Goal: Task Accomplishment & Management: Complete application form

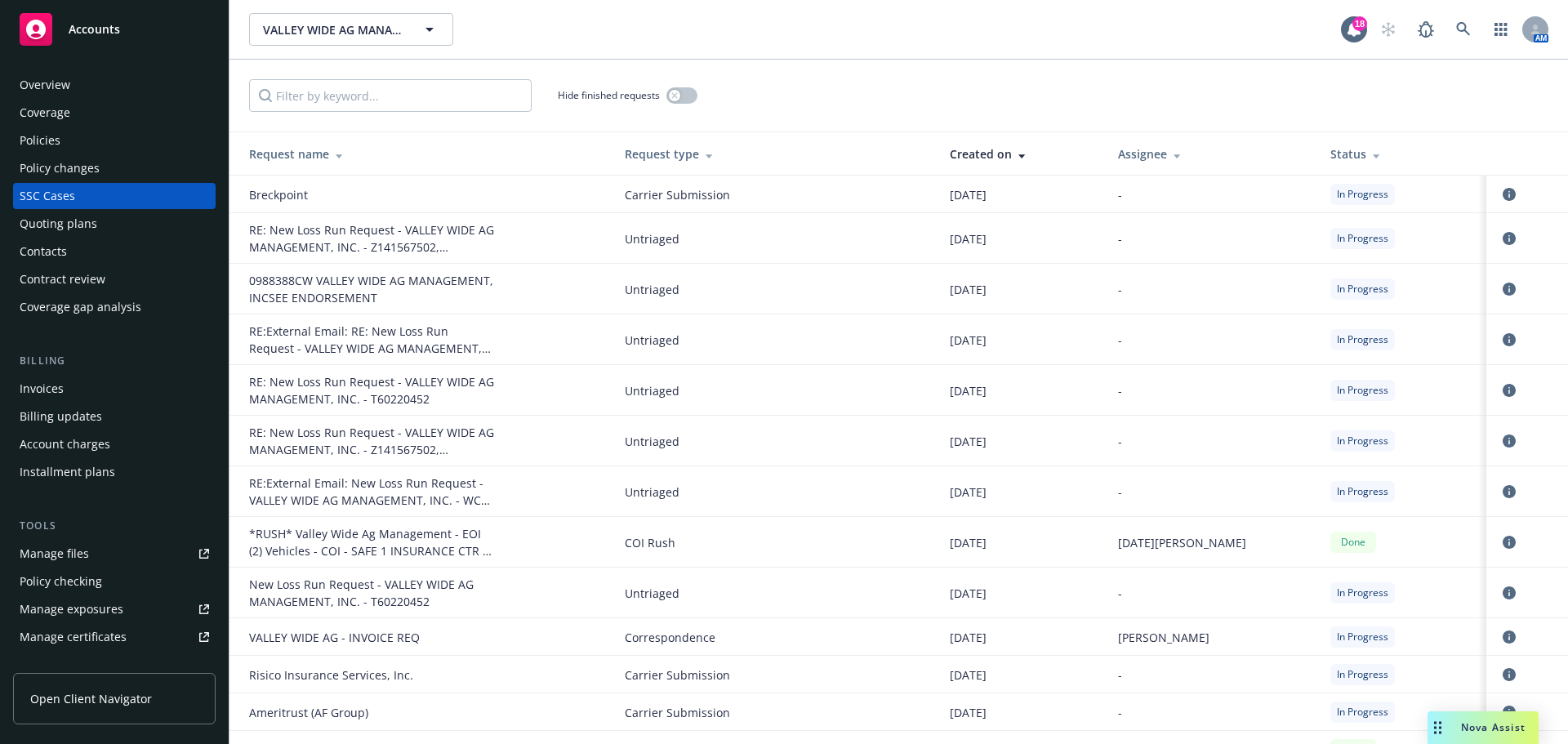
click at [37, 457] on div "Account charges" at bounding box center [65, 444] width 91 height 26
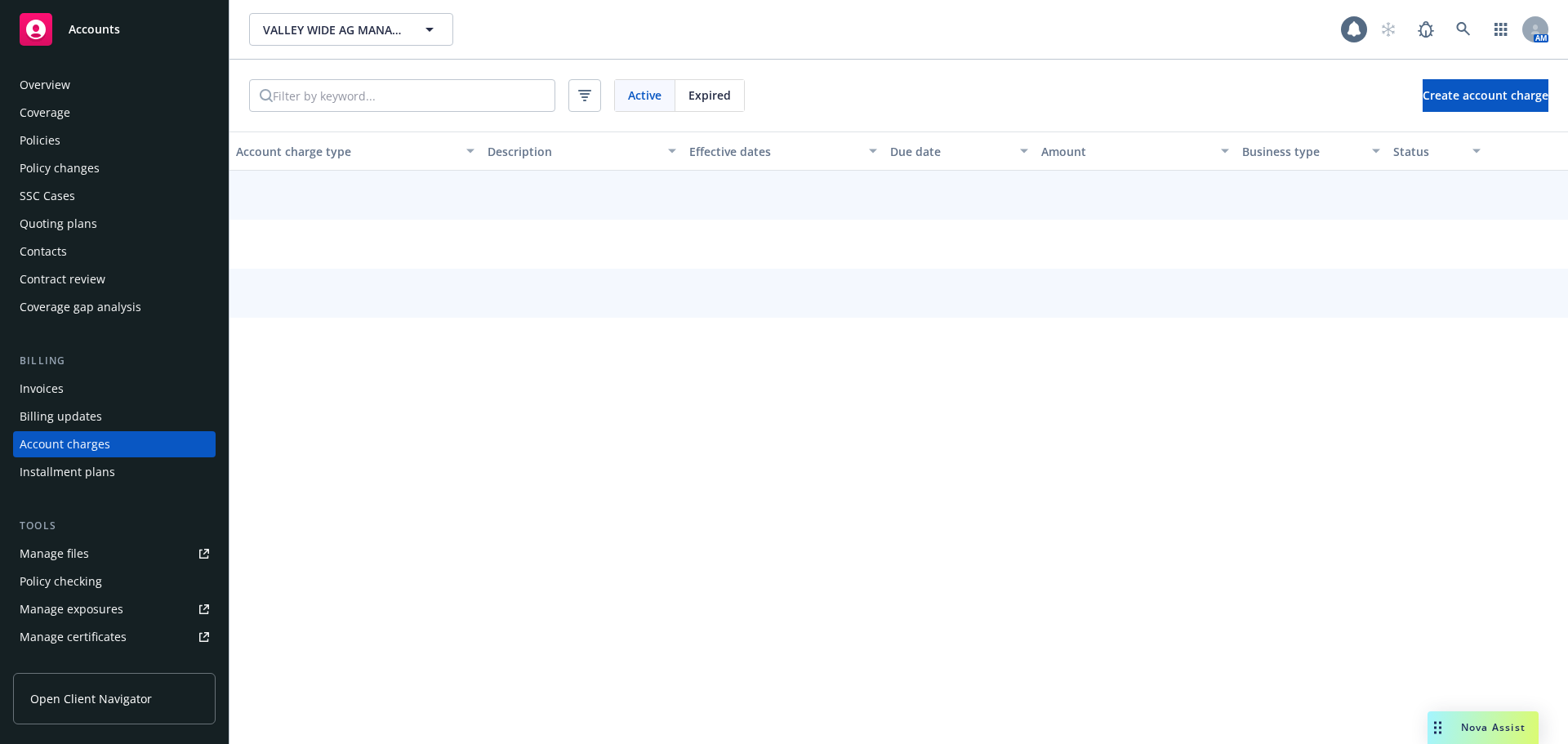
scroll to position [96, 0]
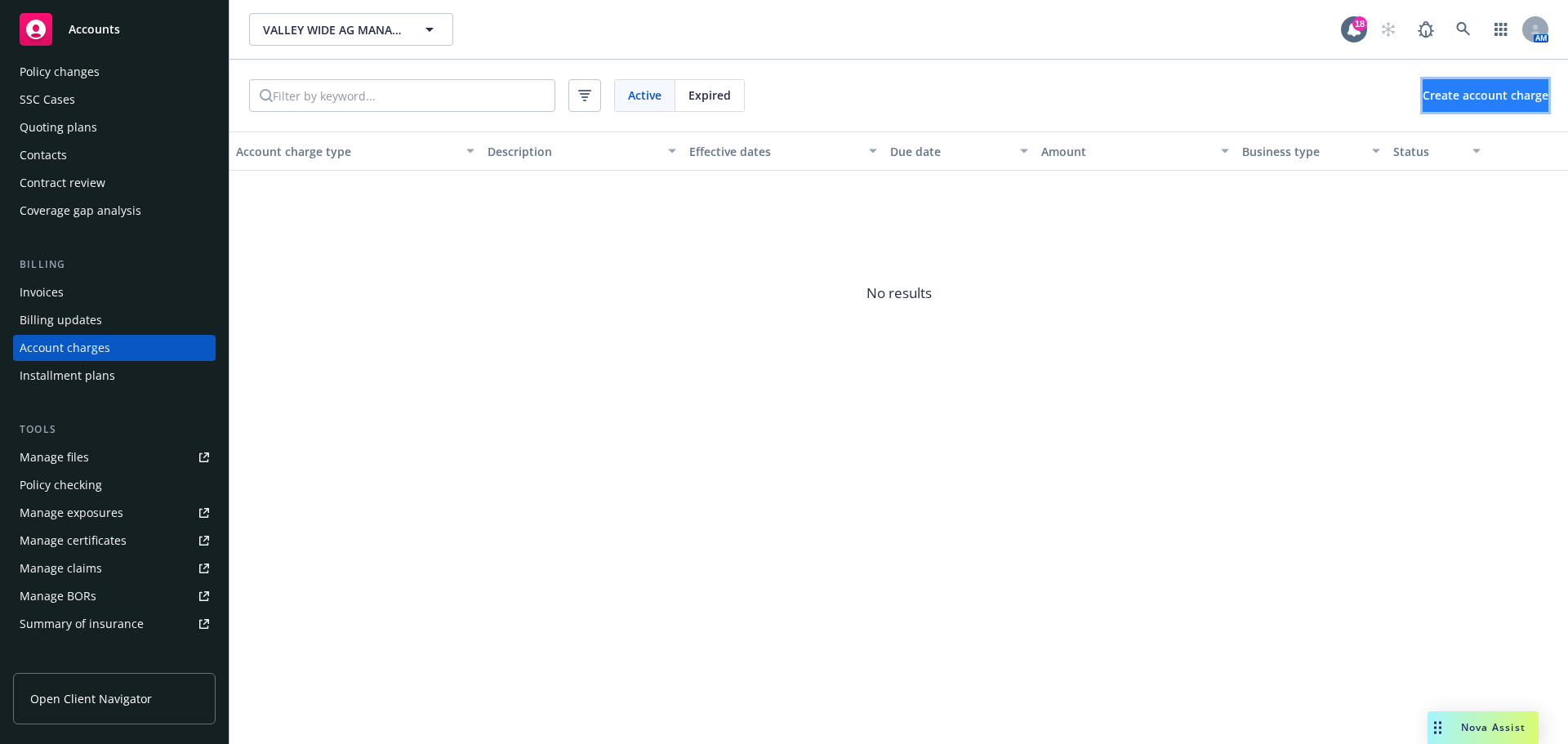
click at [1238, 103] on span "Create account charge" at bounding box center [1485, 95] width 126 height 15
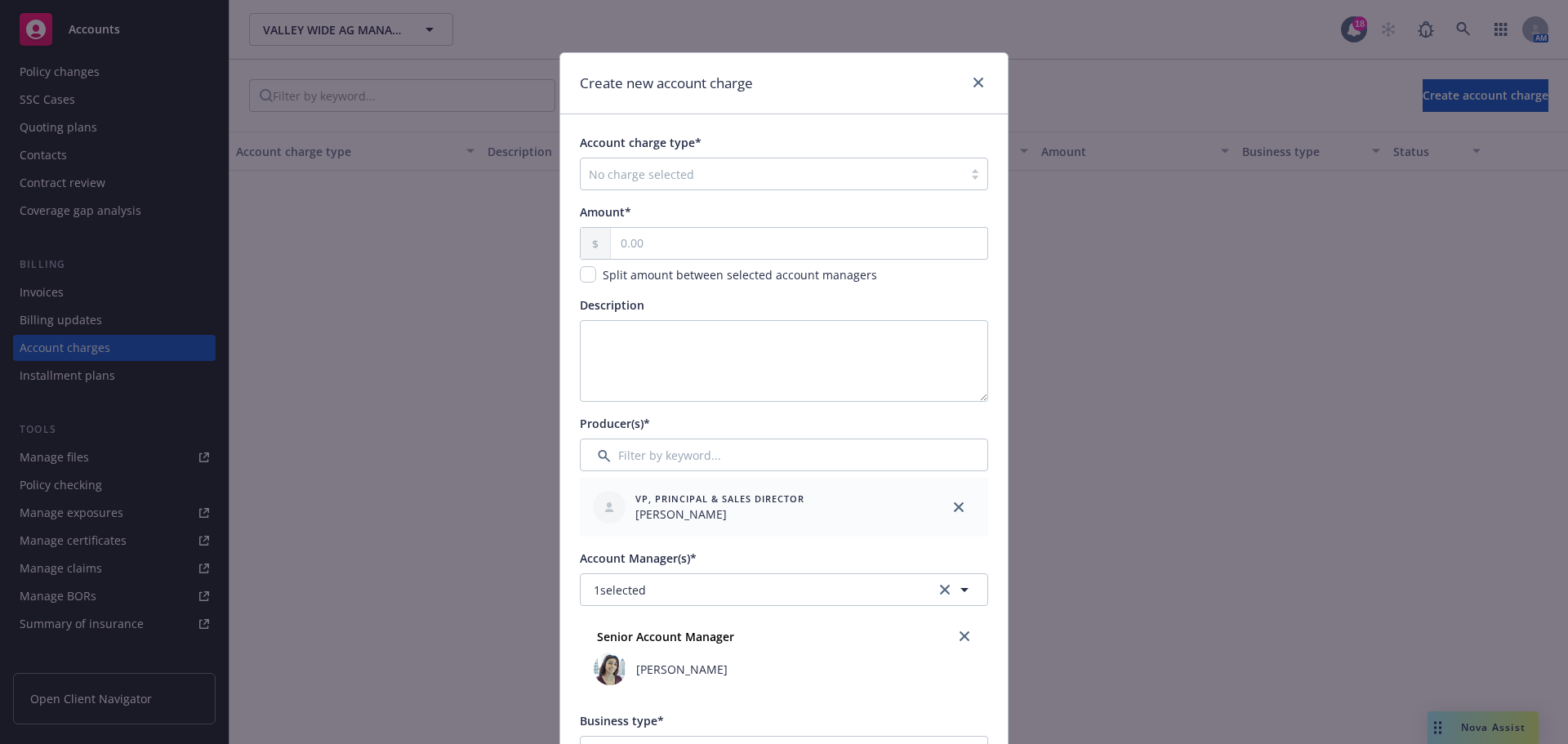
click at [638, 184] on div at bounding box center [772, 173] width 366 height 20
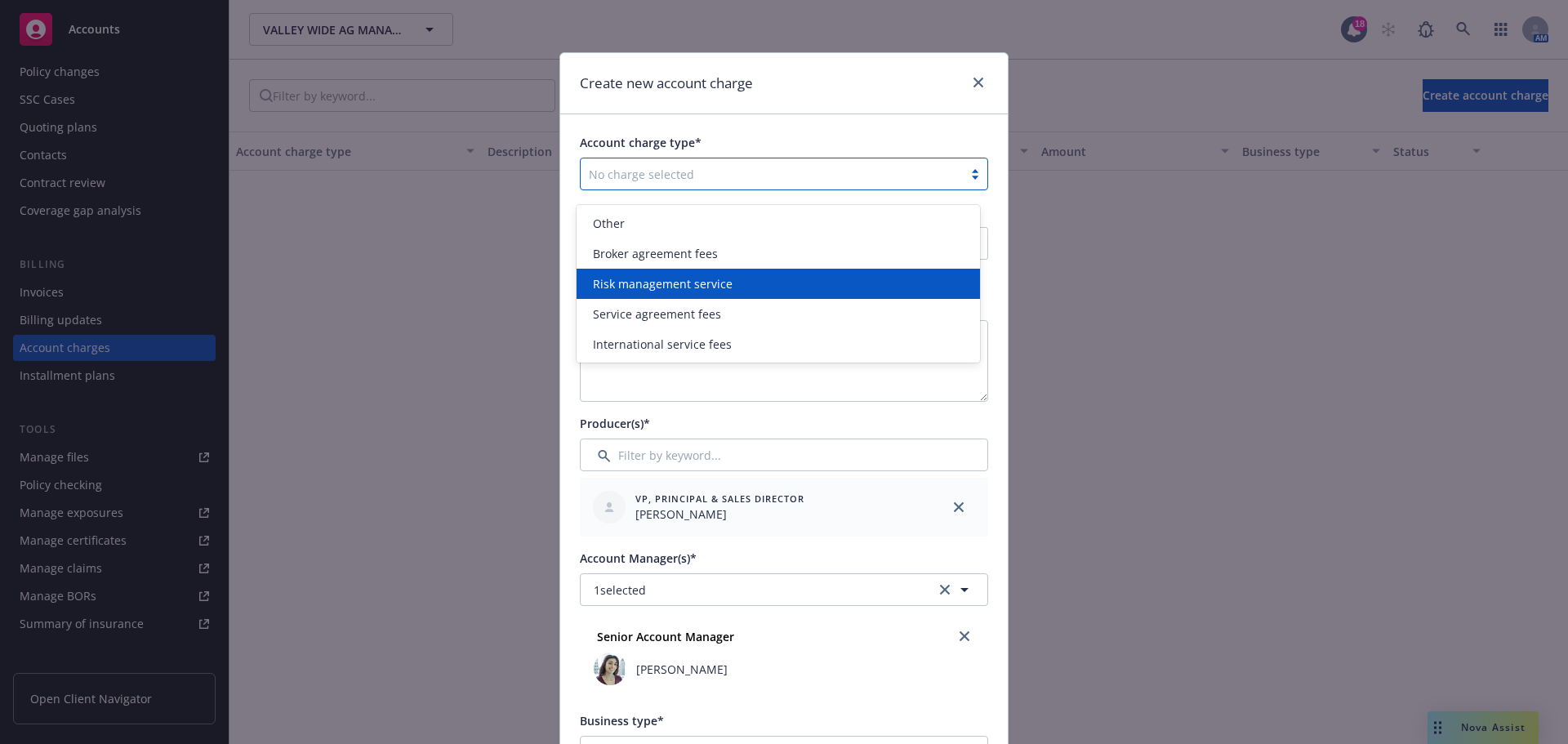
click at [695, 281] on span "Risk management service" at bounding box center [663, 284] width 140 height 17
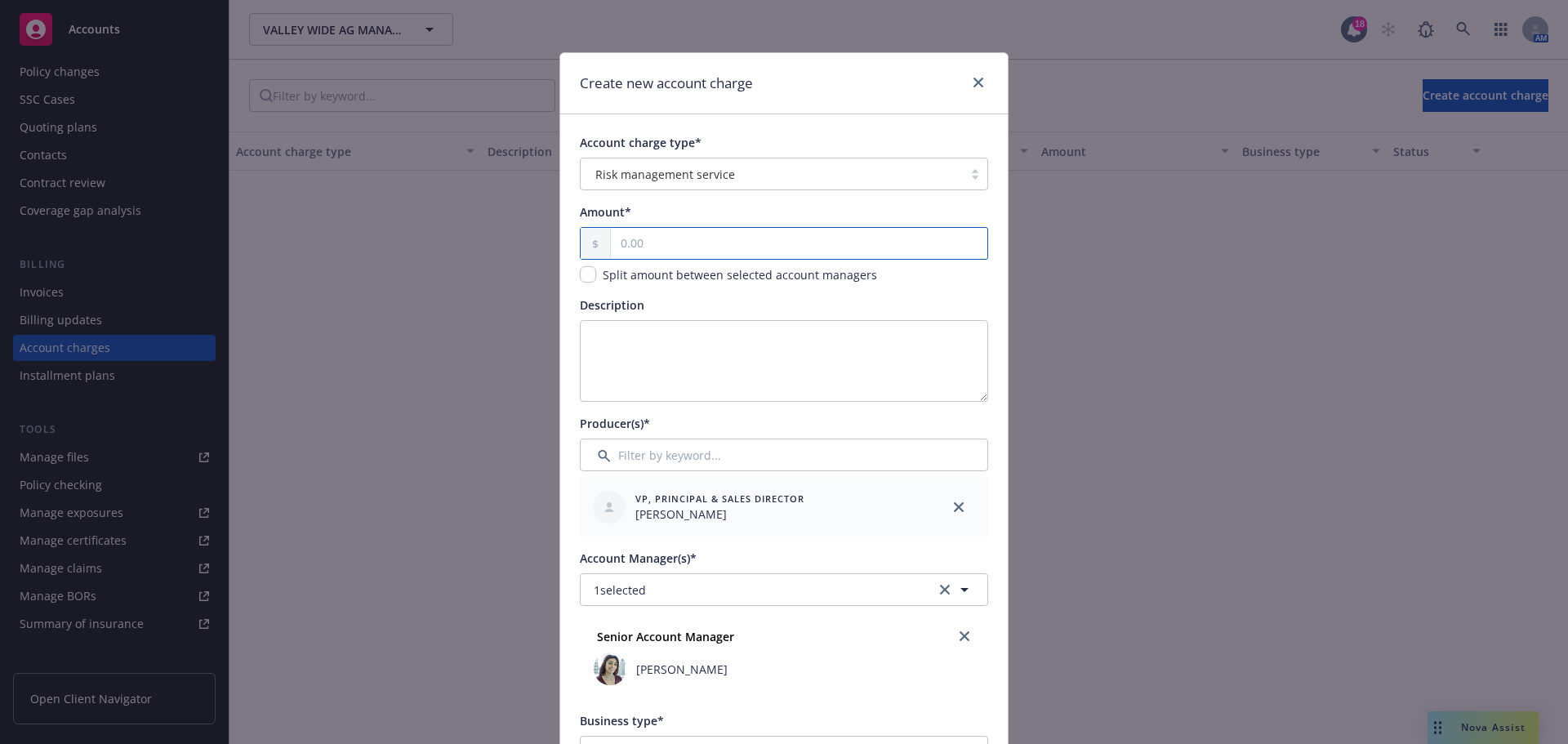
click at [677, 258] on input "text" at bounding box center [799, 243] width 377 height 31
type input "380.00"
click at [656, 369] on textarea "Description" at bounding box center [784, 361] width 408 height 82
paste textarea "American Red Cross Certification Fees"
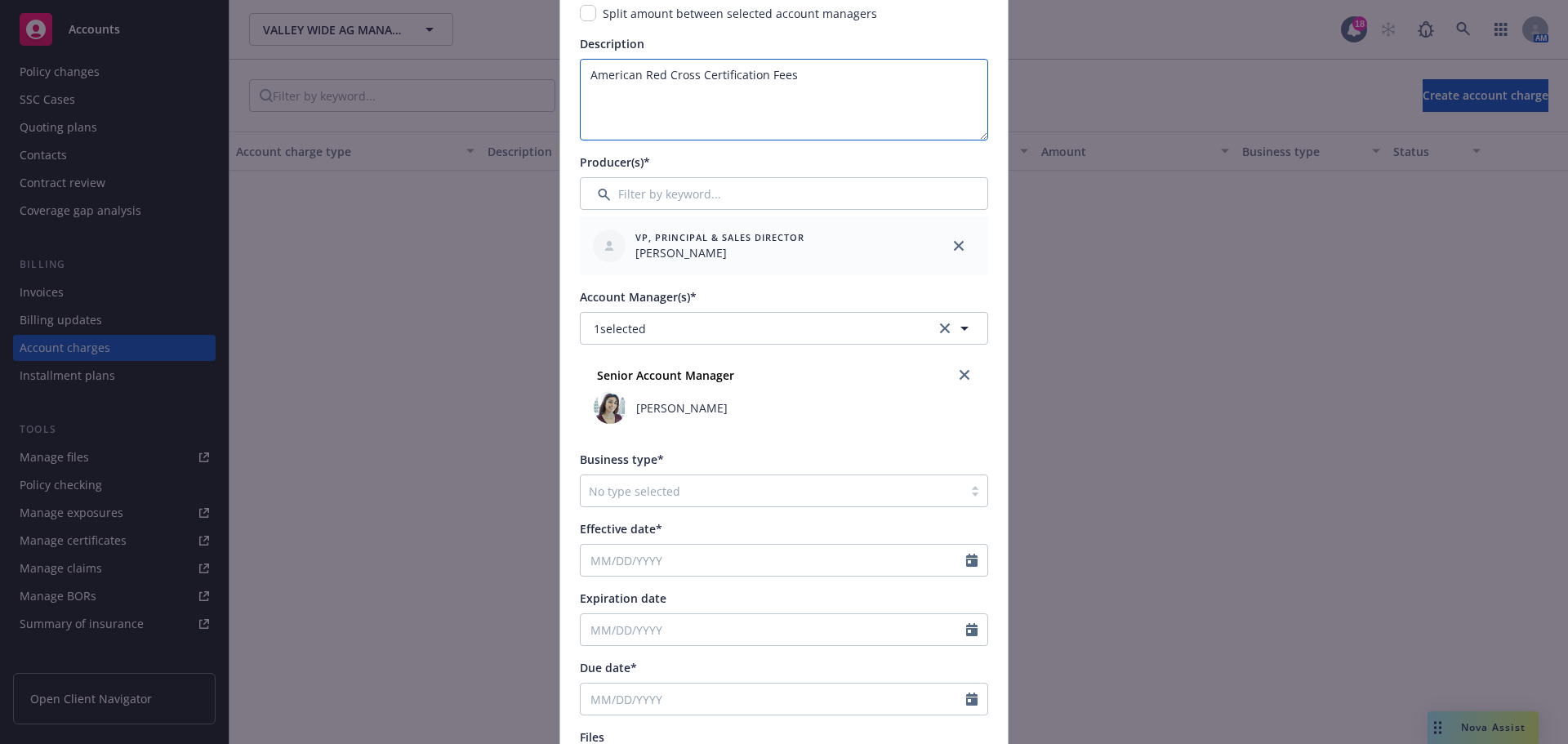
scroll to position [272, 0]
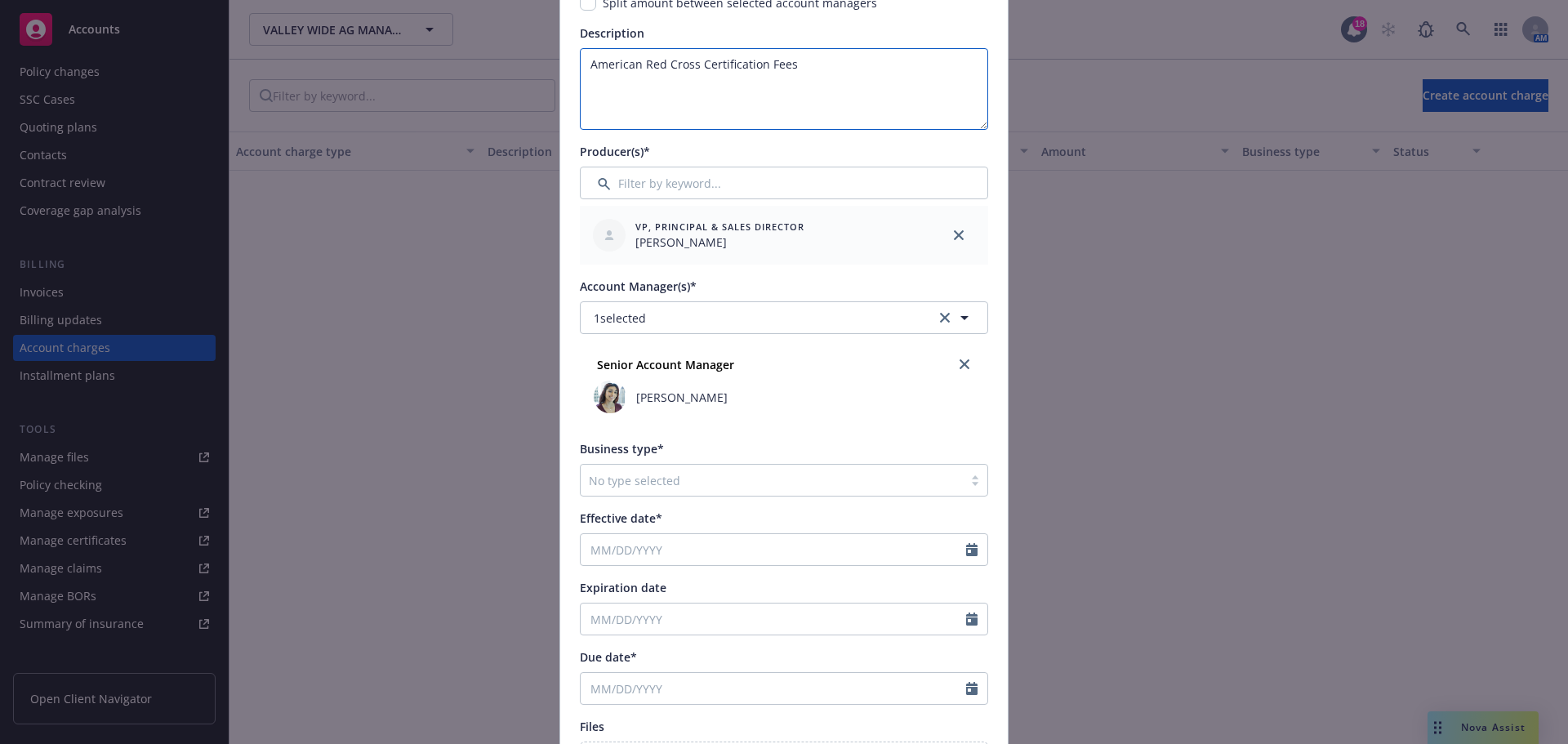
type textarea "American Red Cross Certification Fees"
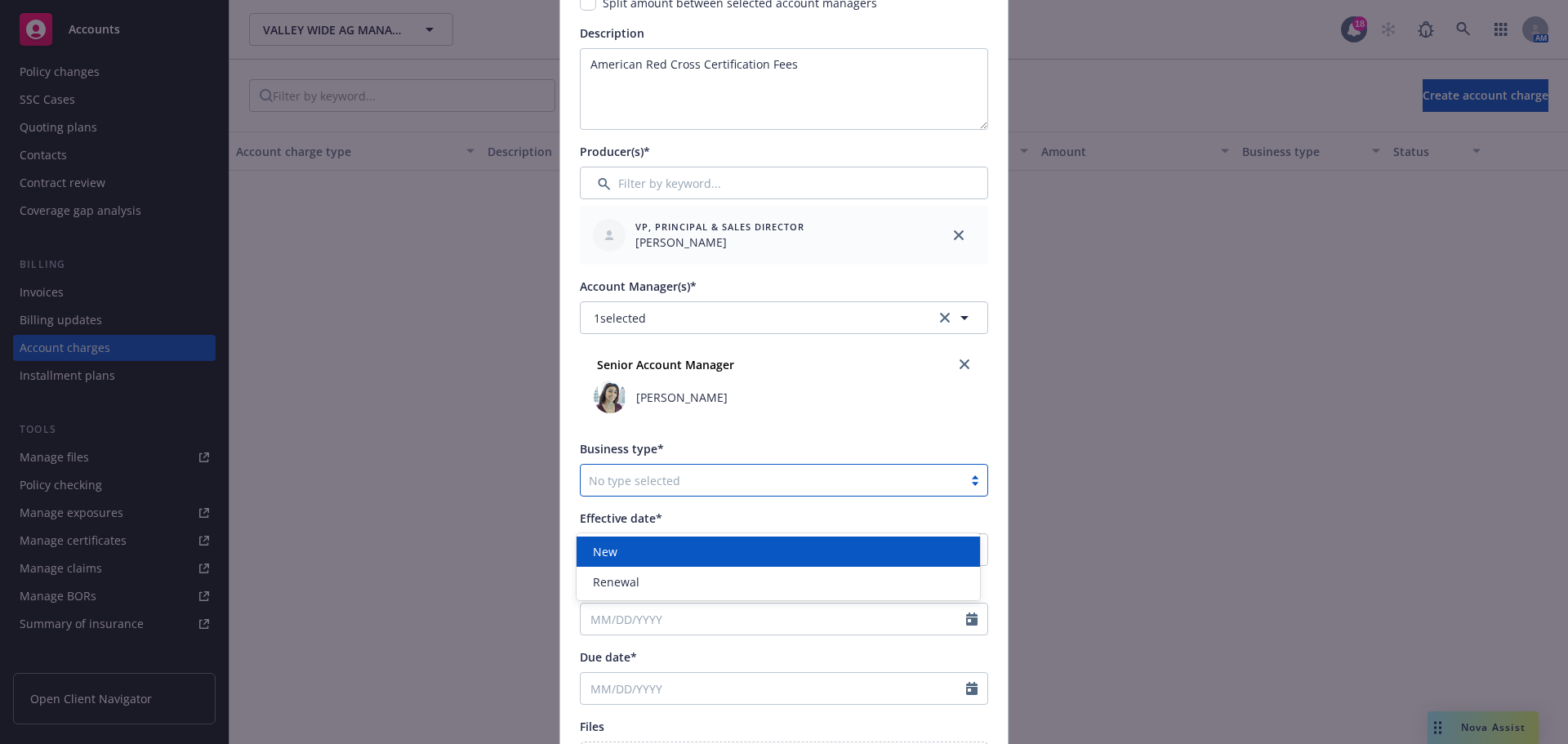
click at [675, 490] on div at bounding box center [772, 480] width 366 height 20
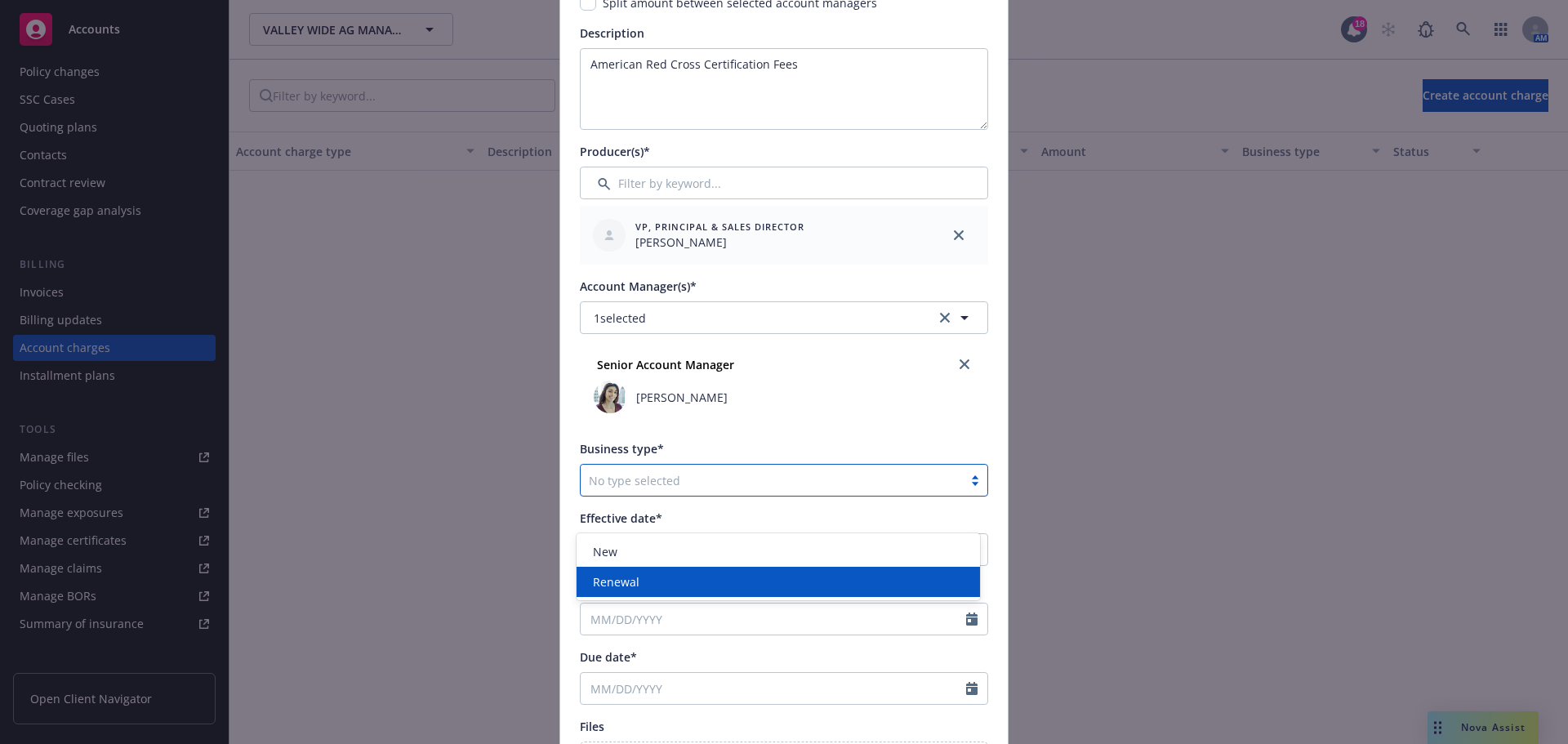
click at [674, 579] on div "Renewal" at bounding box center [778, 582] width 384 height 17
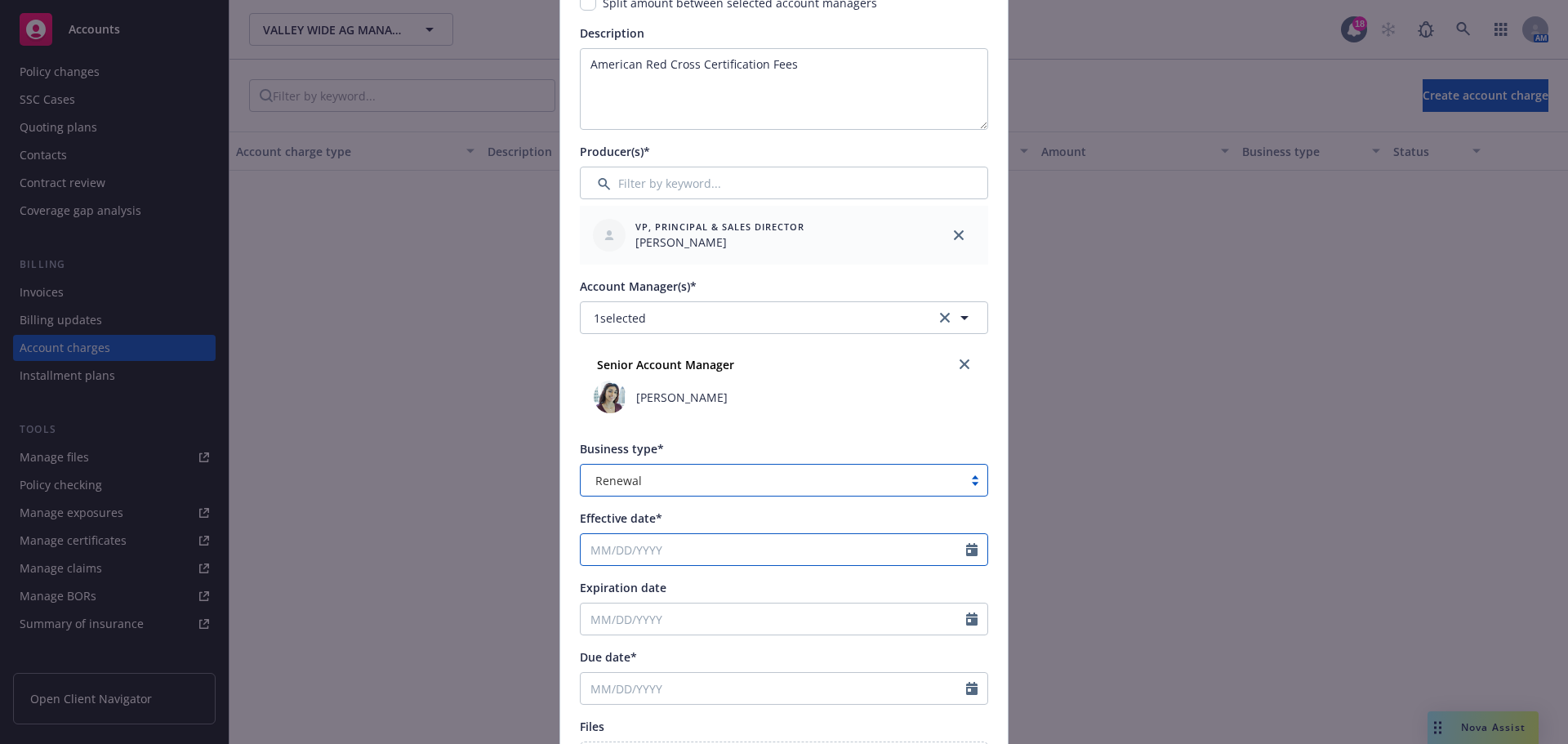
click at [674, 565] on input "Effective date*" at bounding box center [773, 549] width 385 height 31
select select "9"
click at [441, 324] on div "Create new account charge Account charge type* Risk management service Amount* …" at bounding box center [784, 372] width 1568 height 744
select select "9"
click at [642, 565] on input "Effective date*" at bounding box center [773, 549] width 385 height 31
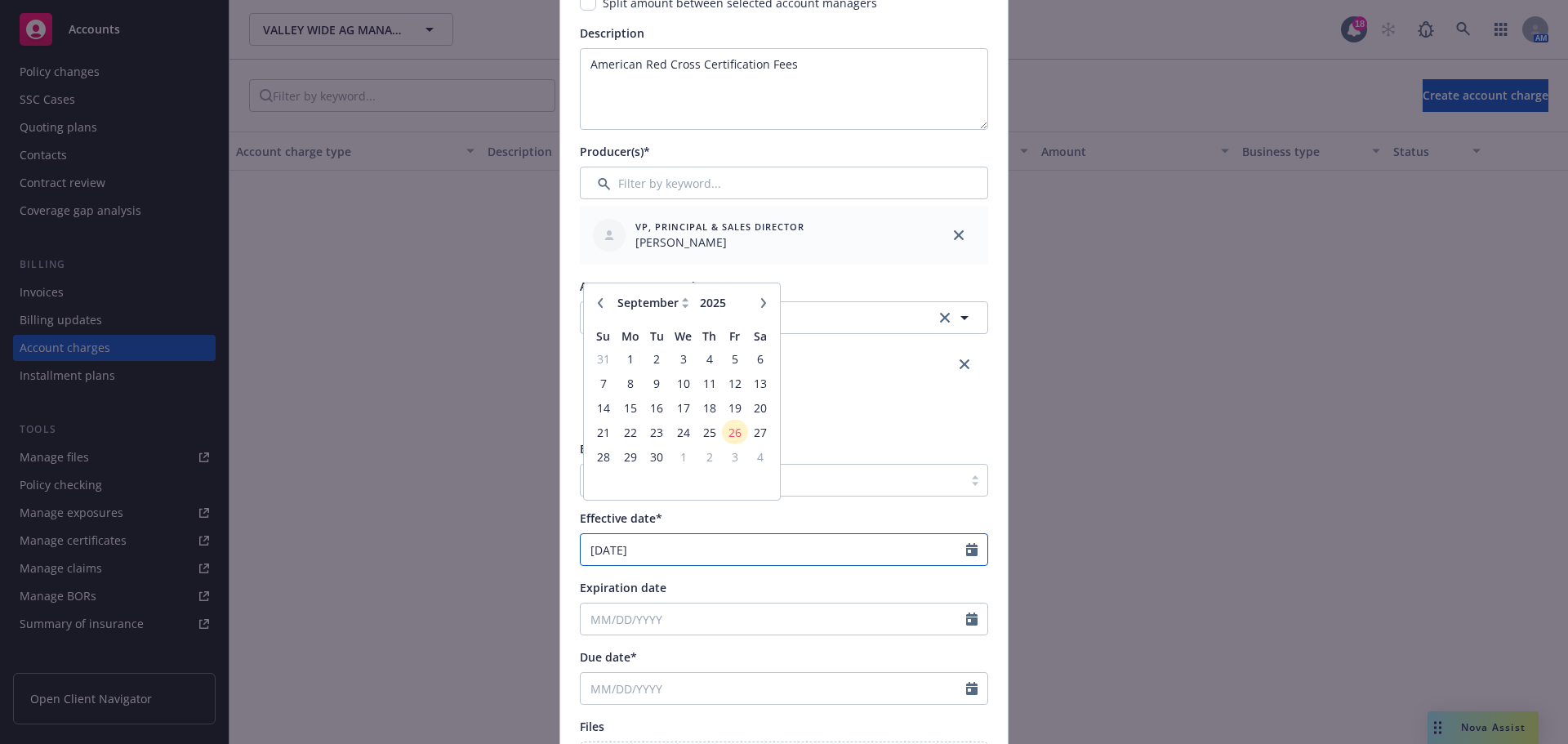
type input "12/05/2025"
type input "12/05/2026"
type input "12/05/2024"
type input "12/05/2025"
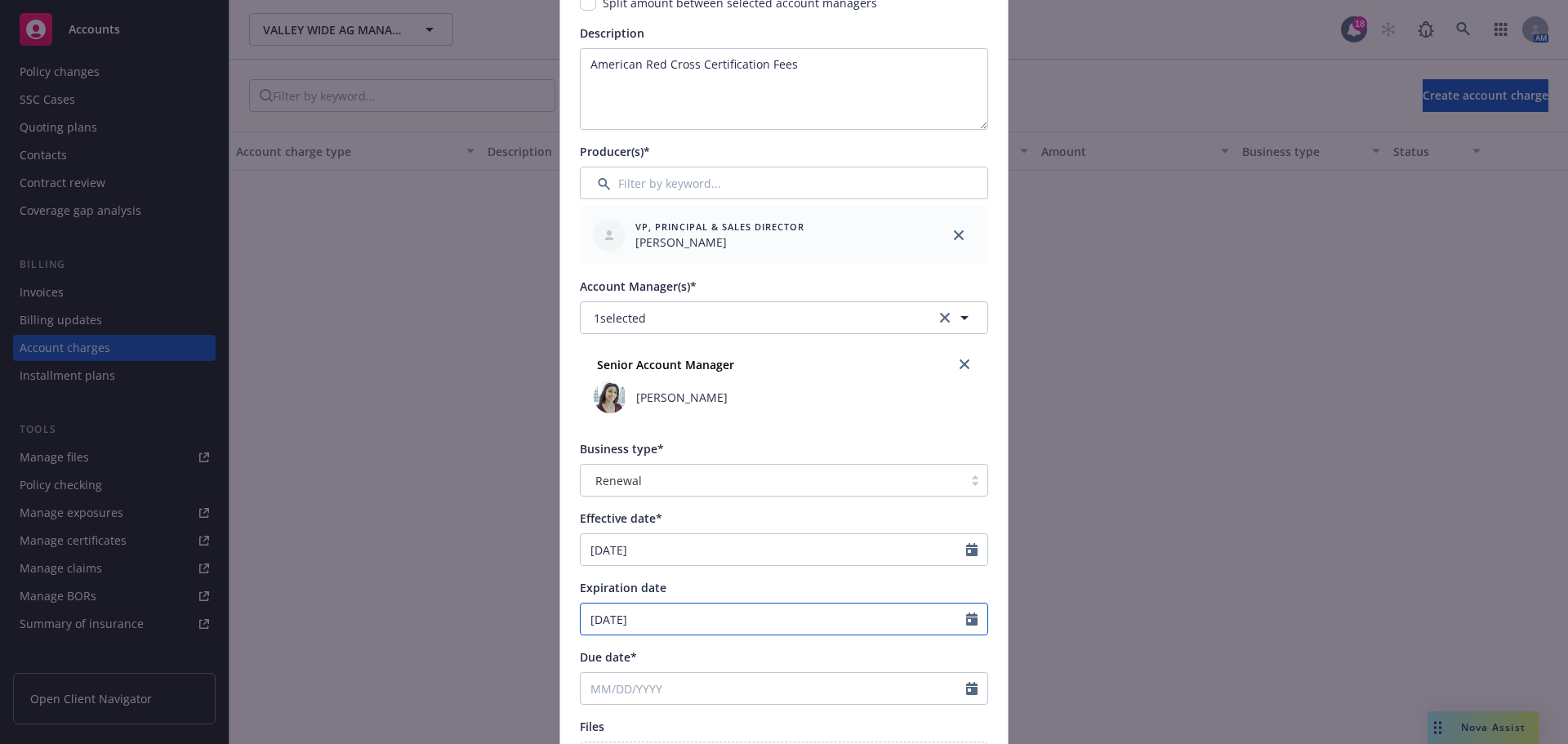
click at [724, 634] on input "12/05/2025" at bounding box center [773, 618] width 385 height 31
select select "12"
click at [860, 565] on input "12/05/2024" at bounding box center [773, 549] width 385 height 31
select select "12"
click at [835, 457] on div "Business type*" at bounding box center [784, 448] width 408 height 17
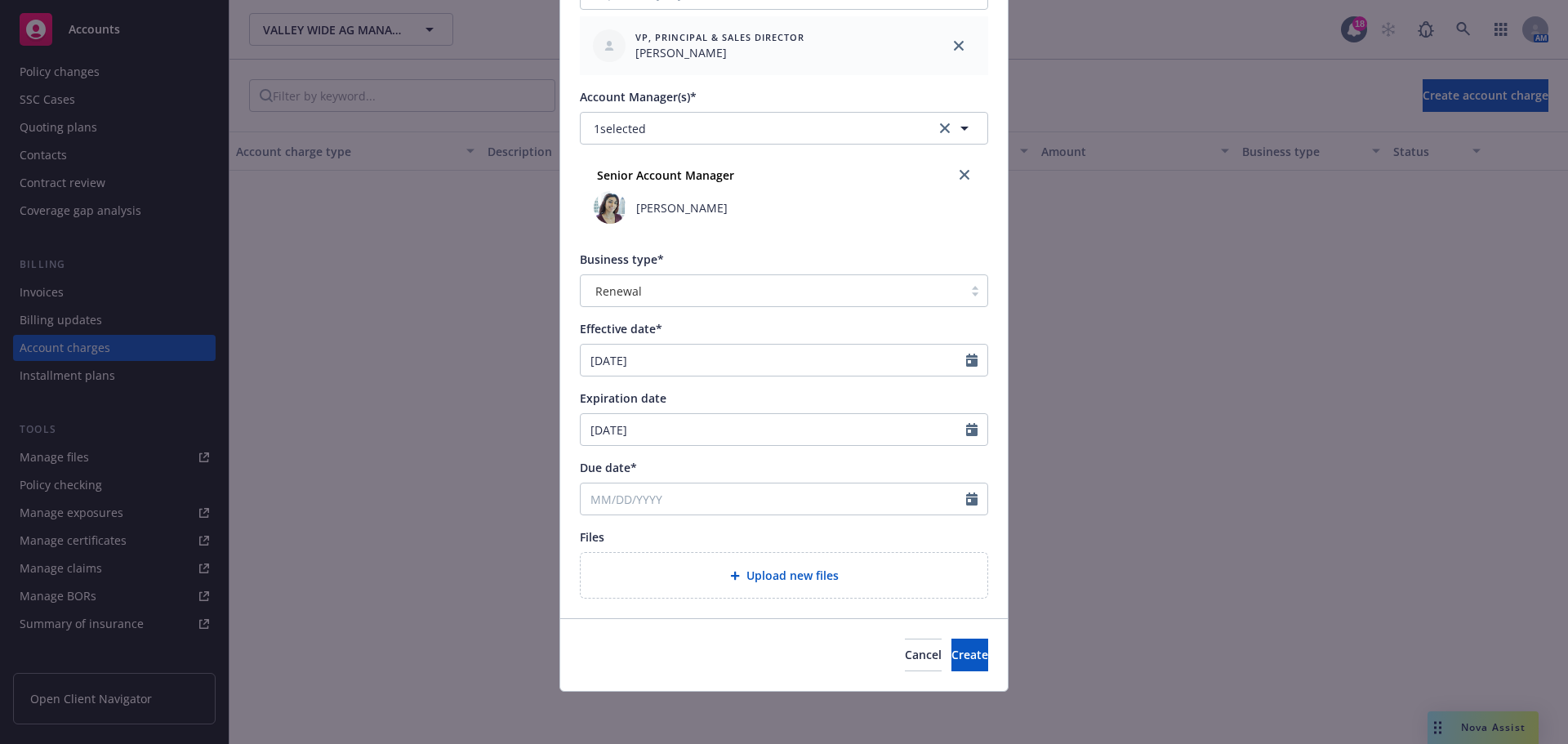
scroll to position [524, 0]
click at [674, 485] on input "Due date*" at bounding box center [773, 498] width 385 height 31
select select "9"
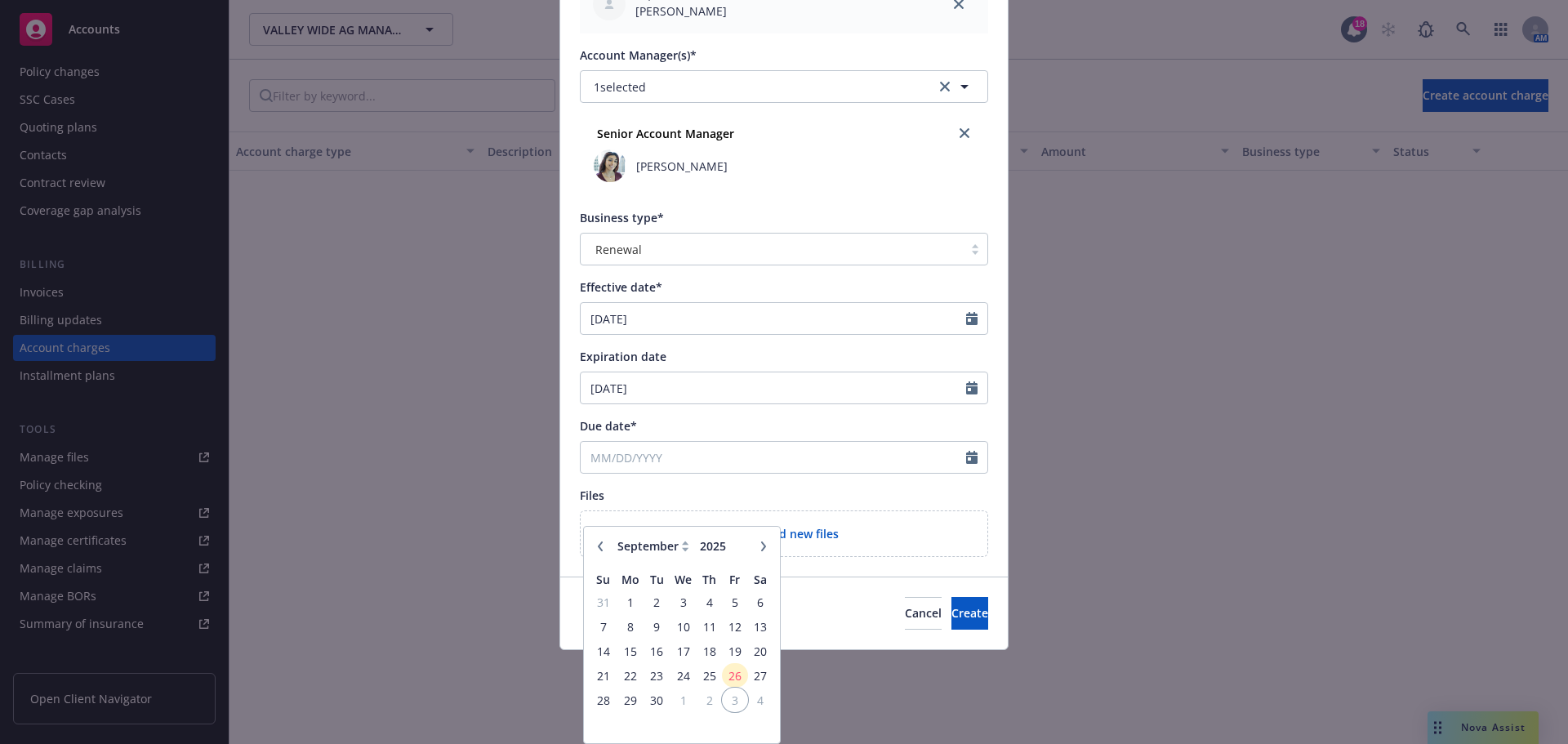
click at [727, 690] on span "3" at bounding box center [735, 700] width 22 height 20
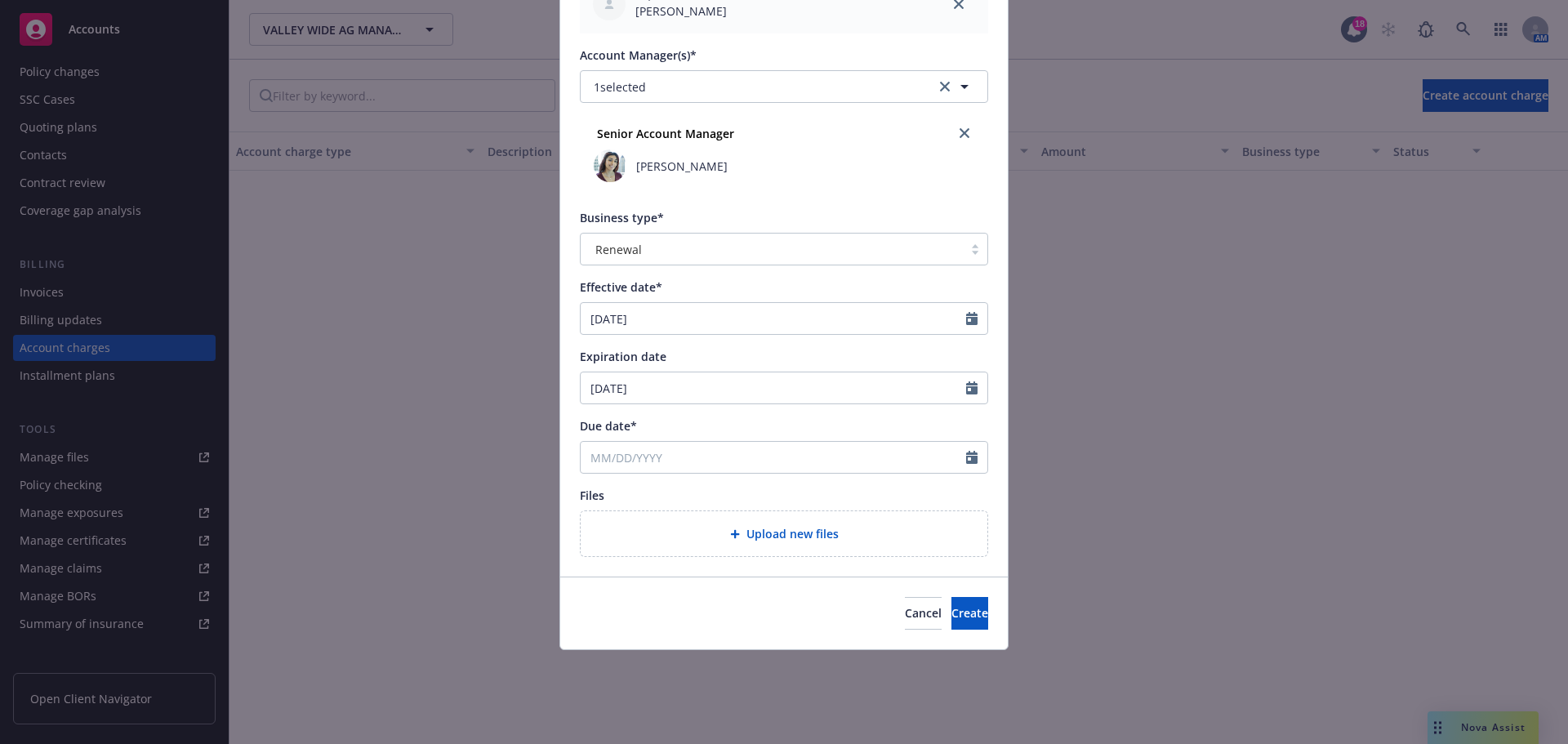
type input "[DATE]"
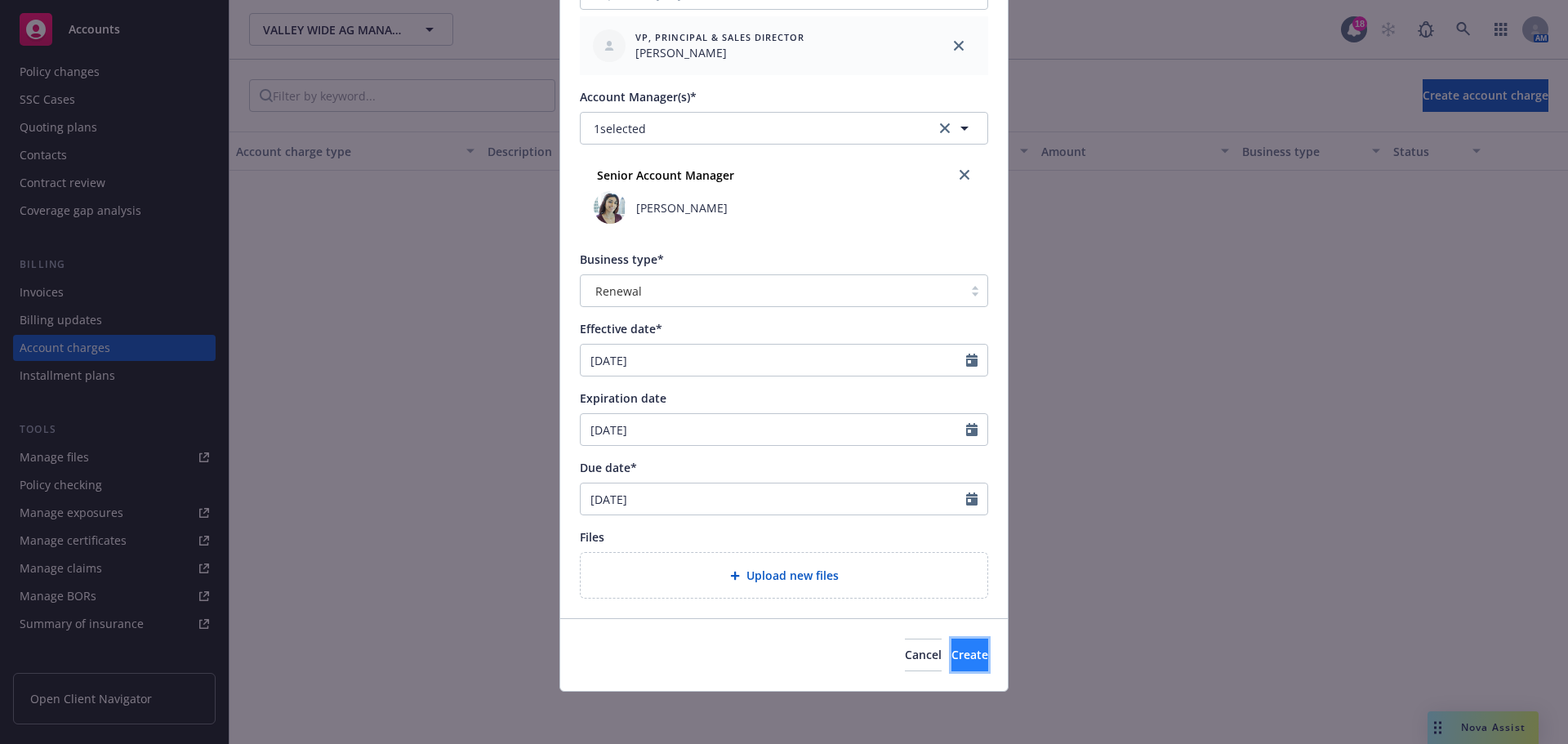
click at [951, 656] on span "Create" at bounding box center [969, 654] width 37 height 15
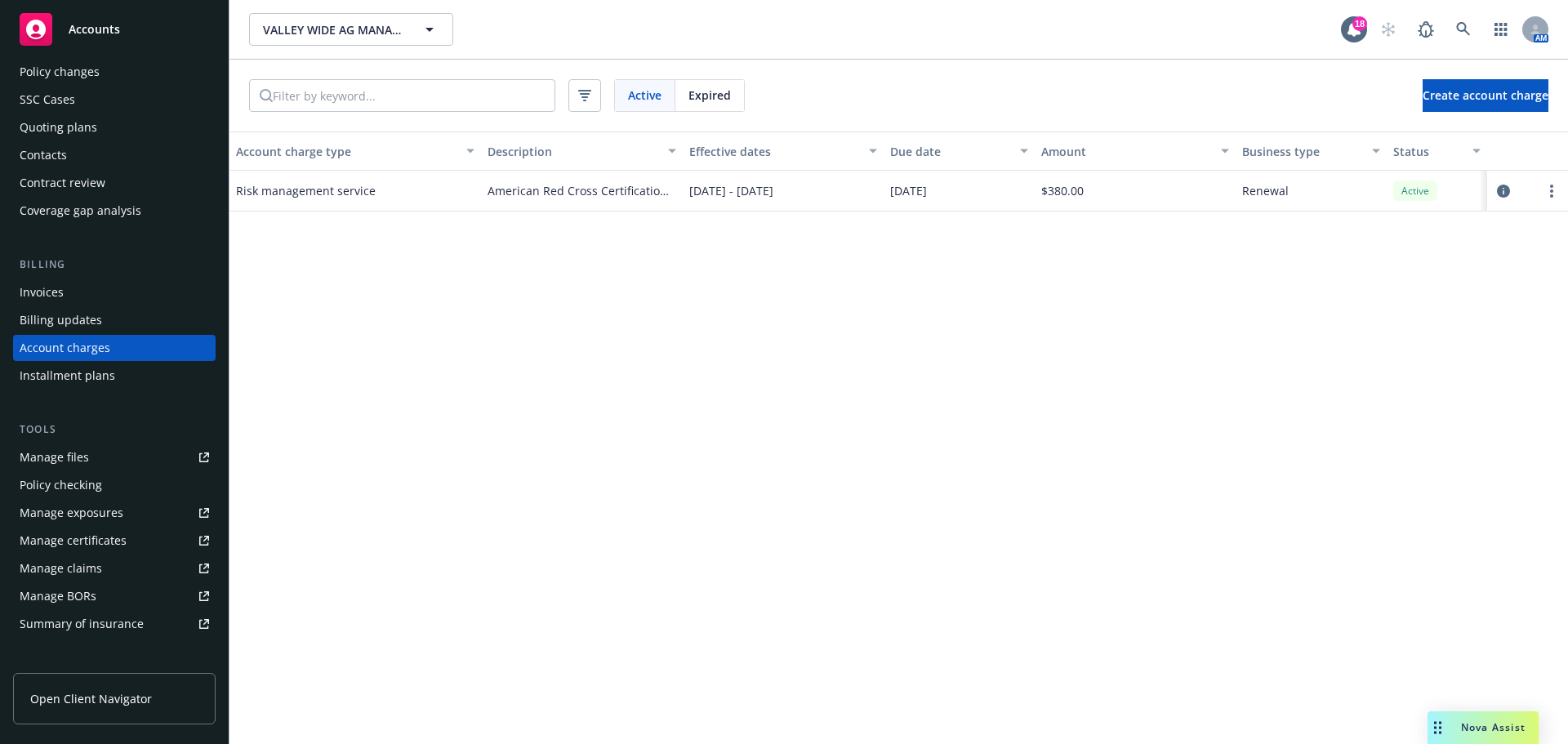
click at [62, 305] on div "Invoices" at bounding box center [42, 292] width 44 height 26
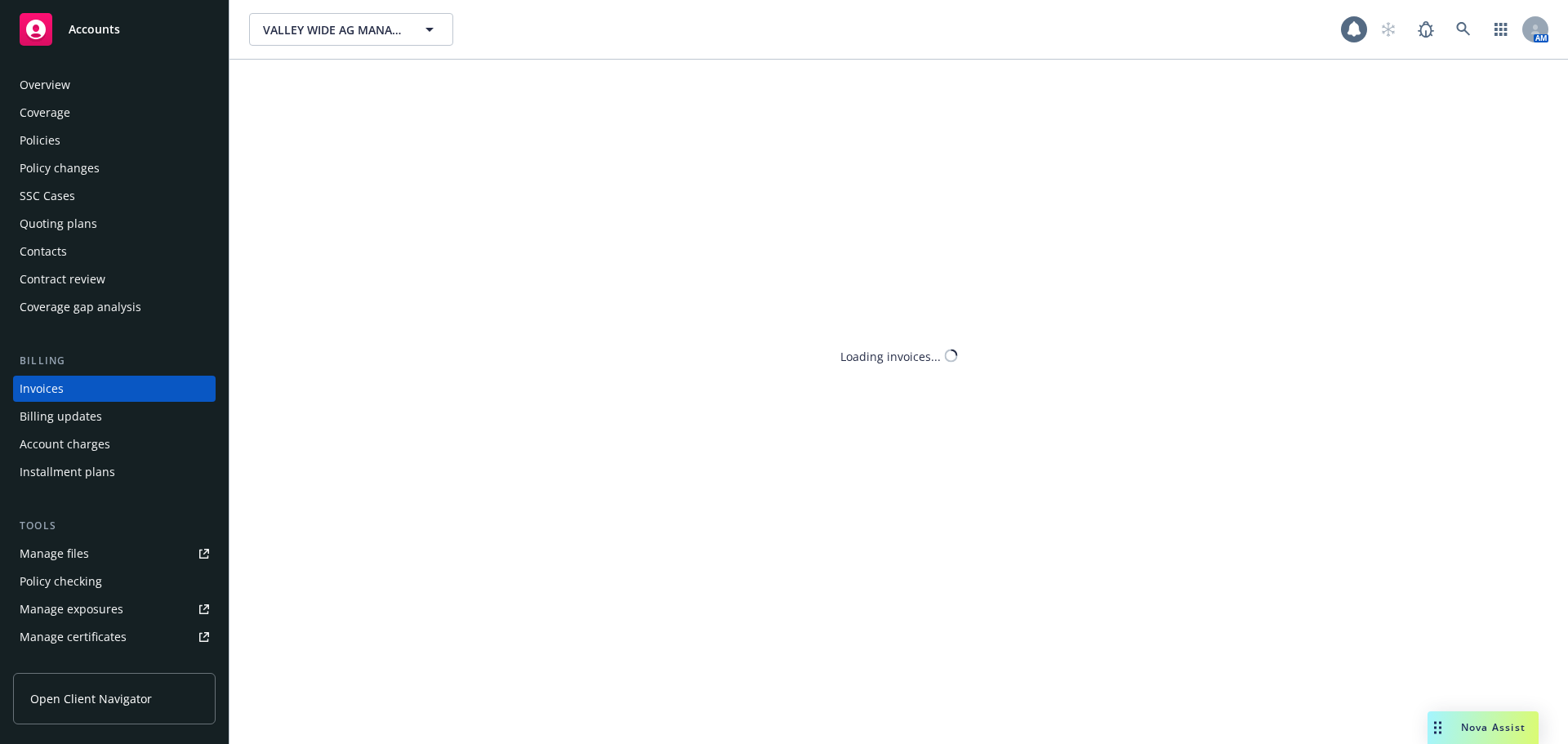
scroll to position [34, 0]
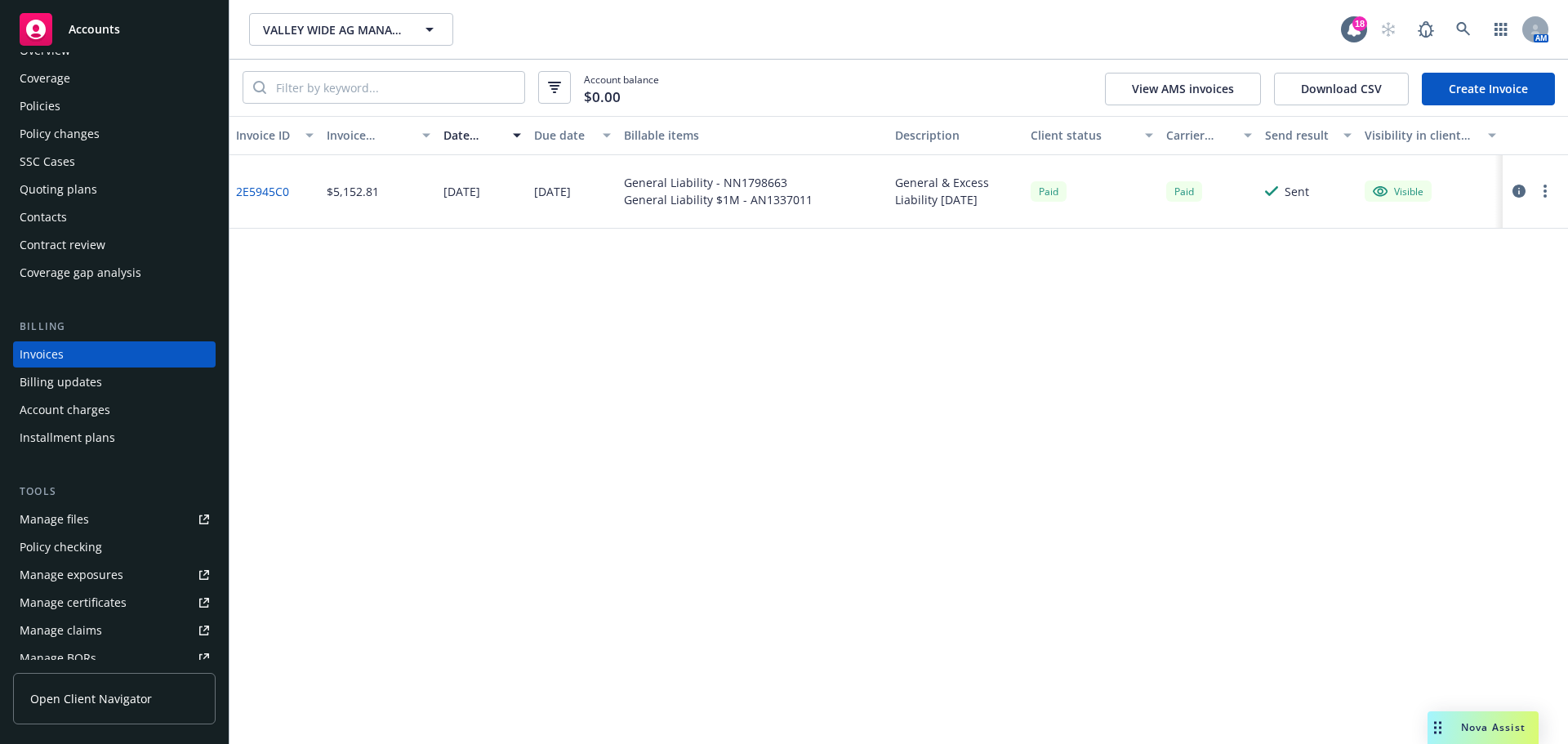
click at [1238, 99] on link "Create Invoice" at bounding box center [1488, 88] width 133 height 32
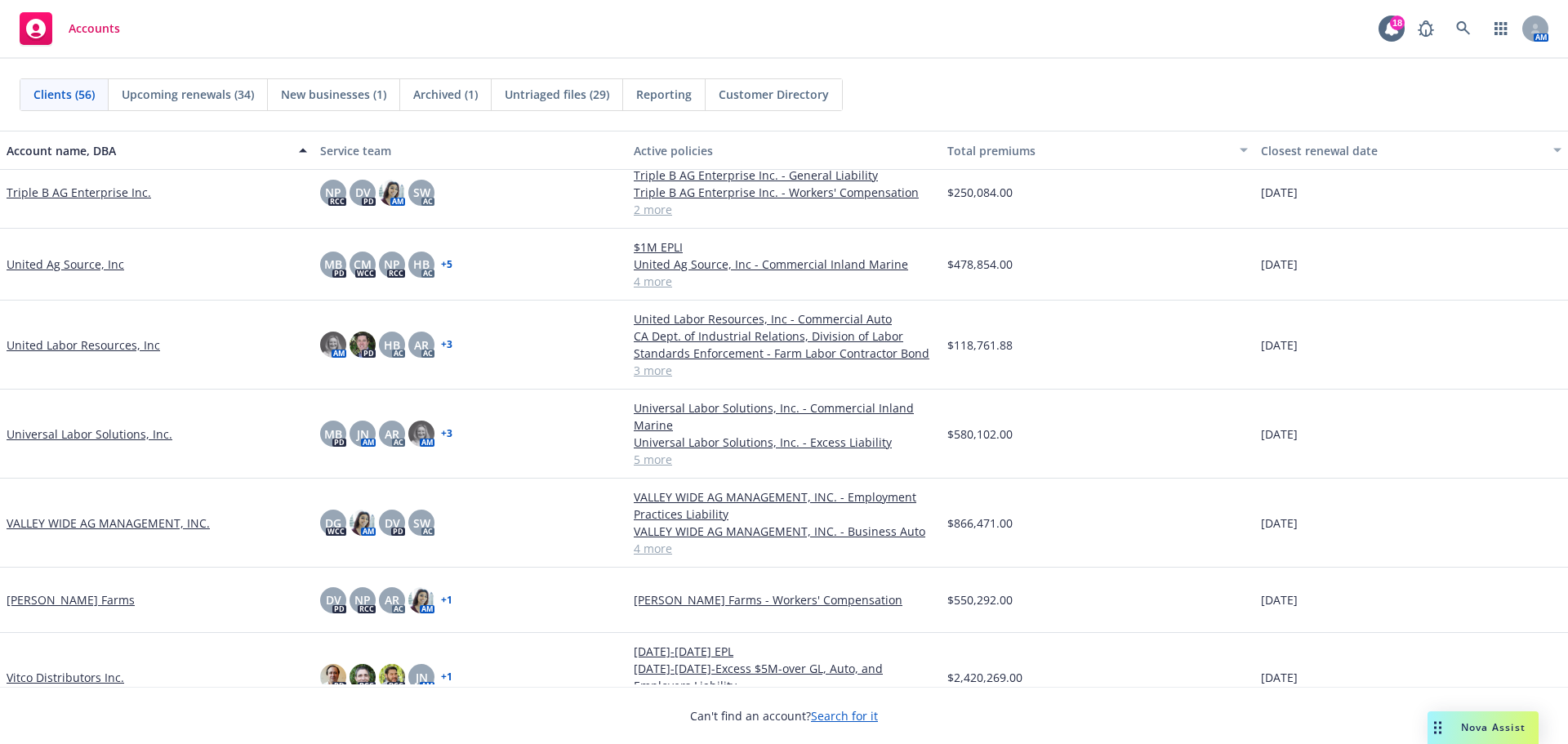
scroll to position [3270, 0]
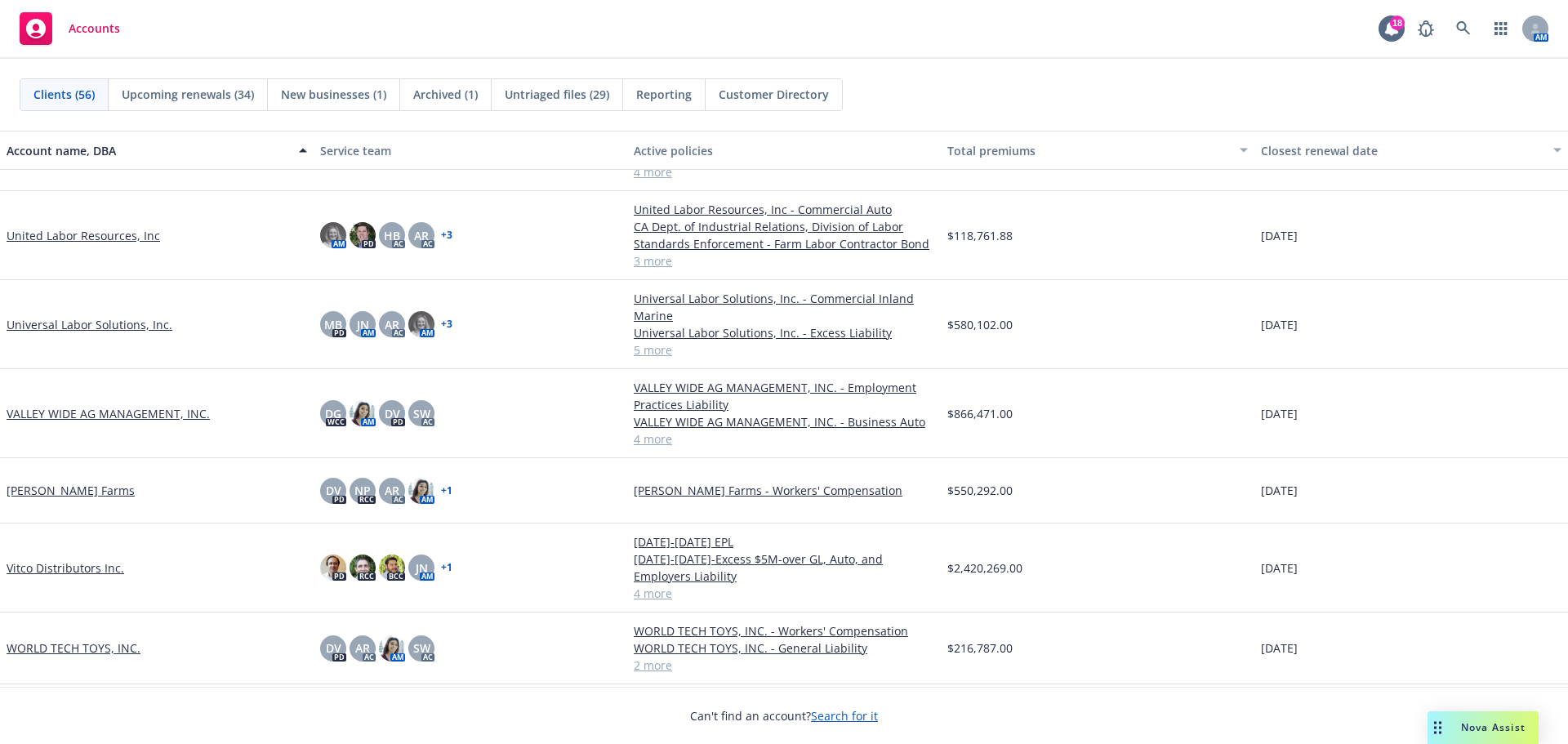
click at [83, 408] on link "VALLEY WIDE AG MANAGEMENT, INC." at bounding box center [108, 413] width 203 height 17
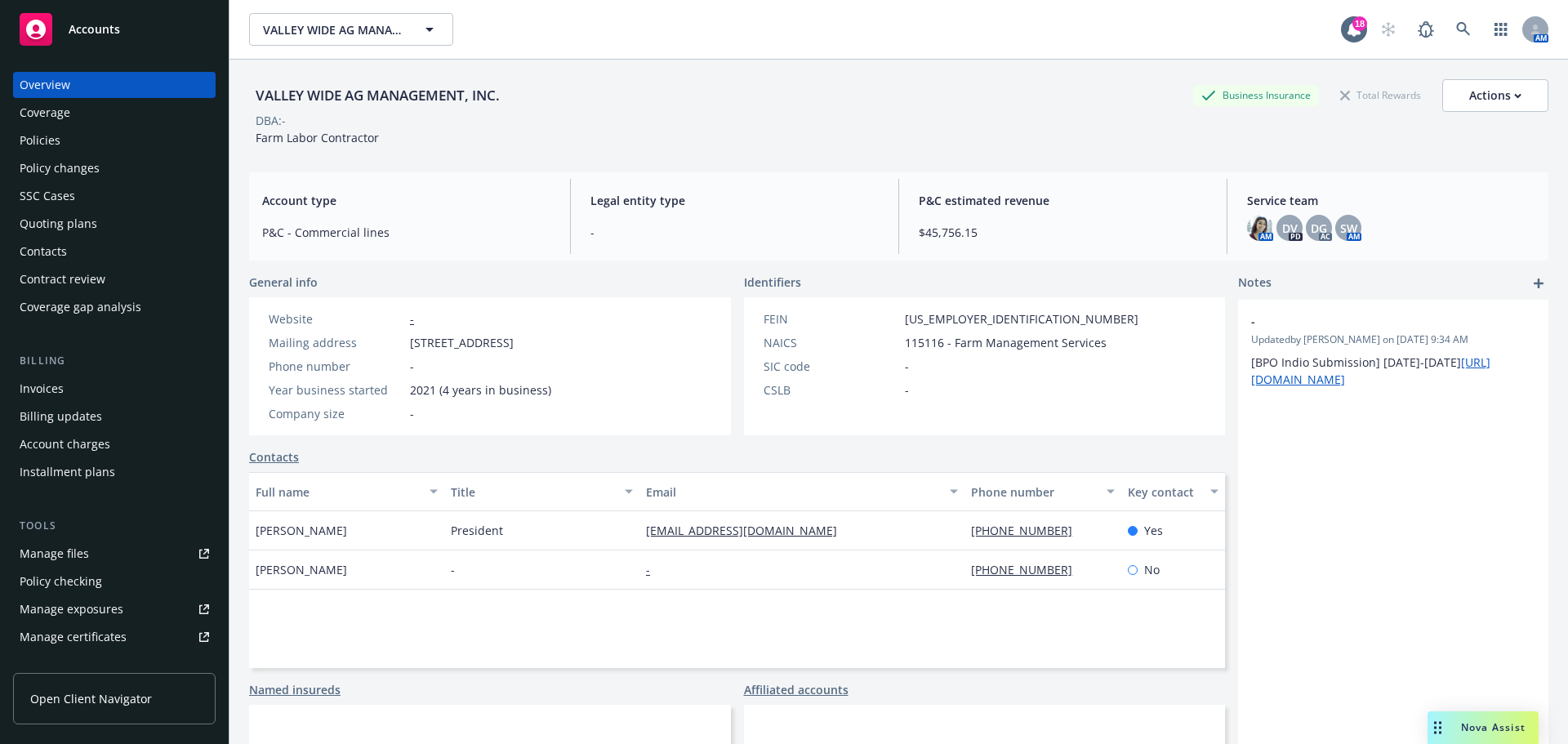
click at [112, 153] on div "Policies" at bounding box center [114, 140] width 190 height 26
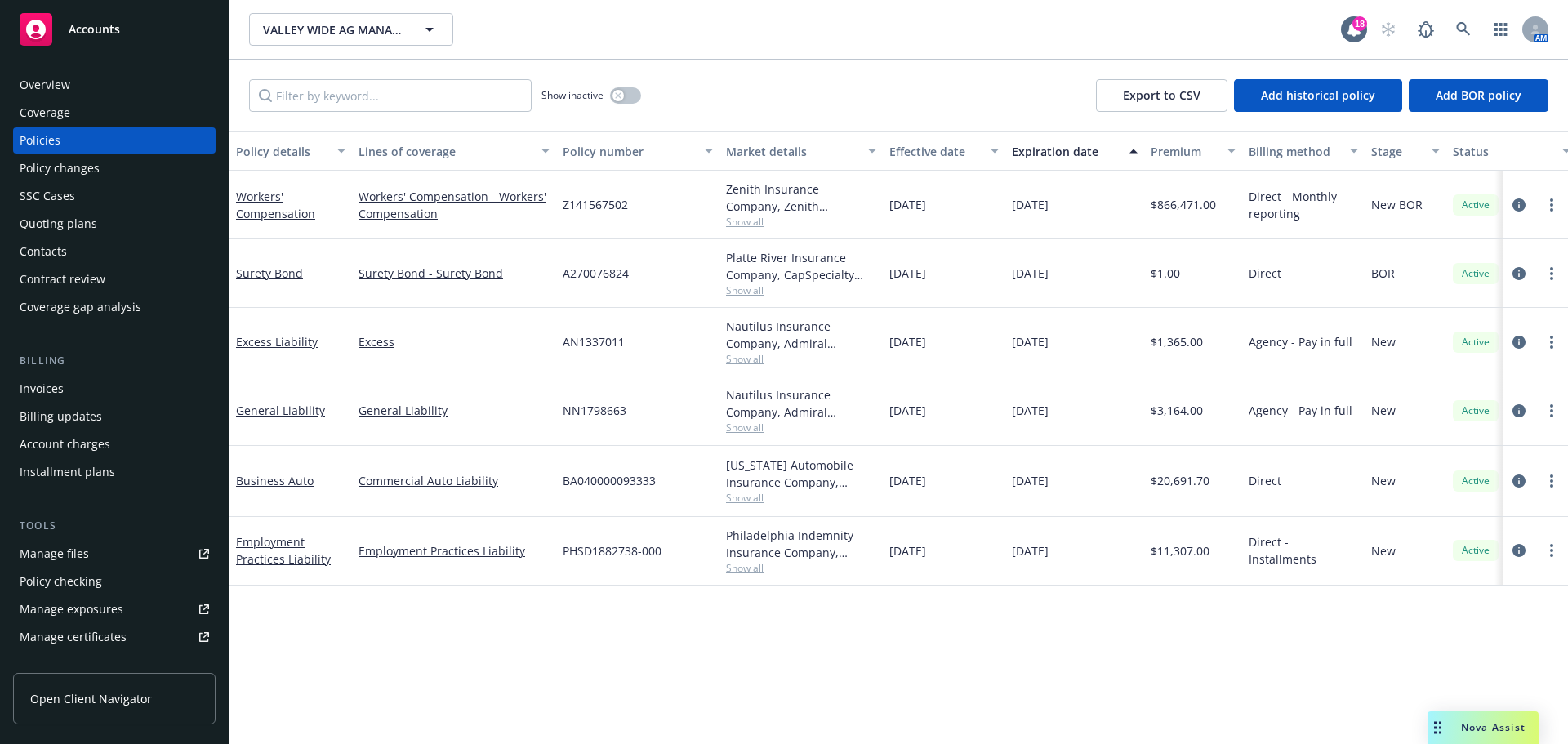
click at [345, 8] on div "VALLEY WIDE AG MANAGEMENT, INC. VALLEY WIDE AG MANAGEMENT, INC. 18 AM" at bounding box center [898, 29] width 1338 height 59
drag, startPoint x: 342, startPoint y: 20, endPoint x: 317, endPoint y: 26, distance: 25.7
click at [342, 21] on button "VALLEY WIDE AG MANAGEMENT, INC." at bounding box center [351, 29] width 204 height 32
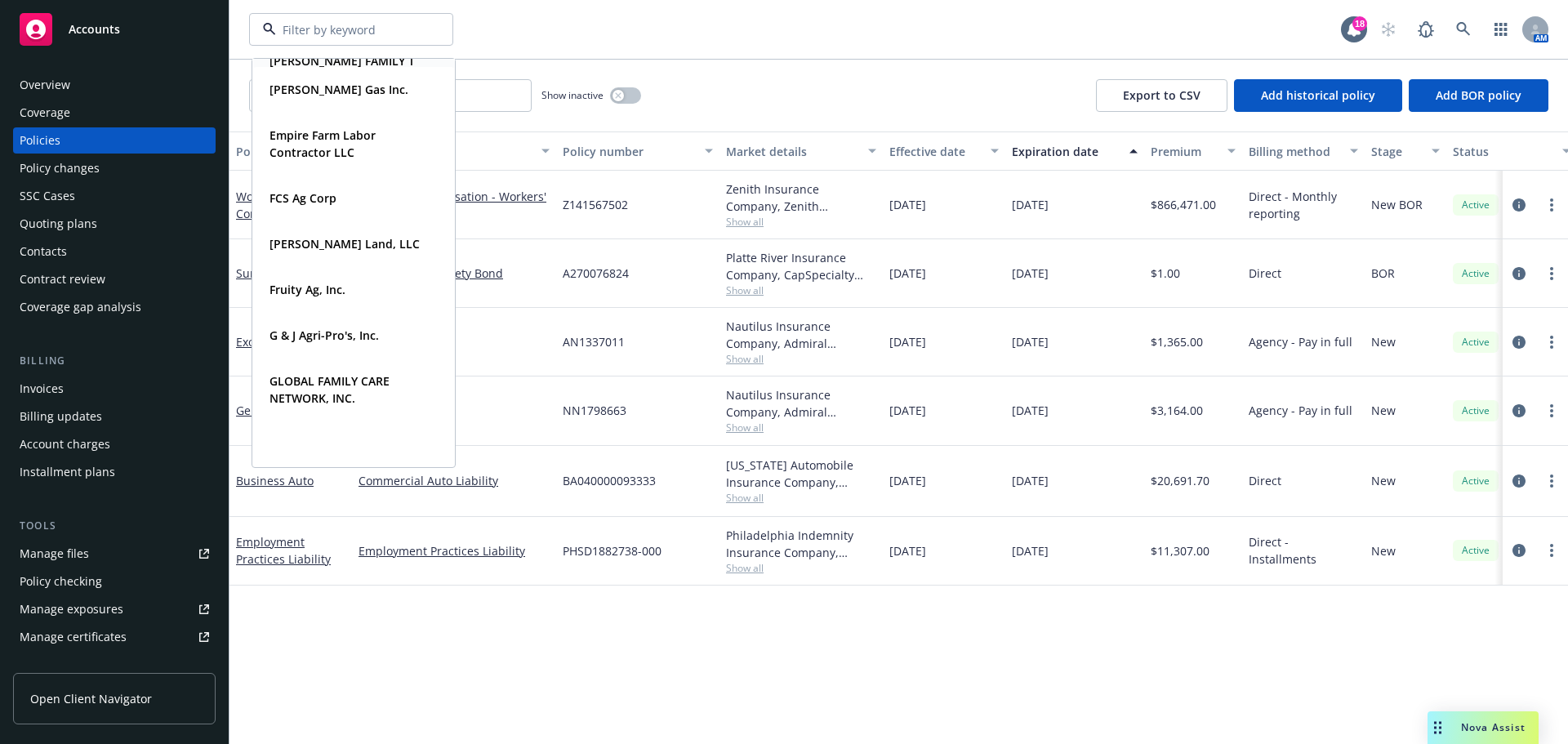
scroll to position [544, 0]
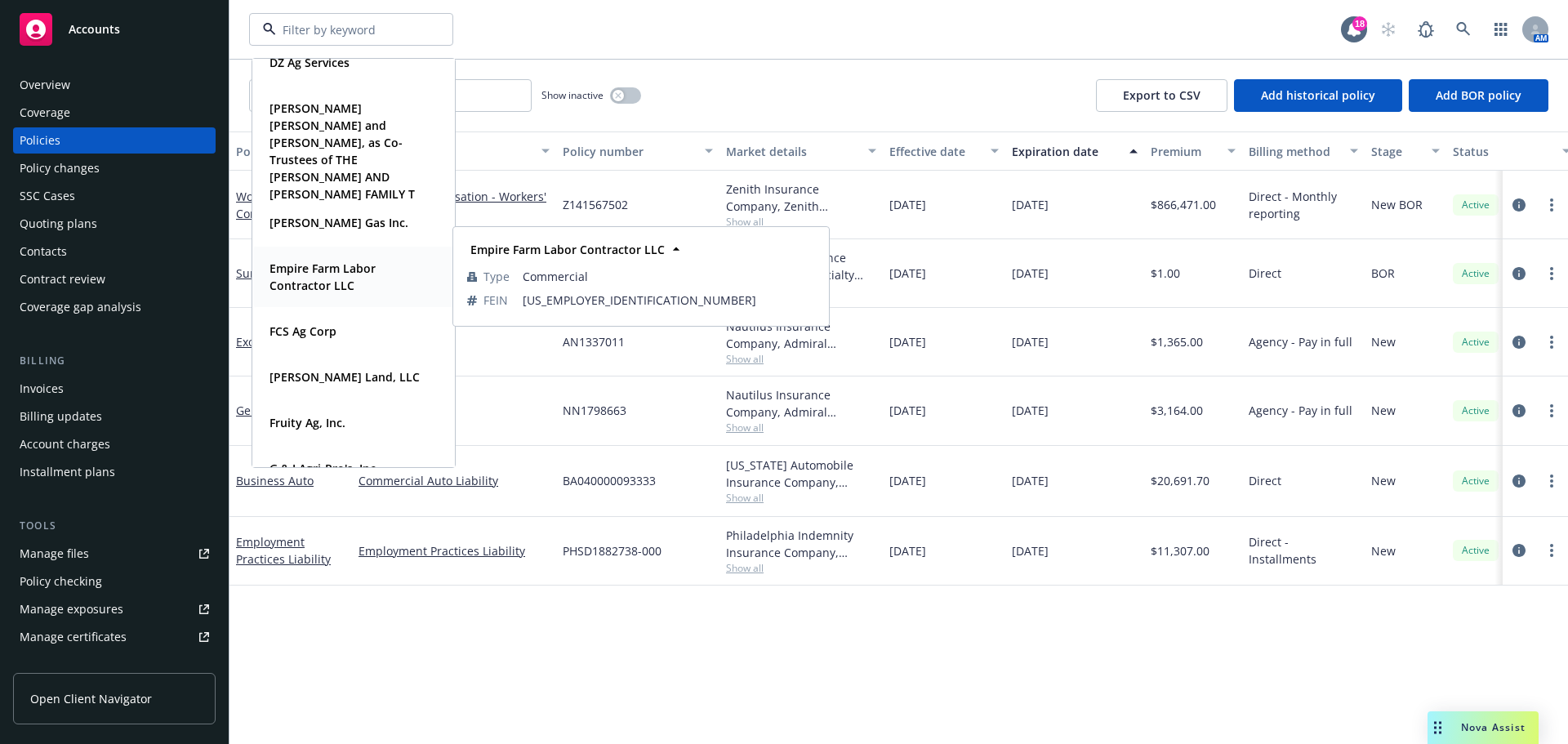
click at [324, 282] on strong "Empire Farm Labor Contractor LLC" at bounding box center [322, 276] width 106 height 32
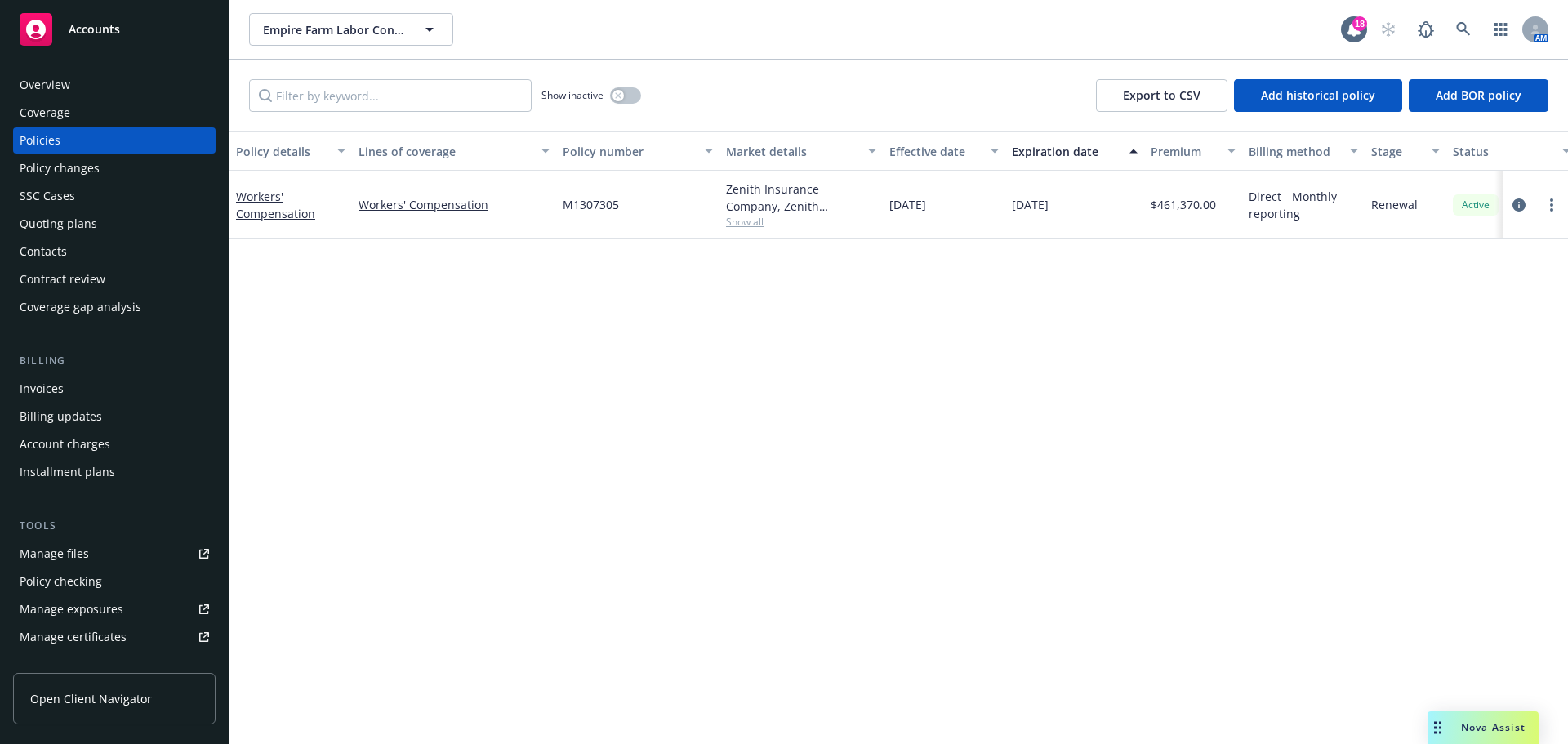
click at [91, 209] on div "SSC Cases" at bounding box center [114, 196] width 190 height 26
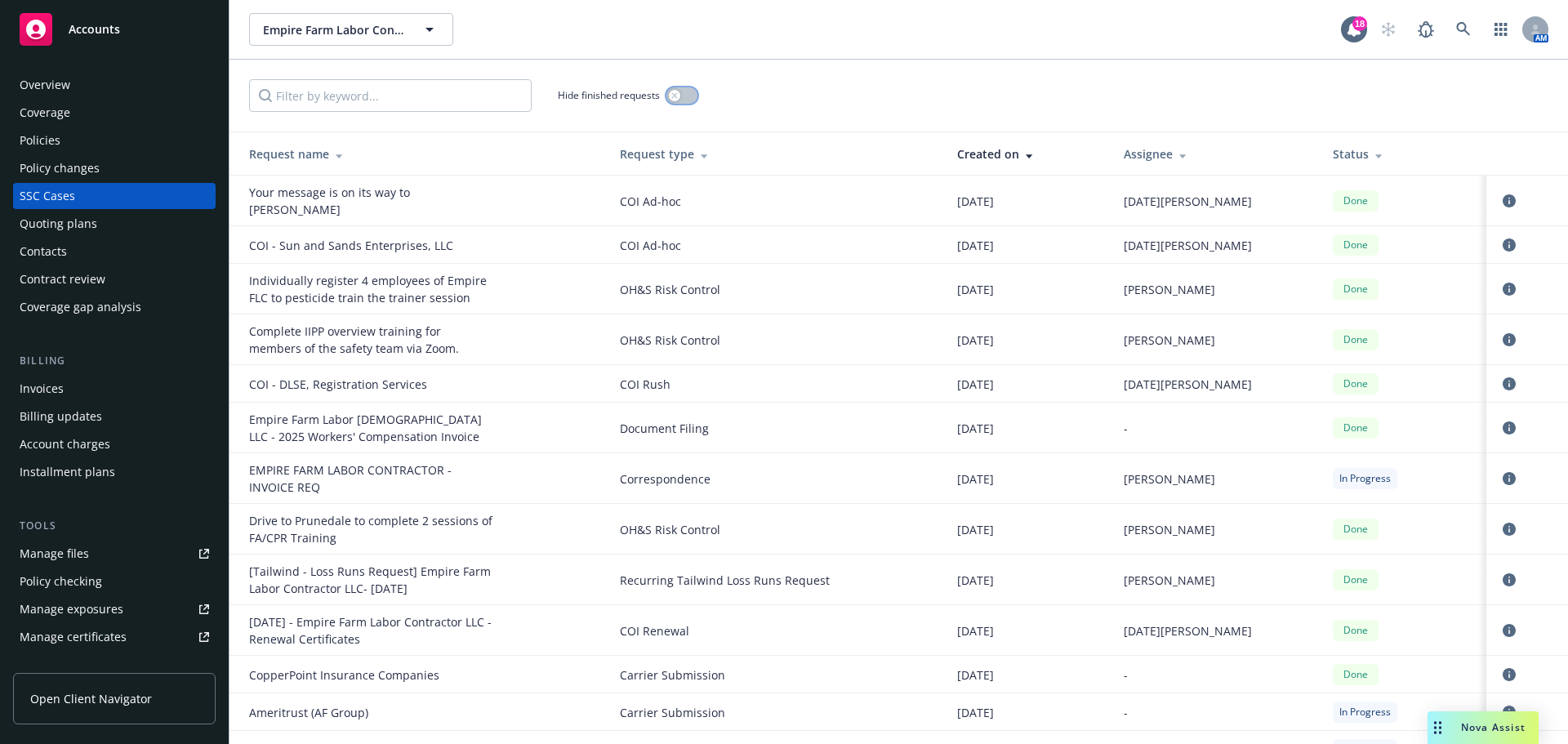
click at [688, 103] on button "button" at bounding box center [681, 95] width 31 height 16
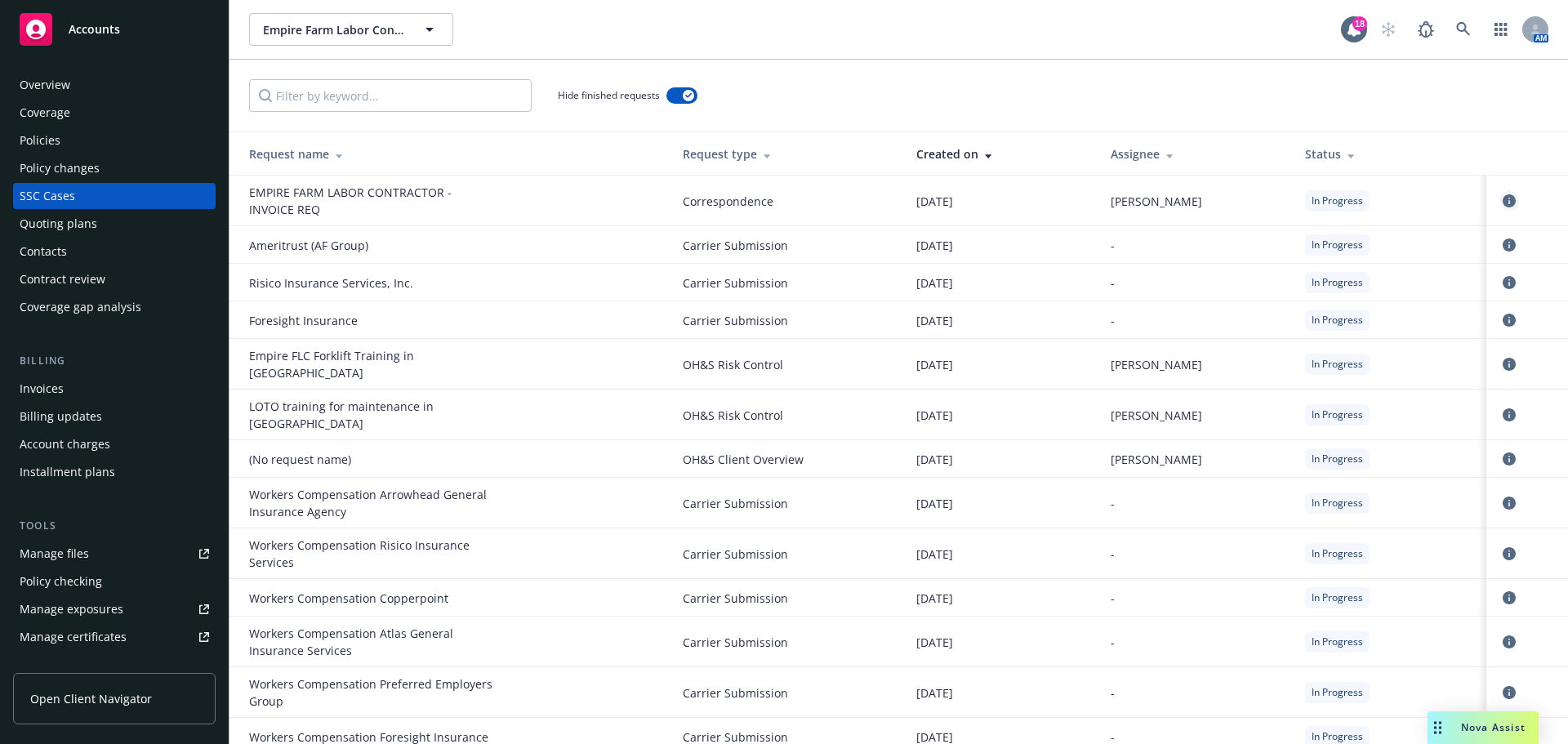
click at [1512, 204] on icon "circleInformation" at bounding box center [1508, 200] width 13 height 13
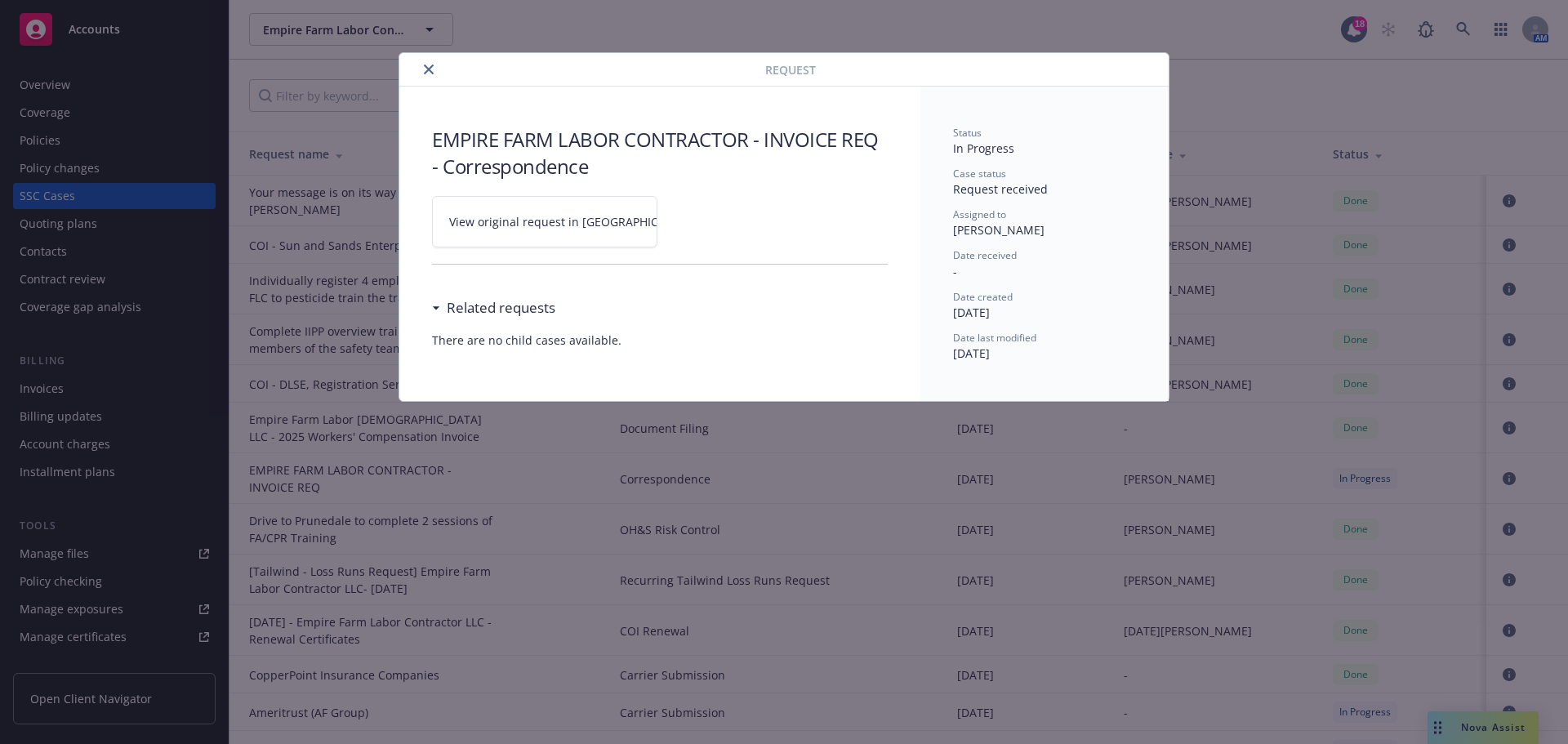
click at [515, 242] on link "View original request in SSC" at bounding box center [545, 221] width 225 height 51
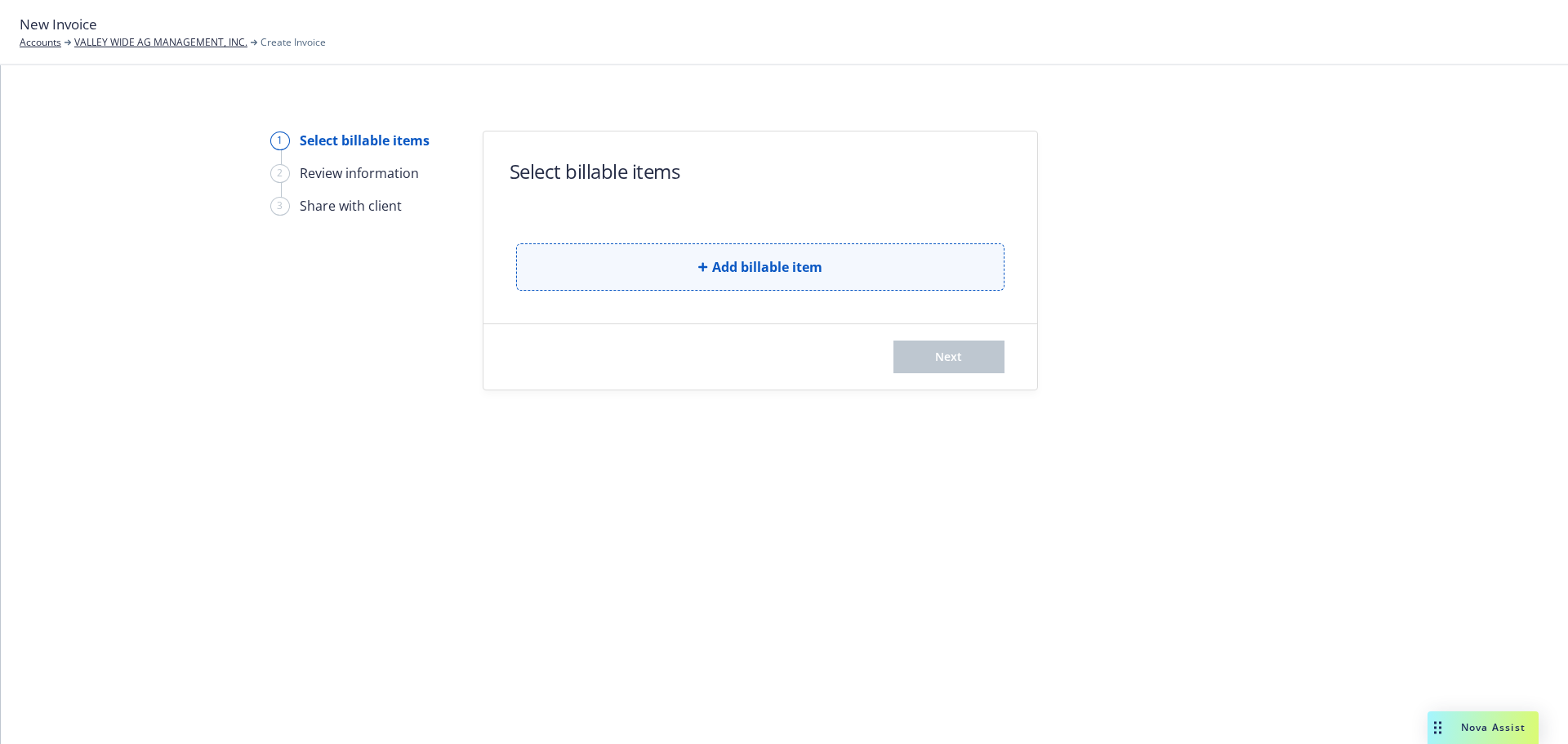
click at [647, 268] on button "Add billable item" at bounding box center [761, 267] width 488 height 48
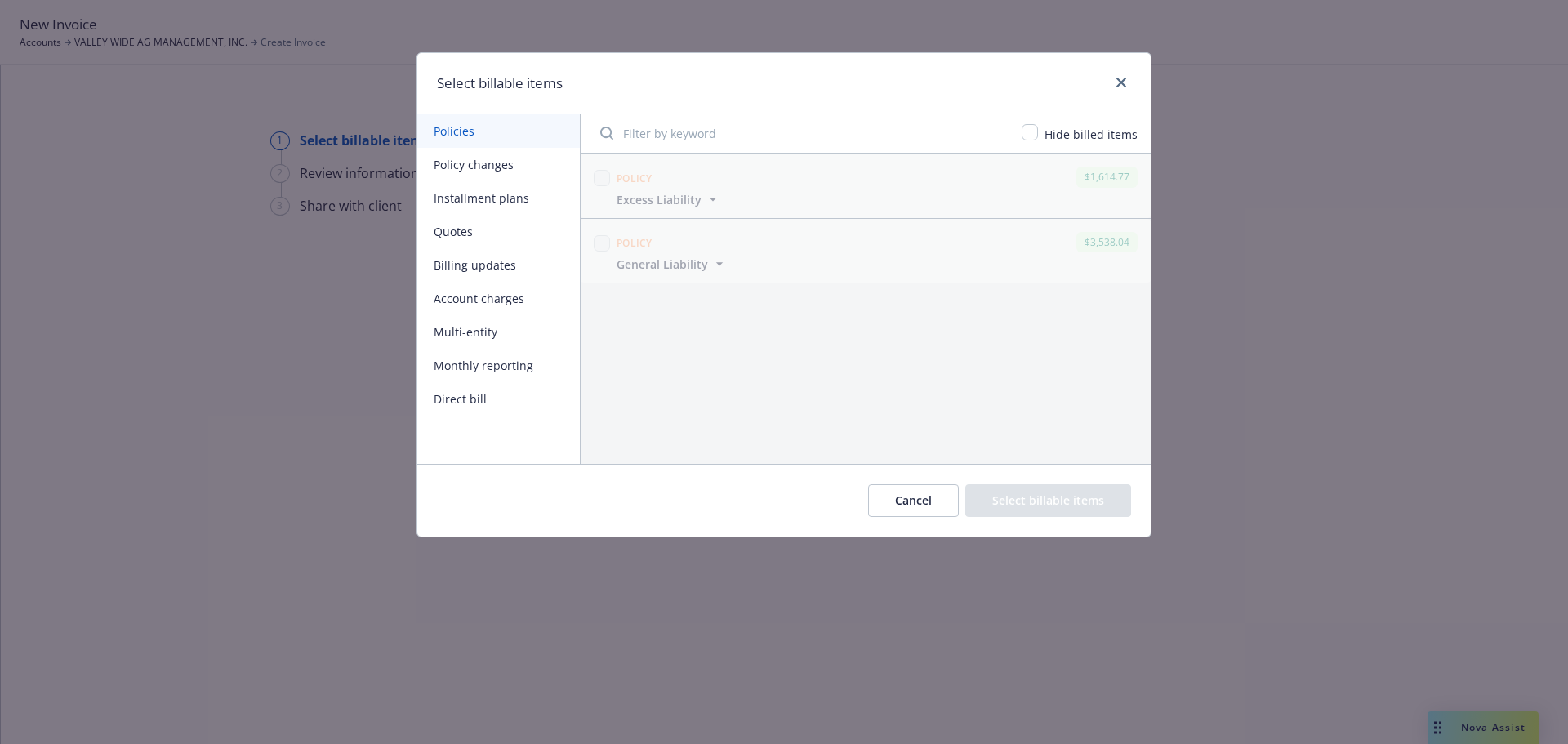
click at [498, 304] on button "Account charges" at bounding box center [499, 298] width 163 height 33
click at [602, 186] on input "checkbox" at bounding box center [602, 178] width 16 height 16
checkbox input "true"
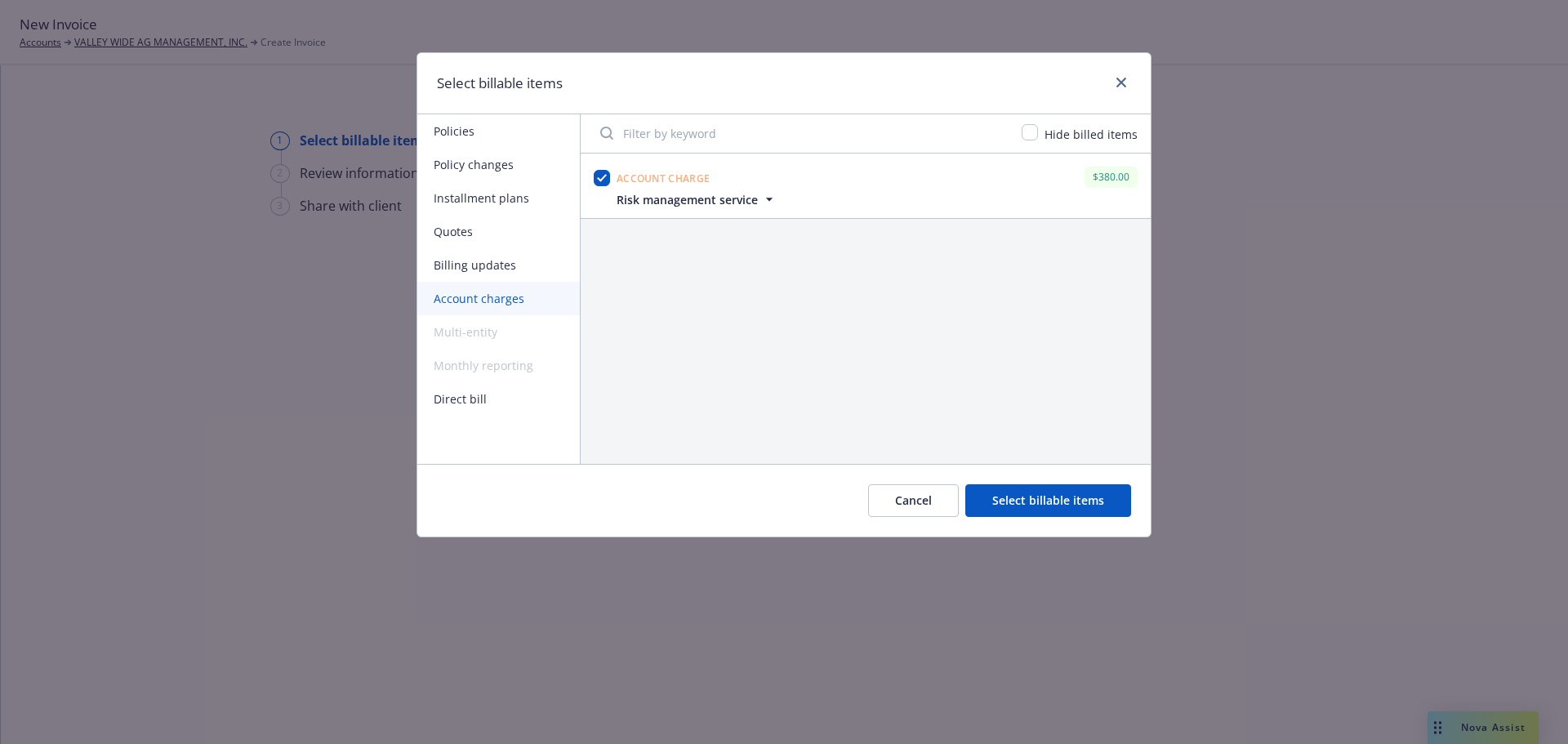
click at [773, 201] on icon "button" at bounding box center [769, 199] width 7 height 3
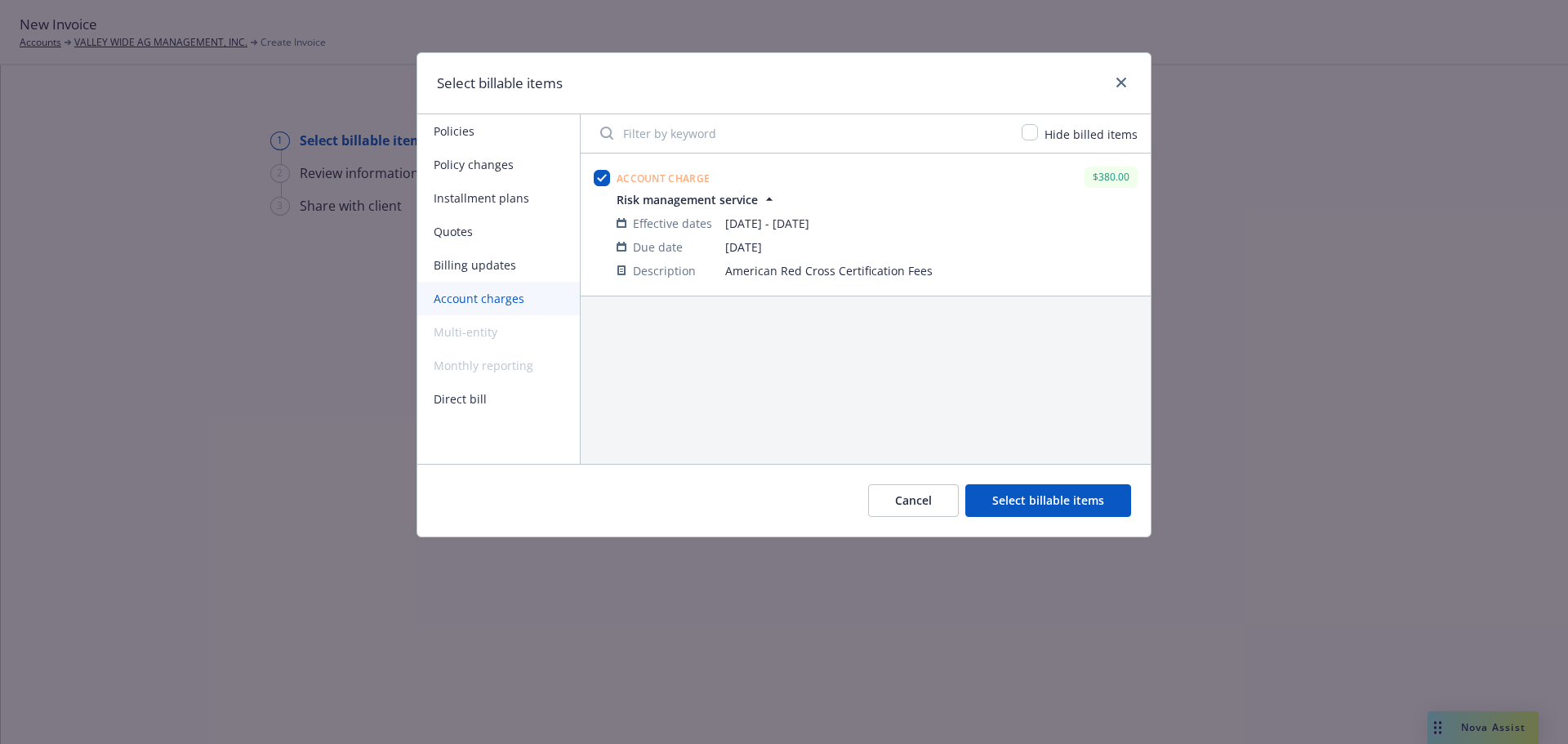
click at [1048, 505] on button "Select billable items" at bounding box center [1048, 500] width 166 height 32
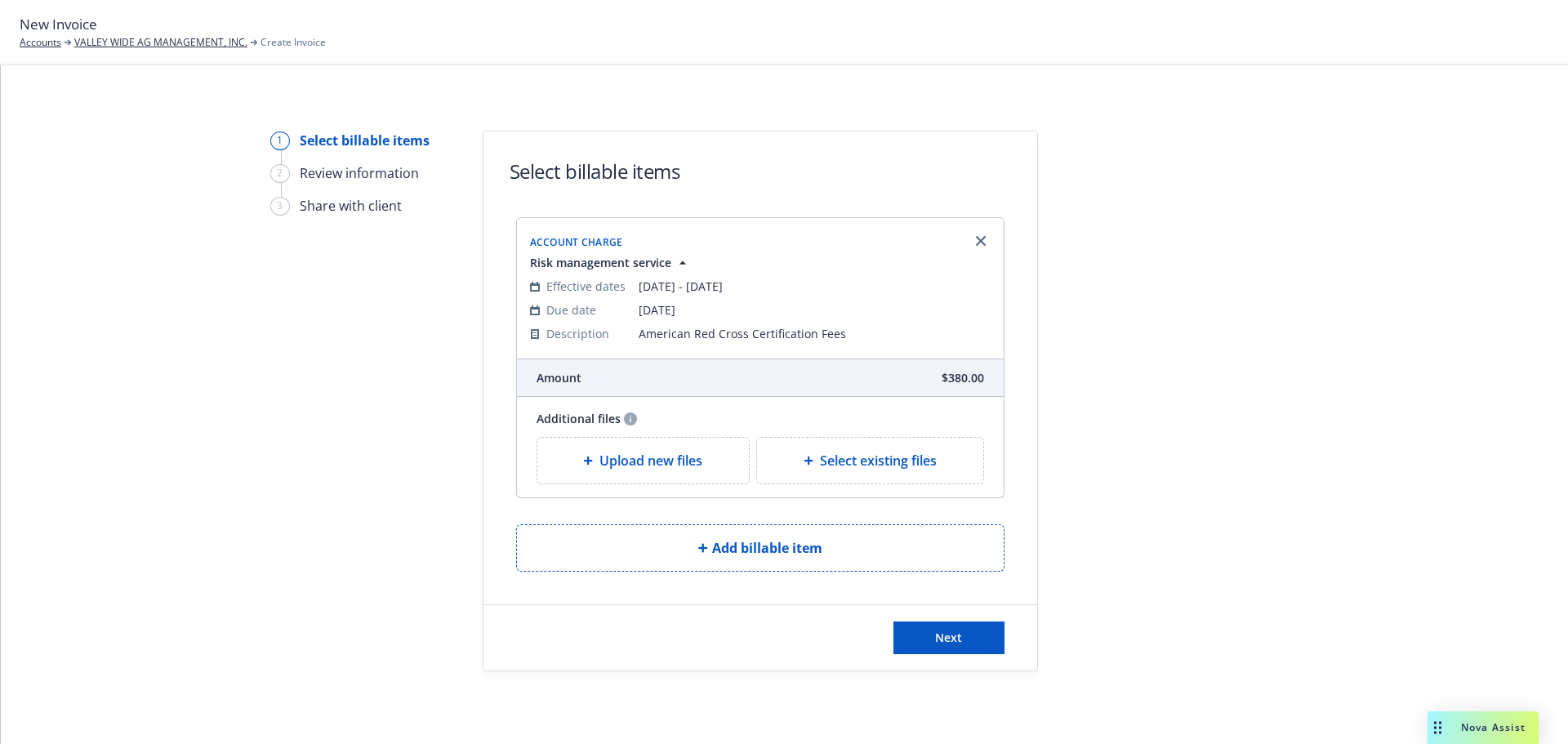
click at [621, 470] on span "Upload new files" at bounding box center [651, 460] width 103 height 20
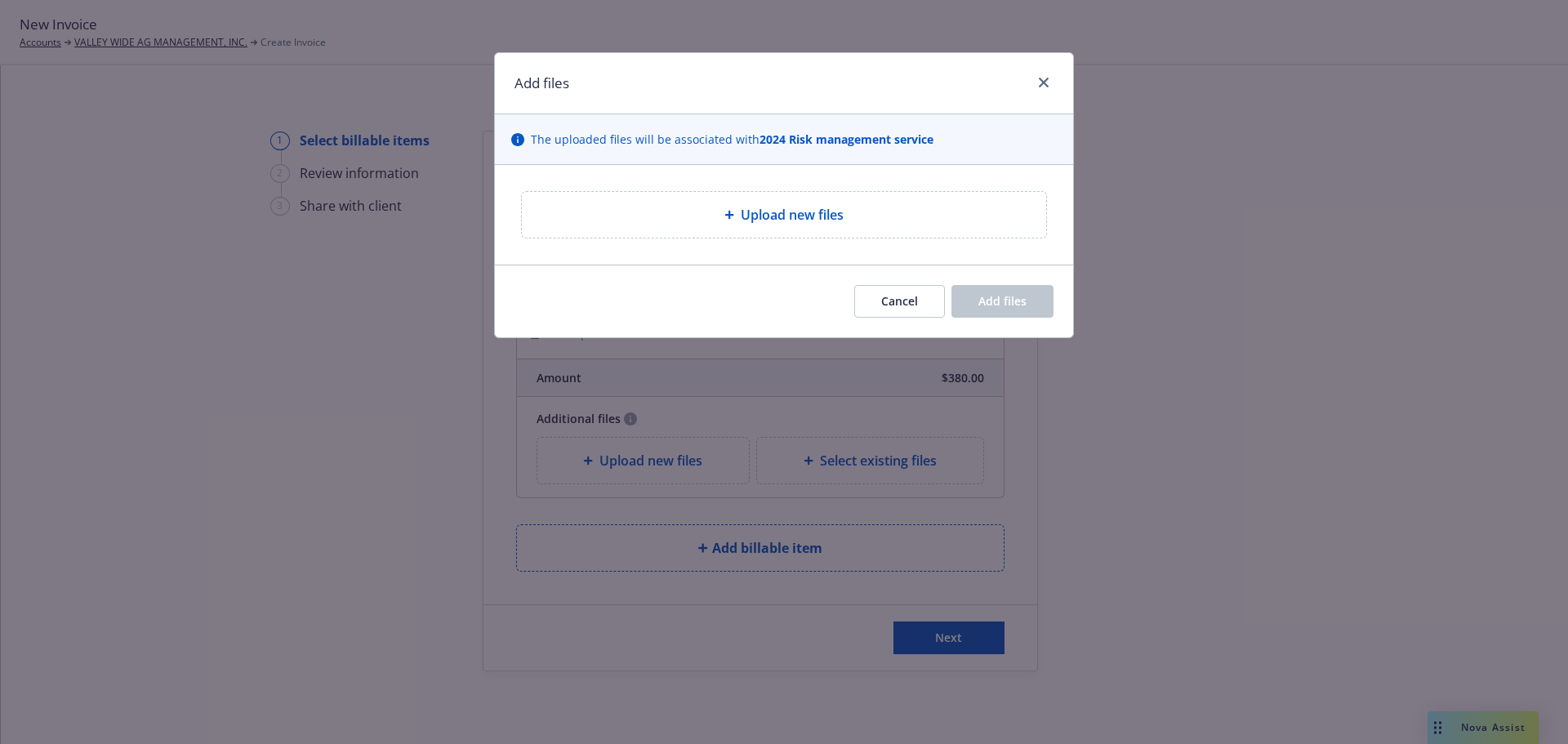
click at [687, 224] on div "Upload new files" at bounding box center [784, 214] width 499 height 20
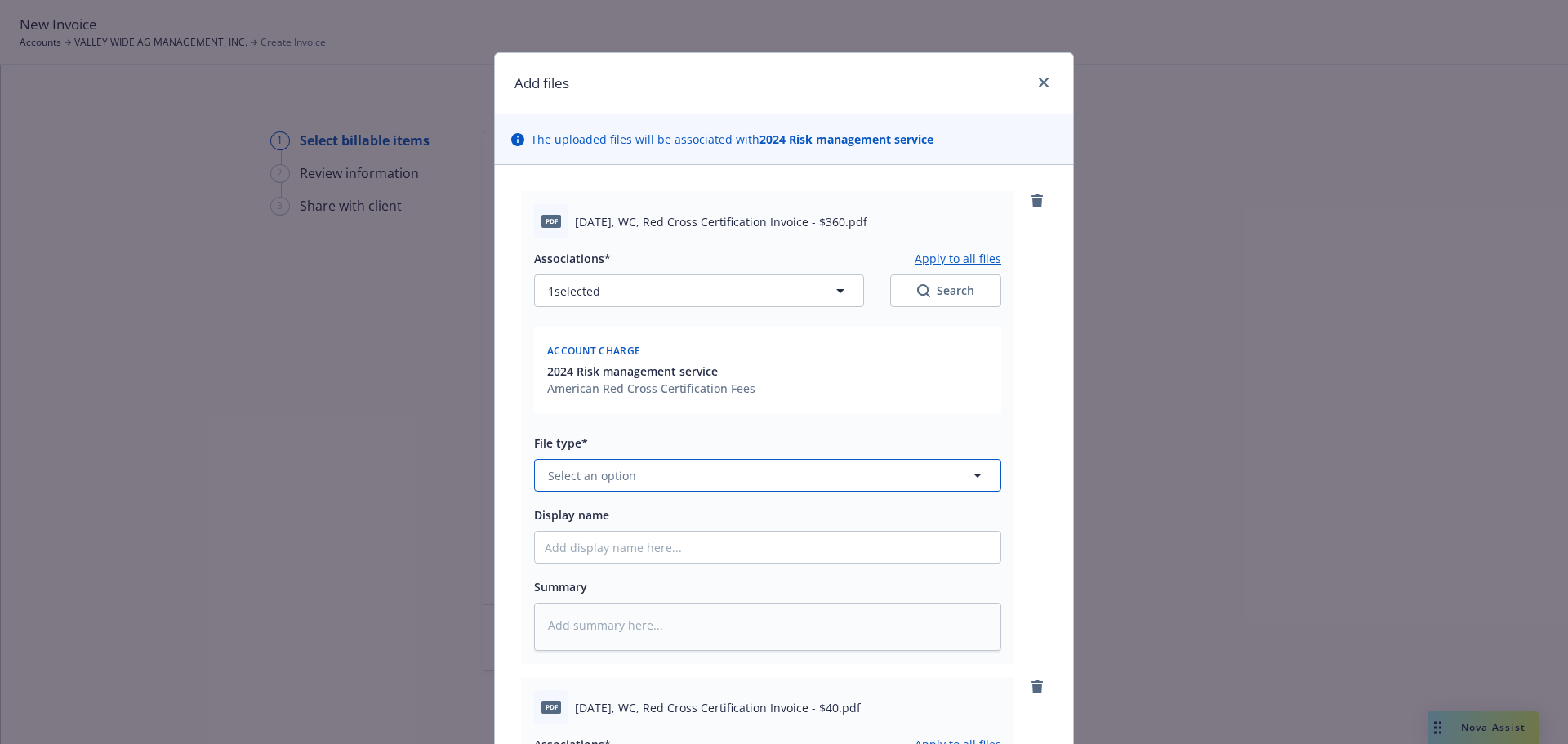
click at [598, 484] on span "Select an option" at bounding box center [592, 475] width 88 height 17
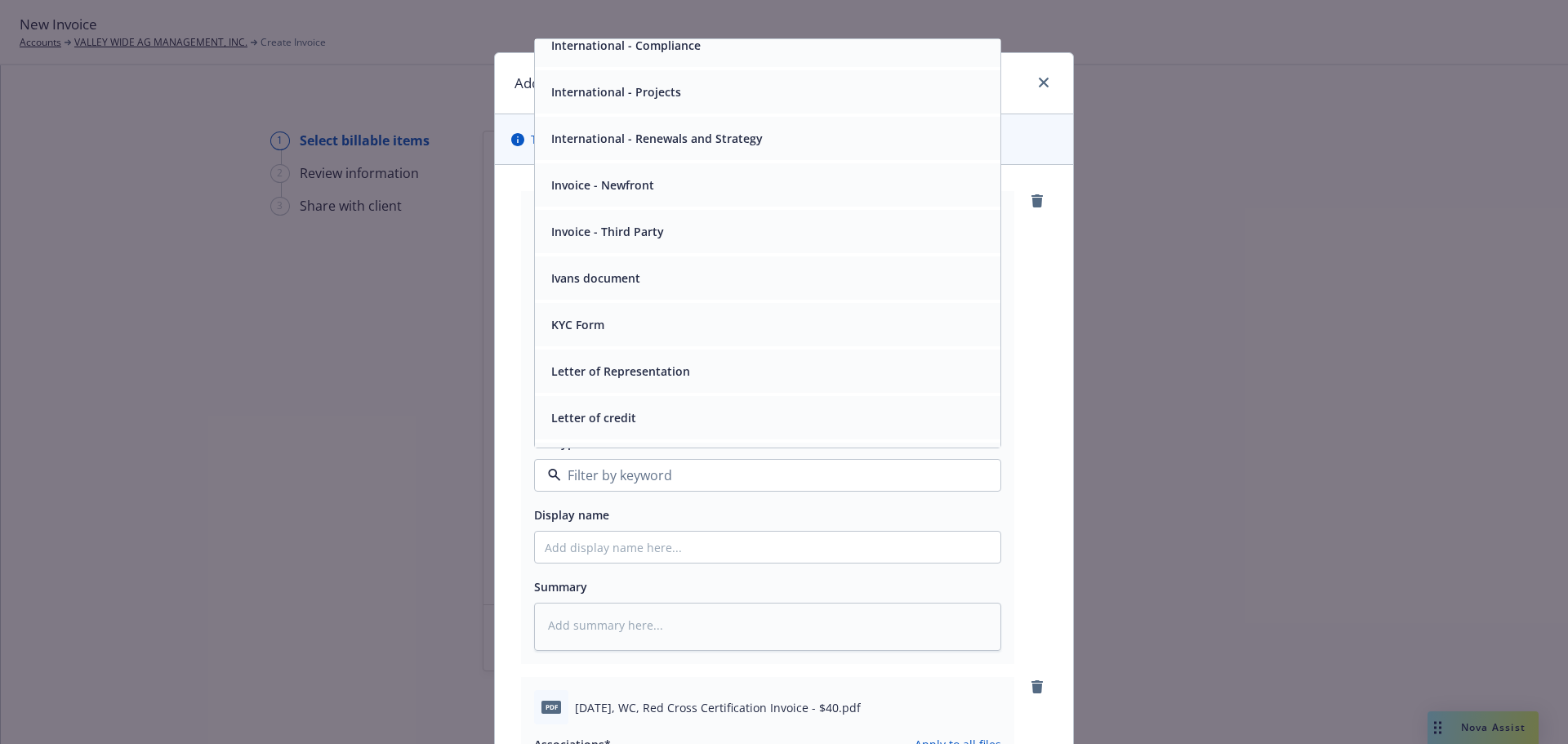
scroll to position [3945, 0]
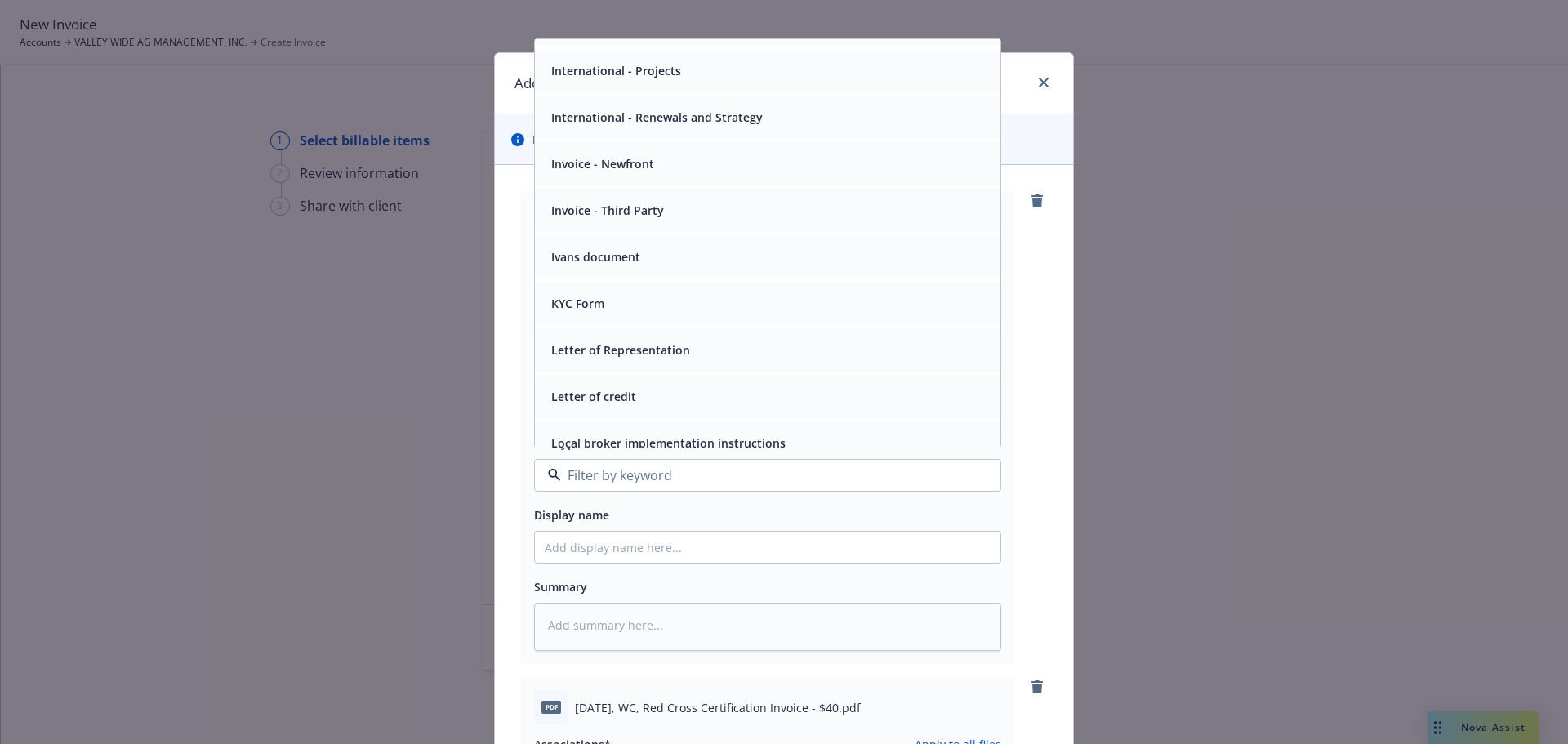
click at [673, 222] on div "Invoice - Third Party" at bounding box center [767, 210] width 446 height 24
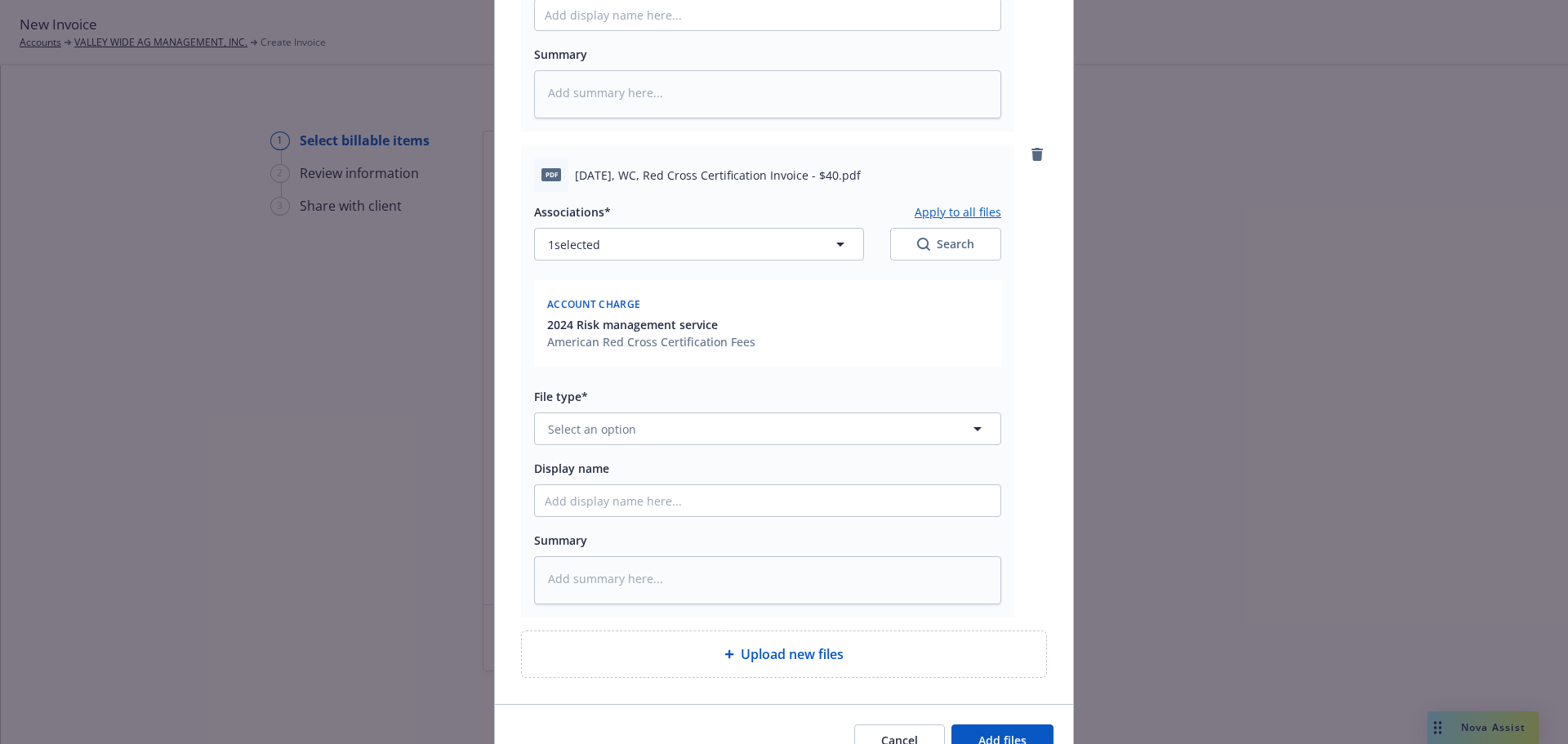
scroll to position [544, 0]
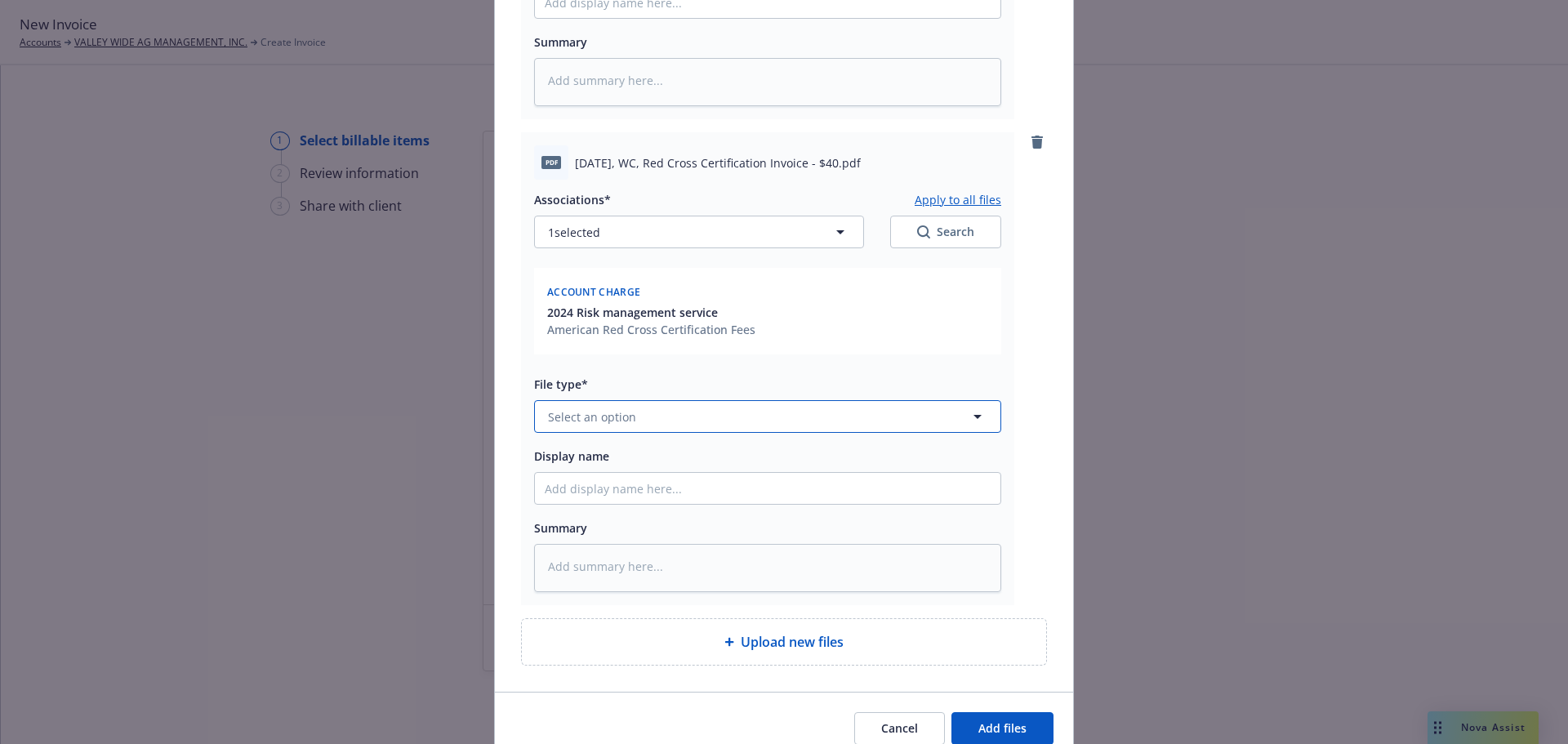
click at [706, 433] on button "Select an option" at bounding box center [767, 416] width 467 height 32
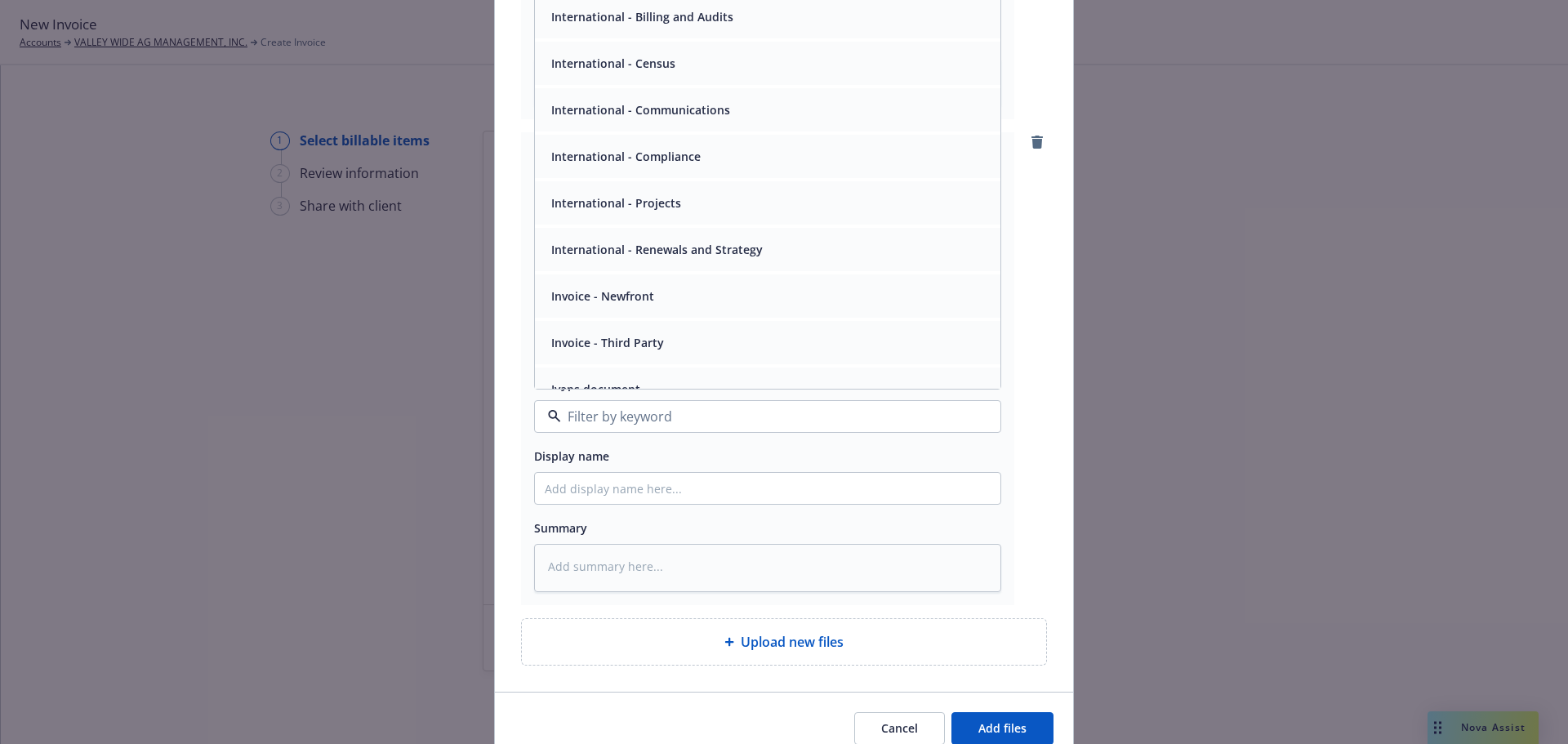
scroll to position [3889, 0]
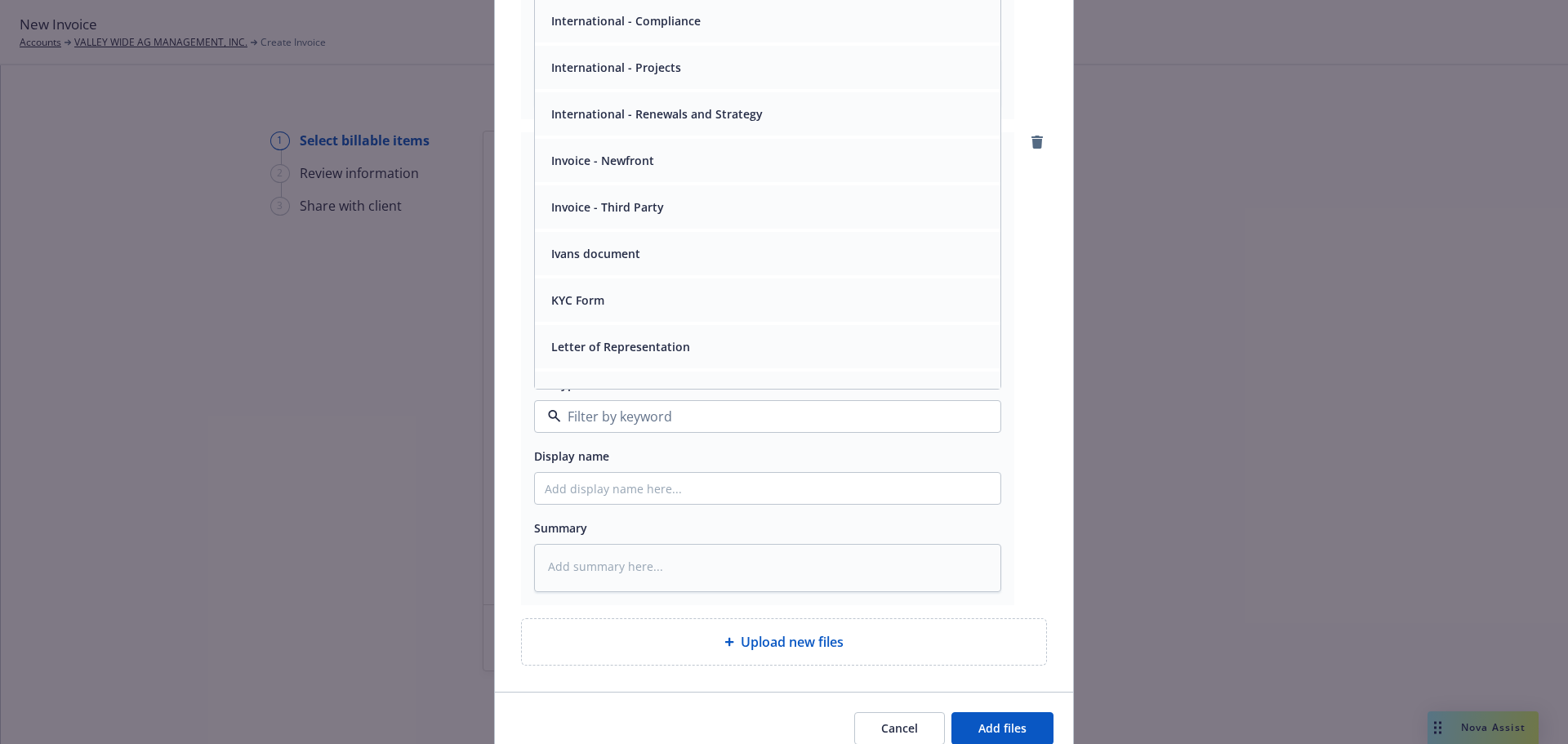
click at [650, 215] on span "Invoice - Third Party" at bounding box center [607, 207] width 112 height 17
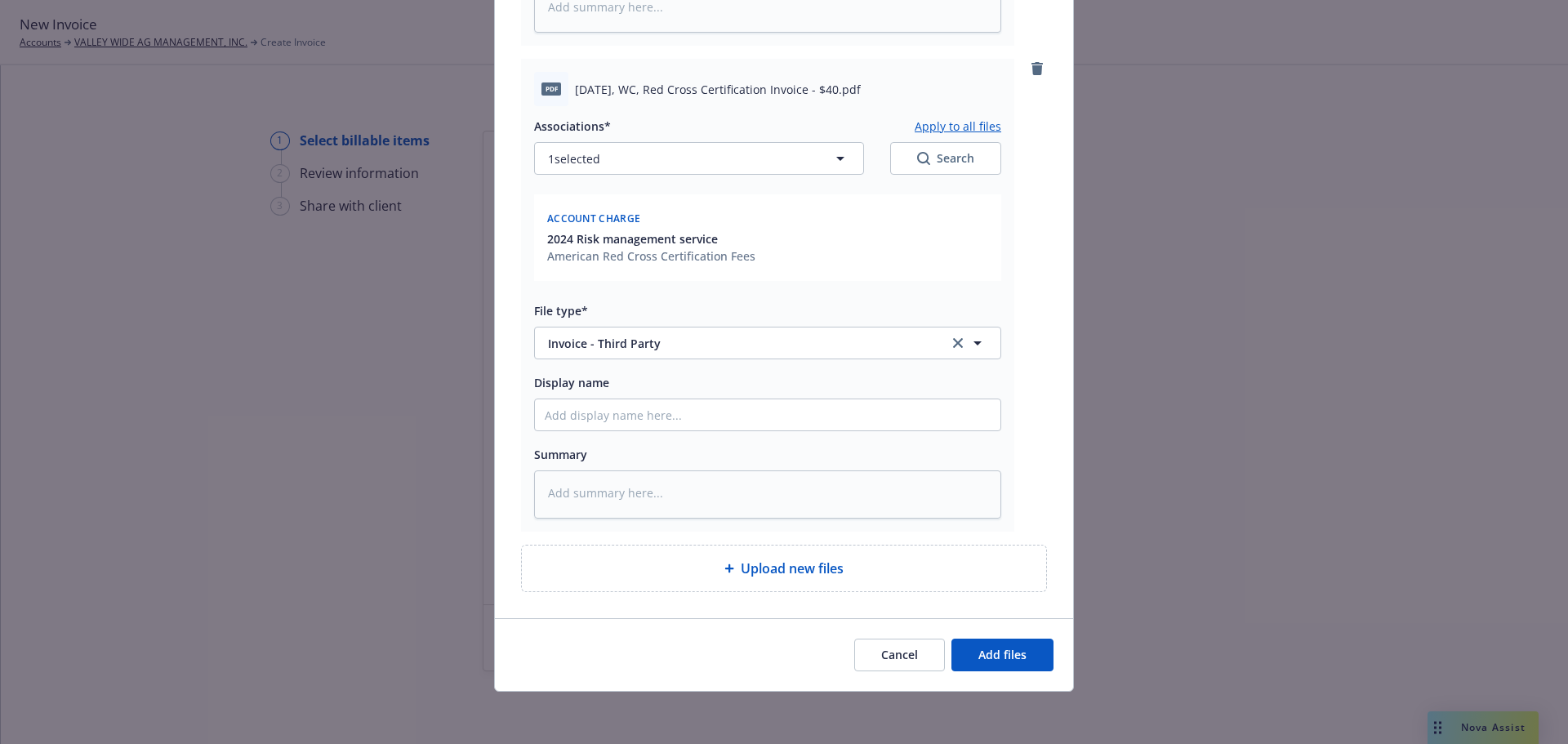
scroll to position [736, 0]
click at [987, 653] on span "Add files" at bounding box center [1002, 654] width 48 height 15
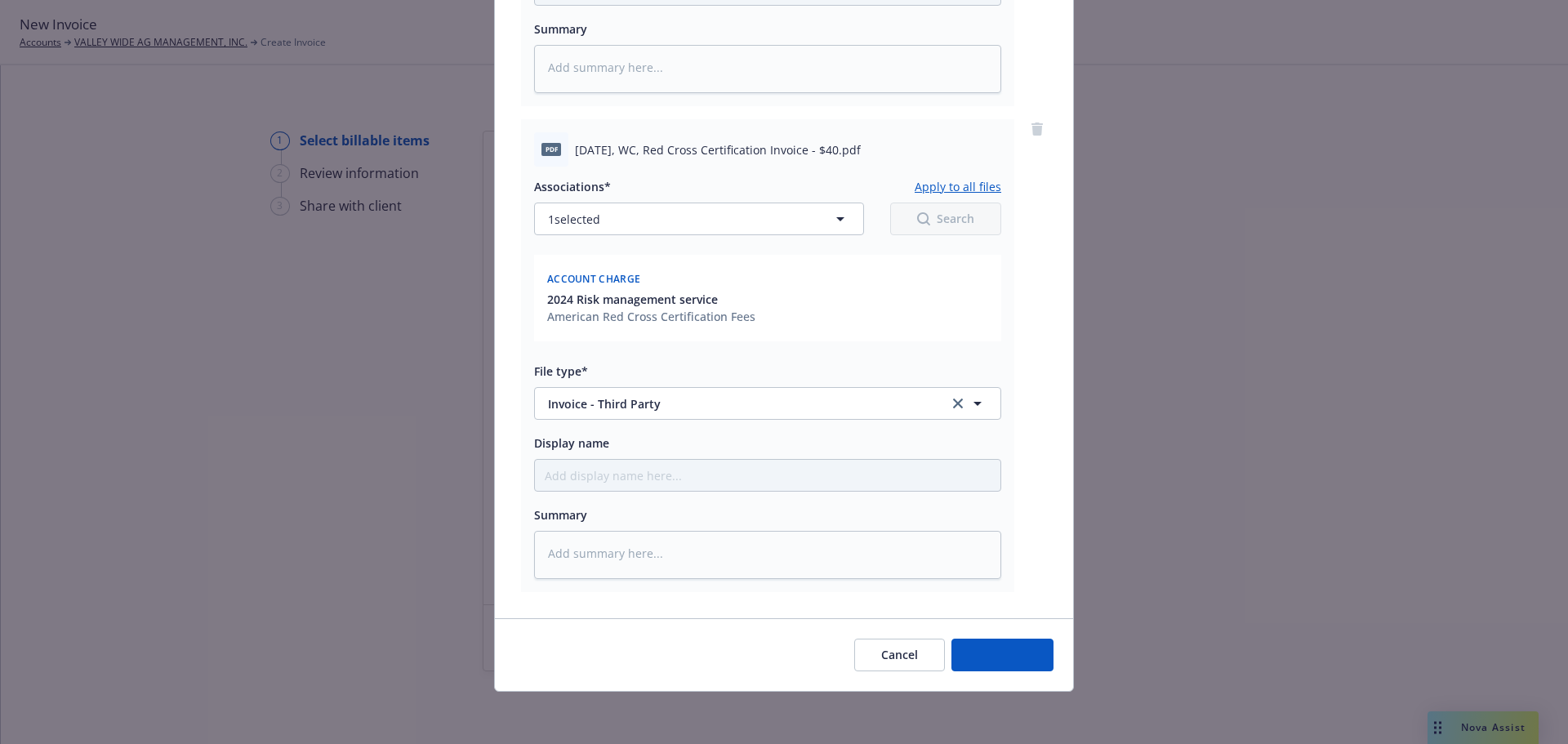
scroll to position [668, 0]
type textarea "x"
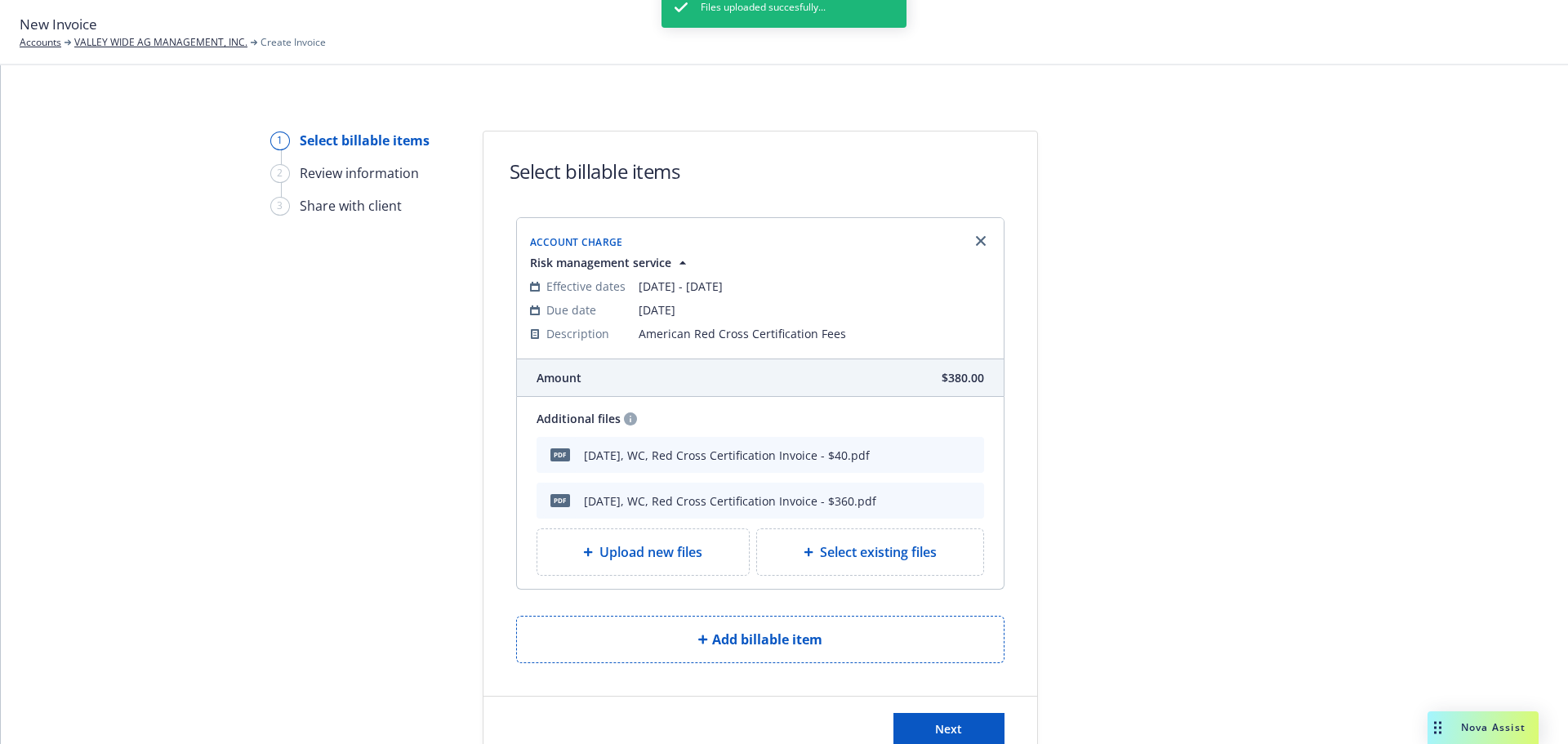
scroll to position [133, 0]
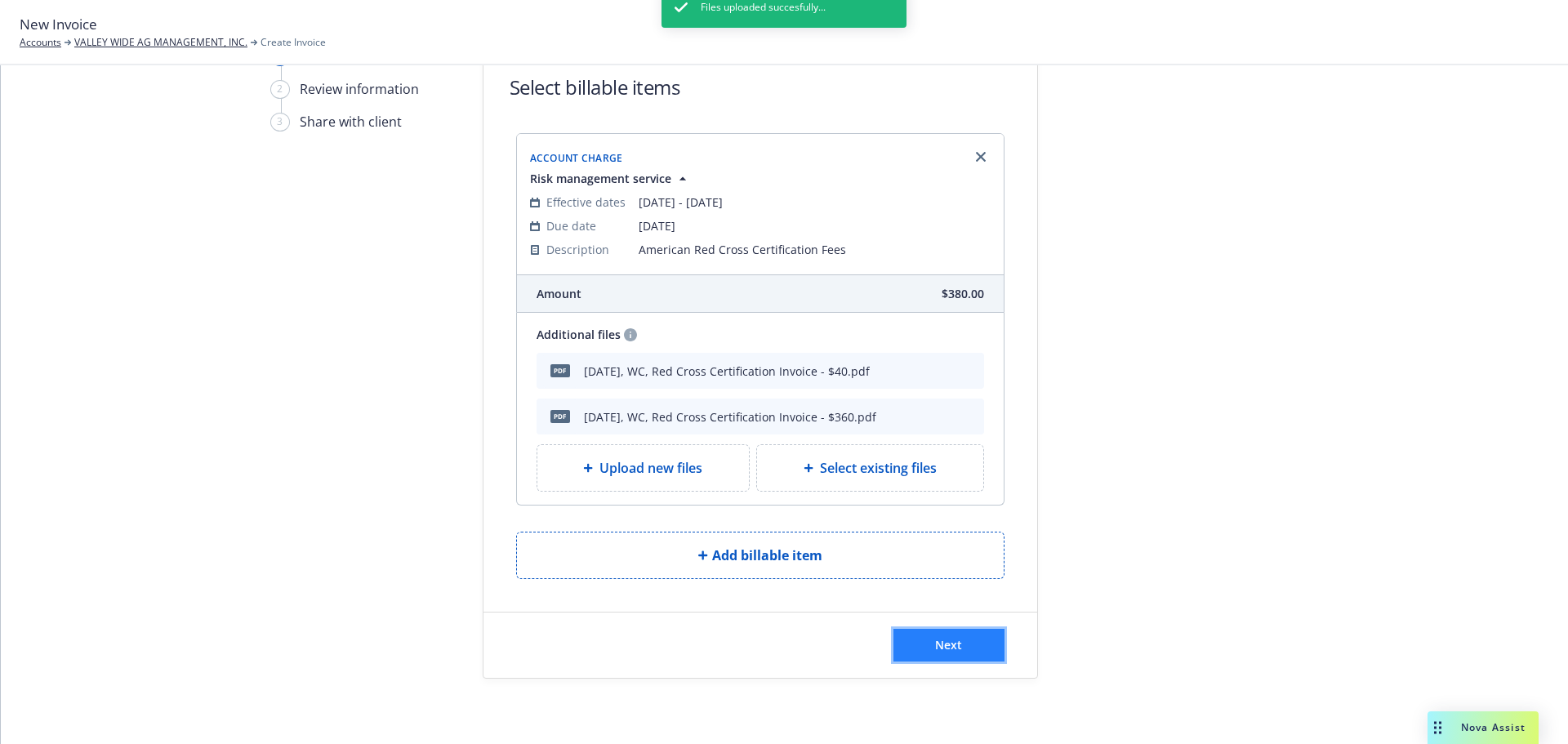
click at [944, 630] on button "Next" at bounding box center [949, 645] width 111 height 32
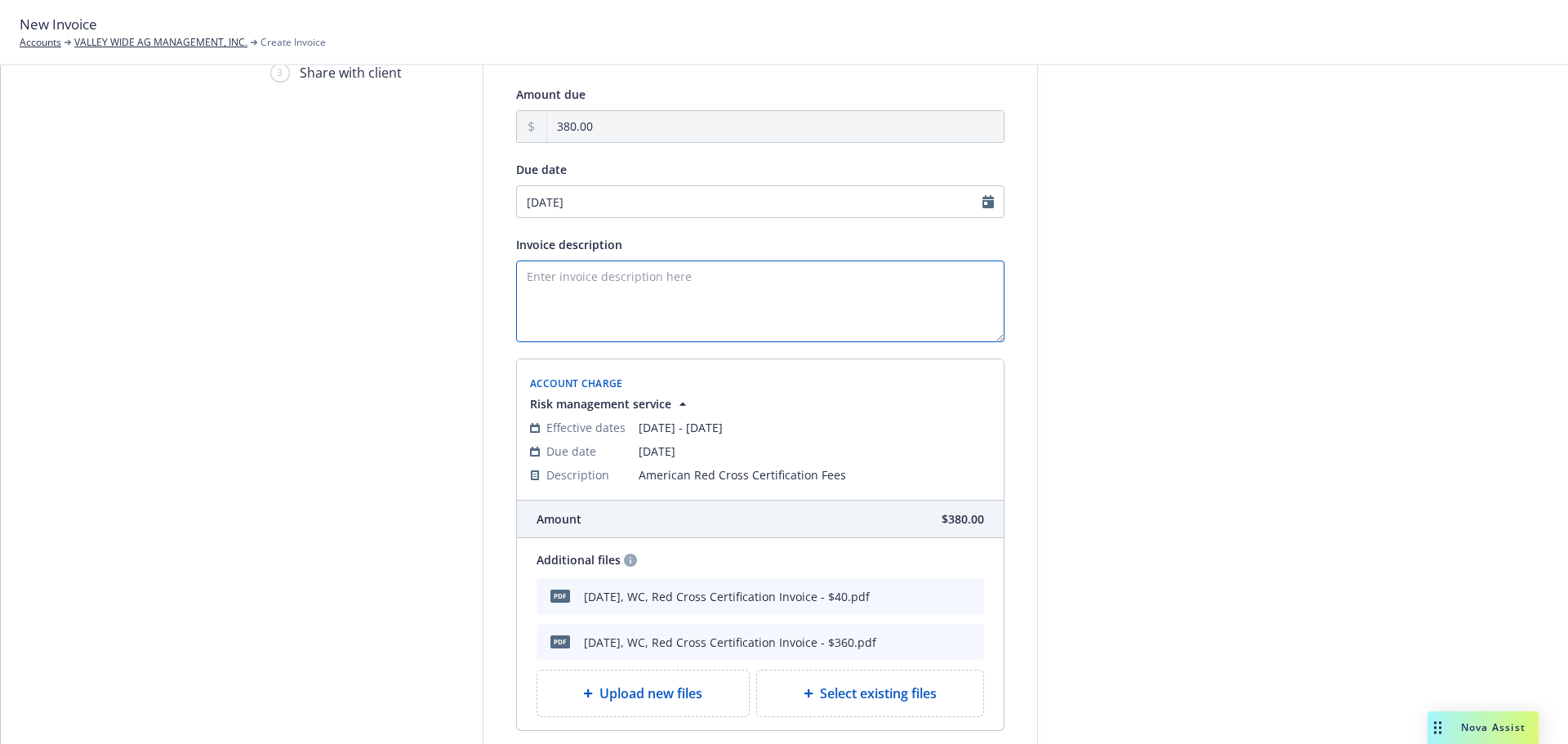
click at [638, 329] on textarea "Invoice description" at bounding box center [761, 301] width 488 height 82
drag, startPoint x: 858, startPoint y: 493, endPoint x: 638, endPoint y: 506, distance: 220.4
click at [639, 486] on td "American Red Cross Certification Fees" at bounding box center [815, 474] width 352 height 24
copy span "American Red Cross Certification Fees"
click at [556, 314] on textarea "Invoice description" at bounding box center [761, 301] width 488 height 82
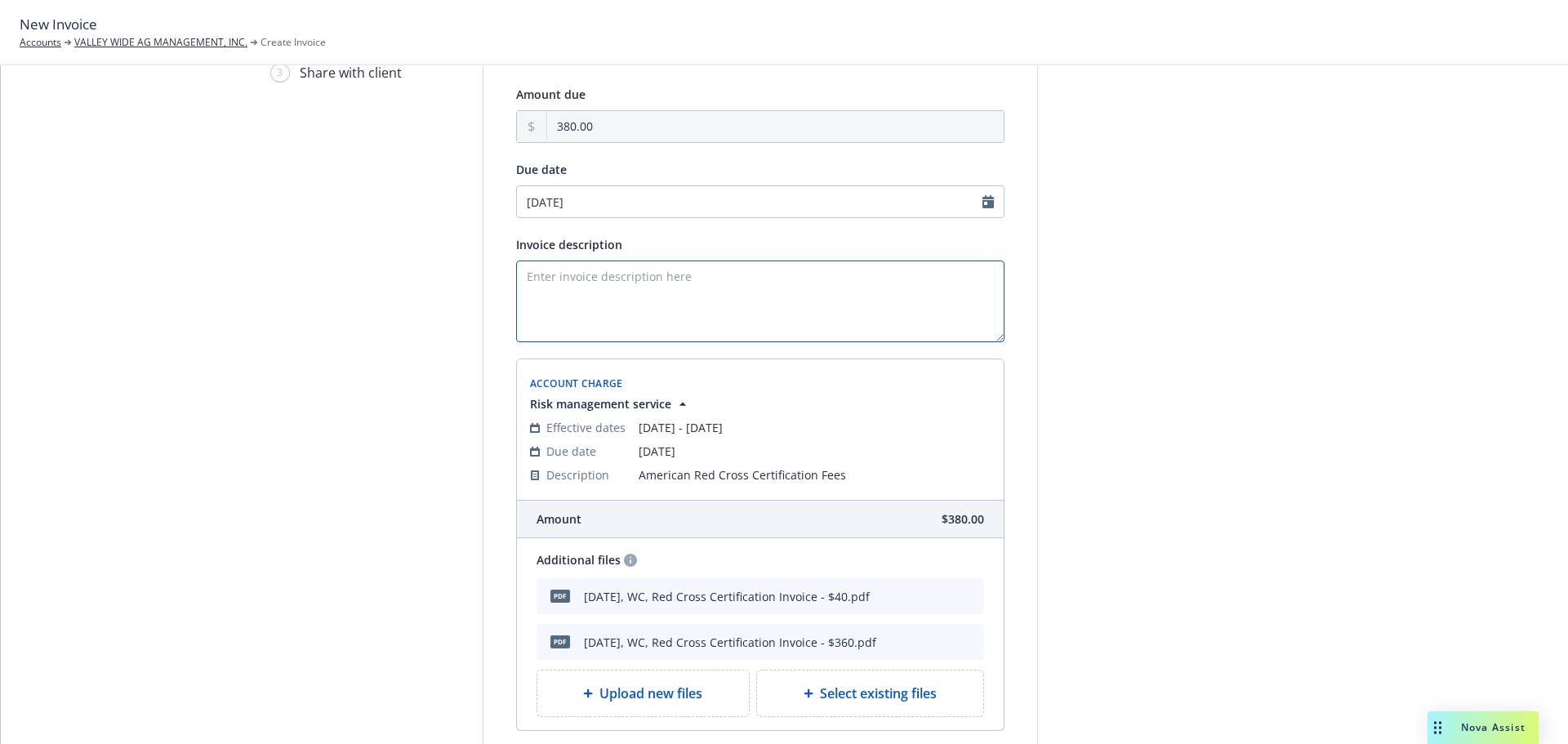
paste textarea "American Red Cross Certification Fees"
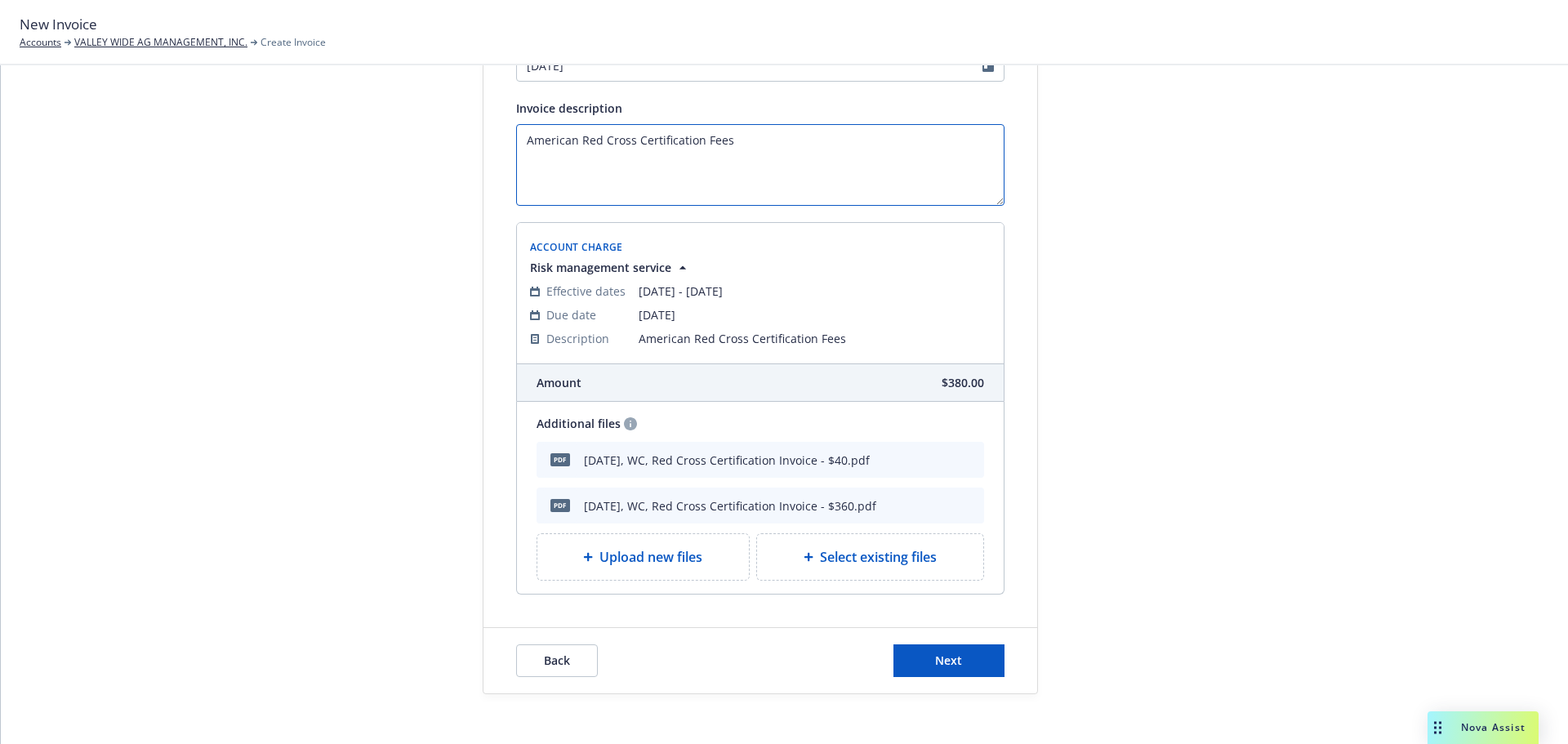
scroll to position [344, 0]
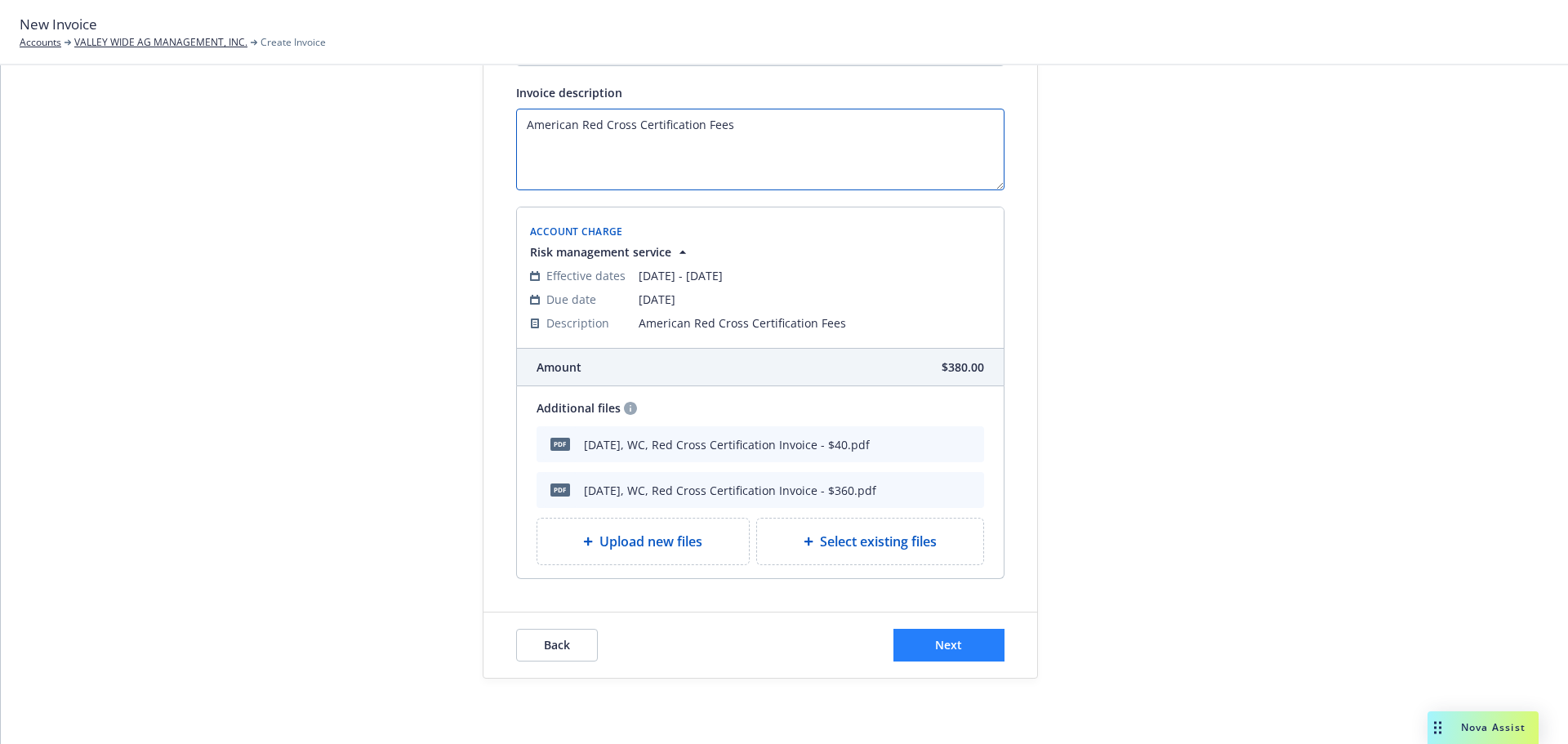
type textarea "American Red Cross Certification Fees"
click at [909, 636] on button "Next" at bounding box center [949, 645] width 111 height 32
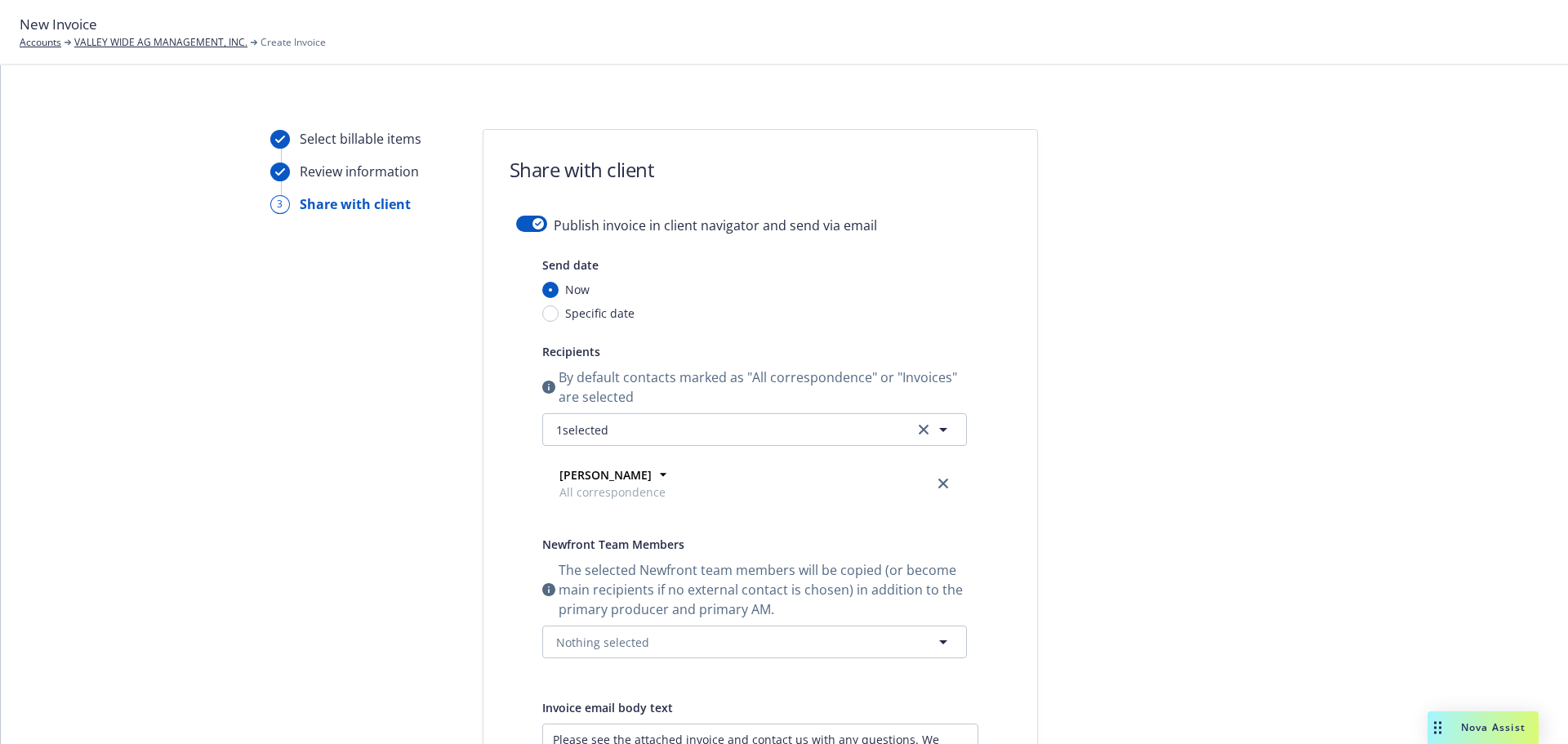
scroll to position [0, 0]
click at [713, 447] on button "1 selected" at bounding box center [754, 431] width 425 height 32
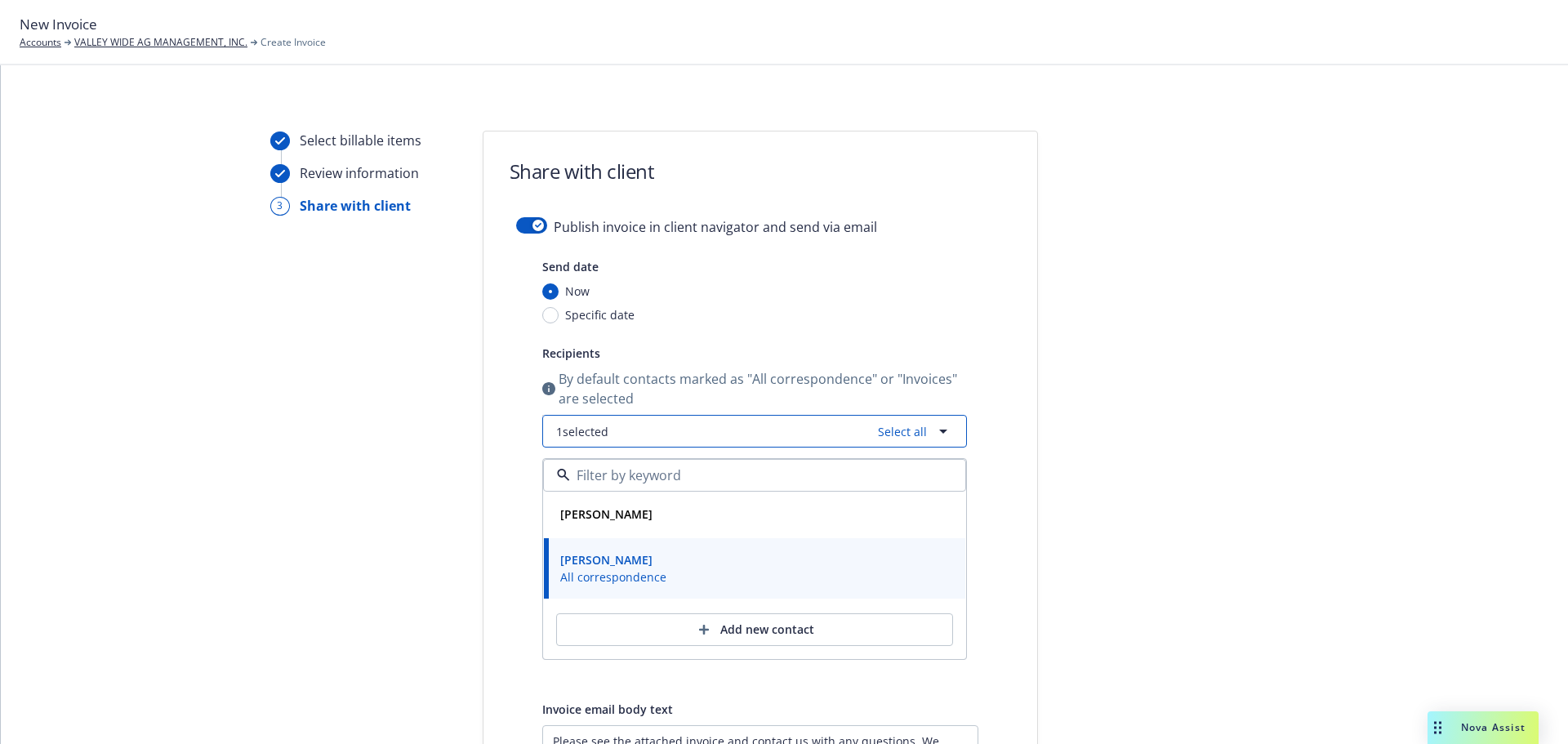
click at [713, 447] on button "1 selected Select all" at bounding box center [754, 431] width 425 height 32
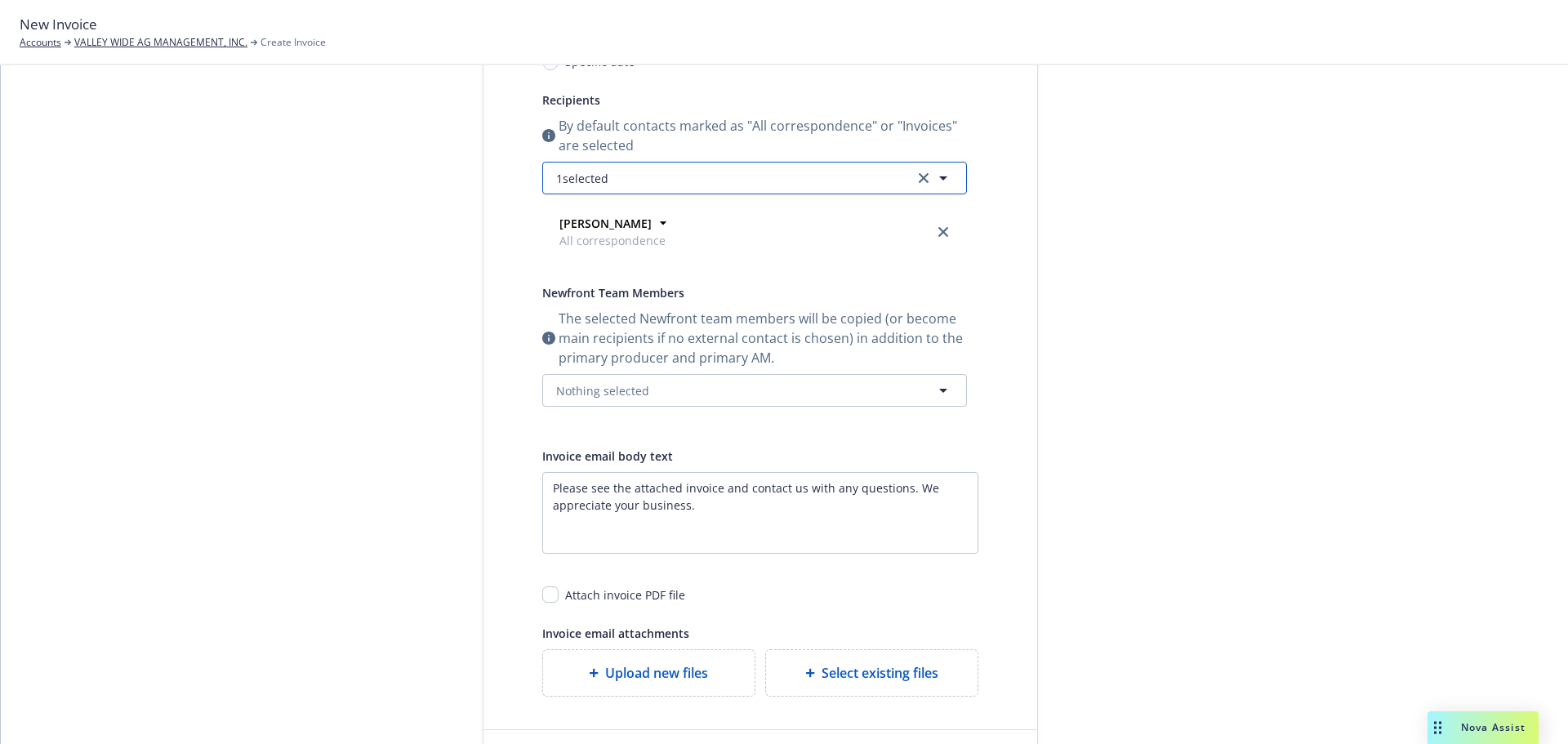
scroll to position [272, 0]
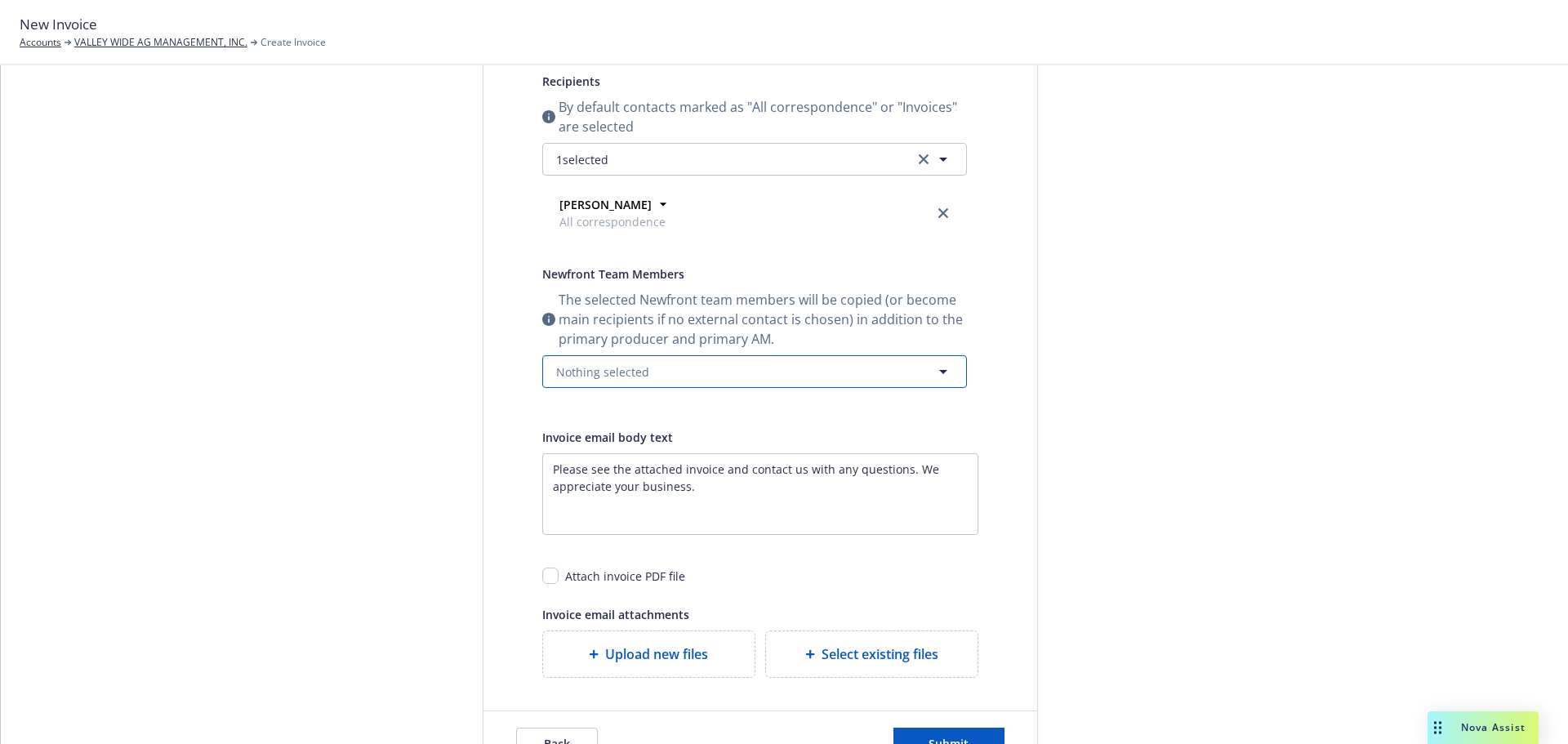
click at [704, 388] on button "Nothing selected" at bounding box center [754, 372] width 425 height 32
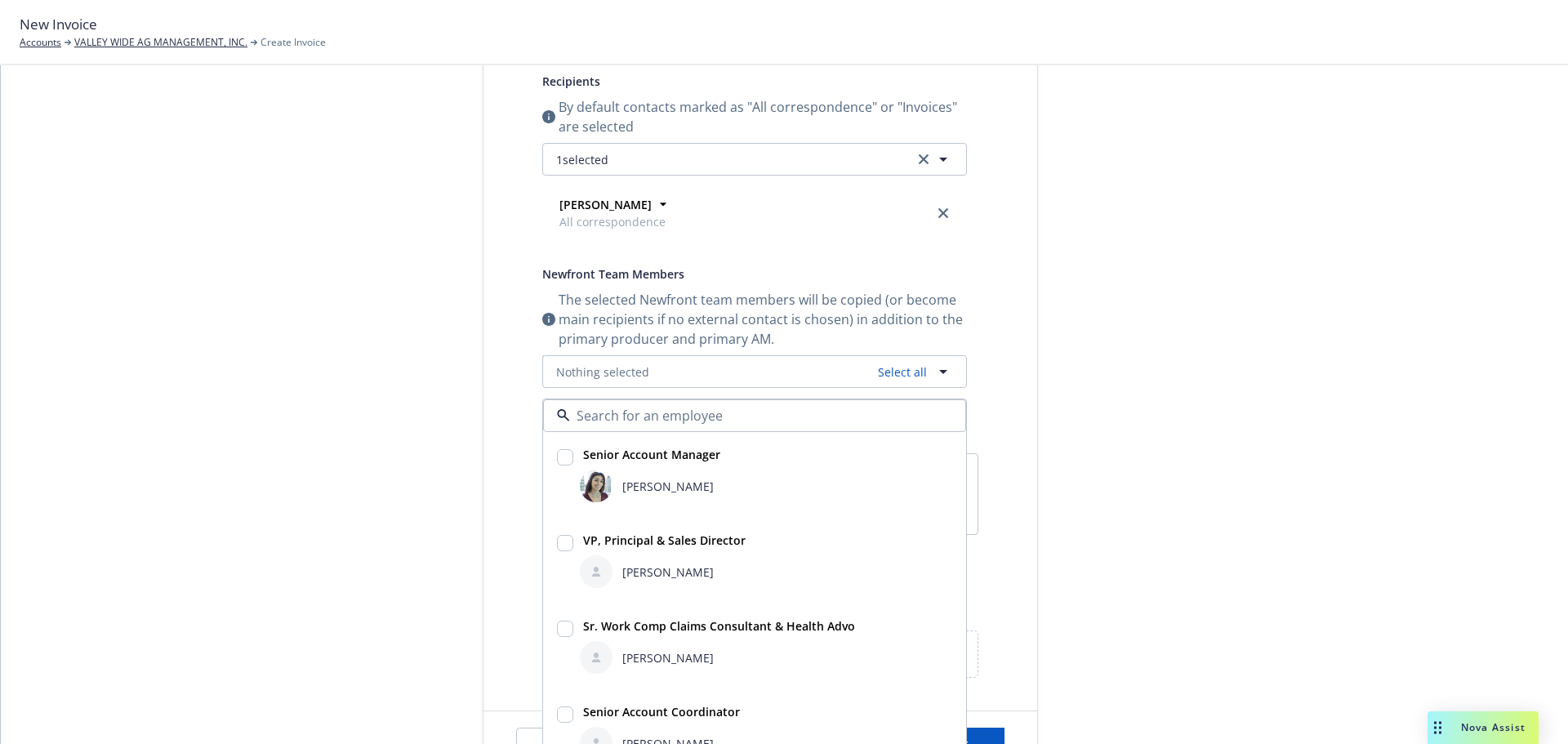
click at [562, 465] on input "checkbox" at bounding box center [565, 457] width 16 height 16
checkbox input "true"
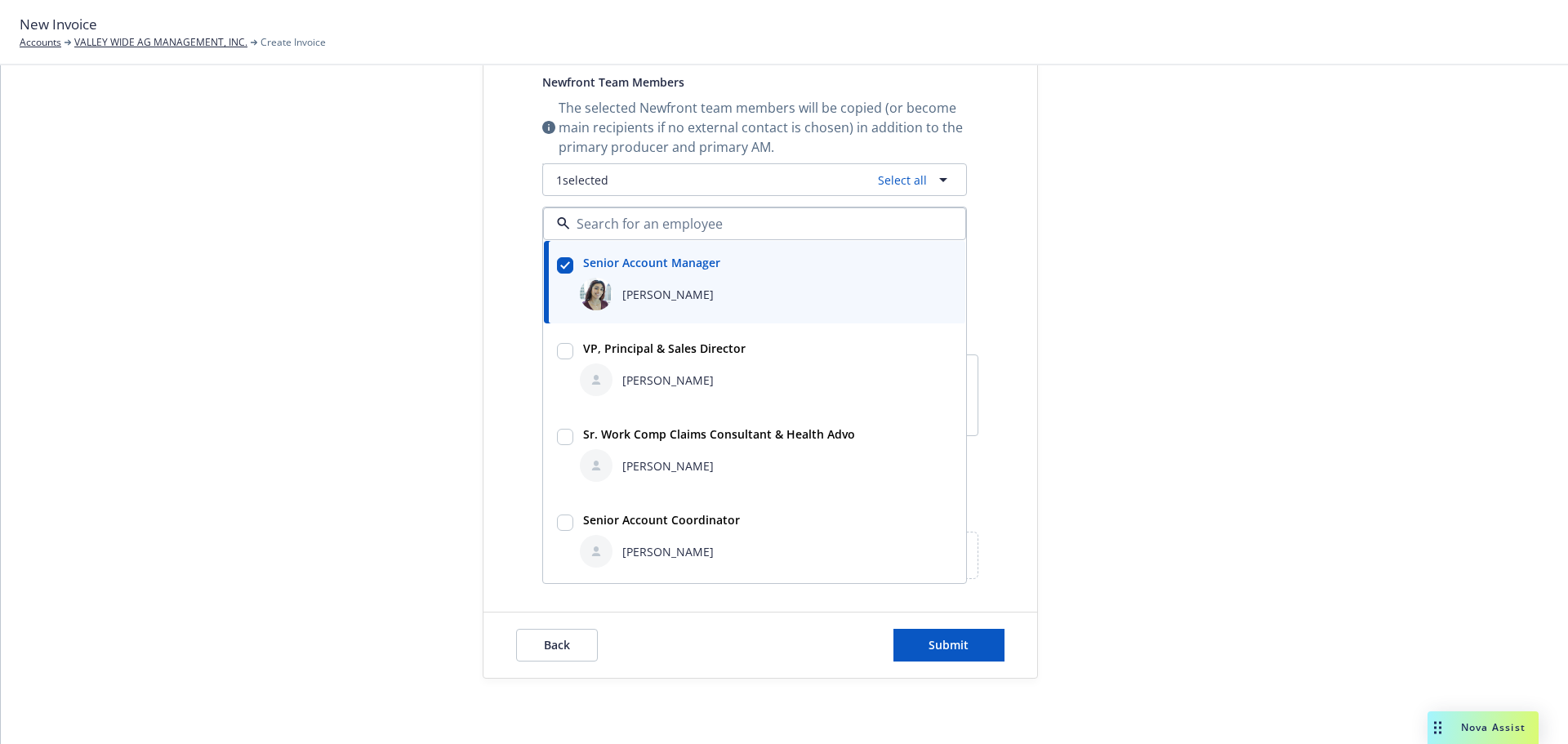
scroll to position [544, 0]
click at [566, 514] on input "checkbox" at bounding box center [565, 522] width 16 height 16
checkbox input "true"
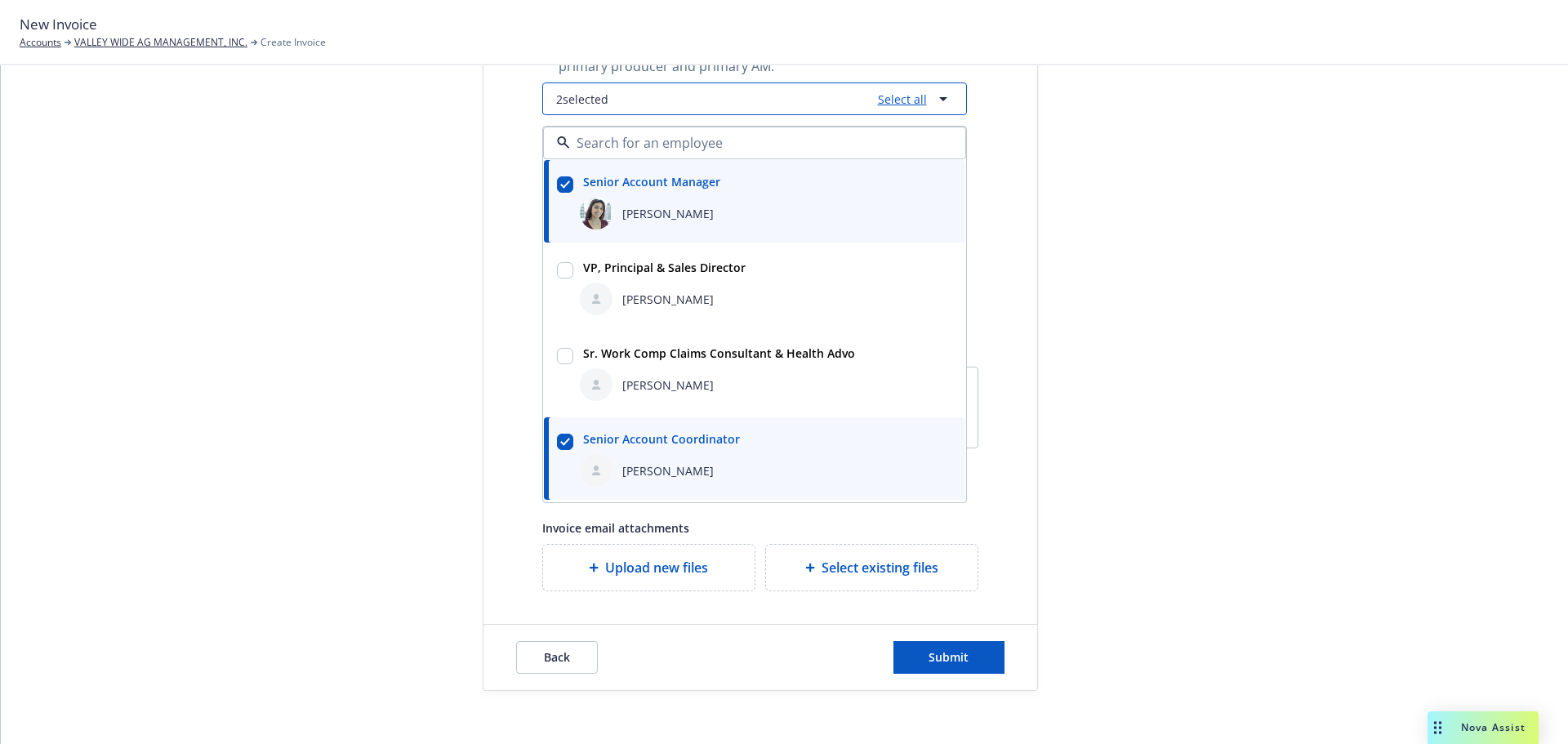
click at [911, 108] on link "Select all" at bounding box center [898, 99] width 55 height 17
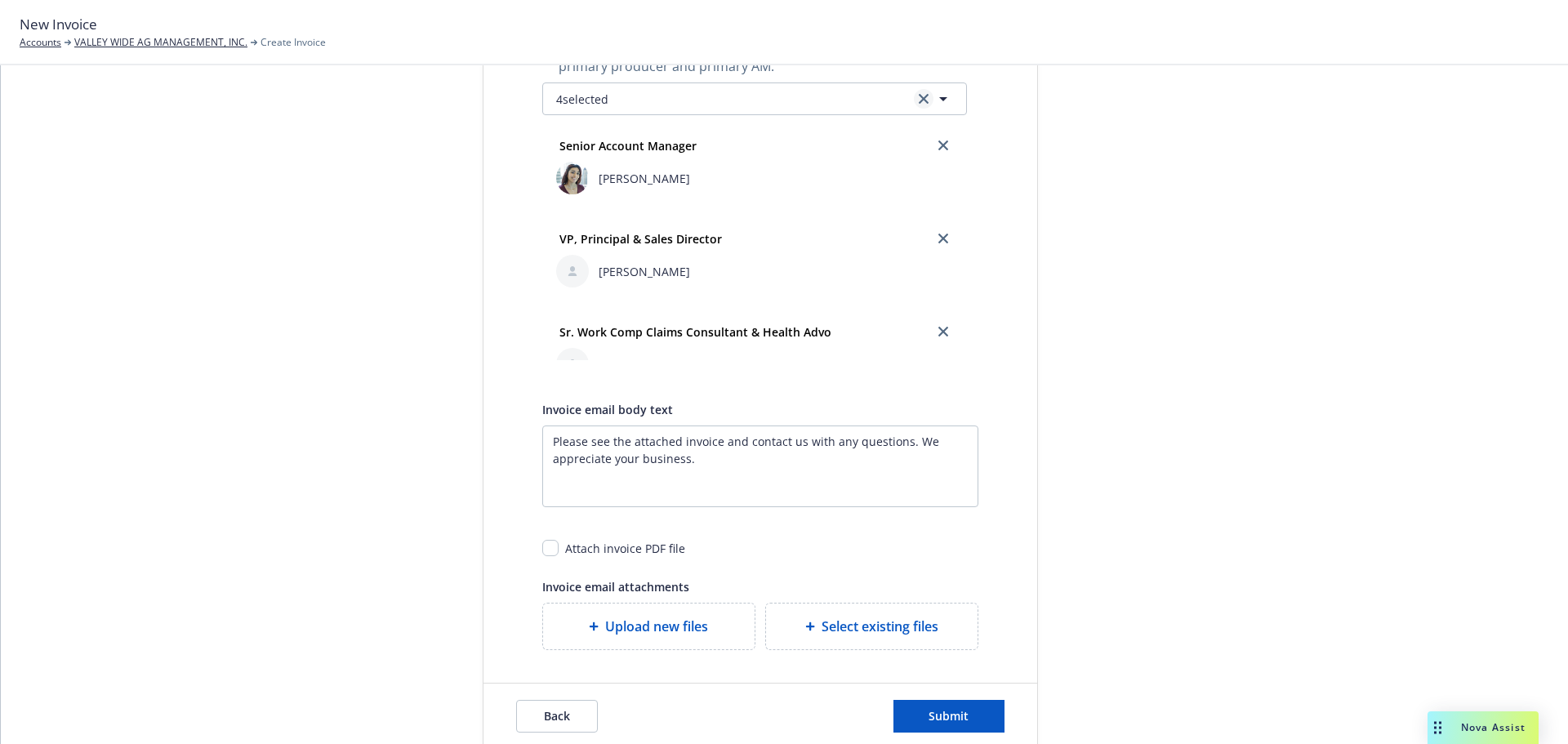
click at [923, 109] on link "clear selection" at bounding box center [923, 99] width 20 height 20
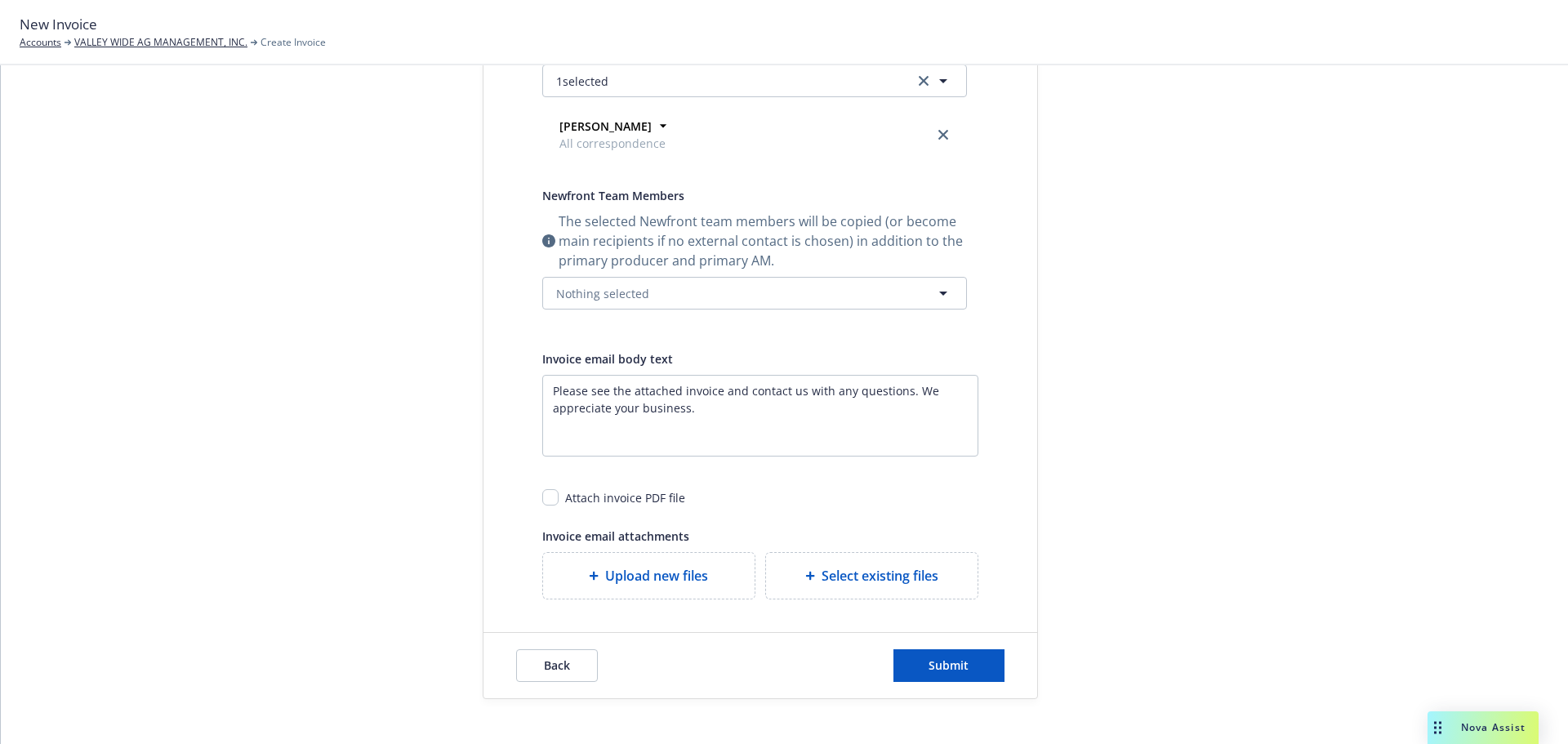
scroll to position [316, 0]
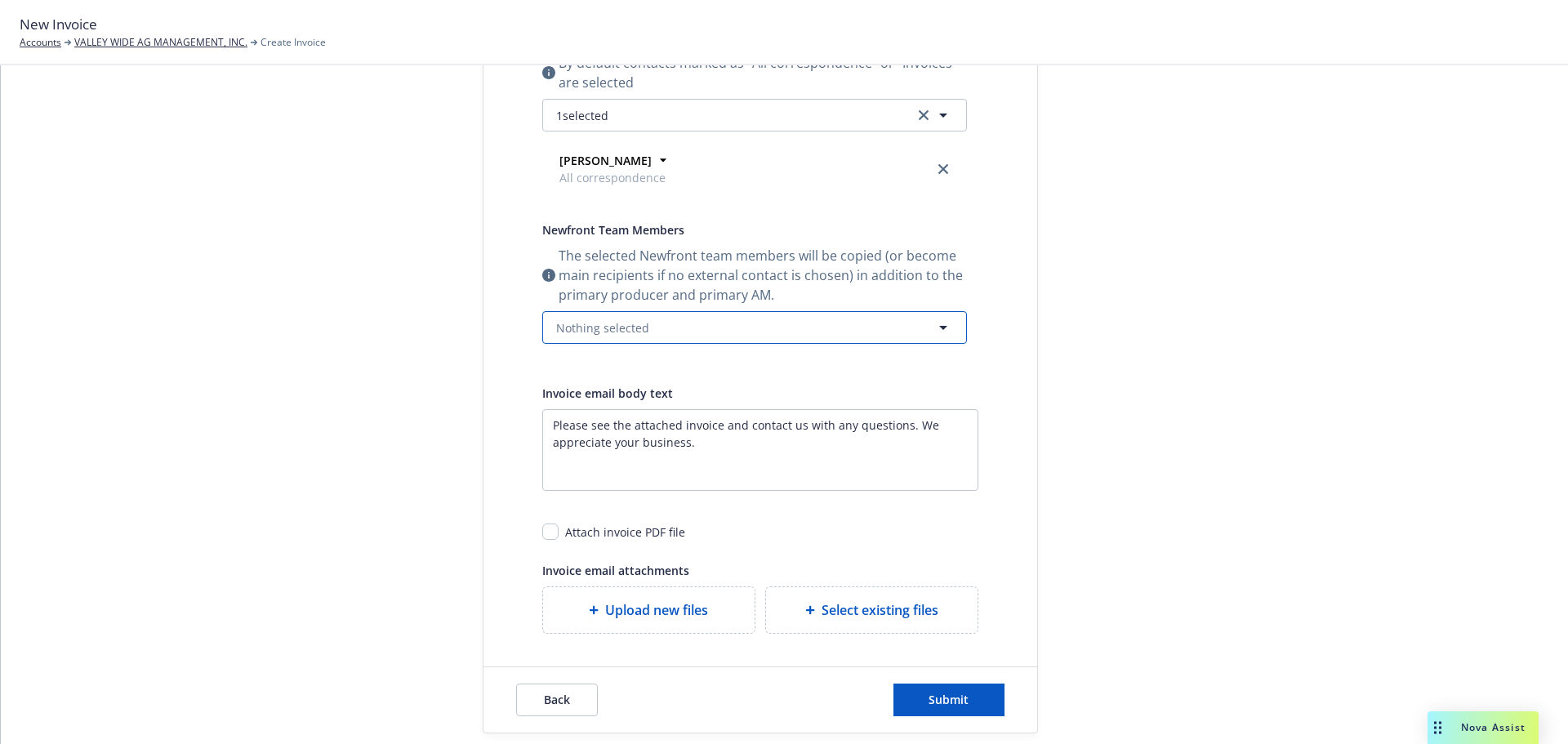
click at [914, 344] on button "Nothing selected" at bounding box center [754, 327] width 425 height 32
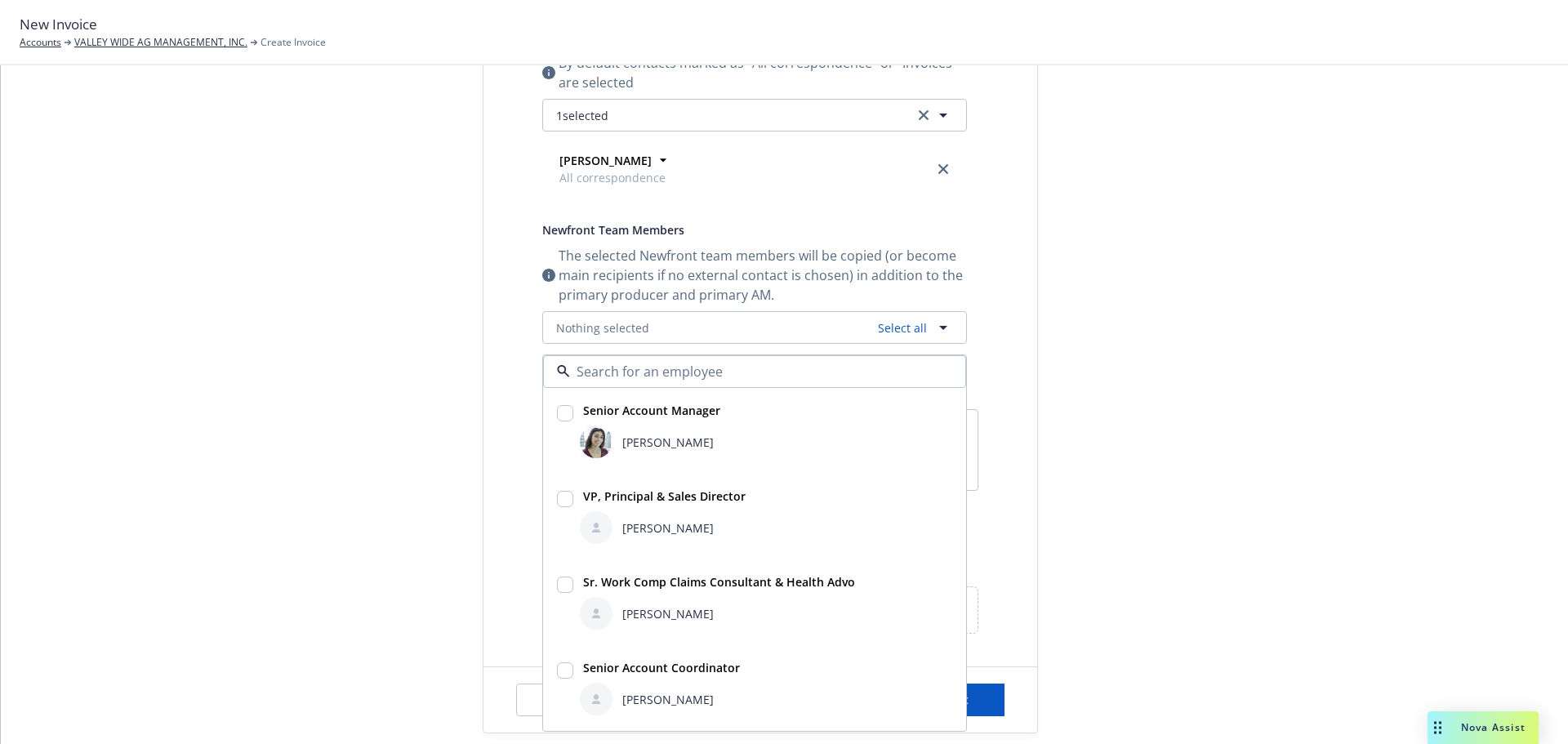
click at [565, 421] on input "checkbox" at bounding box center [565, 412] width 16 height 16
checkbox input "true"
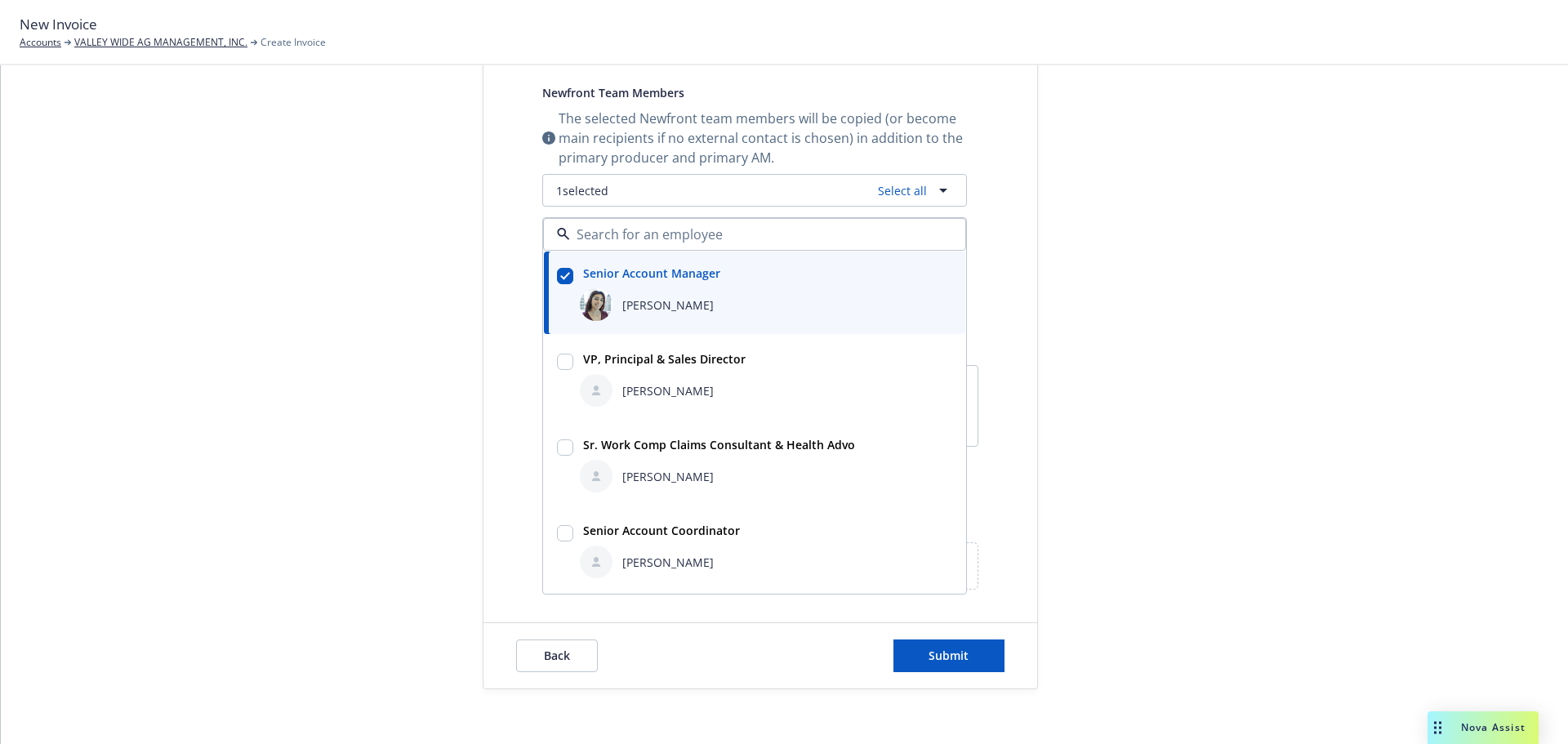
scroll to position [547, 0]
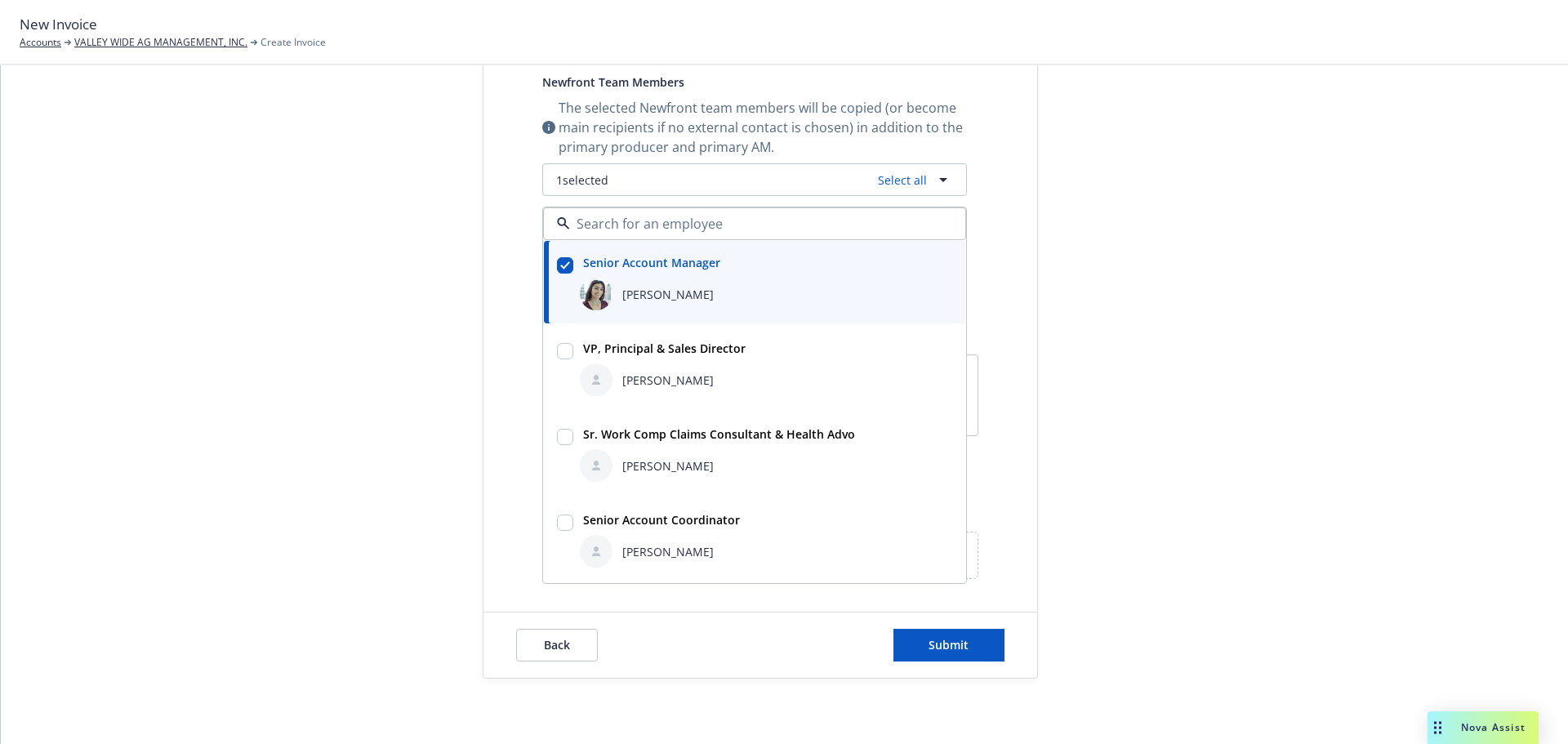
click at [567, 514] on input "checkbox" at bounding box center [565, 522] width 16 height 16
checkbox input "true"
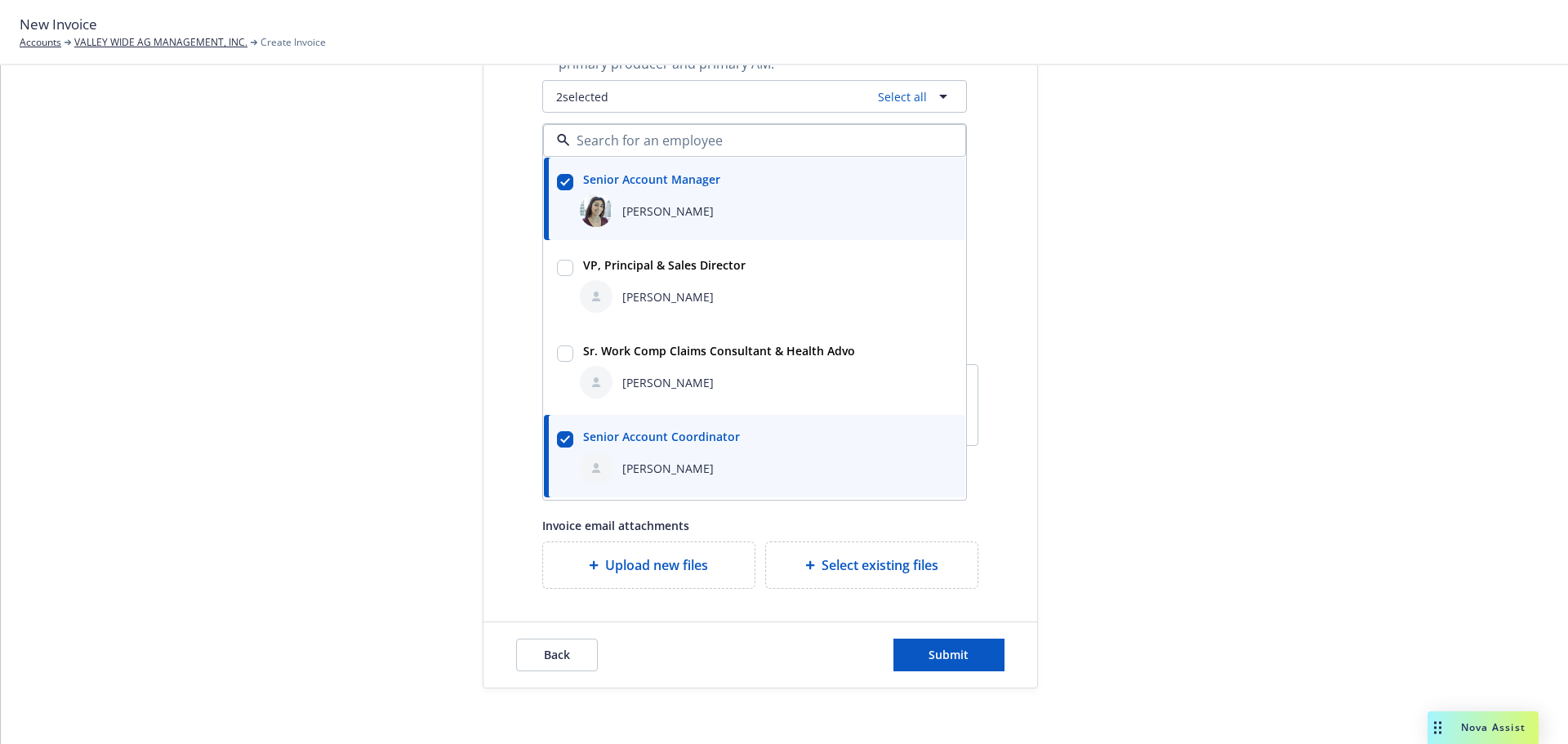
click at [1007, 218] on div "Publish invoice in client navigator and send via email Send date Now Specific d…" at bounding box center [760, 129] width 554 height 918
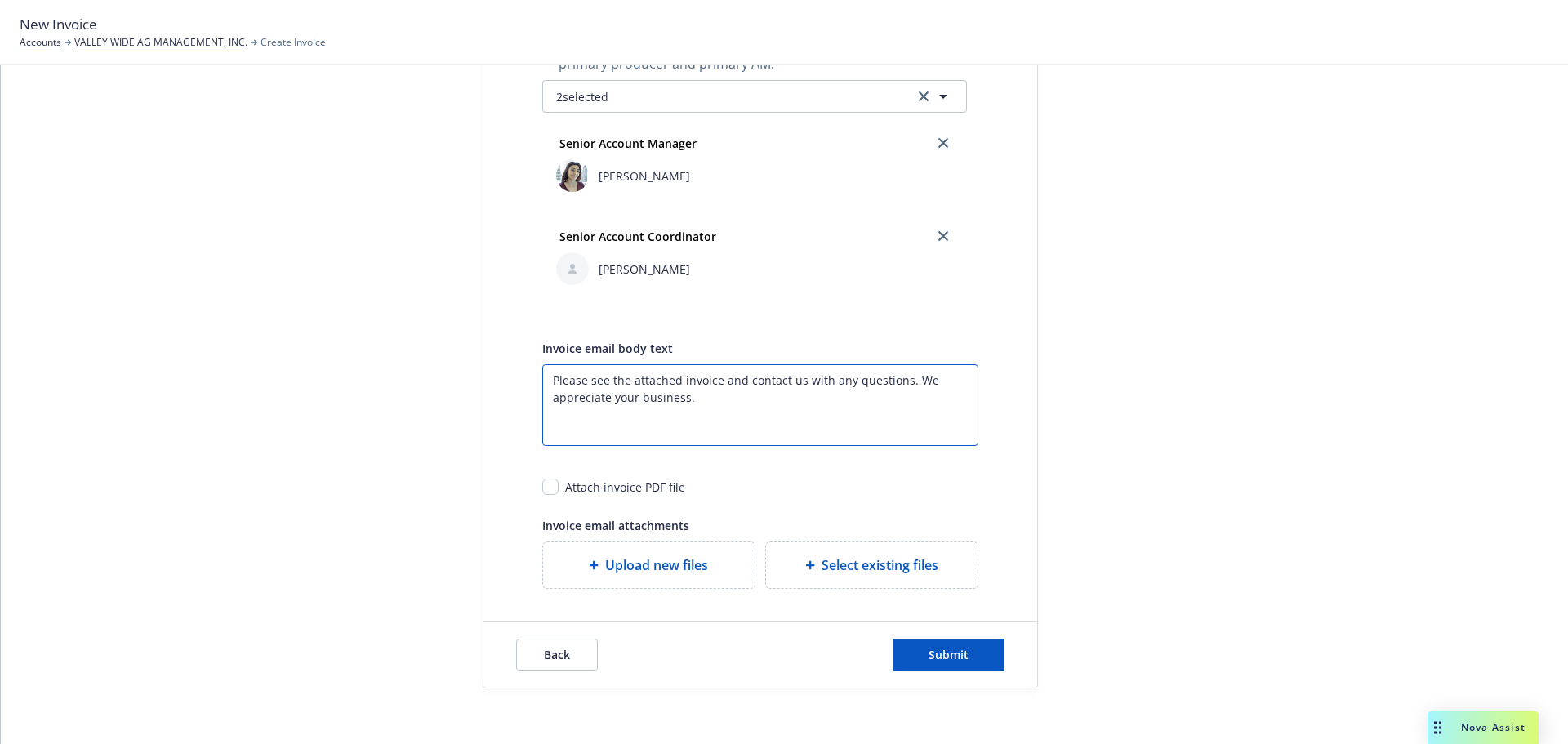
click at [699, 446] on textarea "Please see the attached invoice and contact us with any questions. We appreciat…" at bounding box center [760, 405] width 436 height 82
click at [701, 446] on textarea "Please see the attached invoice and contact us with any questions. We appreciat…" at bounding box center [760, 405] width 436 height 82
click at [552, 495] on input "checkbox" at bounding box center [550, 486] width 16 height 16
checkbox input "true"
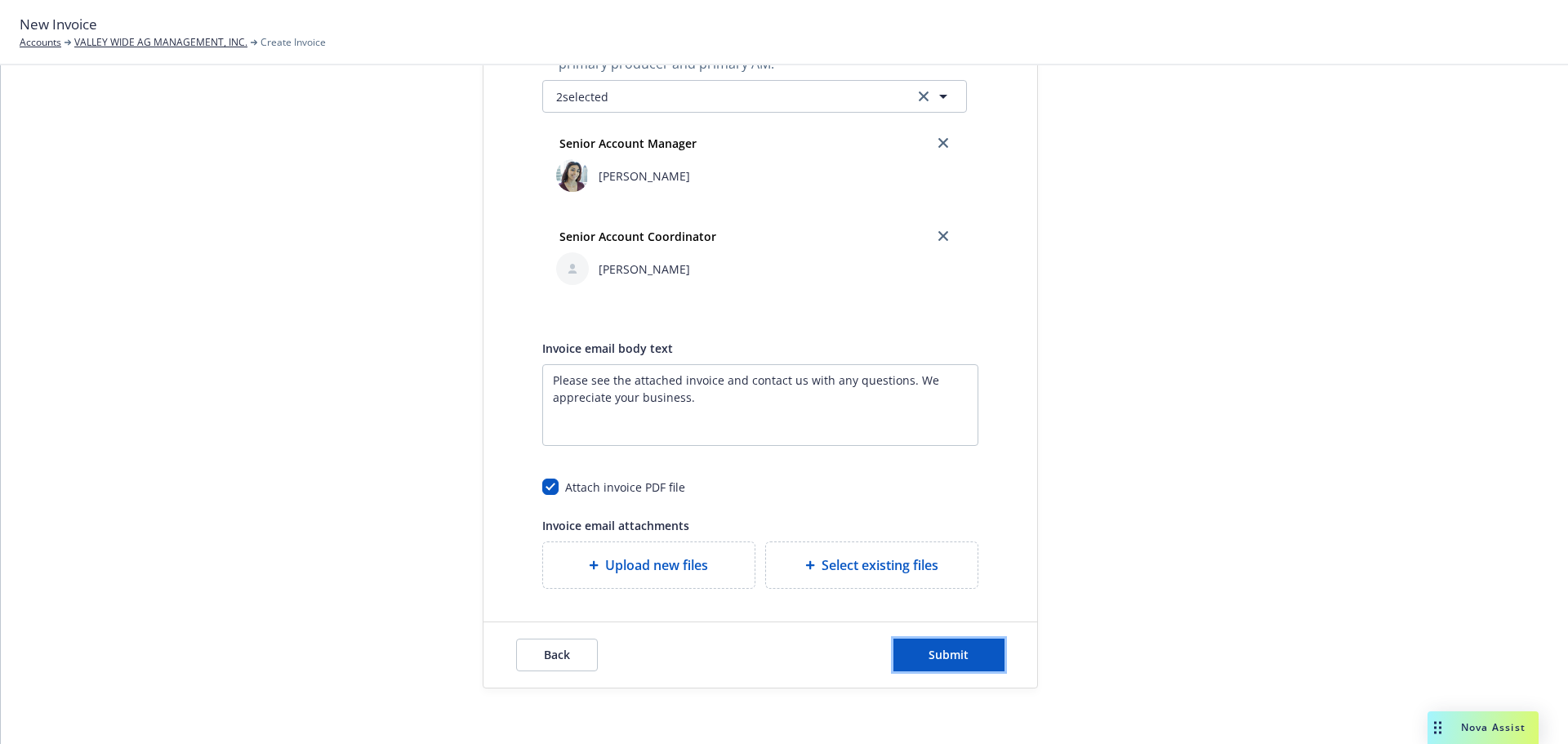
click at [913, 671] on button "Submit" at bounding box center [949, 655] width 111 height 32
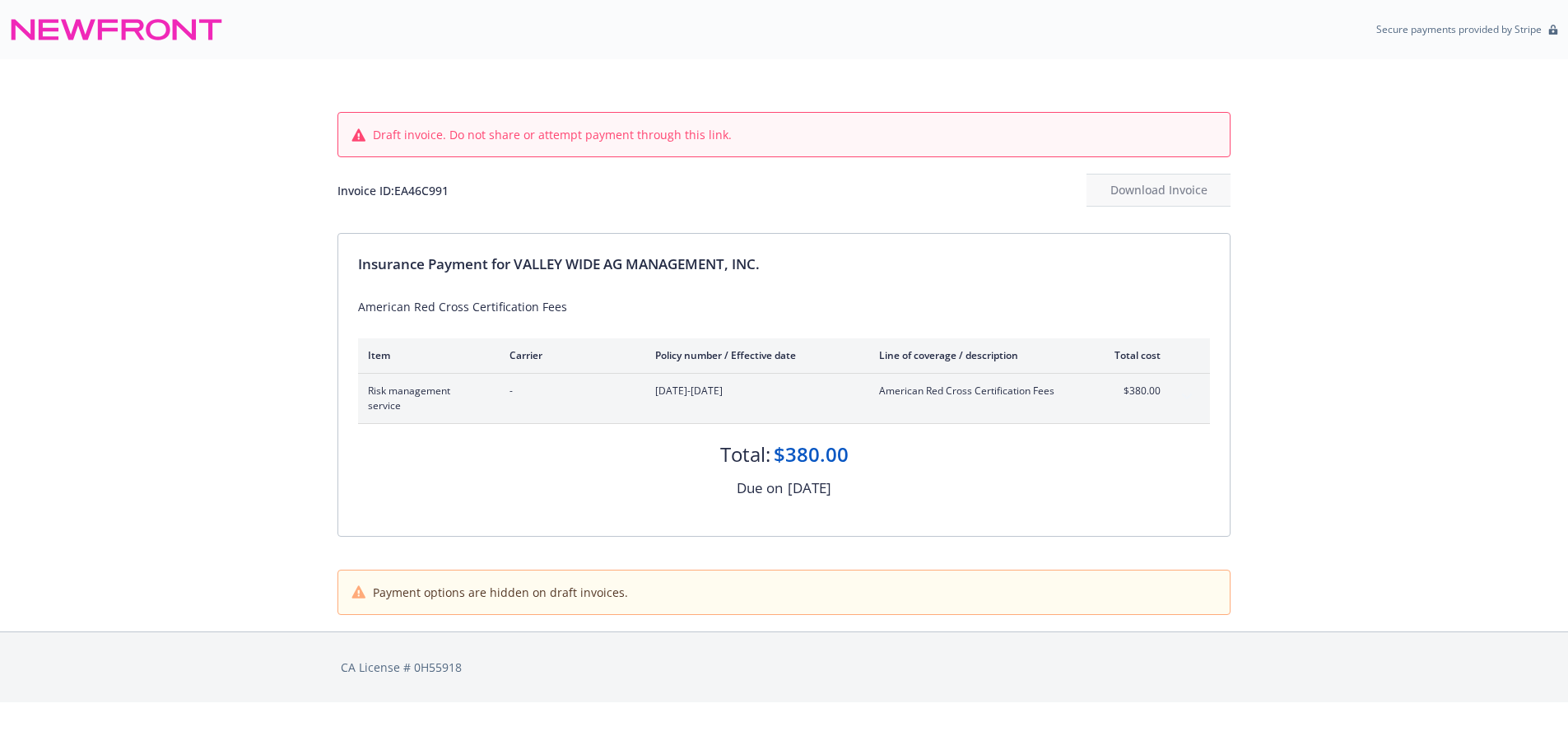
scroll to position [9, 0]
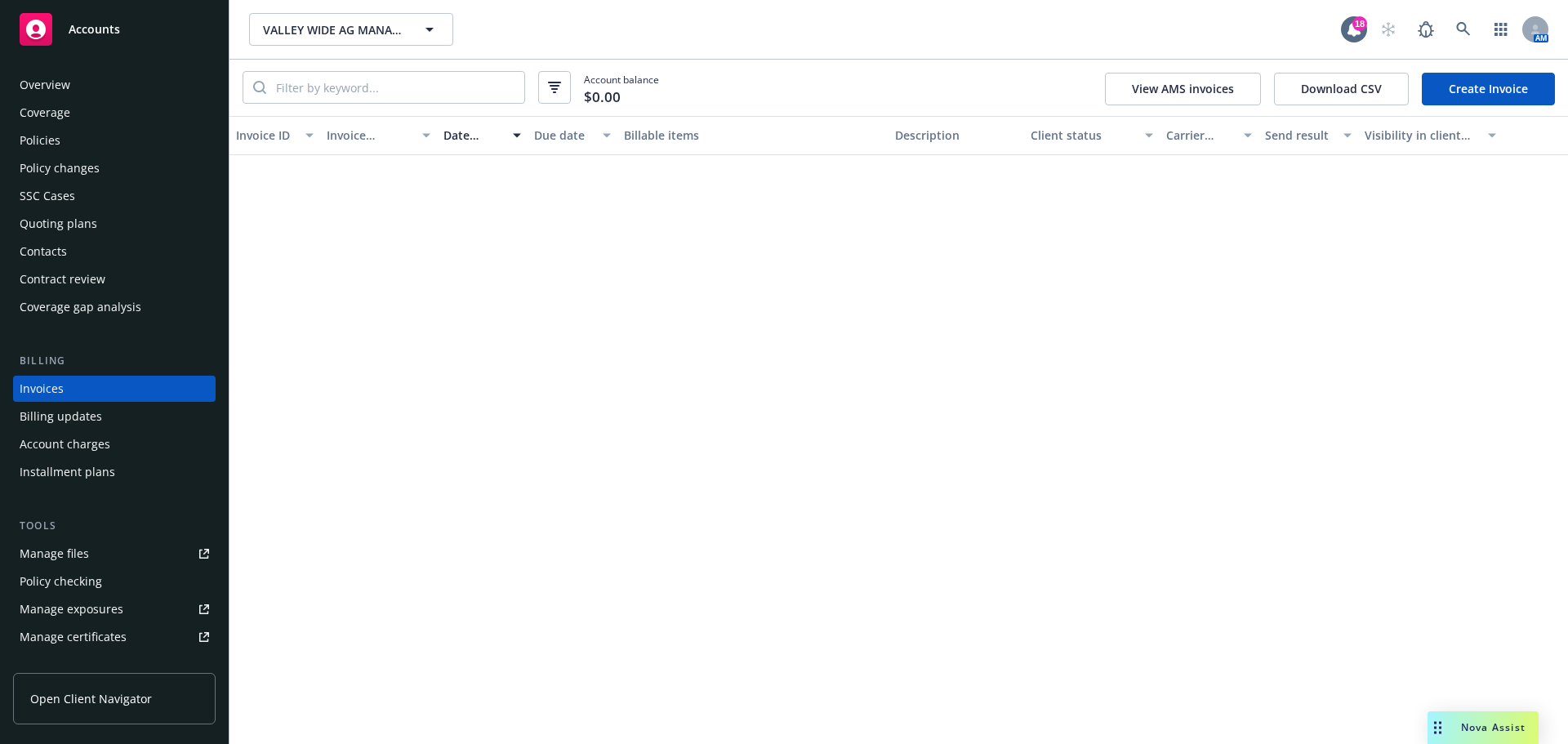
scroll to position [34, 0]
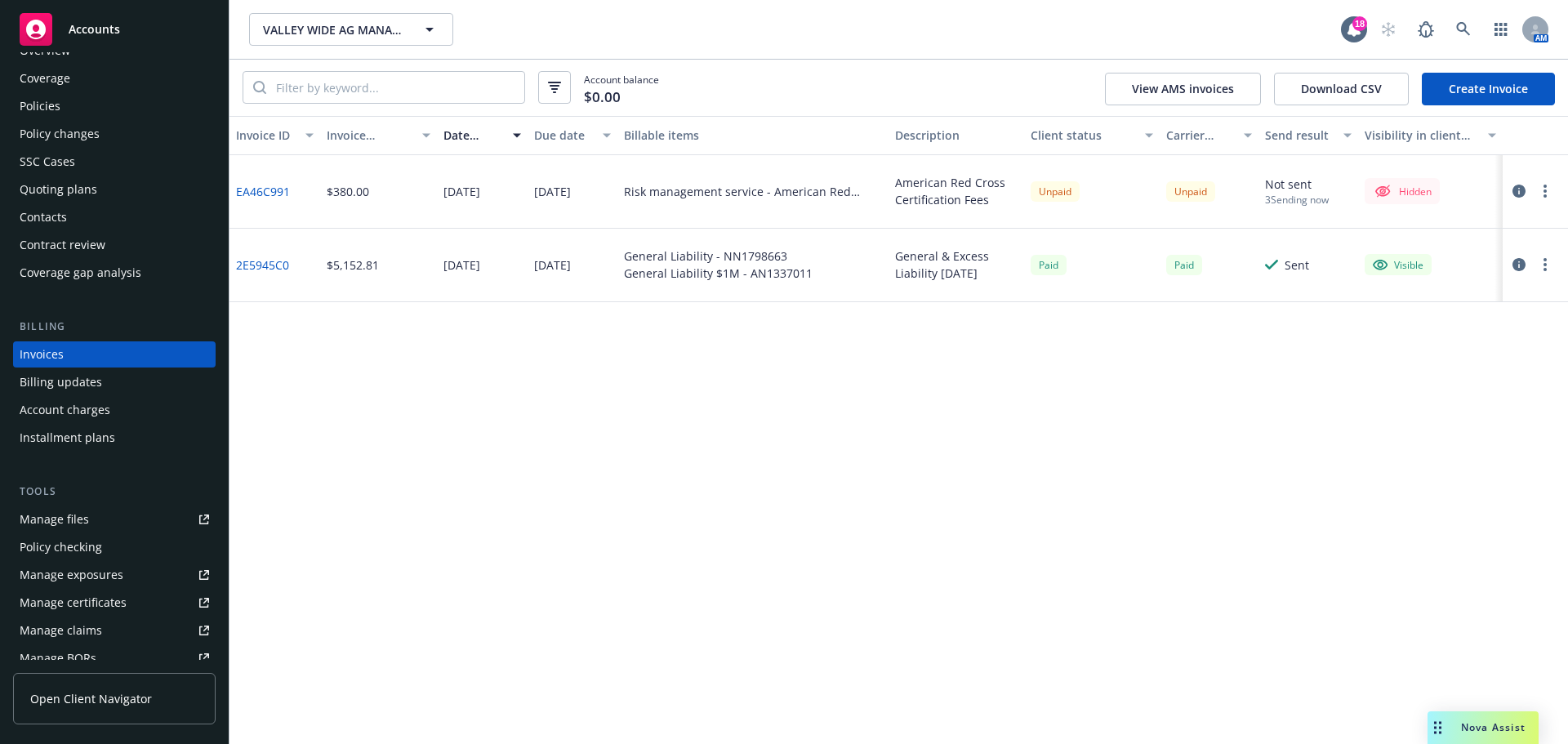
click at [1547, 197] on icon "button" at bounding box center [1545, 190] width 3 height 13
click at [1415, 389] on link "Send invoice" at bounding box center [1457, 372] width 208 height 32
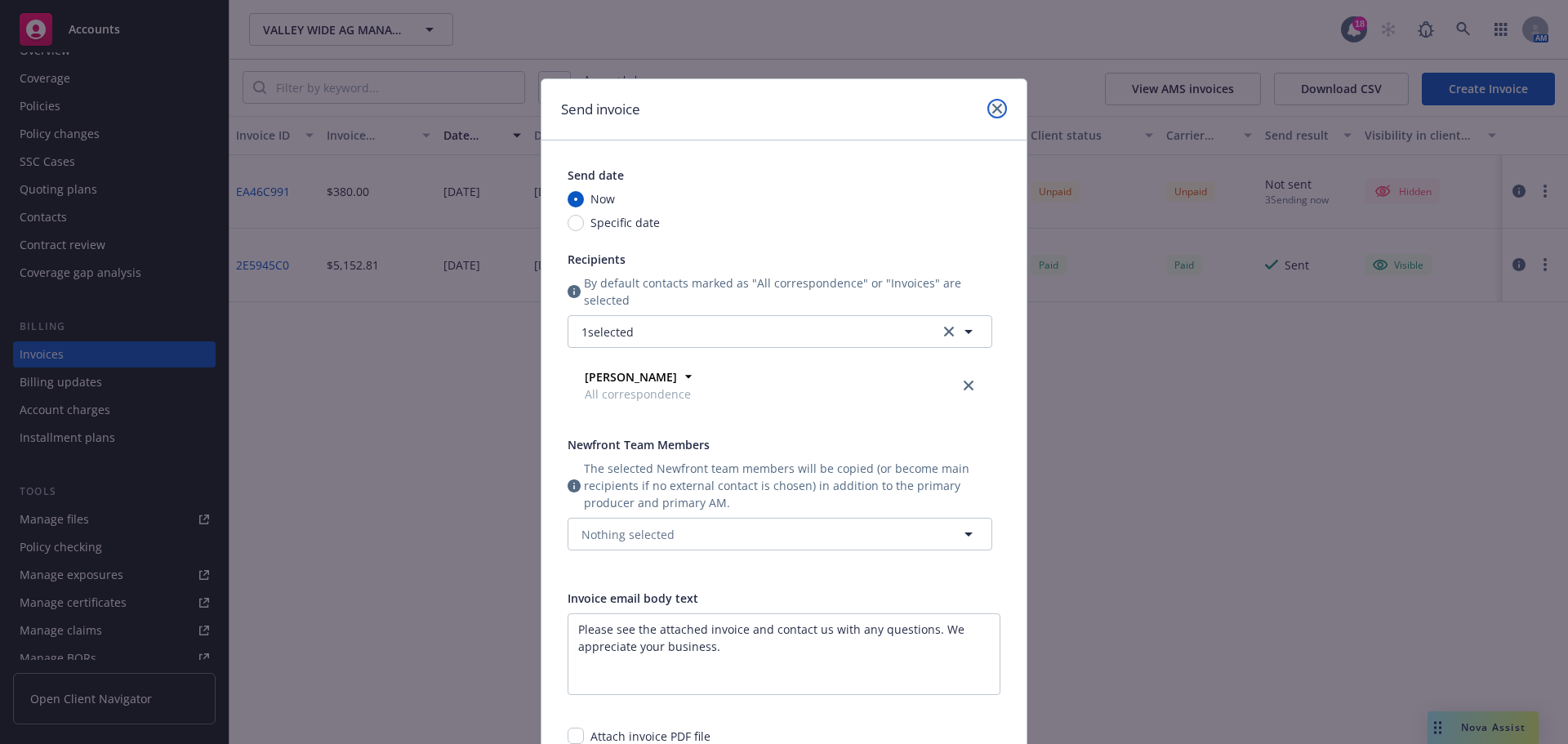
click at [990, 111] on link "close" at bounding box center [997, 108] width 20 height 20
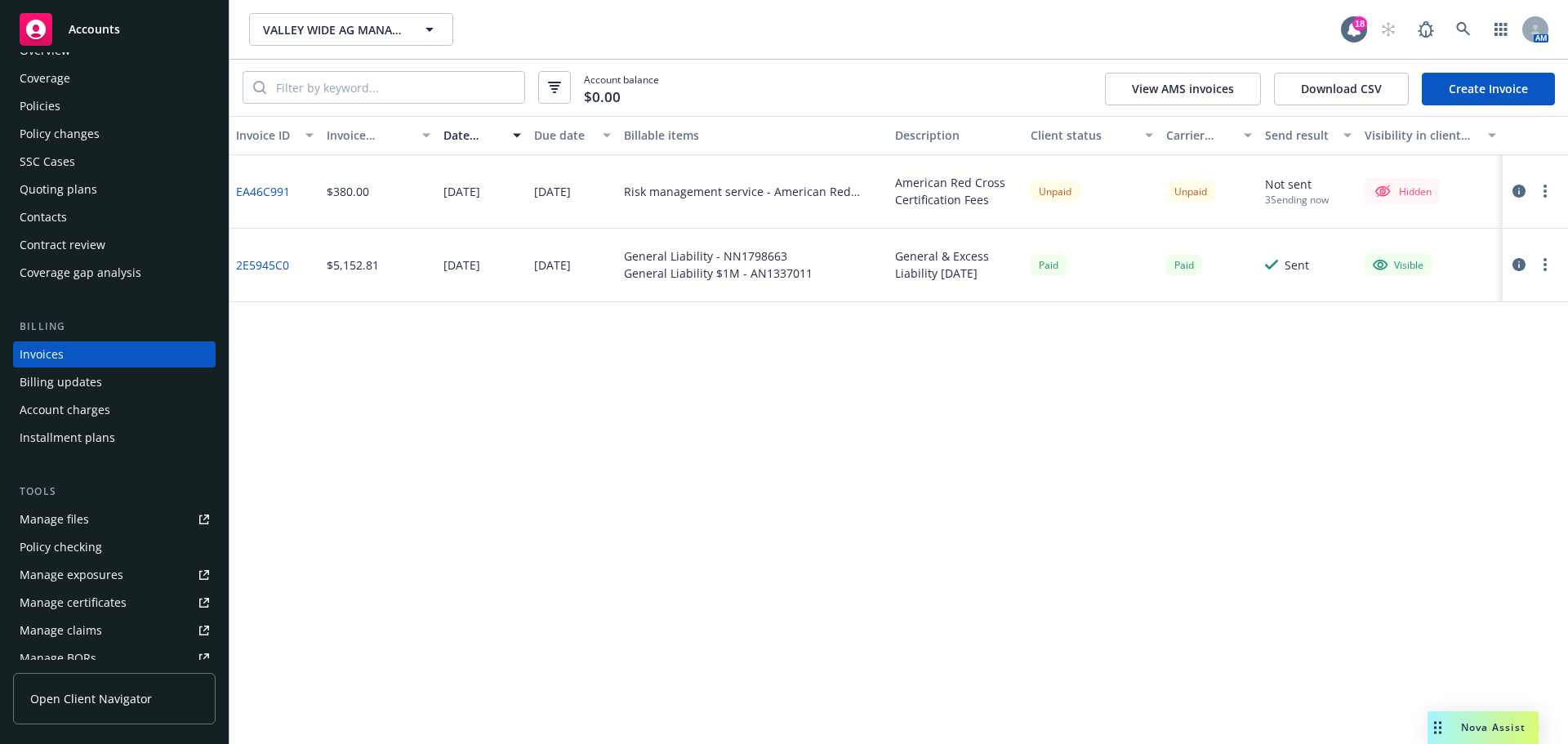
drag, startPoint x: 1526, startPoint y: 204, endPoint x: 1514, endPoint y: 207, distance: 12.4
click at [1520, 201] on button "button" at bounding box center [1519, 190] width 20 height 20
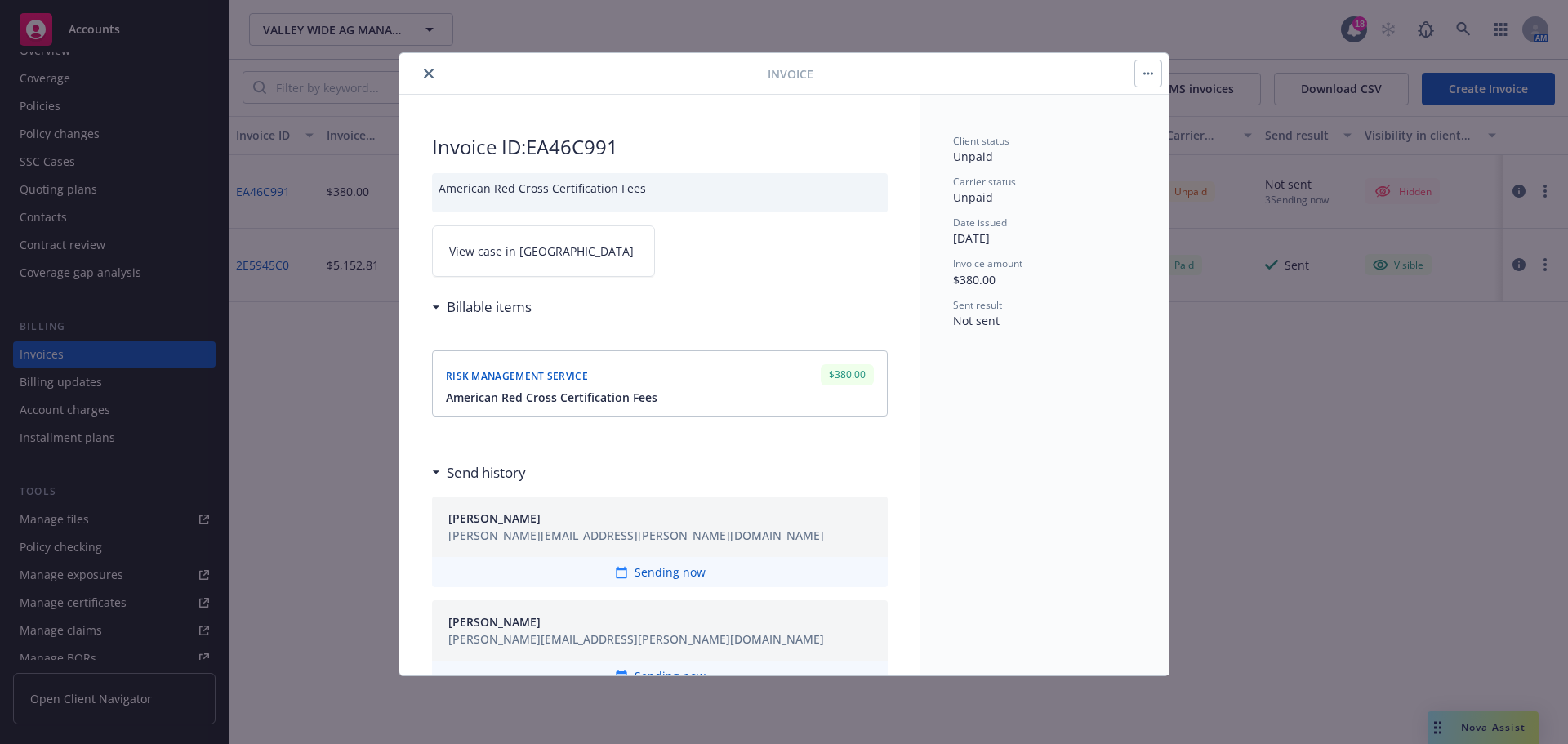
click at [1142, 80] on button "button" at bounding box center [1148, 73] width 26 height 26
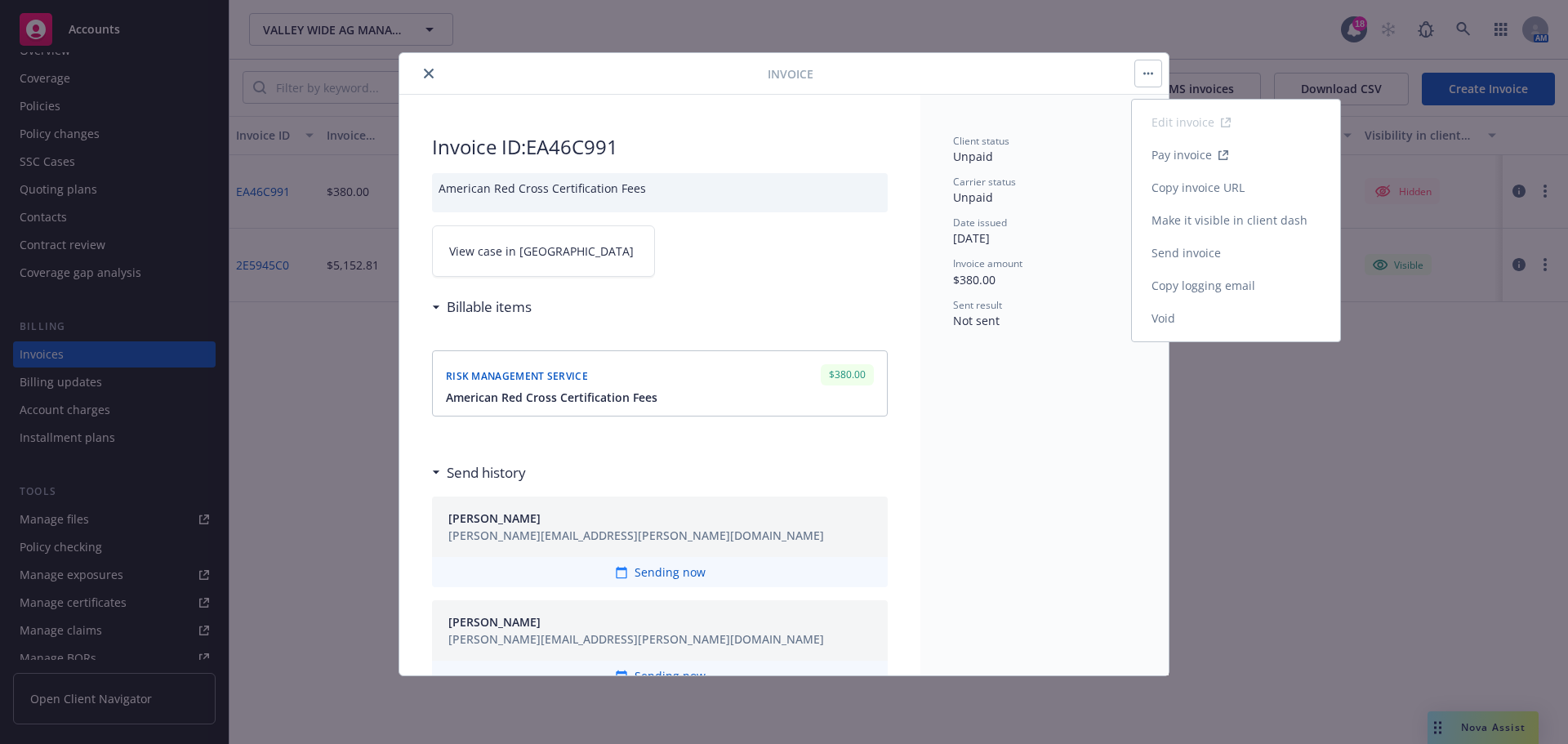
click at [1219, 270] on link "Send invoice" at bounding box center [1236, 253] width 208 height 32
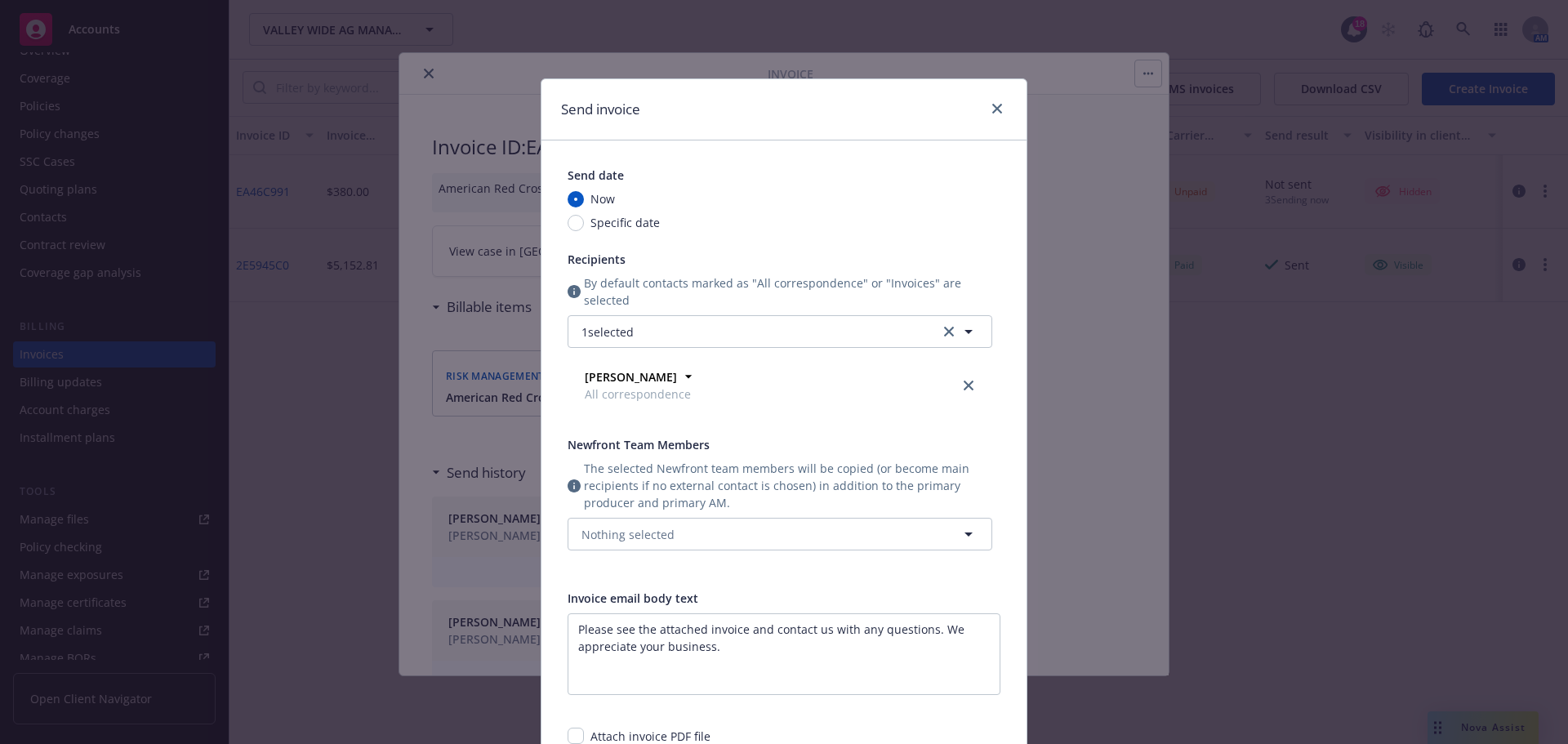
drag, startPoint x: 804, startPoint y: 115, endPoint x: 1030, endPoint y: 134, distance: 226.8
click at [1030, 134] on div "Send invoice Send date Now Specific date Recipients By default contacts marked …" at bounding box center [784, 506] width 539 height 908
click at [666, 542] on span "Nothing selected" at bounding box center [628, 534] width 93 height 17
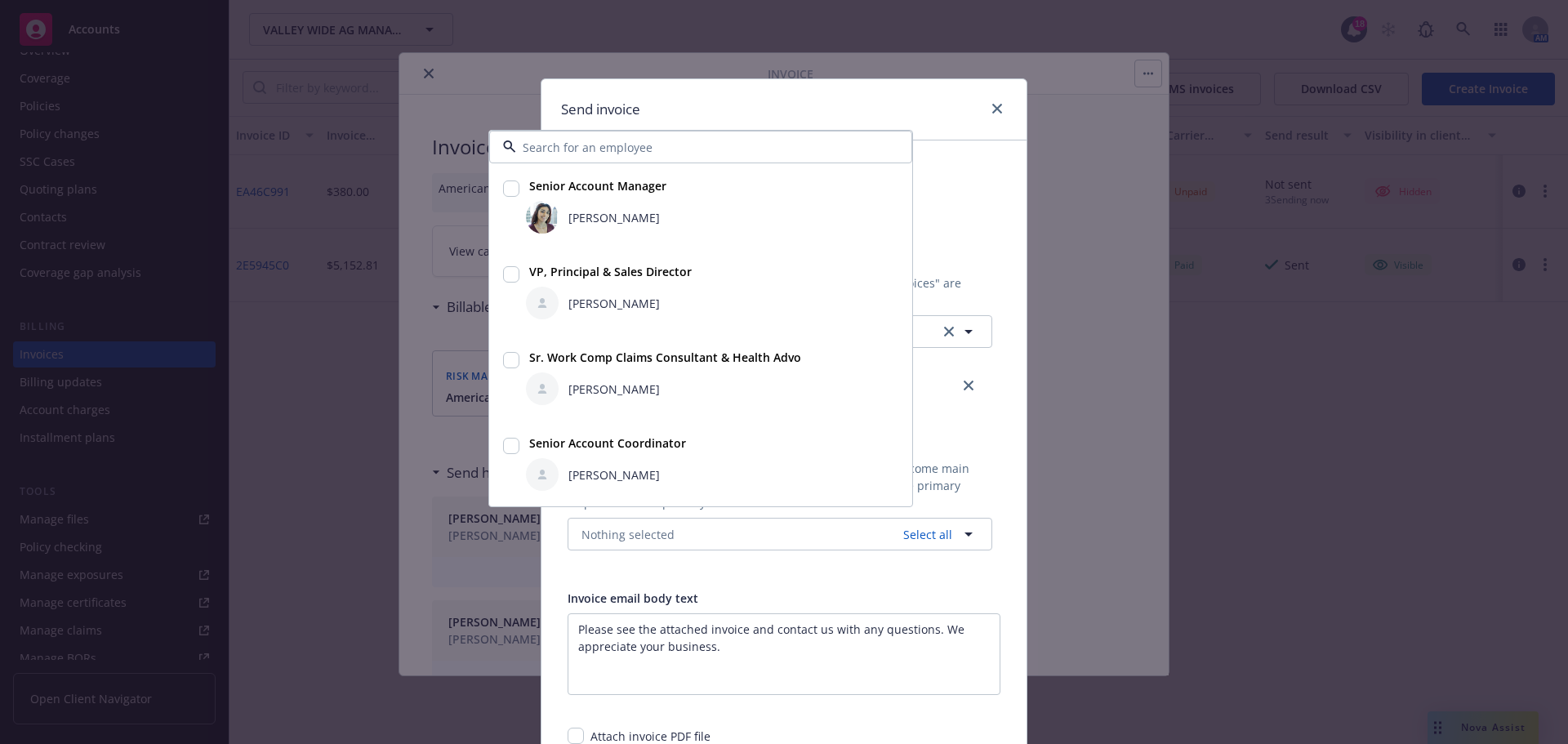
drag, startPoint x: 518, startPoint y: 474, endPoint x: 531, endPoint y: 384, distance: 90.9
click at [518, 454] on input "checkbox" at bounding box center [510, 446] width 16 height 16
checkbox input "true"
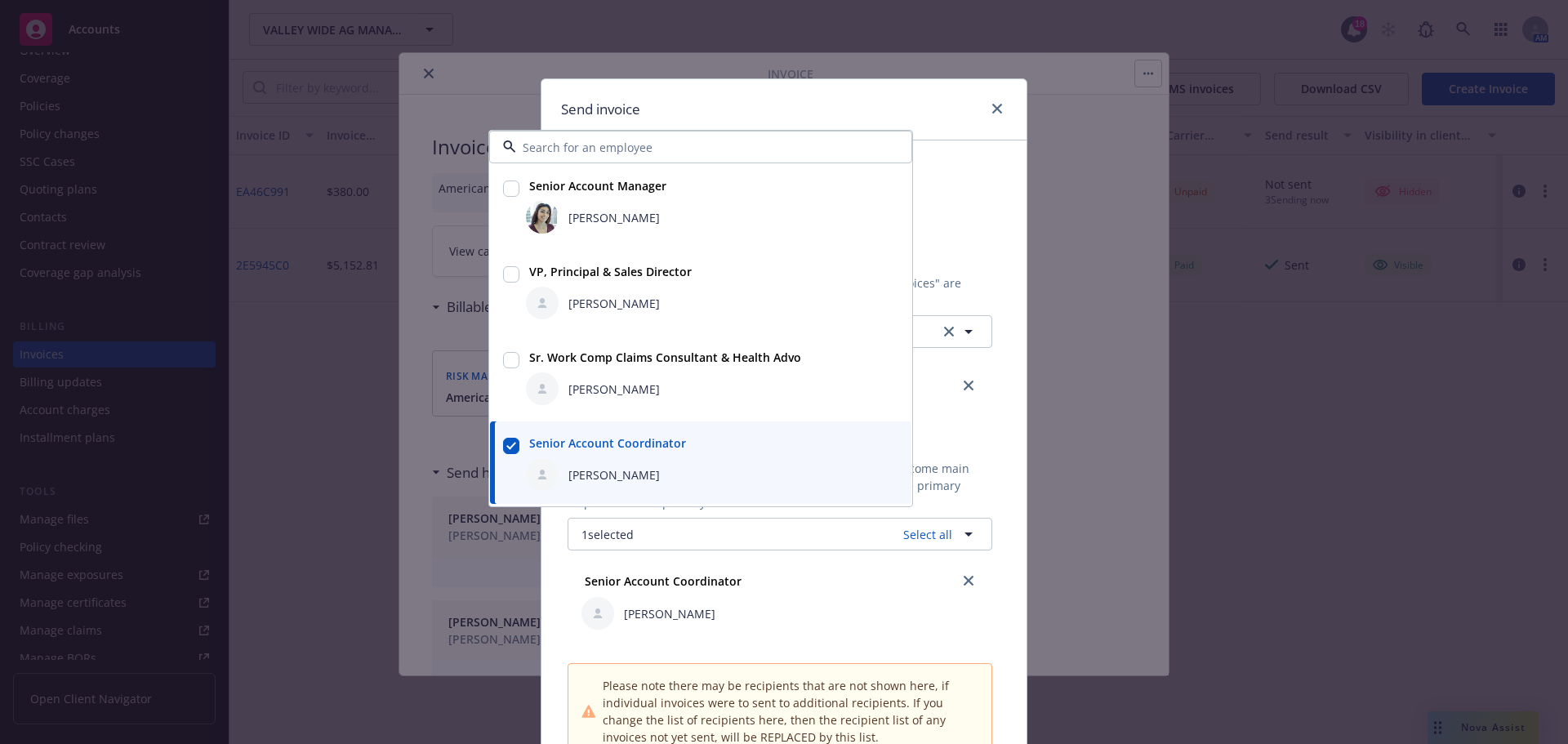
click at [510, 196] on input "checkbox" at bounding box center [510, 188] width 16 height 16
checkbox input "true"
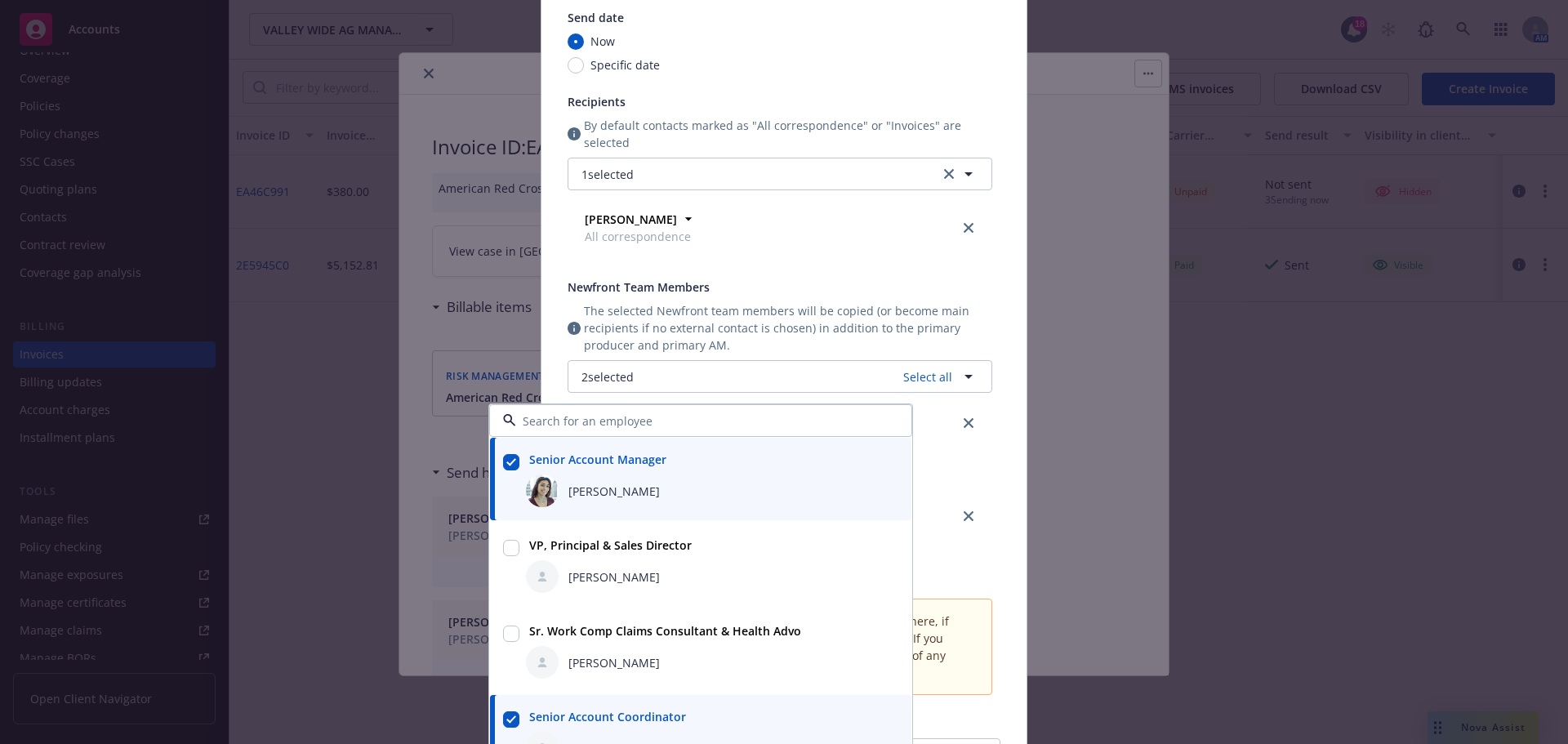
scroll to position [272, 0]
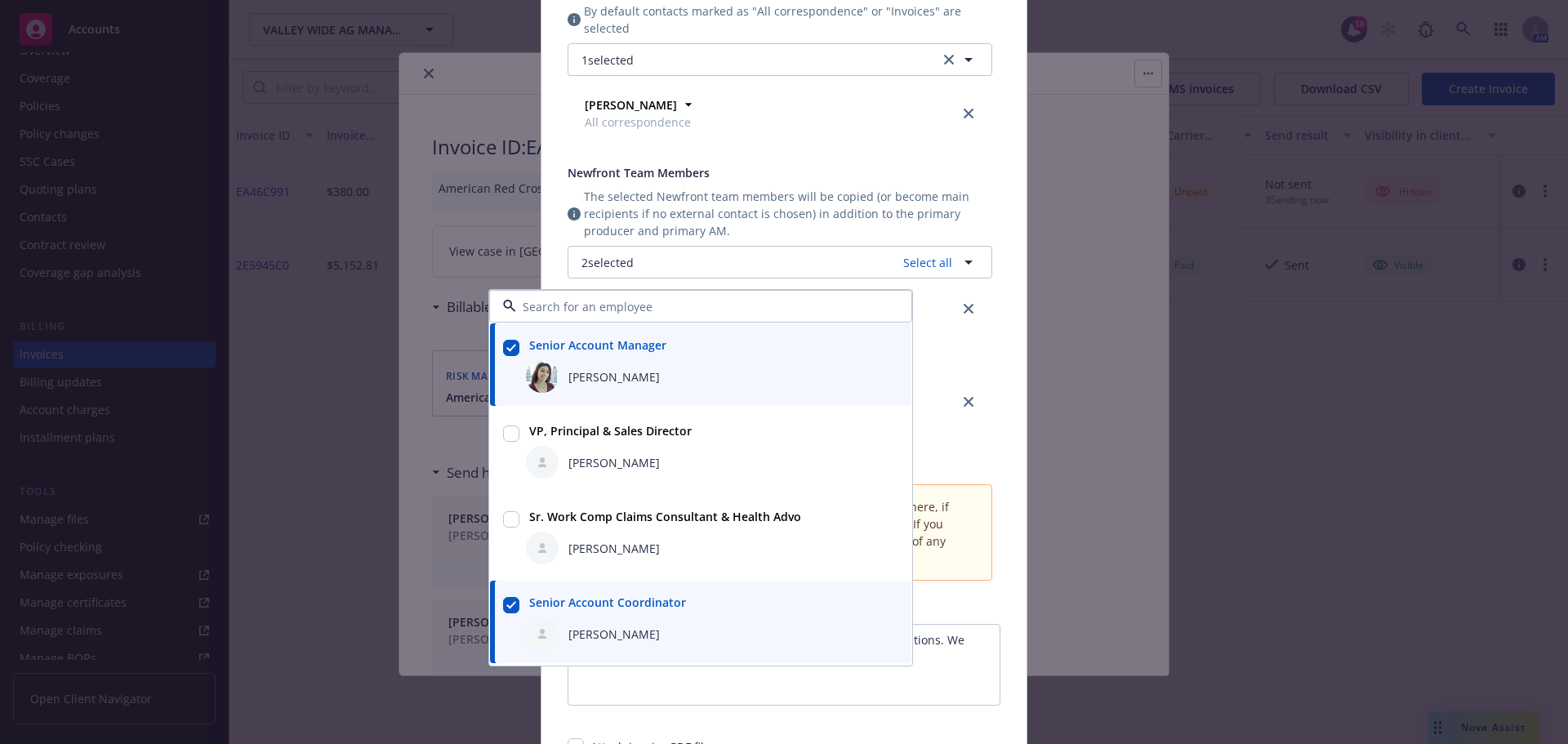
click at [994, 372] on div "Send date Now Specific date Recipients By default contacts marked as "All corre…" at bounding box center [784, 369] width 485 height 1002
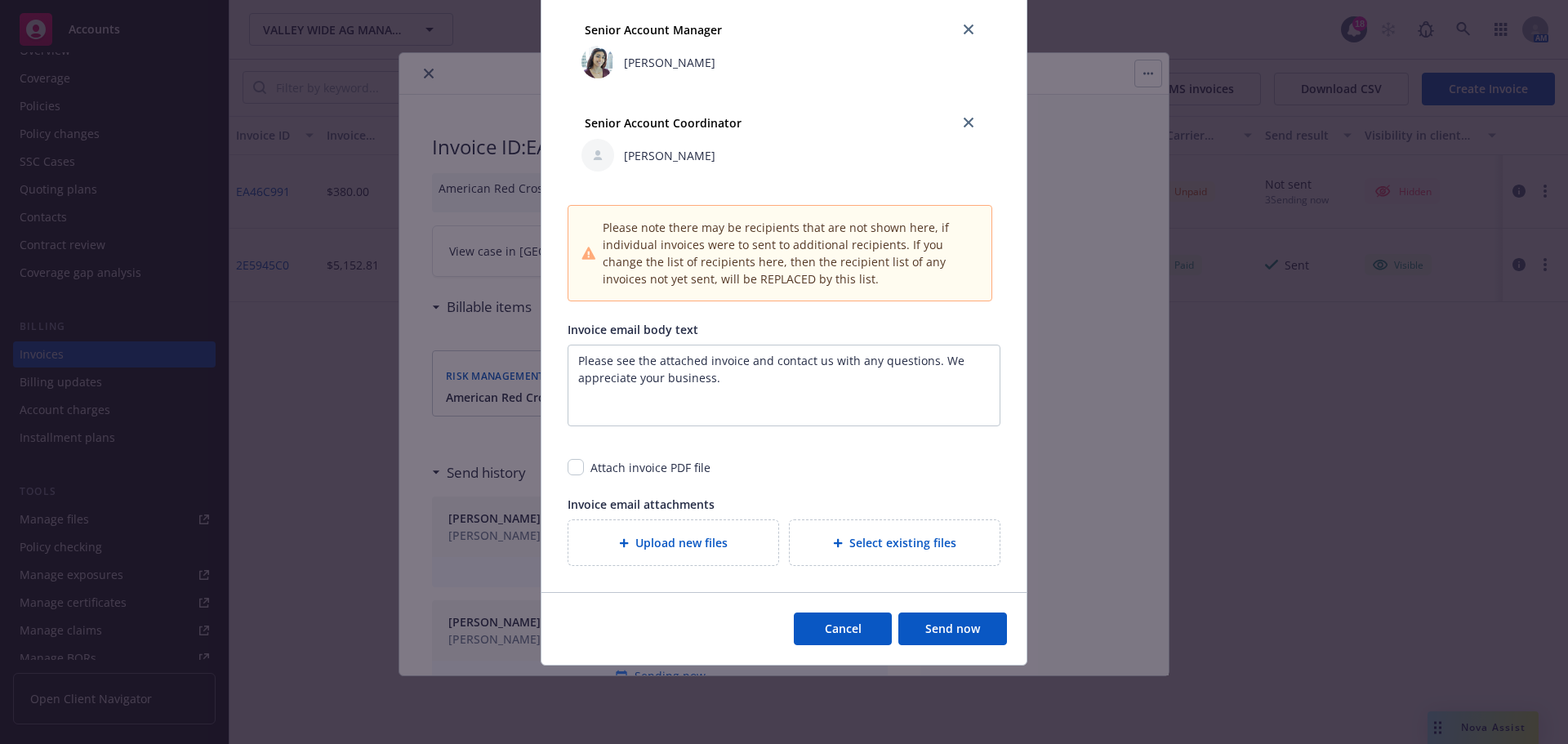
scroll to position [622, 0]
click at [825, 616] on button "Cancel" at bounding box center [842, 628] width 98 height 32
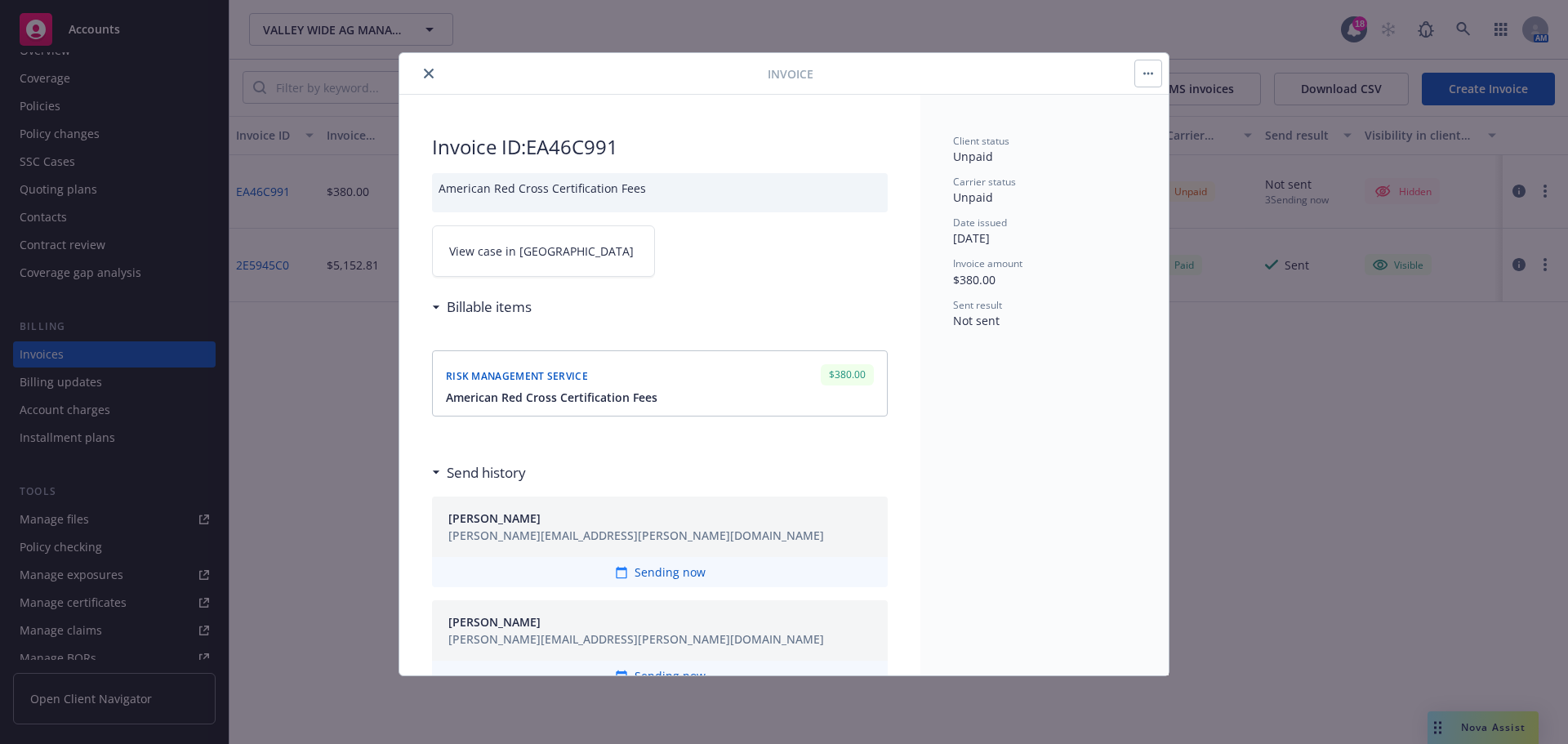
click at [434, 72] on icon "close" at bounding box center [429, 74] width 10 height 10
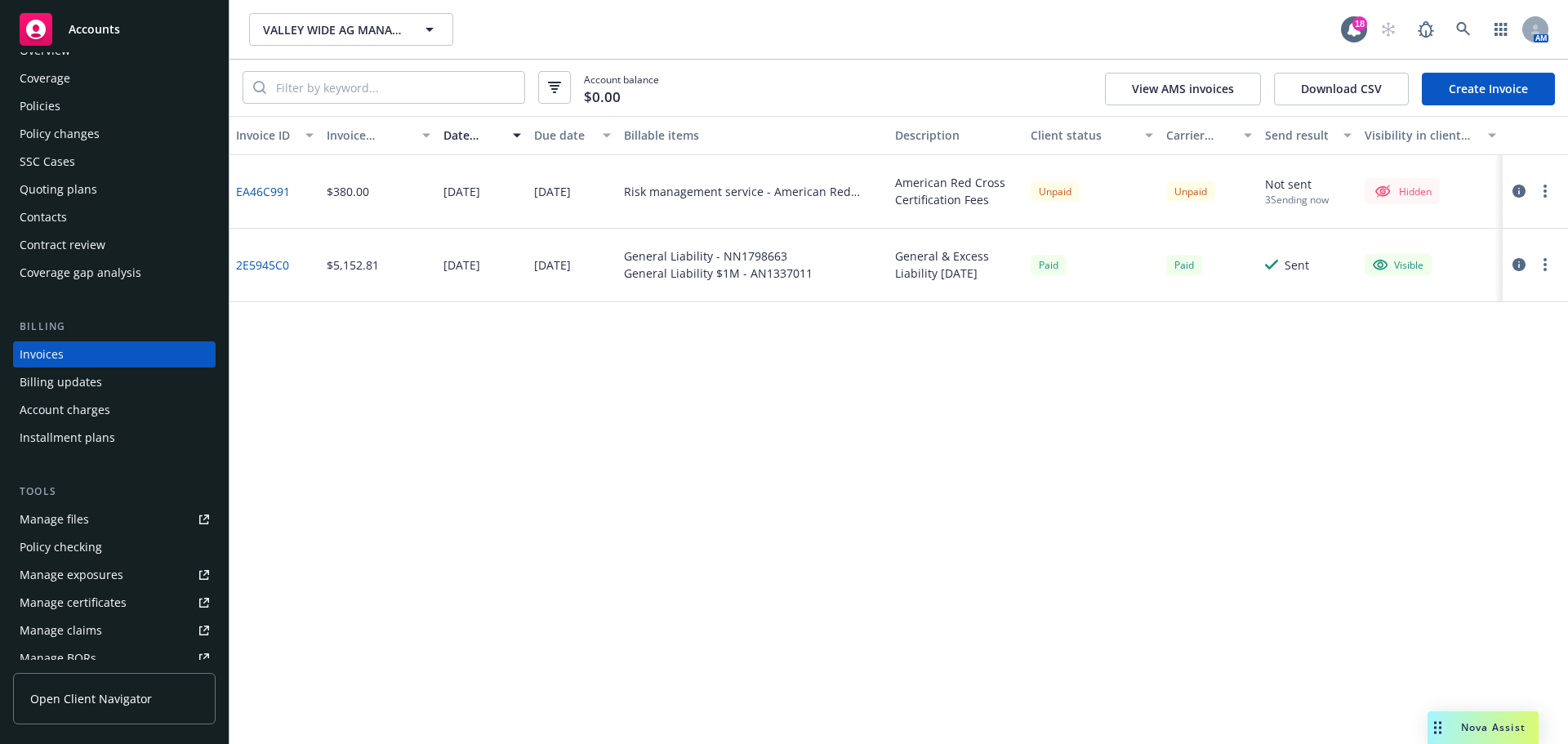
click at [1517, 197] on icon "button" at bounding box center [1519, 190] width 13 height 13
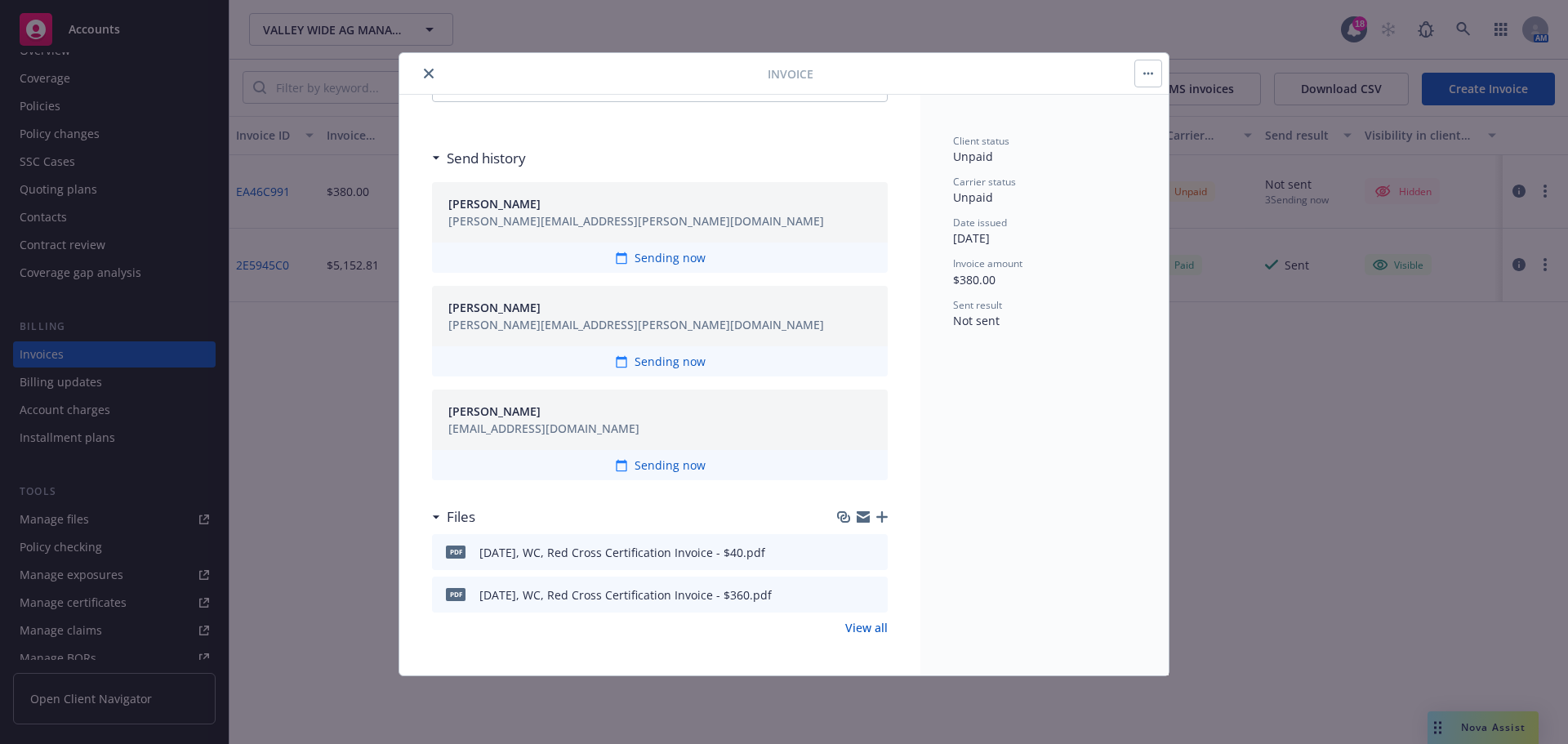
scroll to position [390, 0]
click at [438, 80] on button "close" at bounding box center [428, 73] width 20 height 20
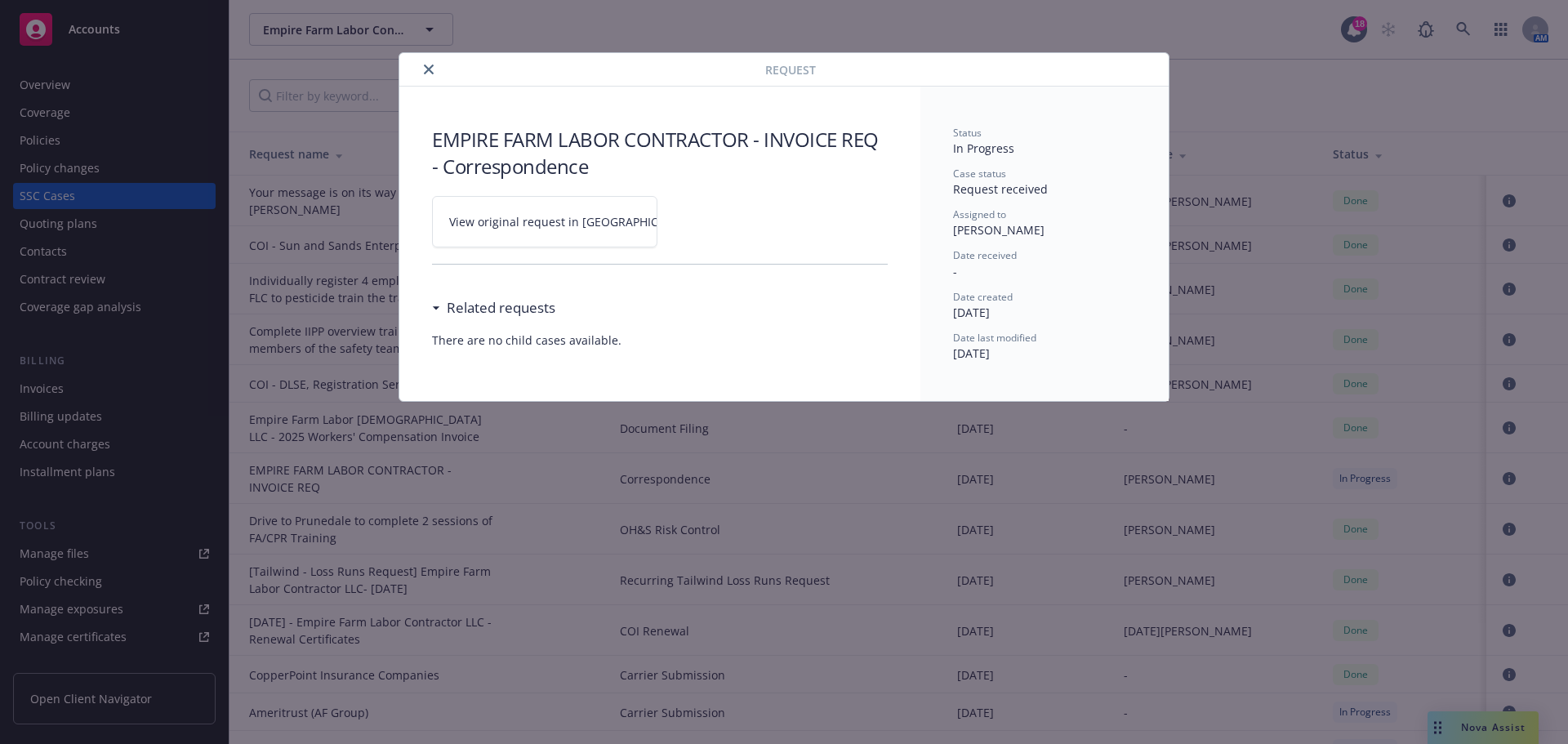
click at [434, 73] on icon "close" at bounding box center [429, 70] width 10 height 10
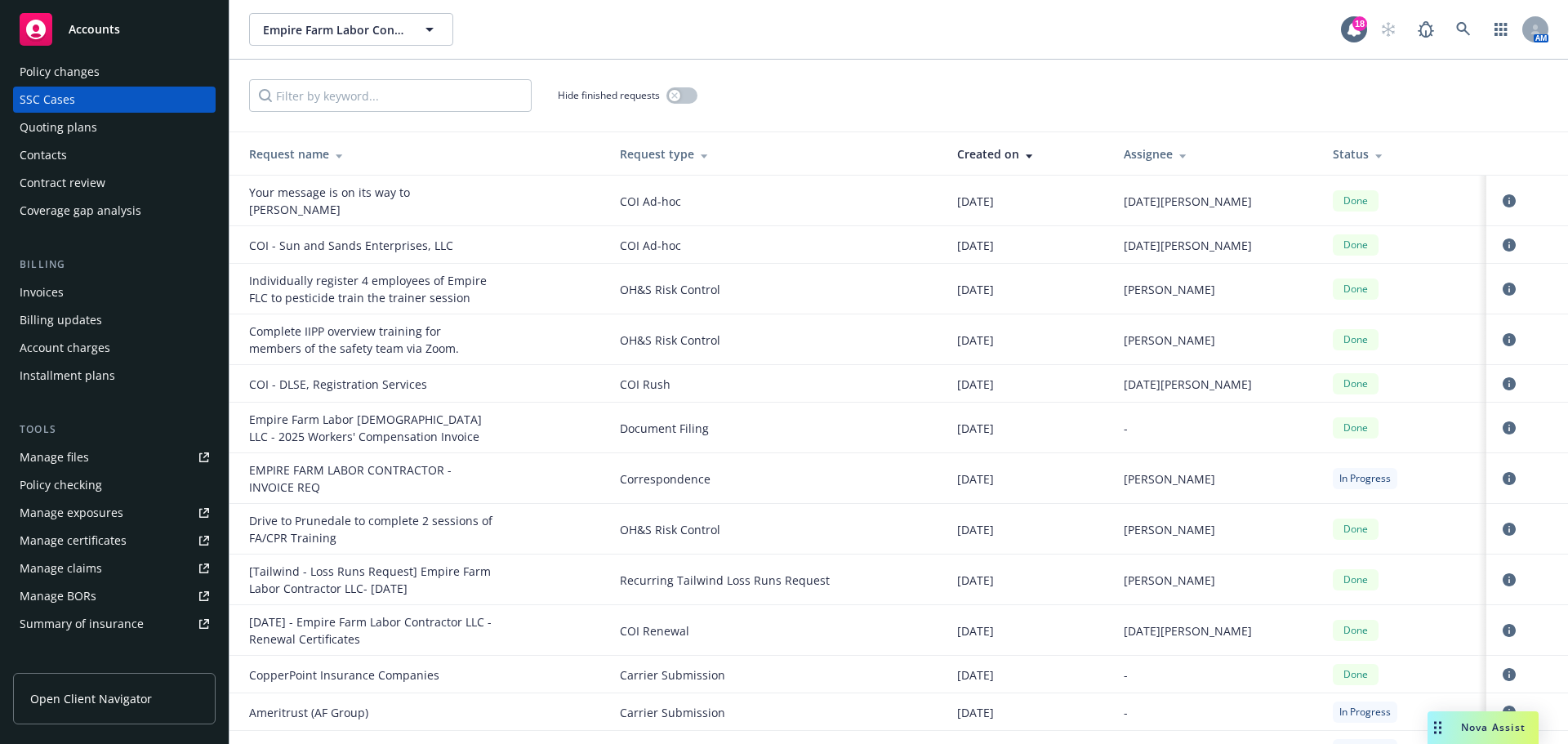
scroll to position [70, 0]
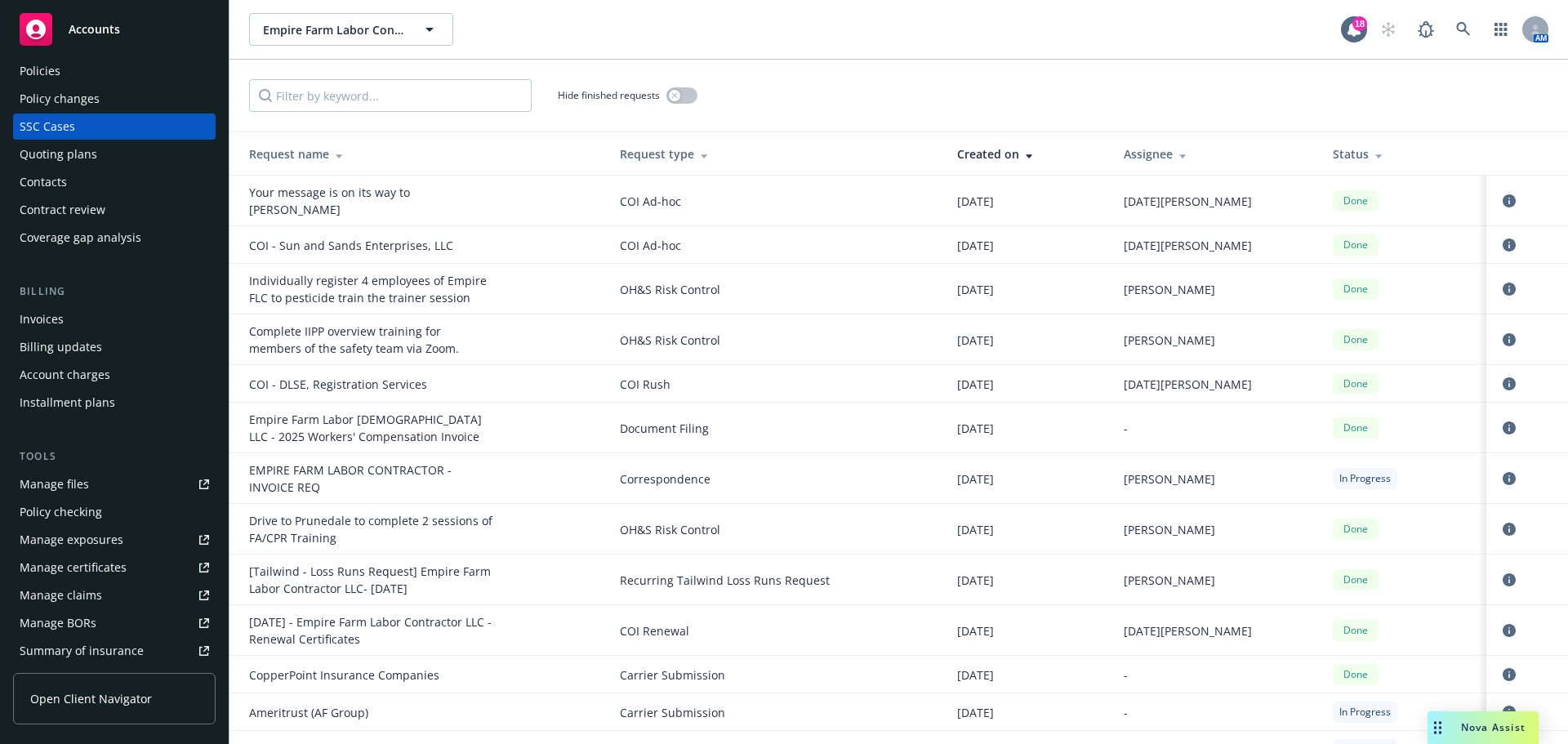
click at [93, 388] on div "Account charges" at bounding box center [65, 374] width 91 height 26
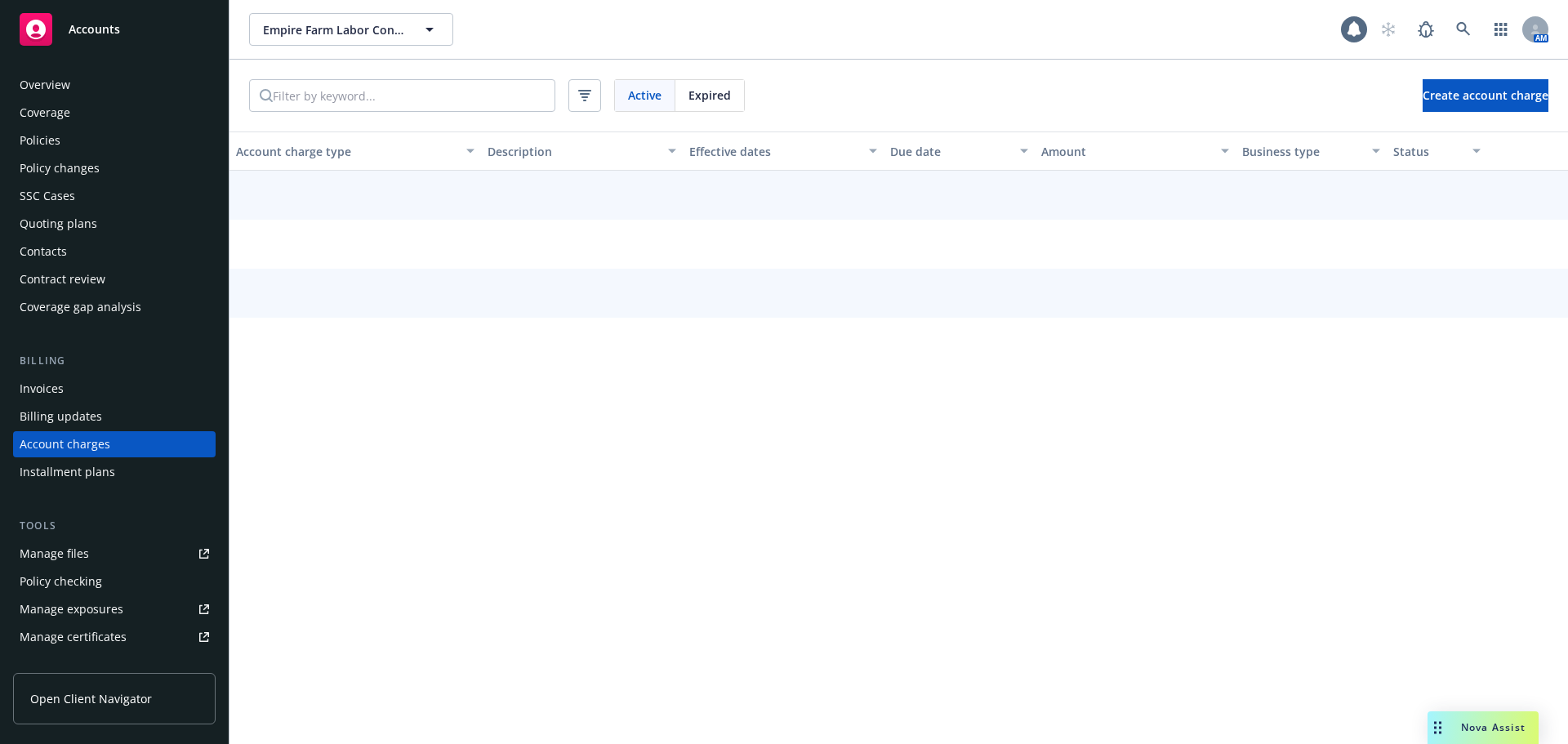
scroll to position [96, 0]
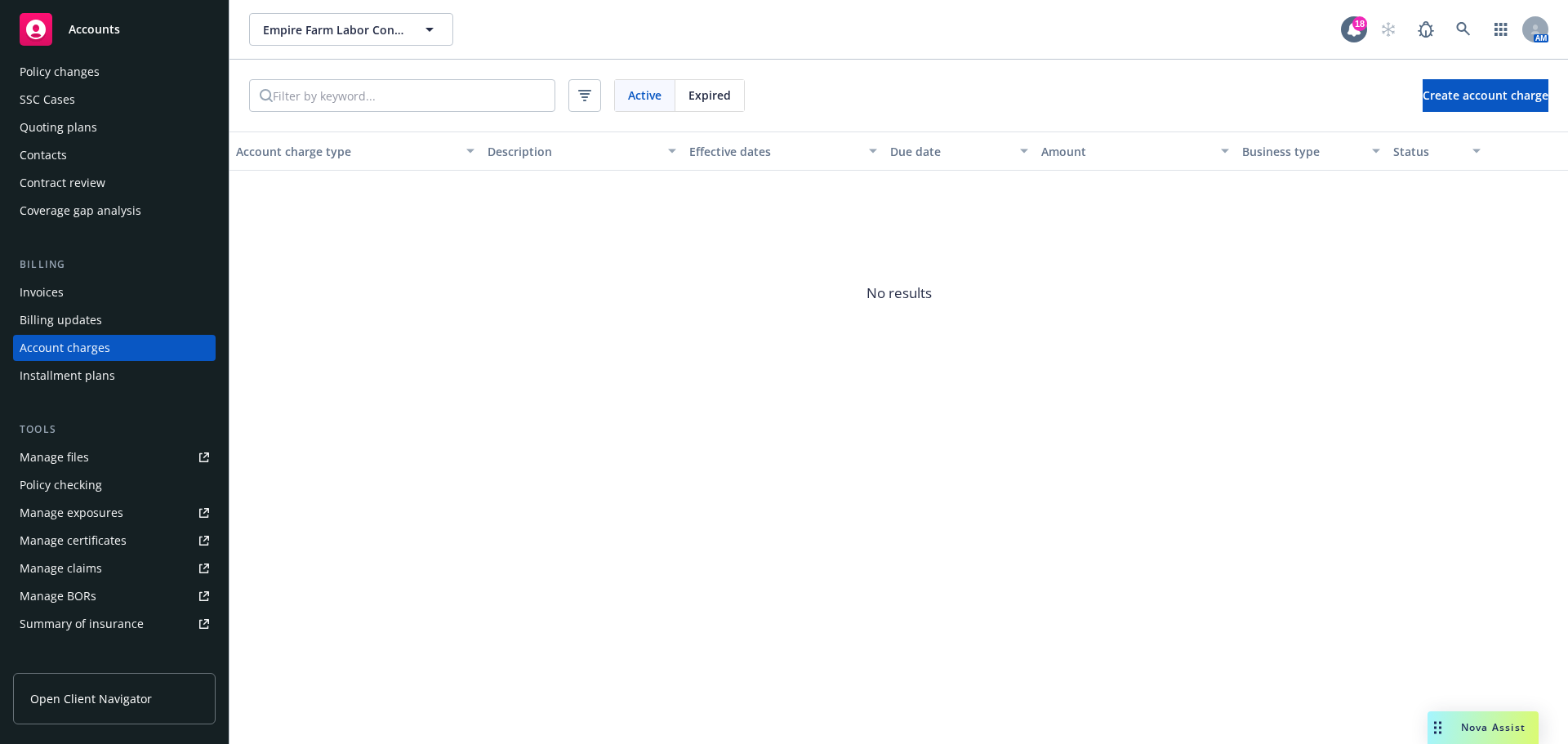
click at [85, 305] on div "Invoices" at bounding box center [114, 292] width 190 height 26
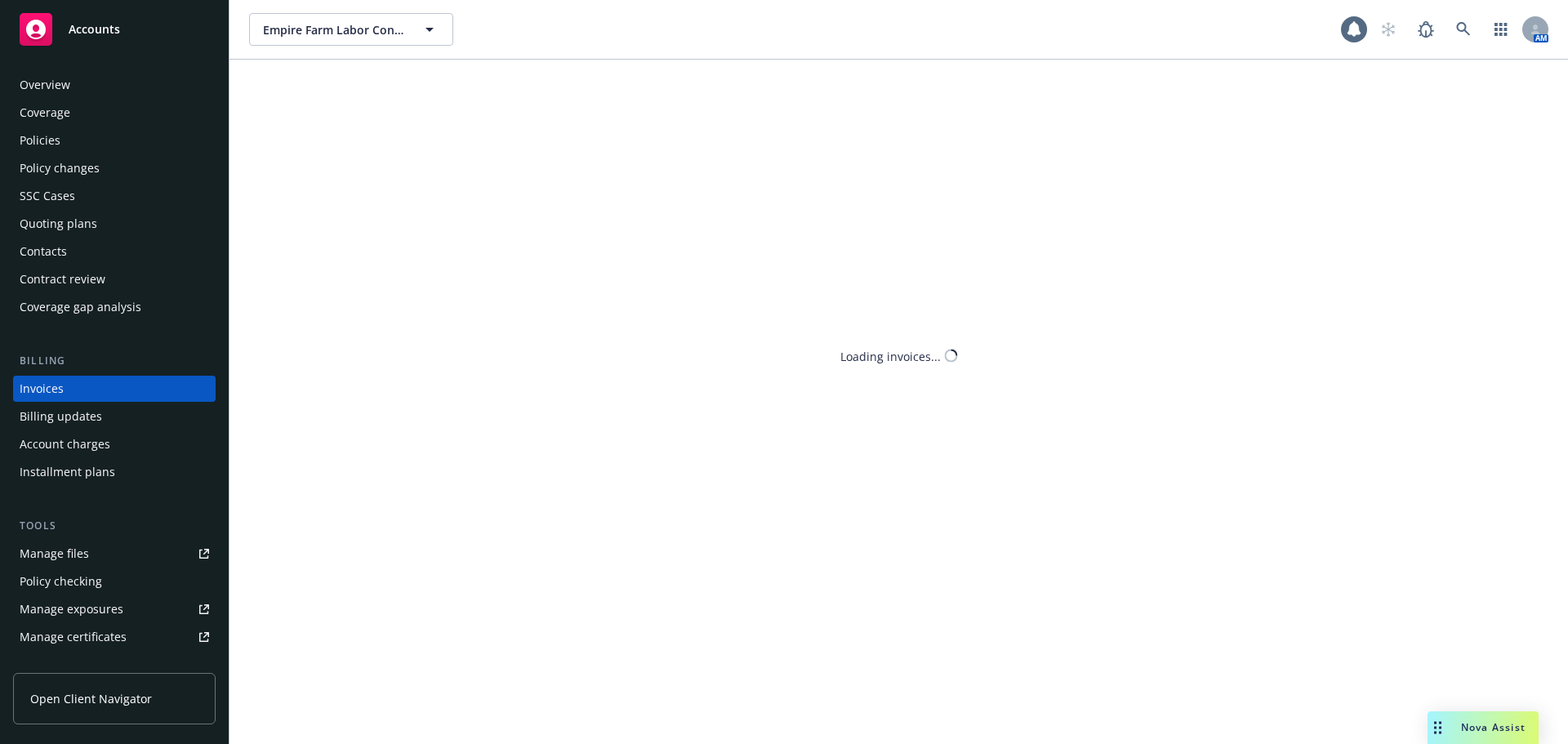
scroll to position [34, 0]
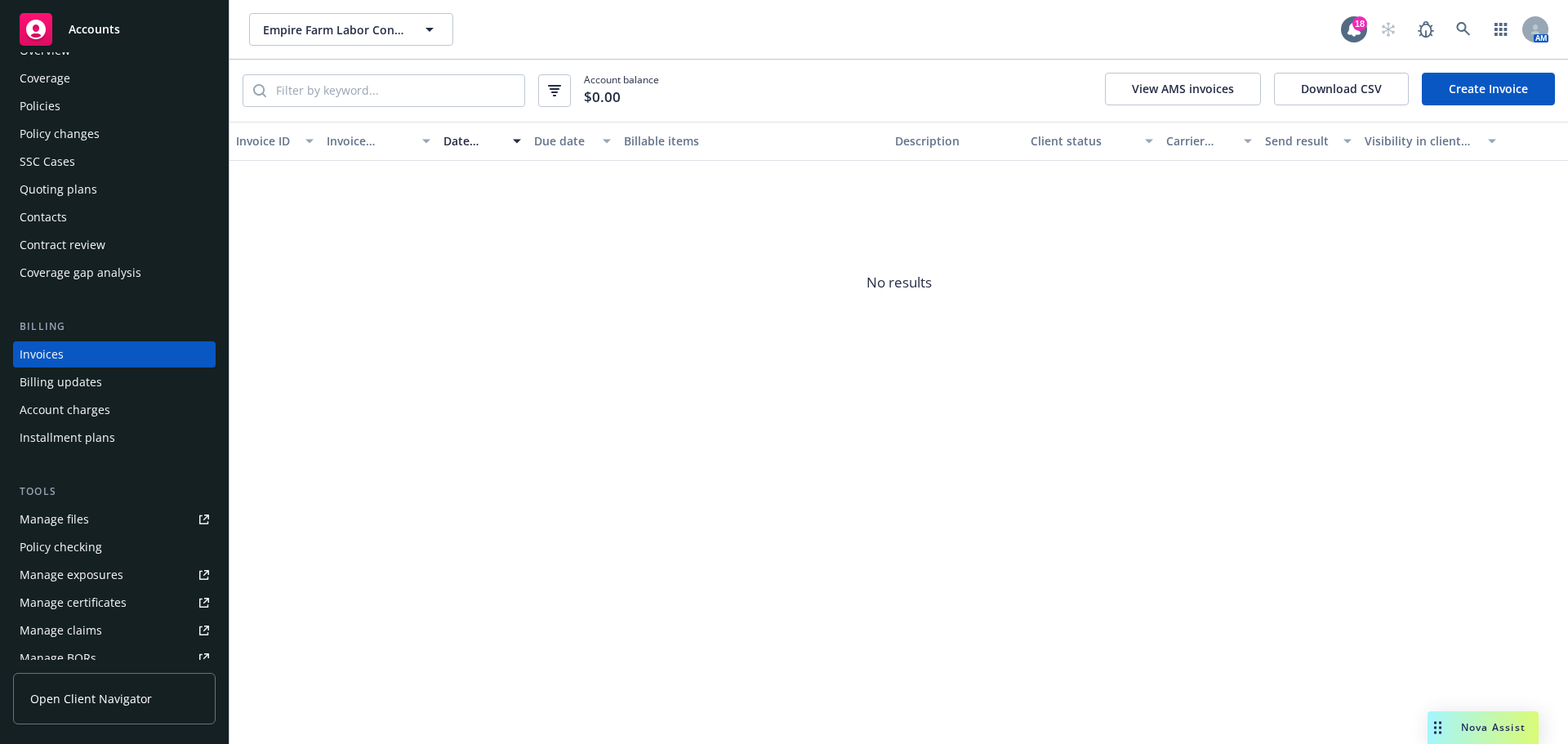
click at [126, 423] on div "Account charges" at bounding box center [114, 410] width 190 height 26
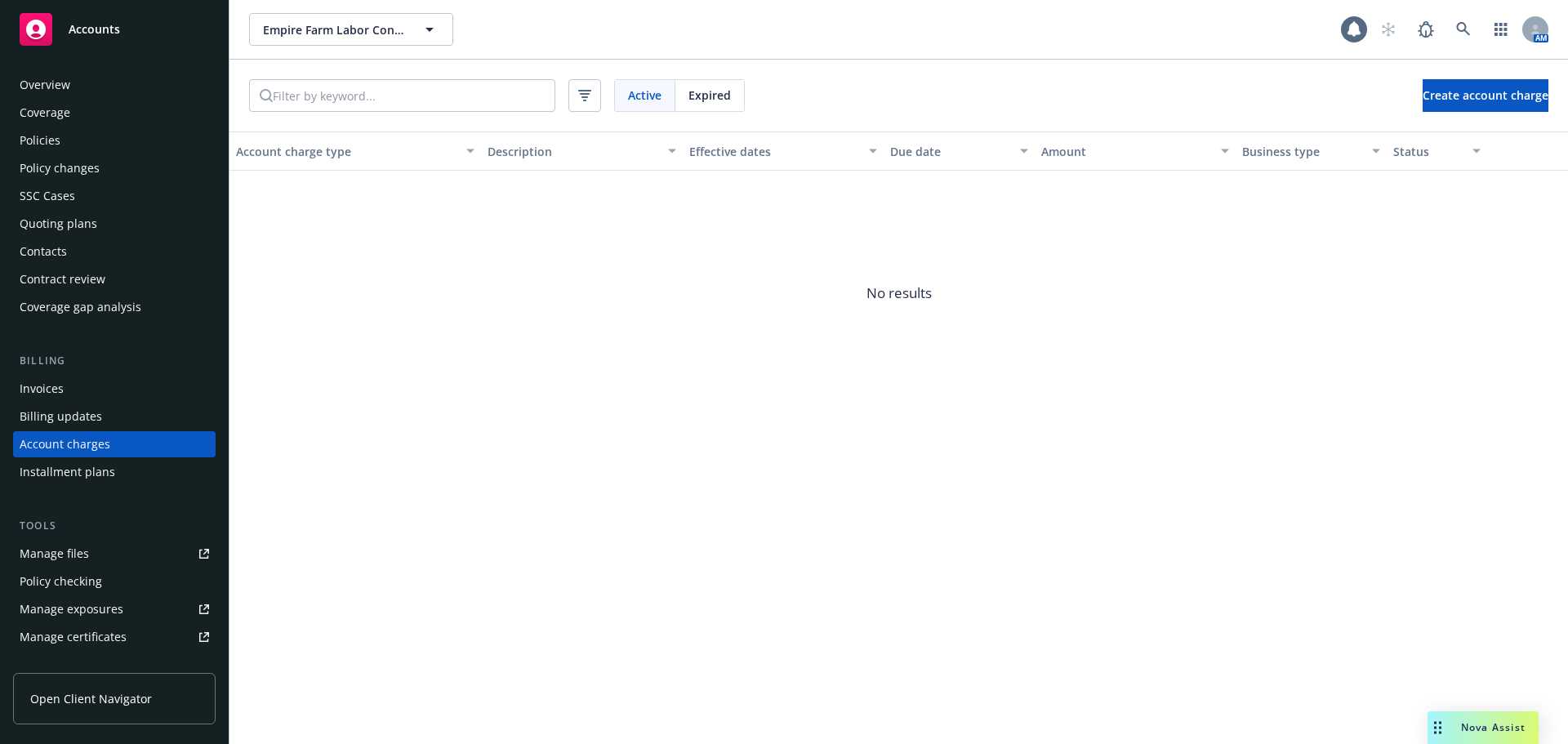
scroll to position [96, 0]
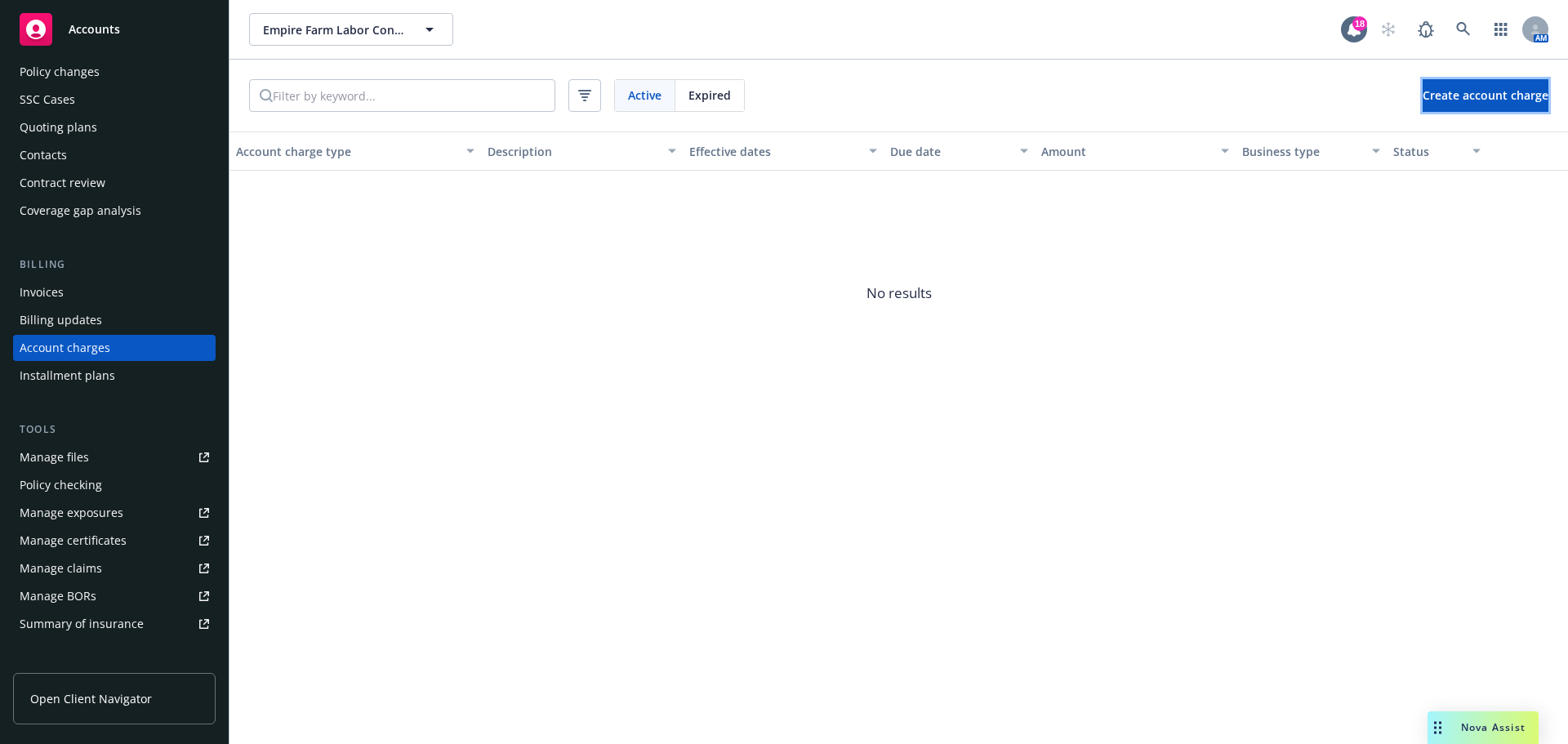
click at [1463, 99] on span "Create account charge" at bounding box center [1485, 95] width 126 height 15
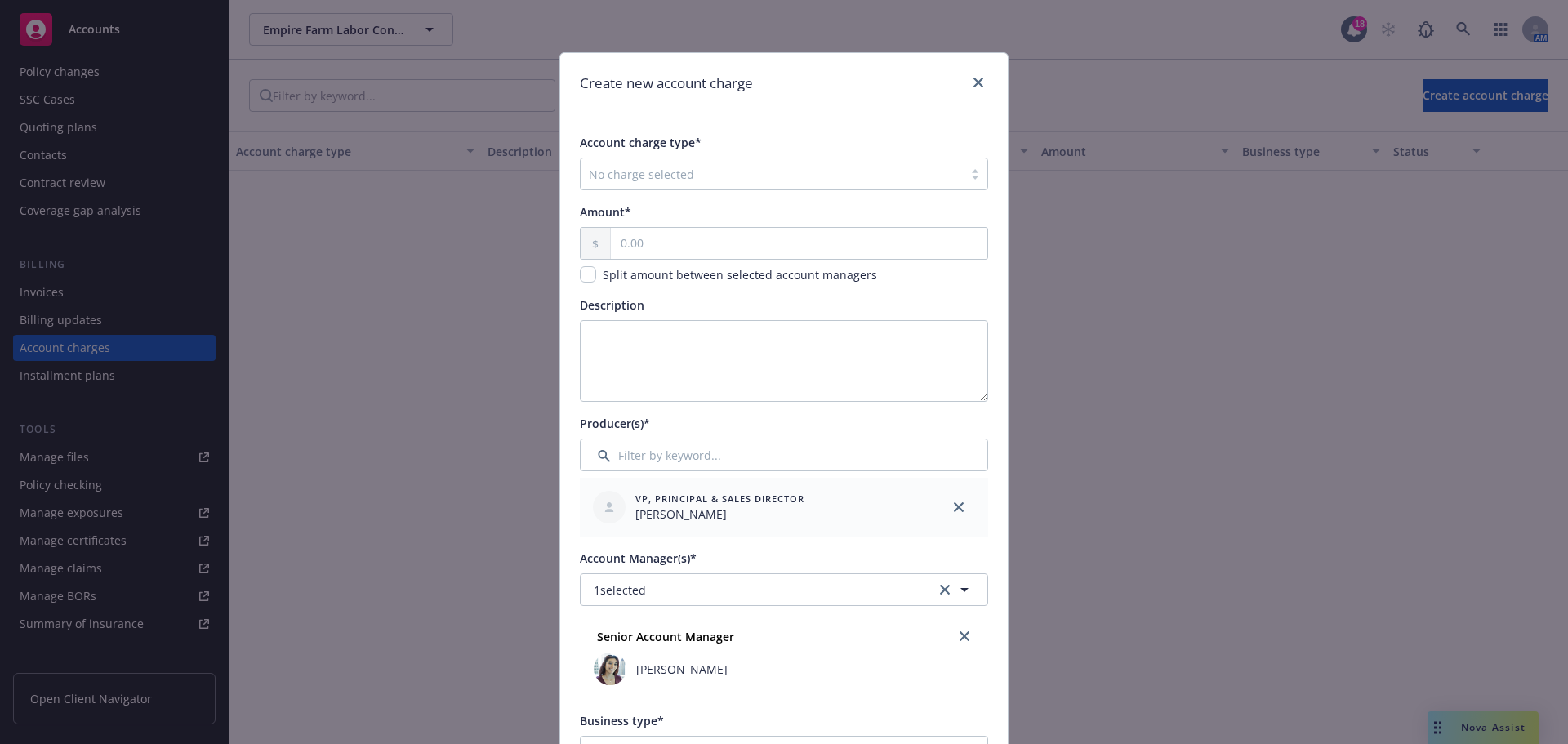
click at [643, 190] on div "No charge selected" at bounding box center [784, 173] width 408 height 32
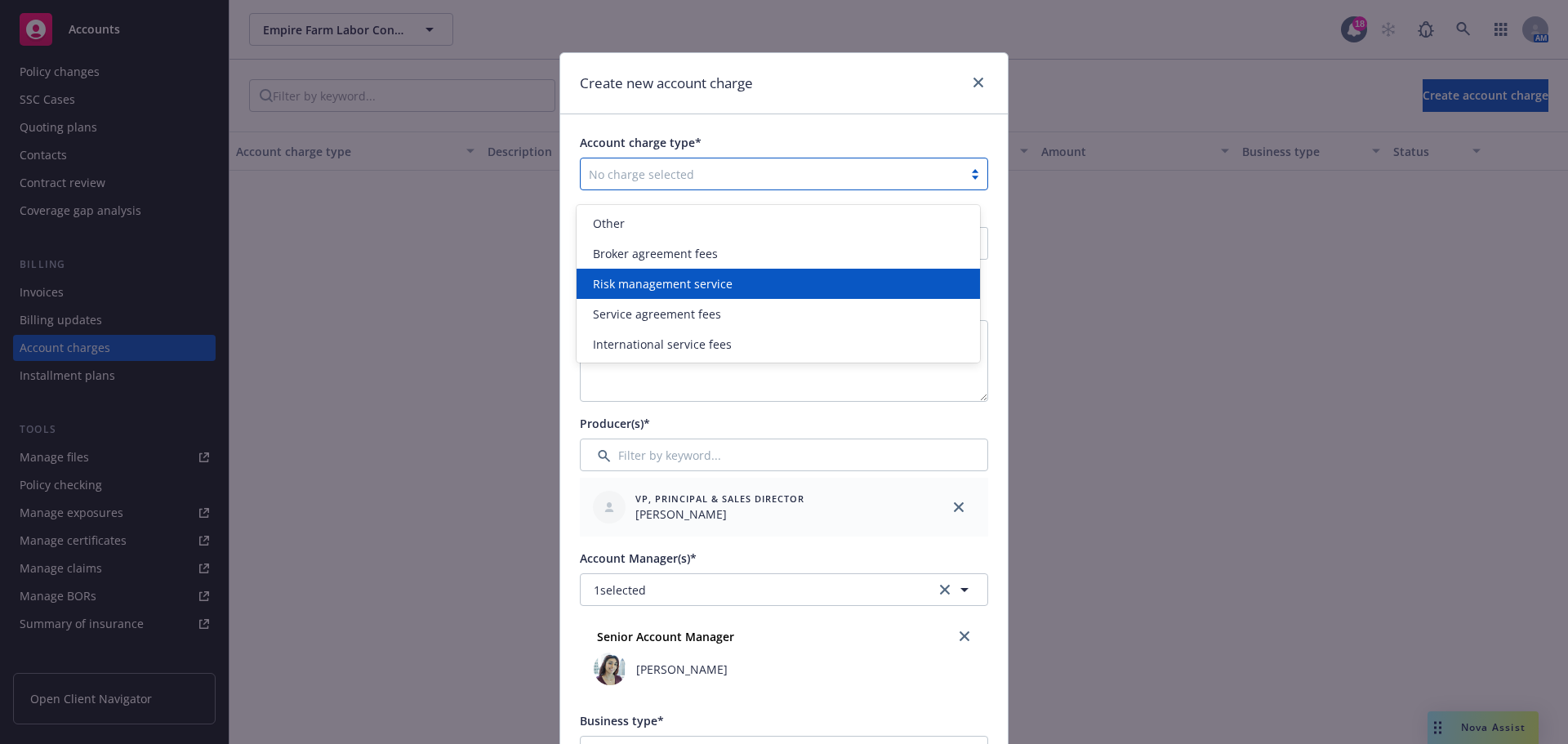
click at [698, 279] on span "Risk management service" at bounding box center [663, 284] width 140 height 17
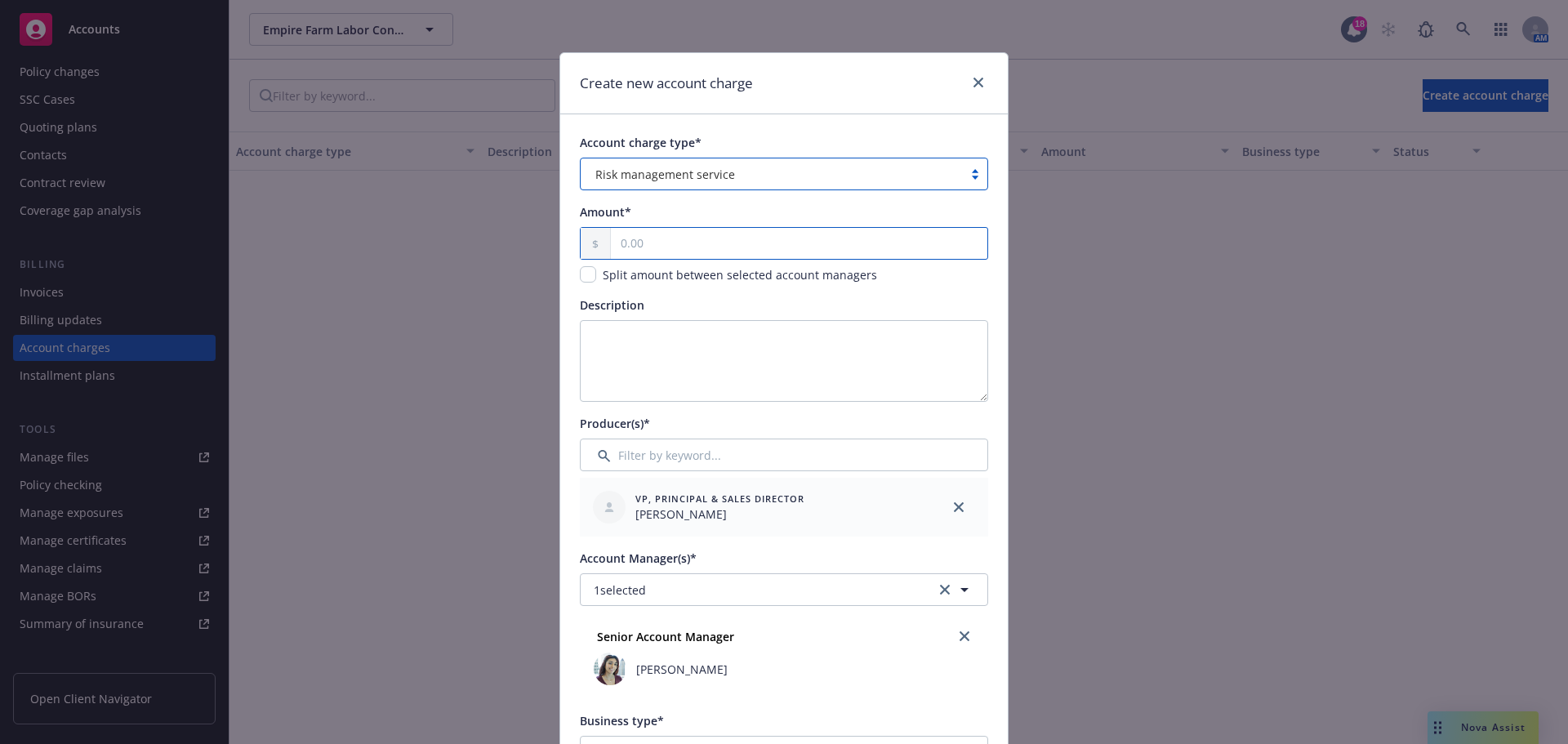
click at [675, 251] on input "text" at bounding box center [799, 243] width 377 height 31
type input "1,160.00"
click at [627, 358] on textarea "Description" at bounding box center [784, 361] width 408 height 82
click at [655, 371] on textarea "Description" at bounding box center [784, 361] width 408 height 82
paste textarea "American Red Cross certification fees"
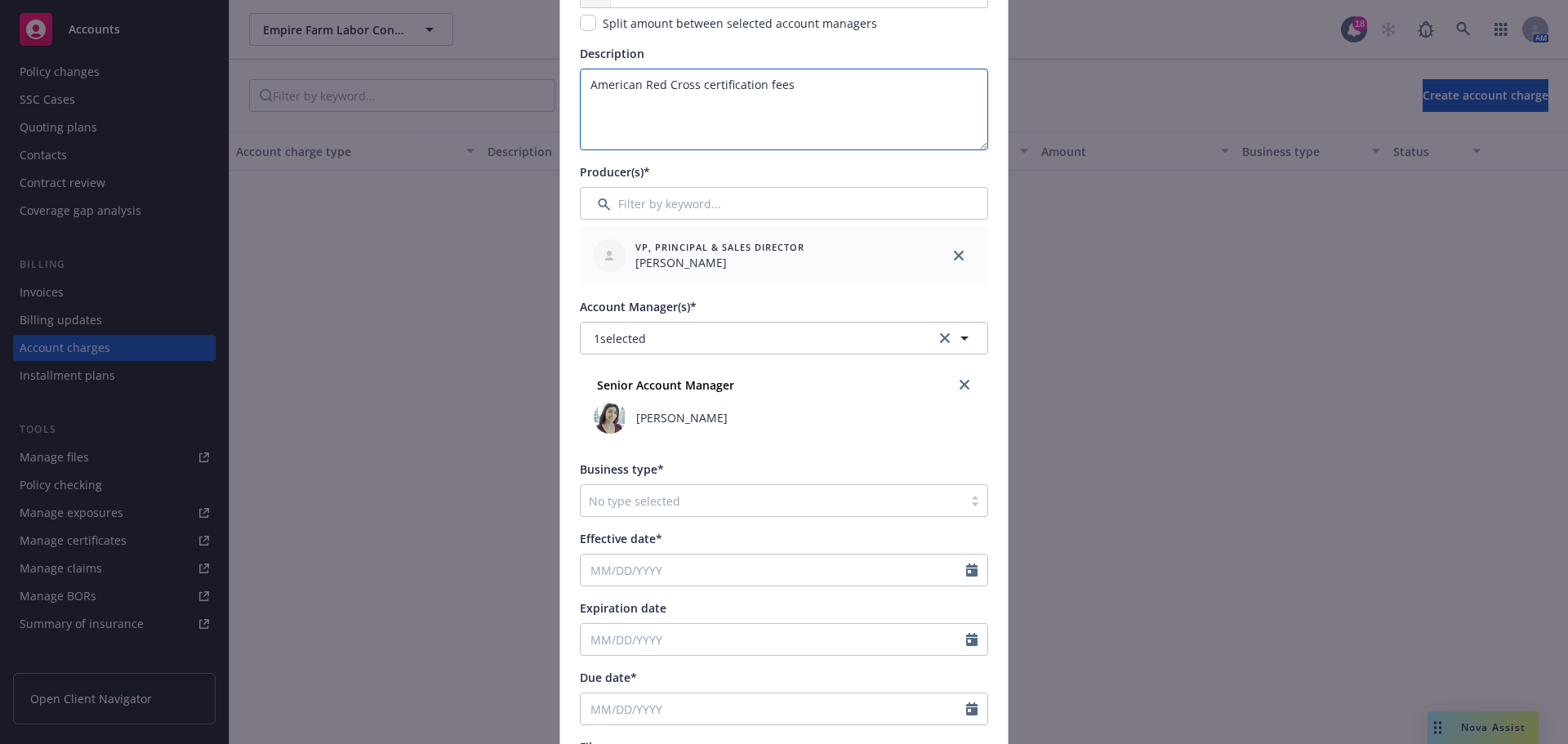
scroll to position [272, 0]
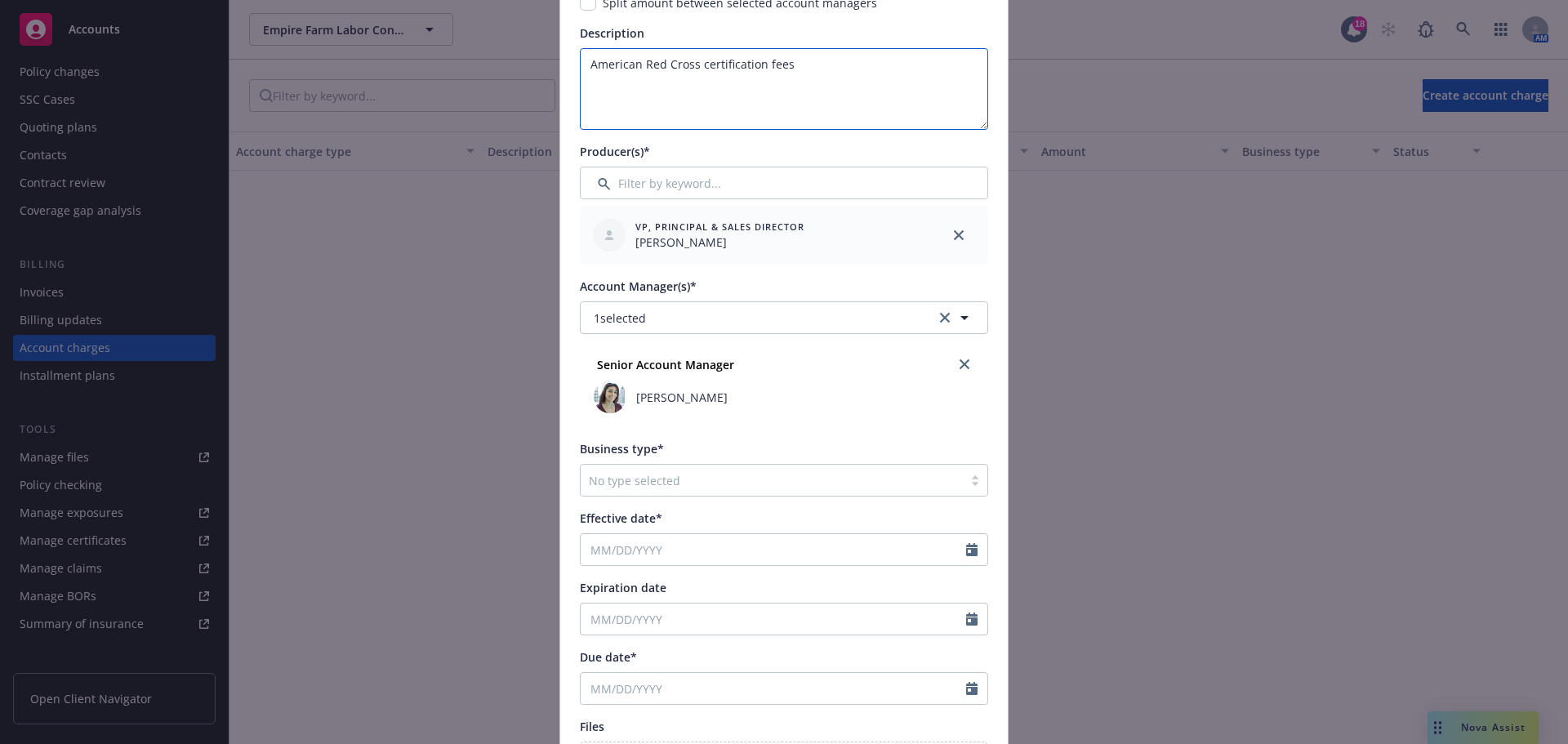
type textarea "American Red Cross certification fees"
click at [678, 490] on div at bounding box center [772, 480] width 366 height 20
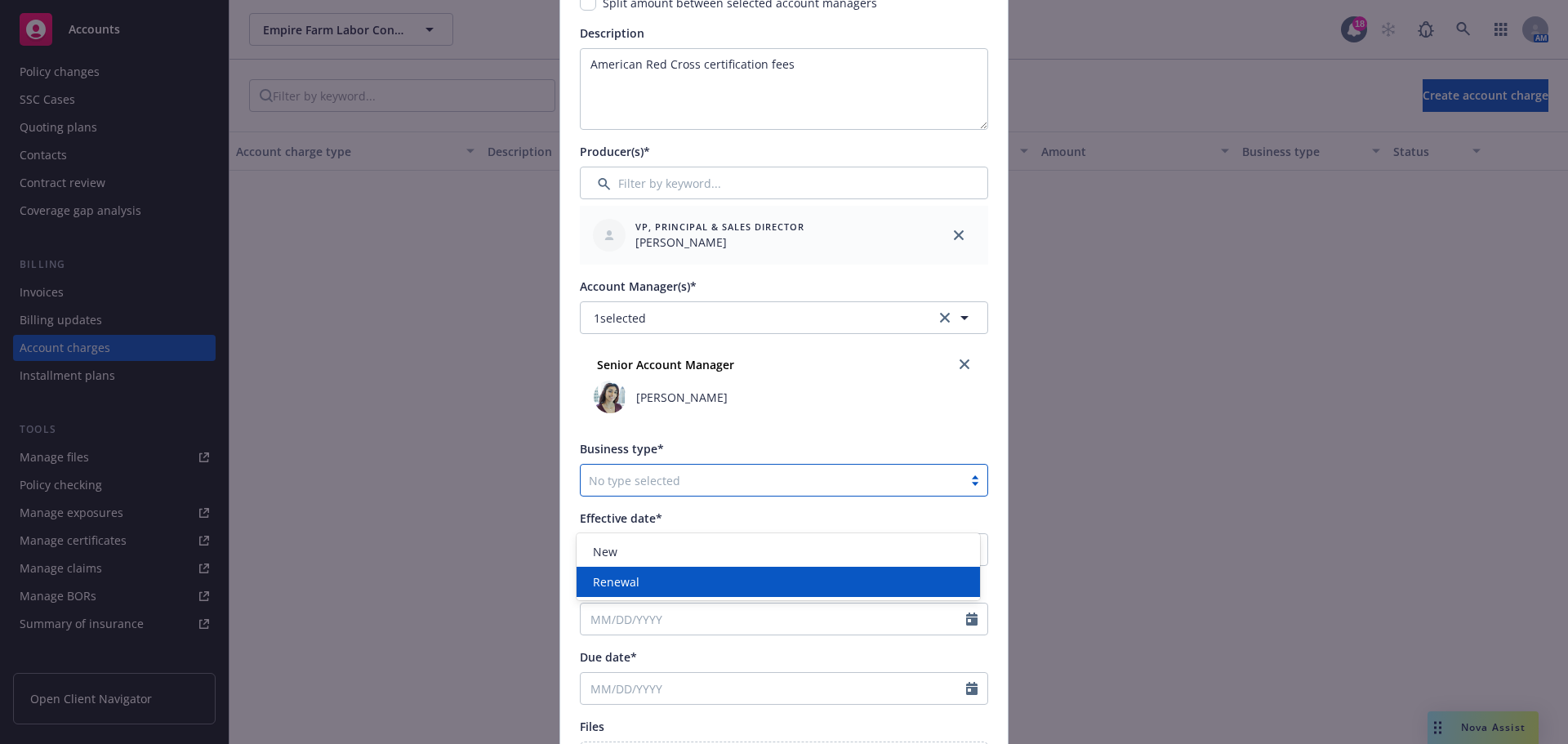
click at [659, 582] on div "Renewal" at bounding box center [778, 582] width 384 height 17
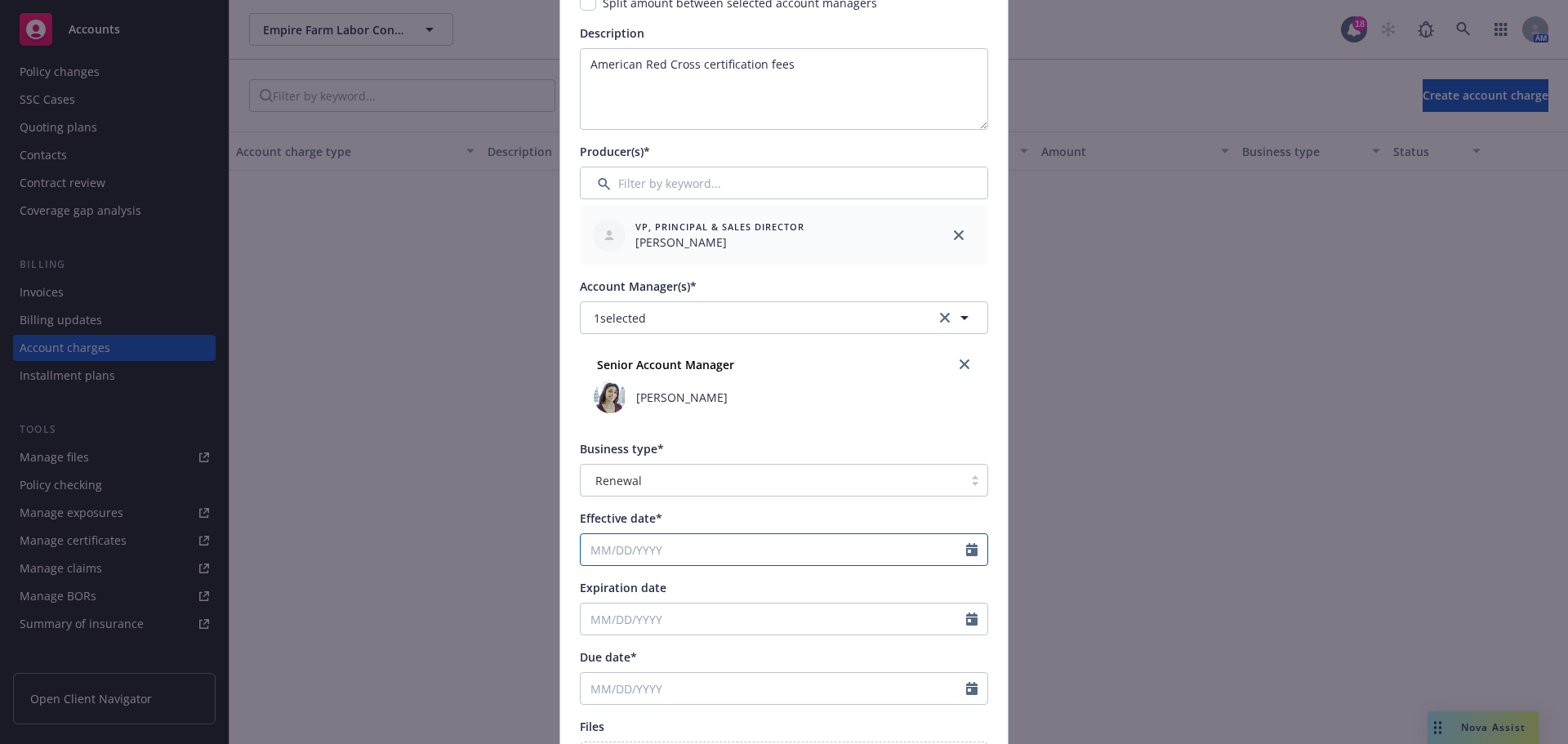
click at [628, 565] on input "Effective date*" at bounding box center [773, 549] width 385 height 31
select select "9"
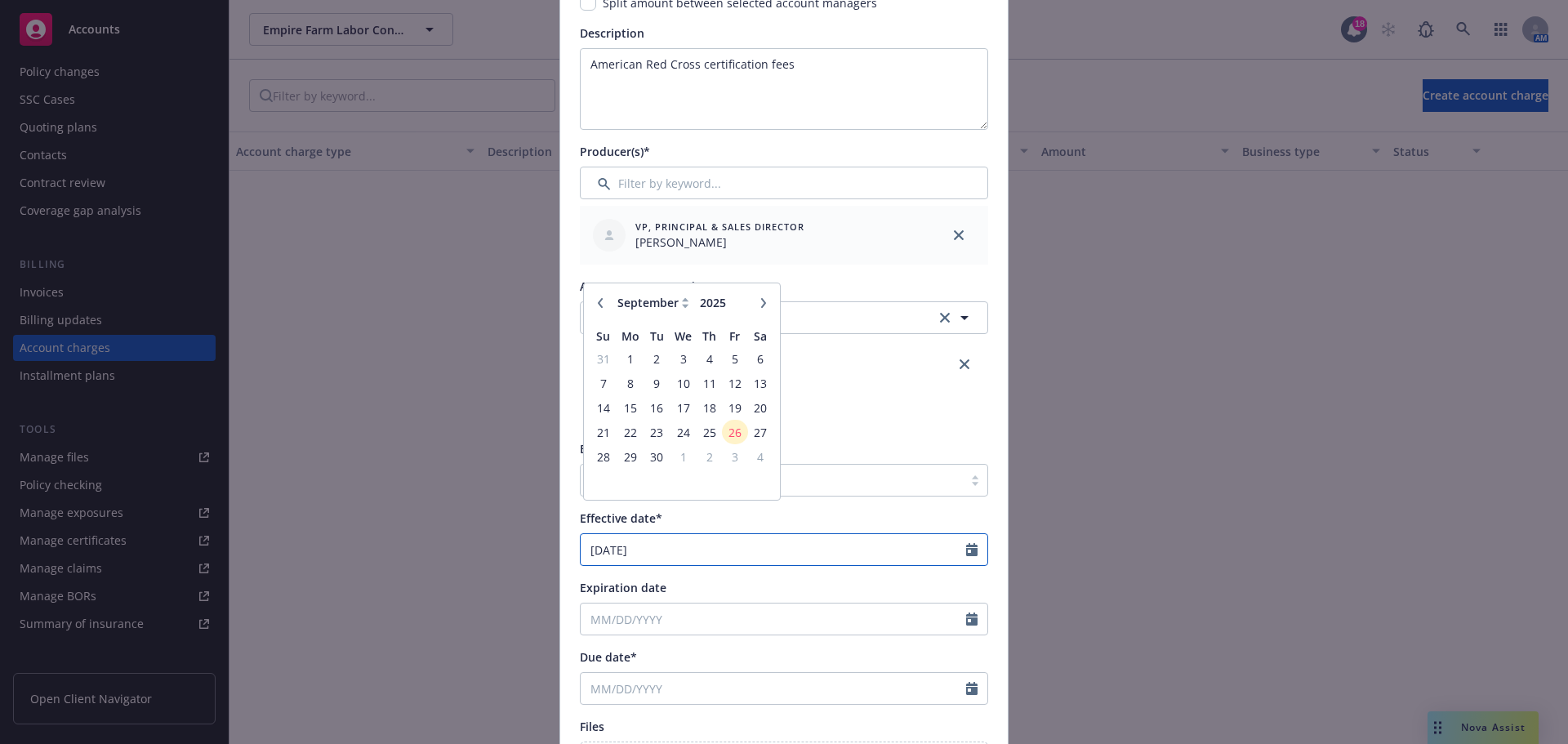
type input "[DATE]"
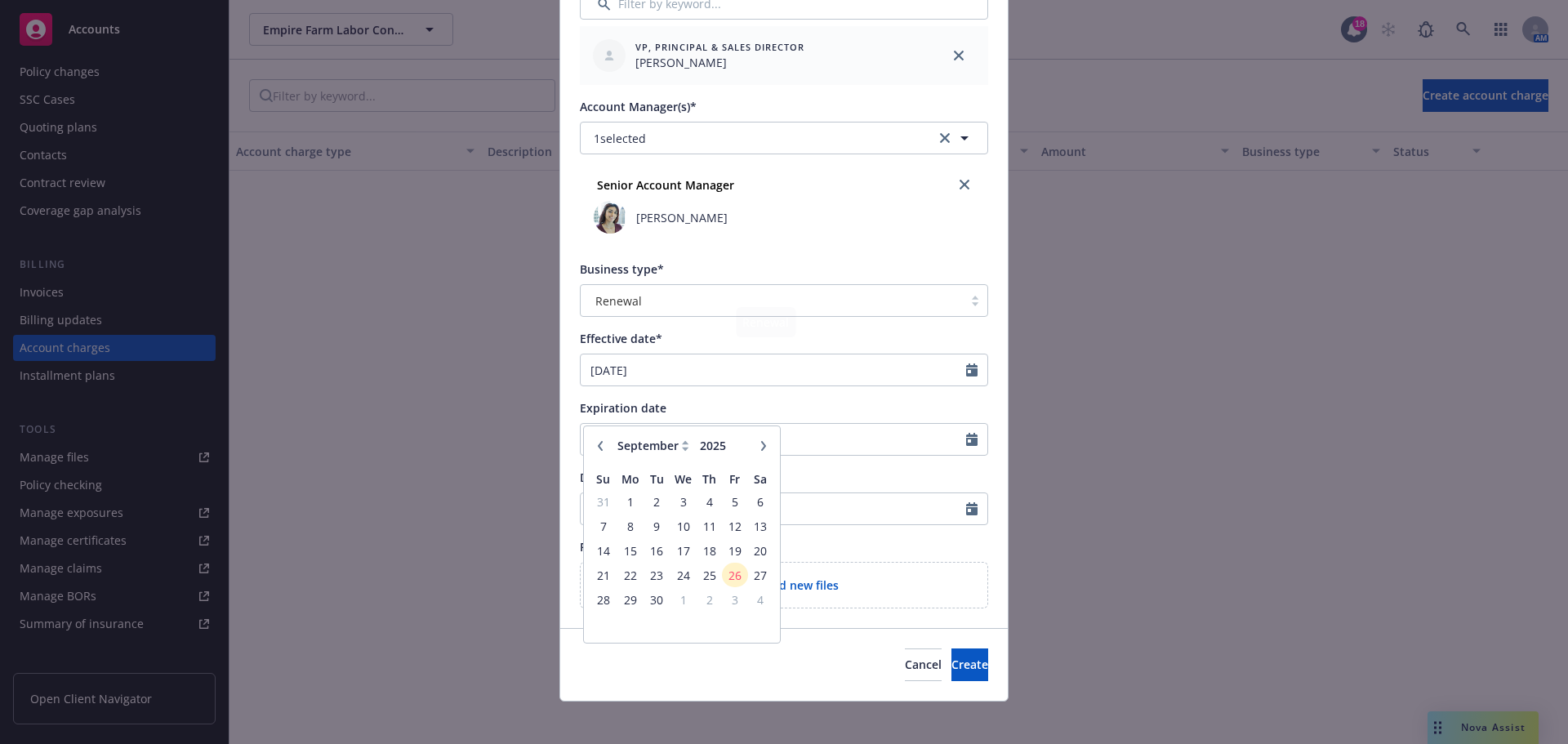
scroll to position [524, 0]
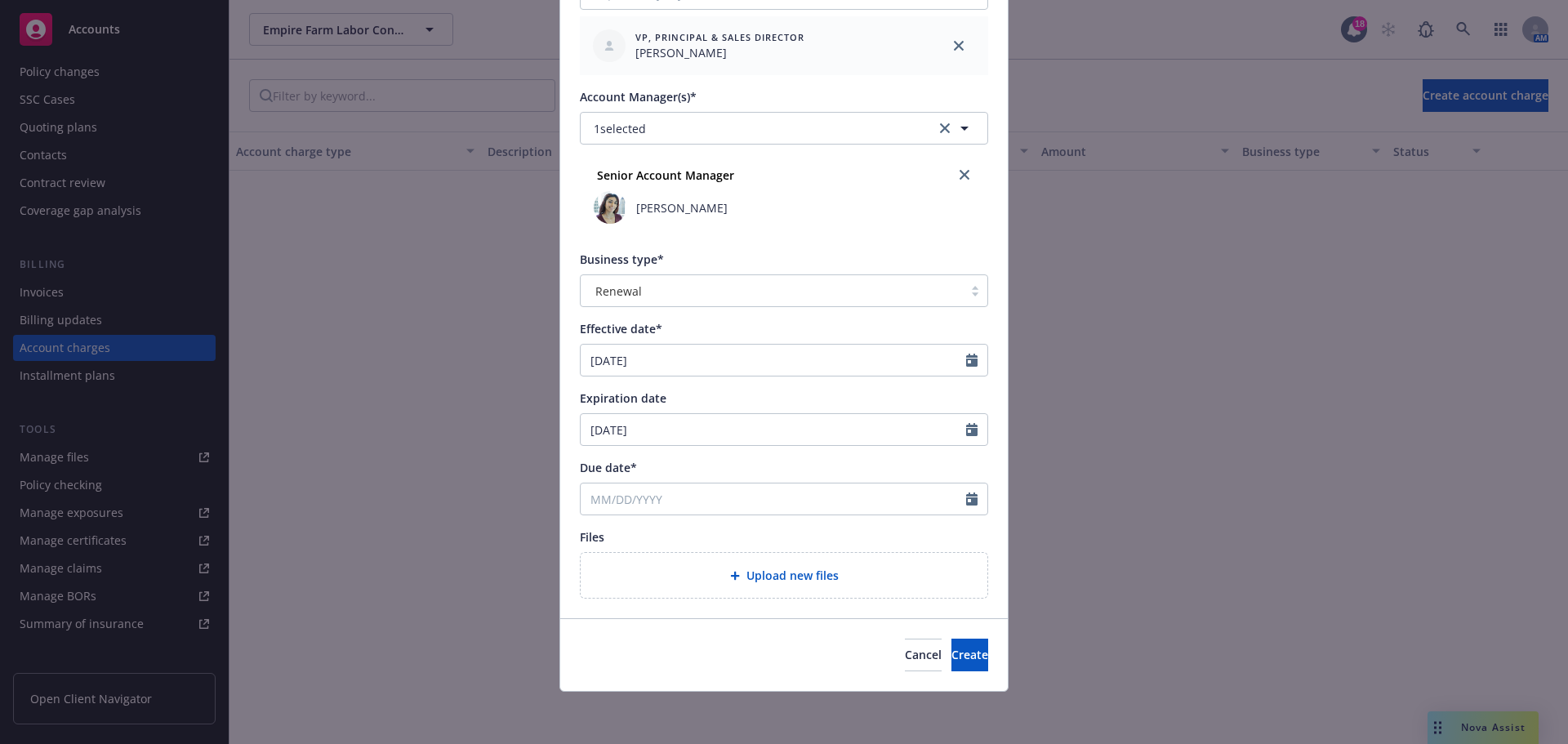
click at [1003, 530] on div "Create new account charge Account charge type* Risk management service Amount* …" at bounding box center [784, 372] width 1568 height 744
select select "9"
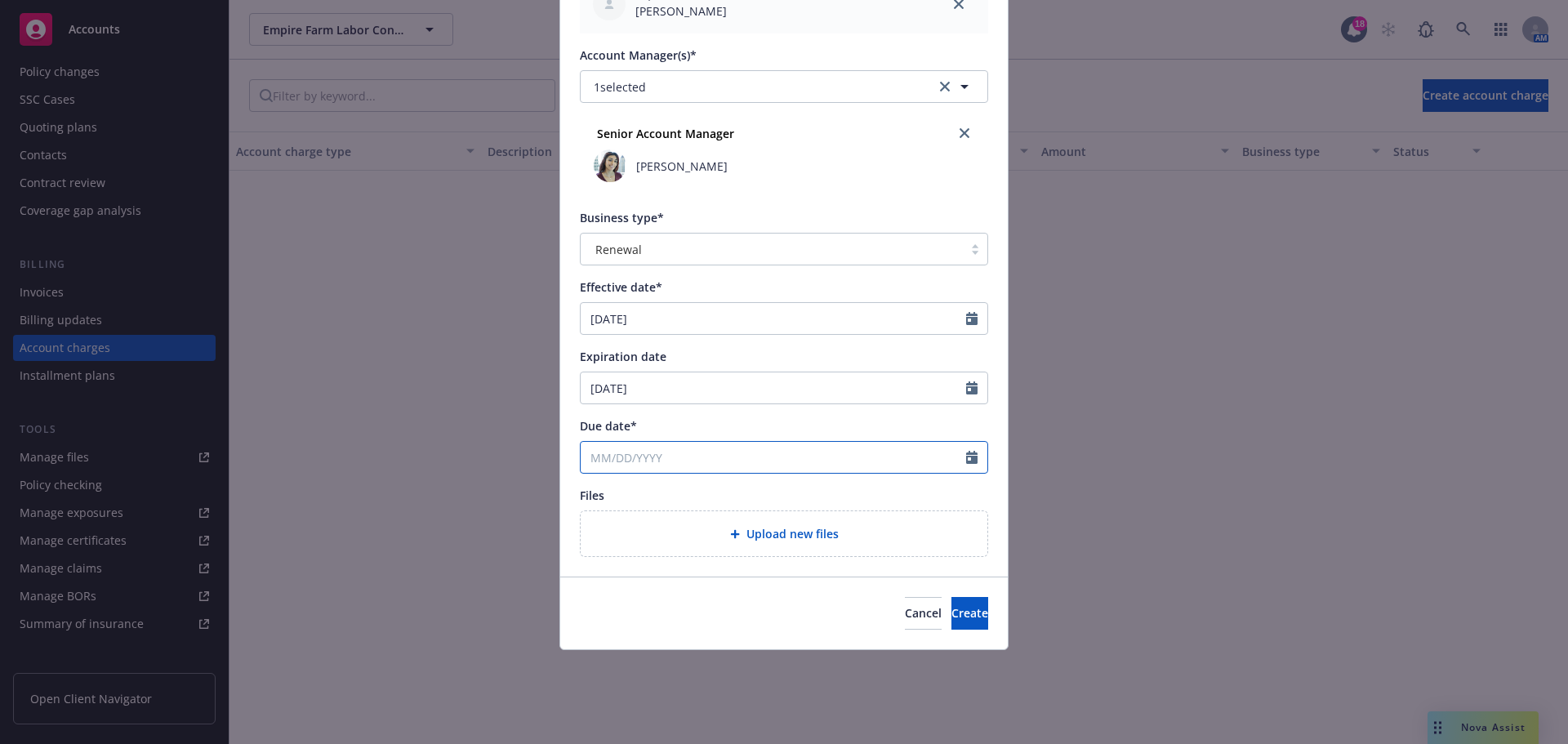
click at [687, 473] on input "Due date*" at bounding box center [773, 457] width 385 height 31
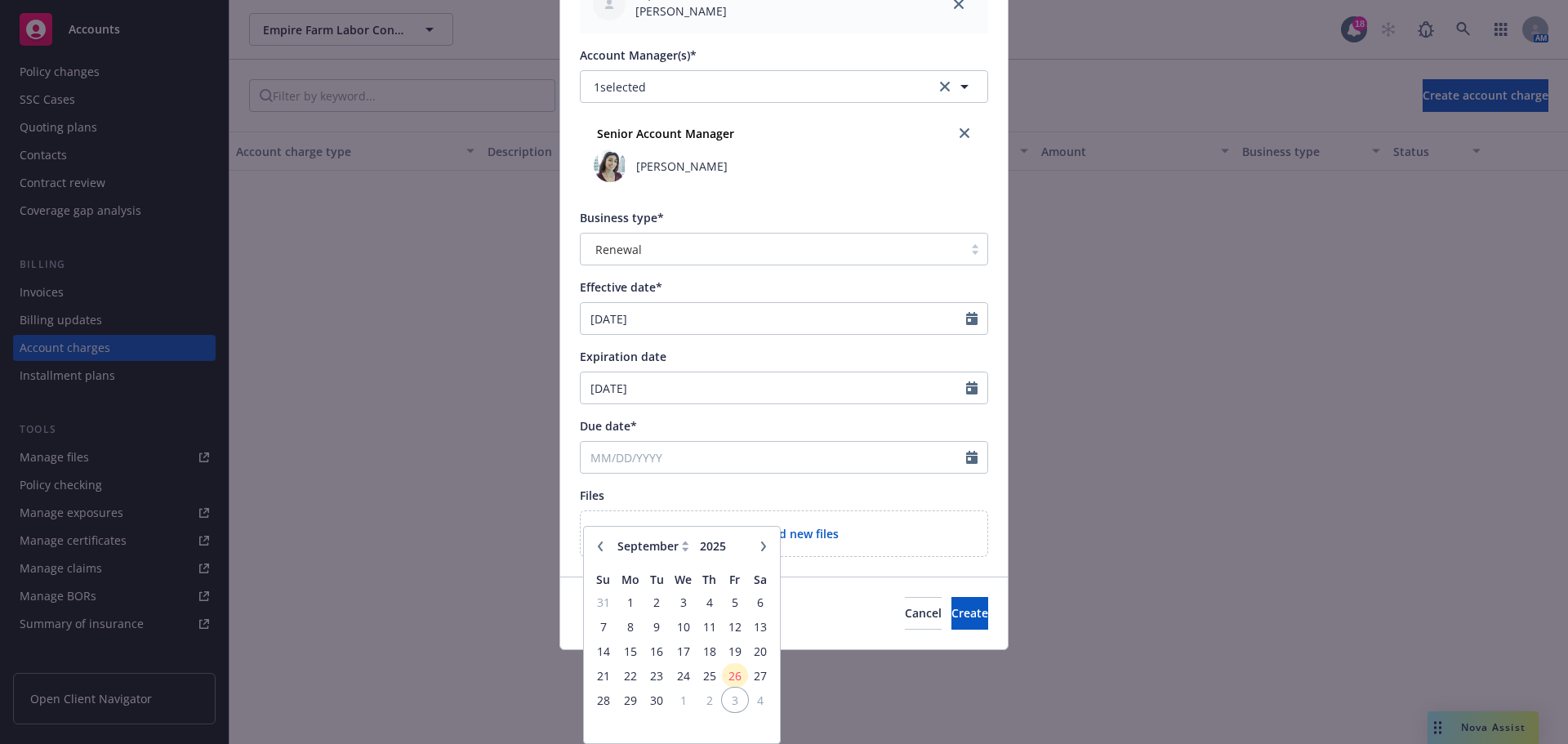
click at [725, 690] on span "3" at bounding box center [735, 700] width 22 height 20
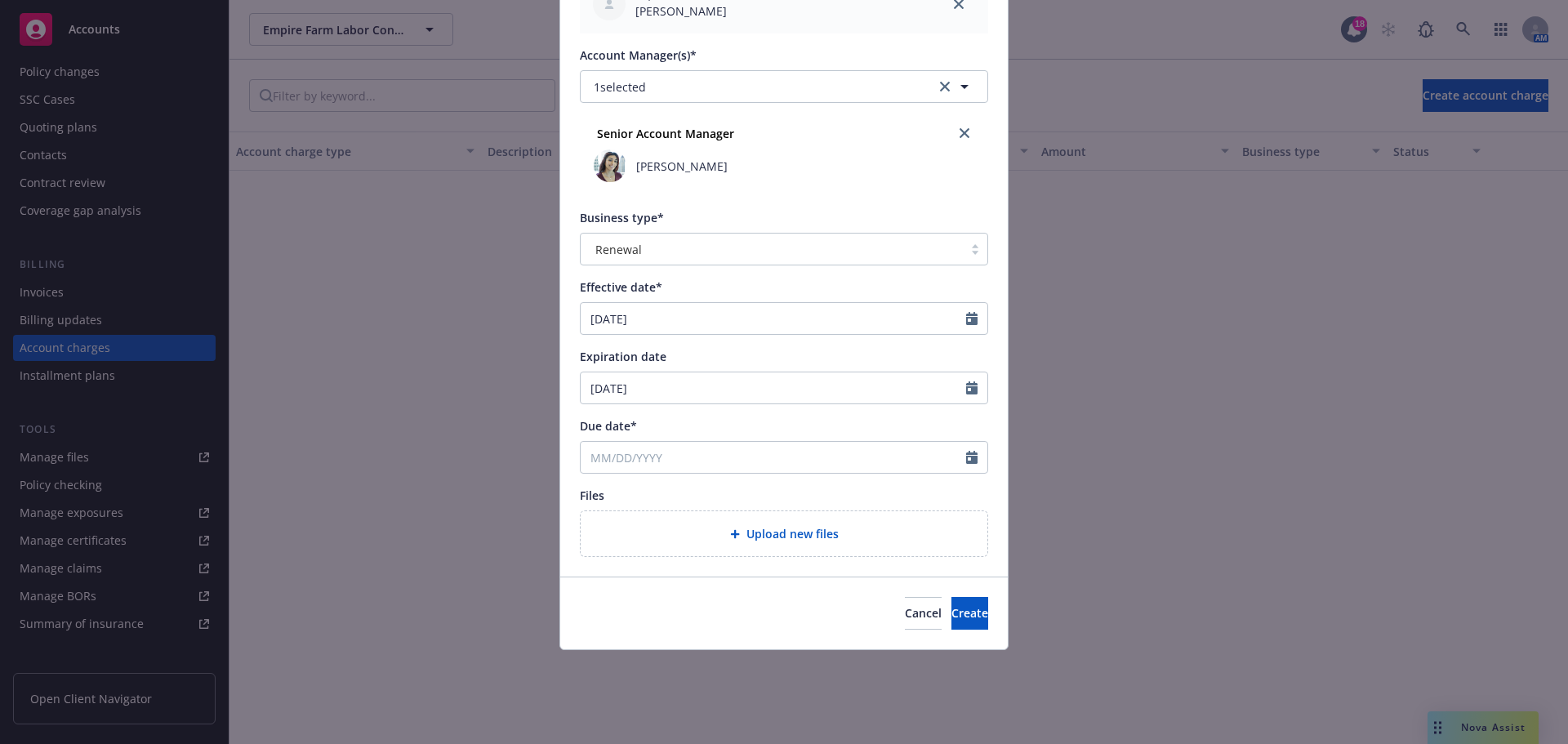
type input "[DATE]"
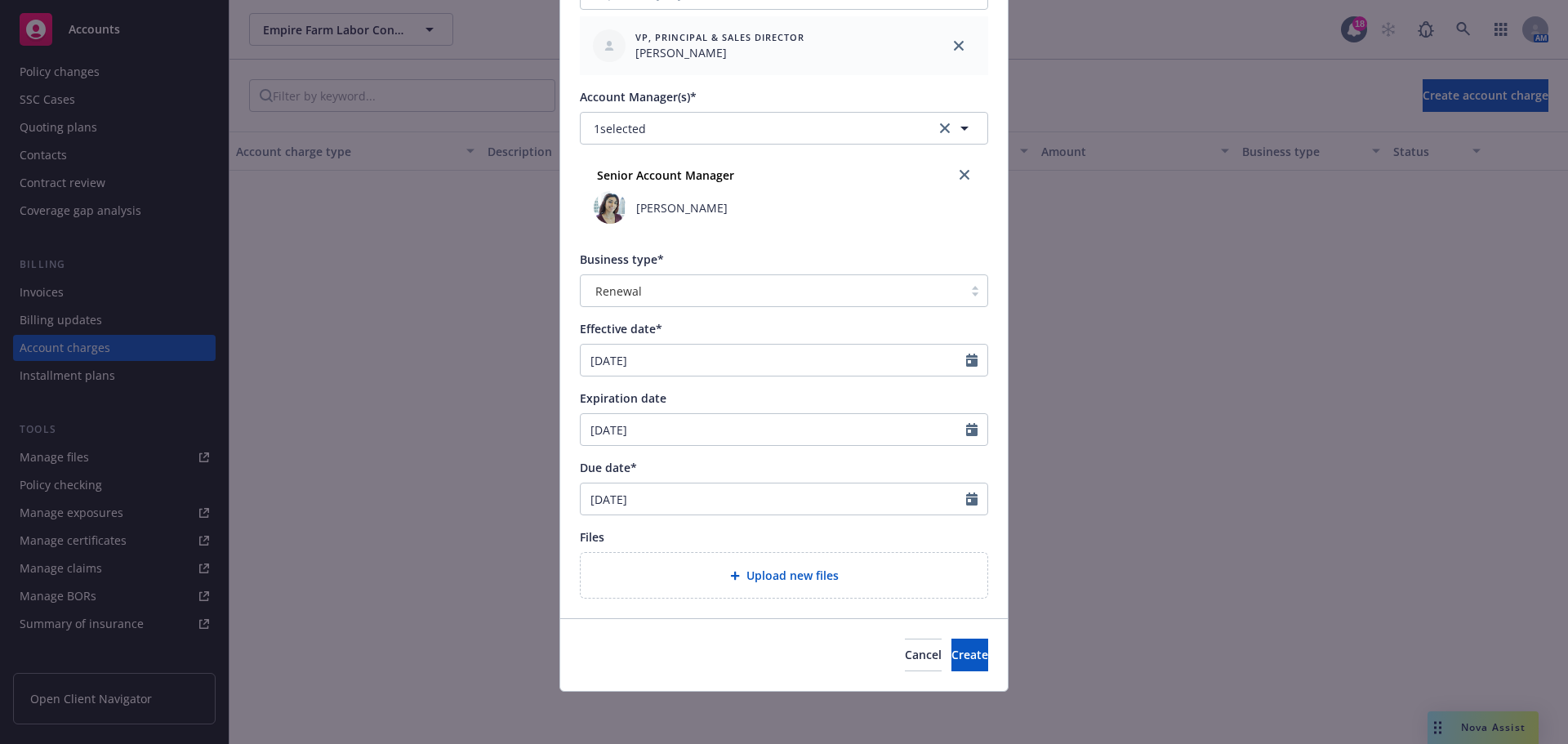
click at [719, 565] on div "Upload new files" at bounding box center [784, 575] width 380 height 19
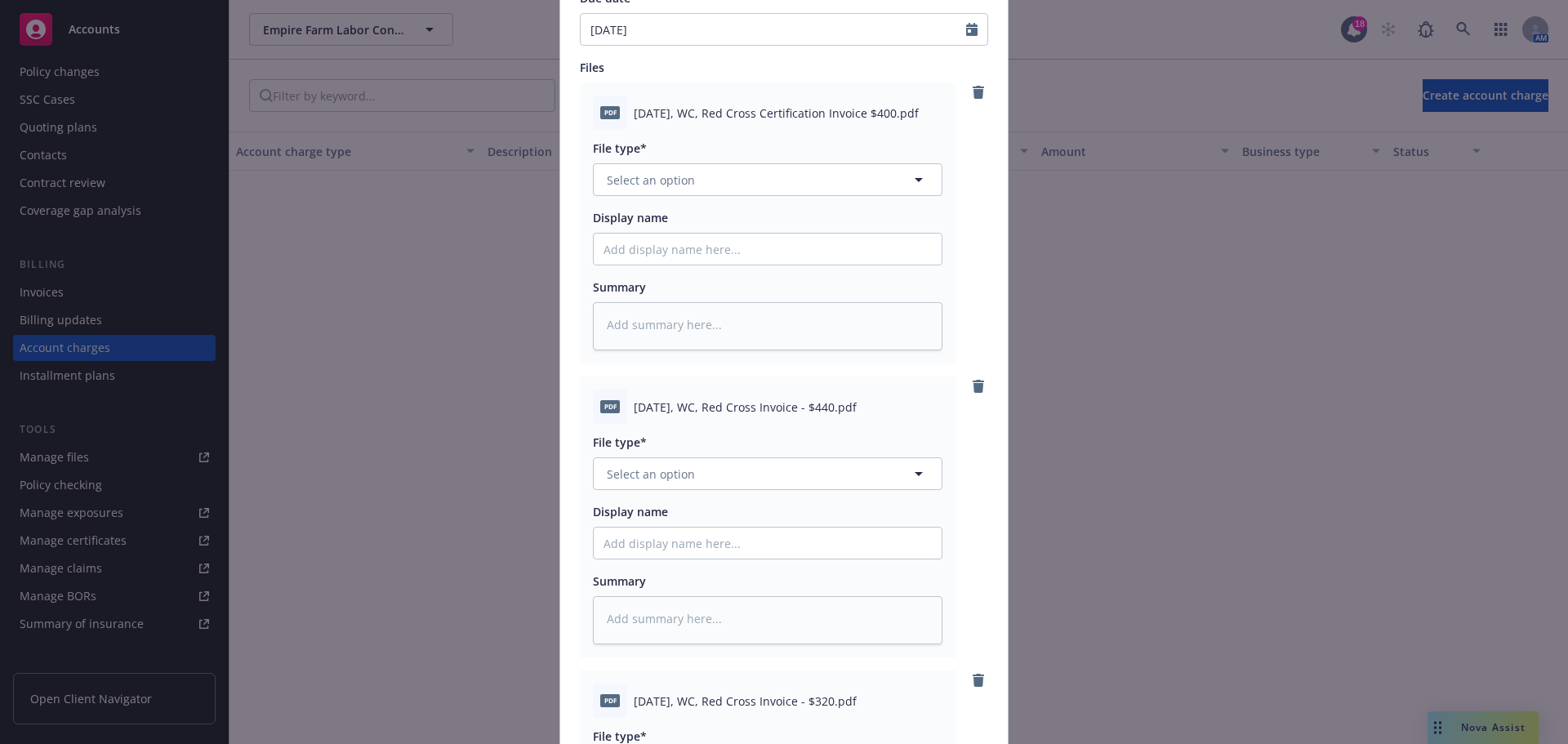
scroll to position [932, 0]
click at [633, 187] on span "Select an option" at bounding box center [651, 179] width 88 height 17
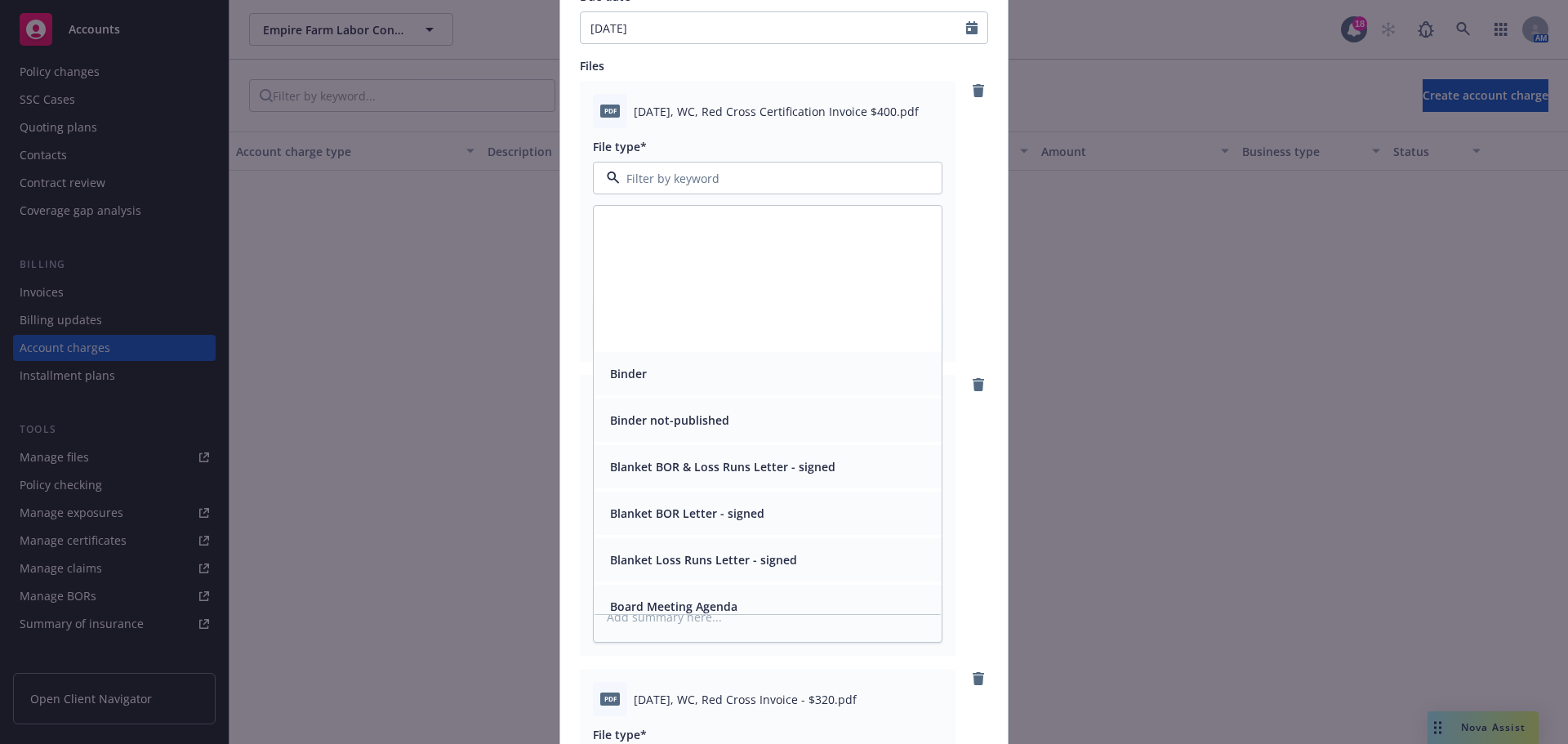
scroll to position [1113, 0]
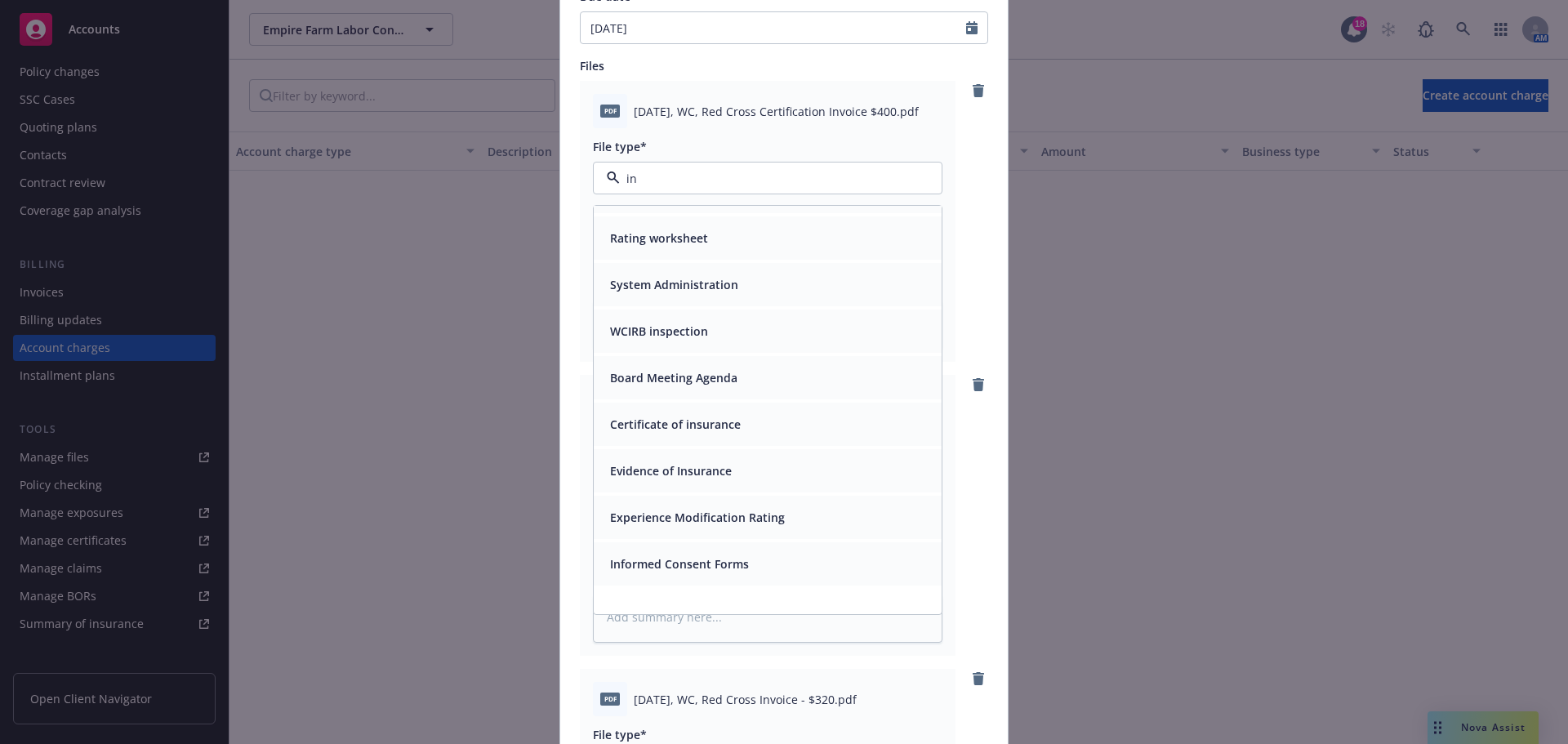
type input "inv"
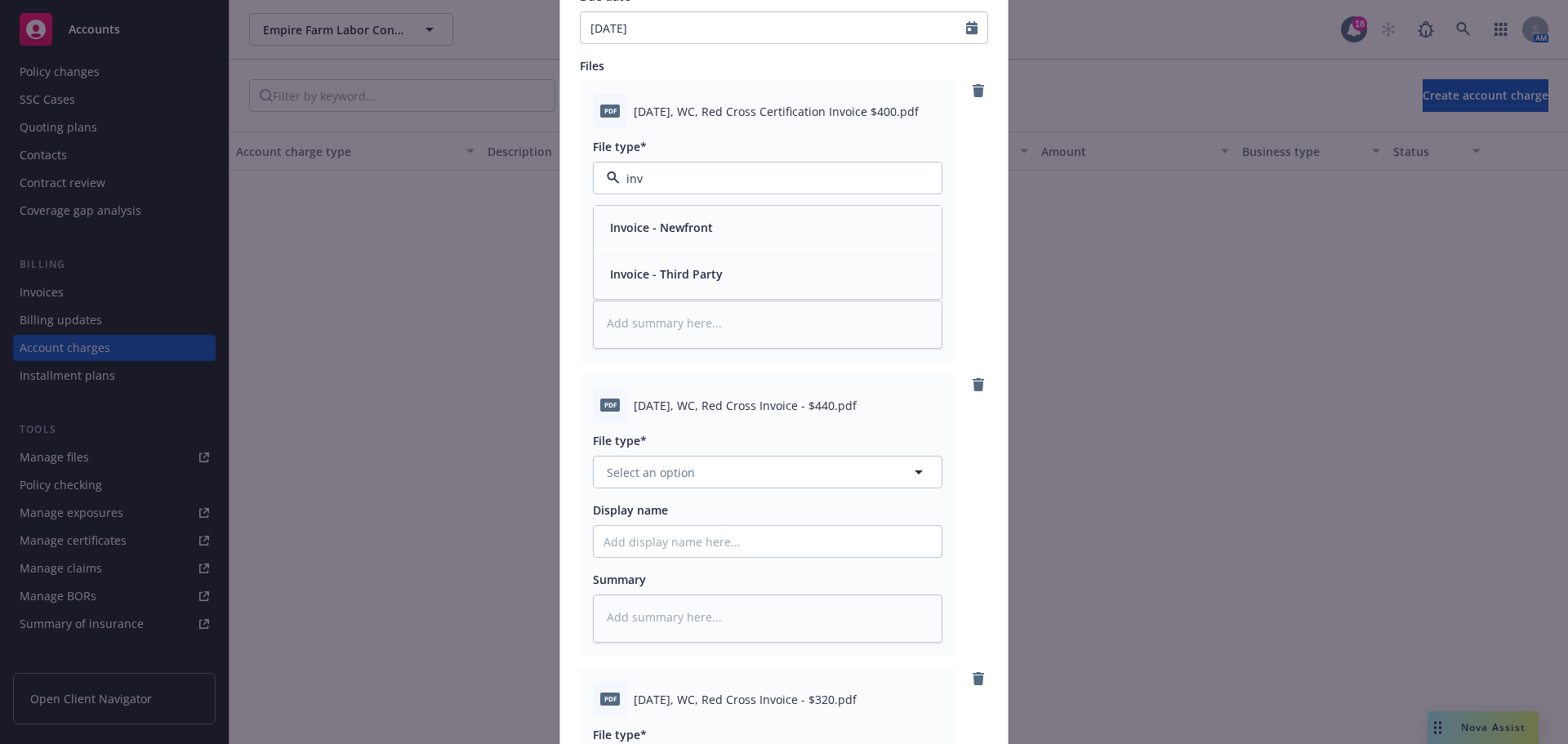
scroll to position [0, 0]
click at [657, 282] on span "Invoice - Third Party" at bounding box center [666, 274] width 112 height 17
type textarea "x"
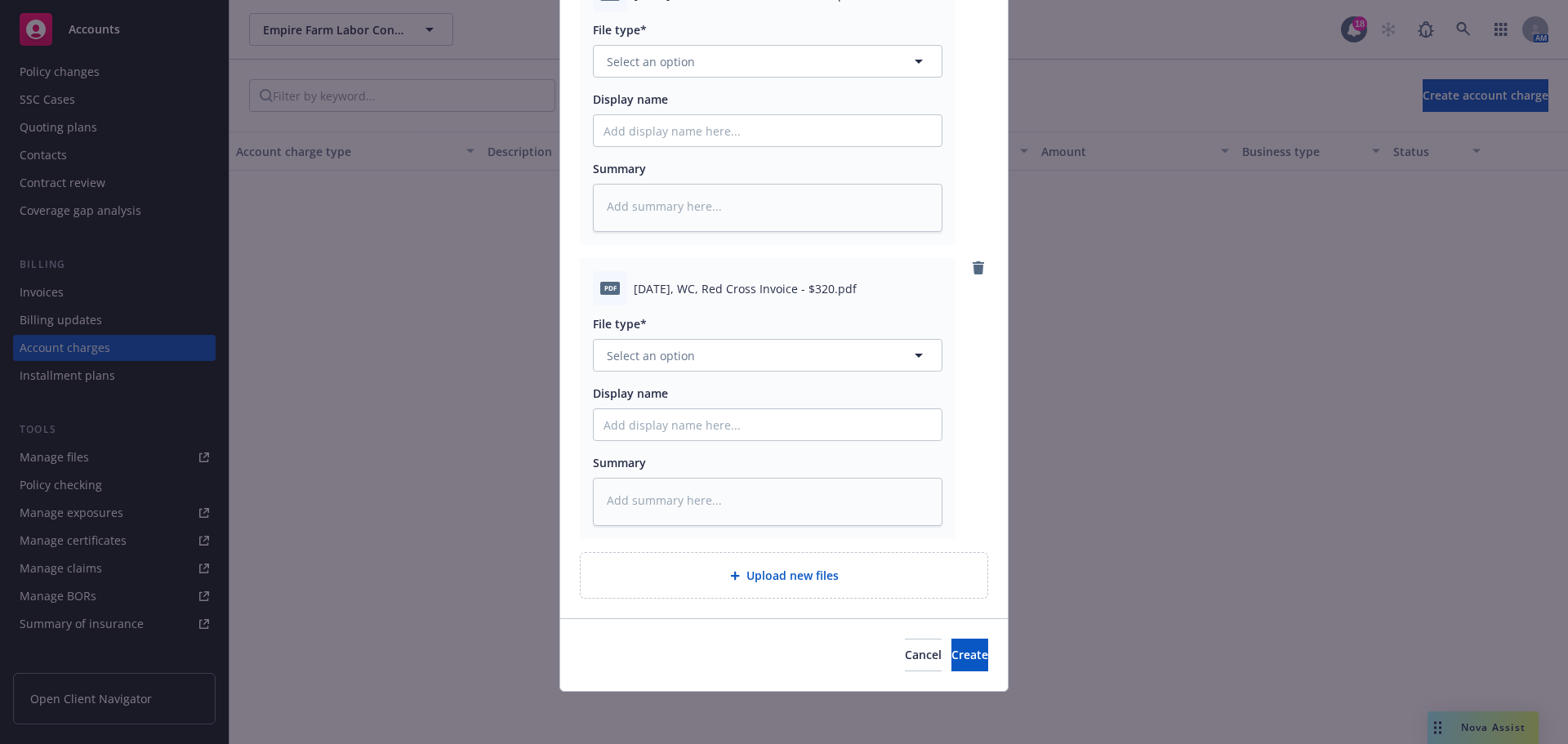
scroll to position [1330, 0]
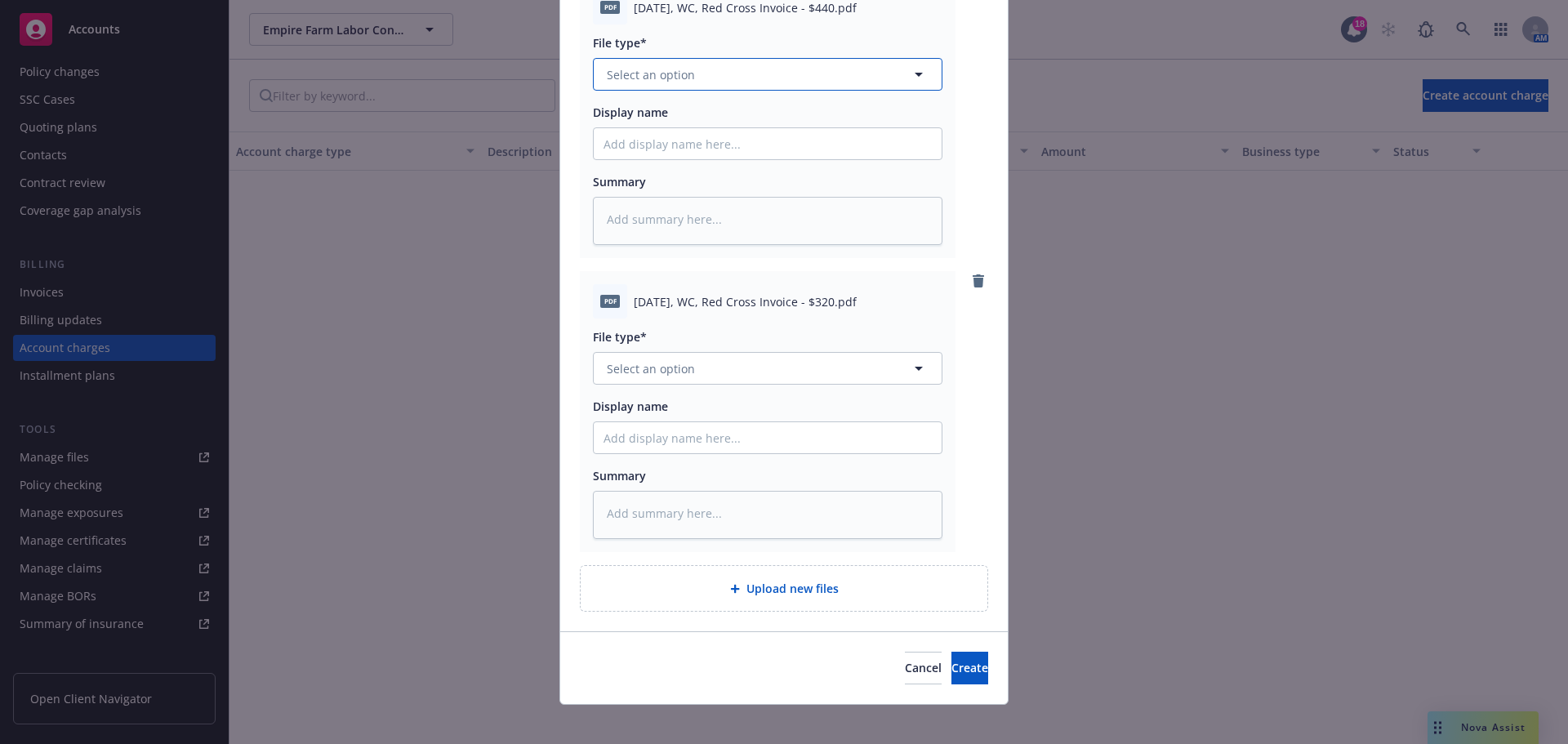
click at [664, 83] on span "Select an option" at bounding box center [651, 75] width 88 height 17
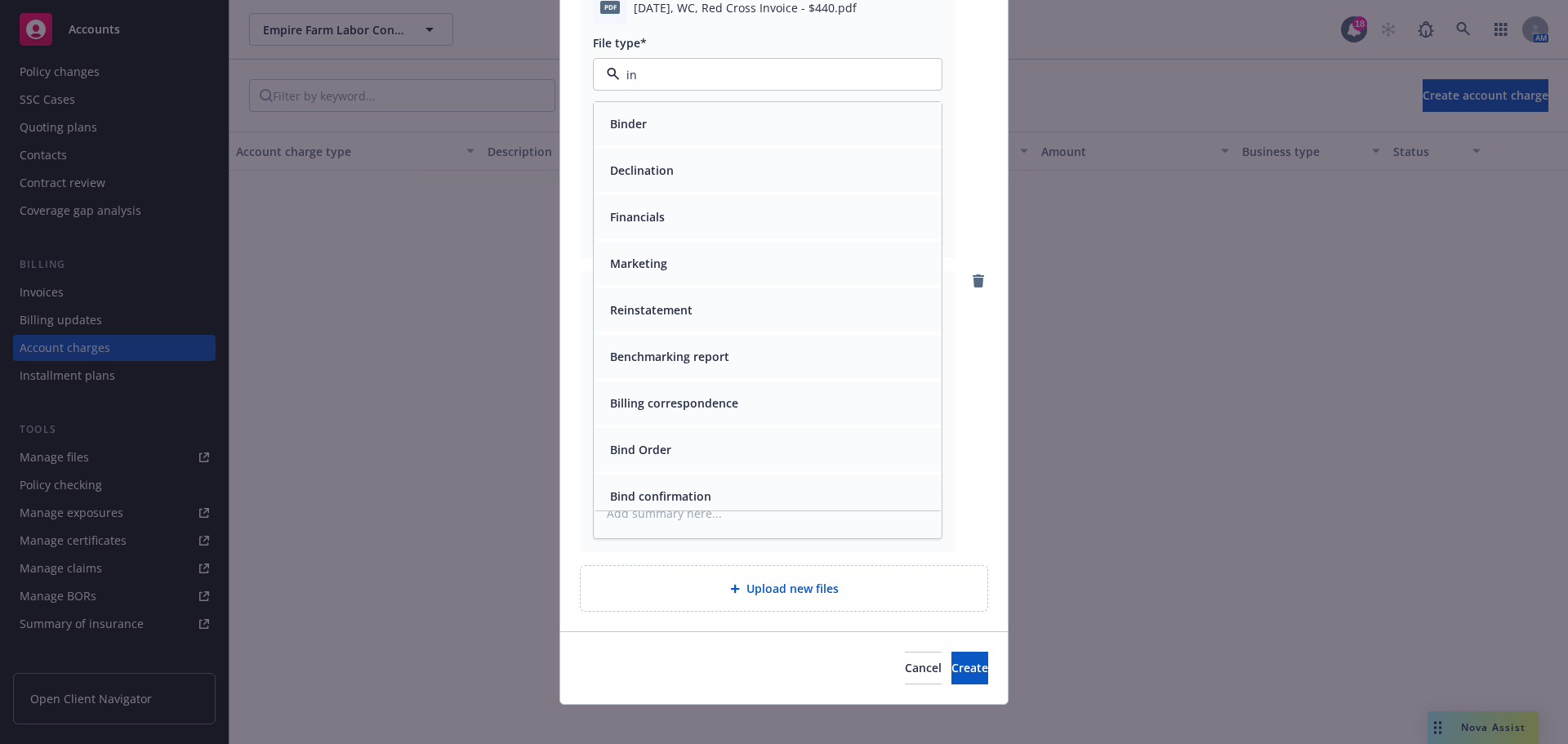
type input "inv"
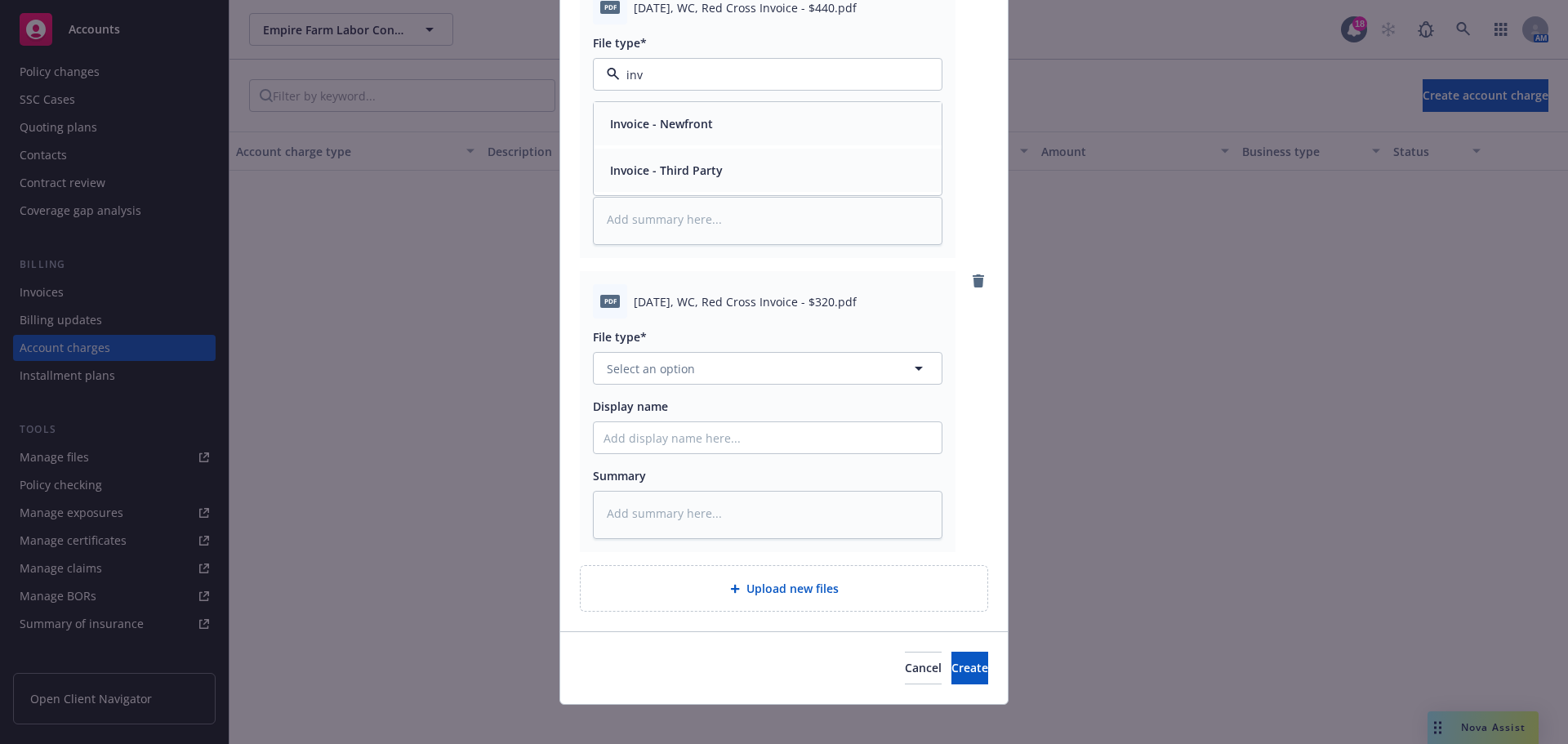
click at [686, 135] on div "Invoice - Newfront" at bounding box center [659, 124] width 112 height 24
type textarea "x"
click at [698, 384] on button "Select an option" at bounding box center [767, 368] width 350 height 32
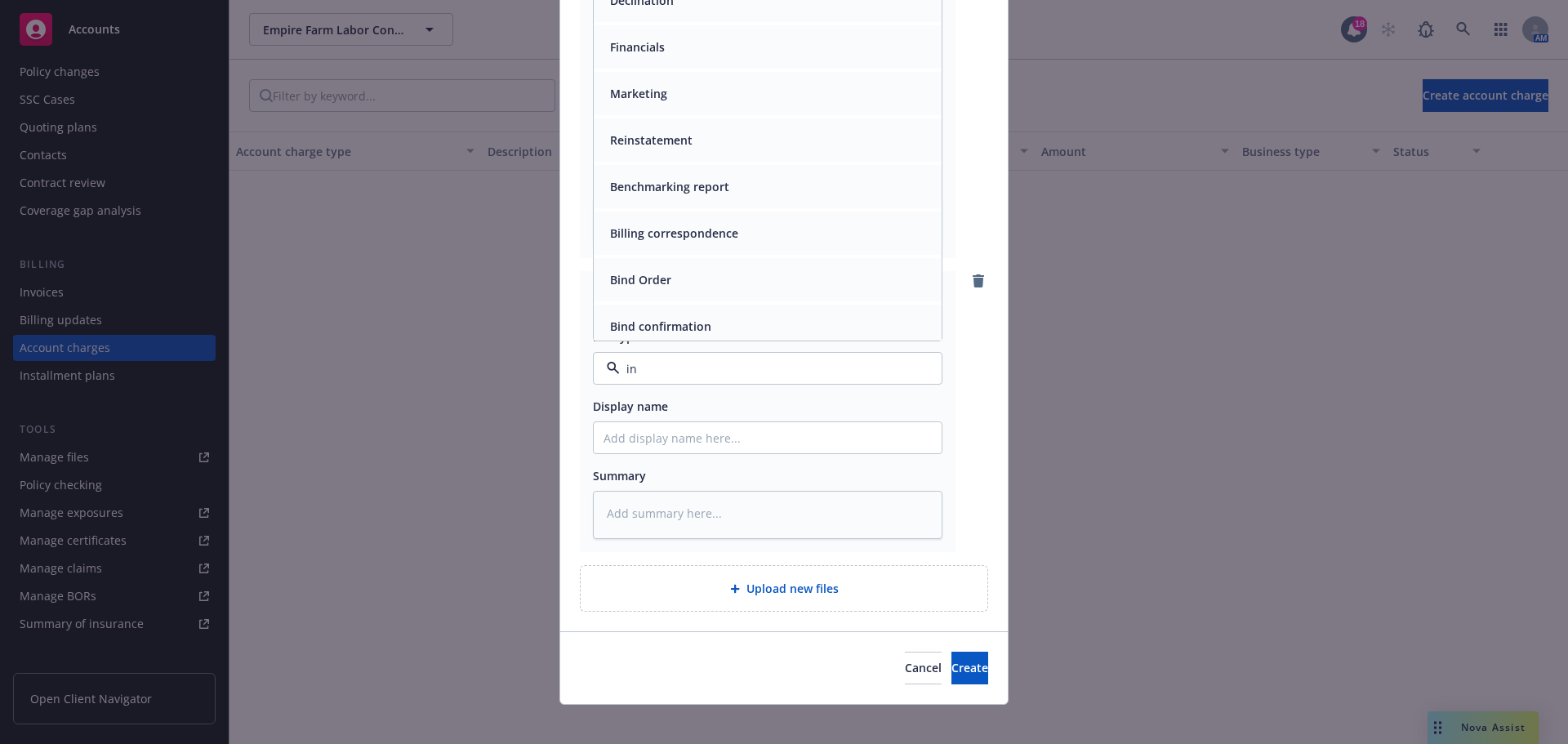
type input "inv"
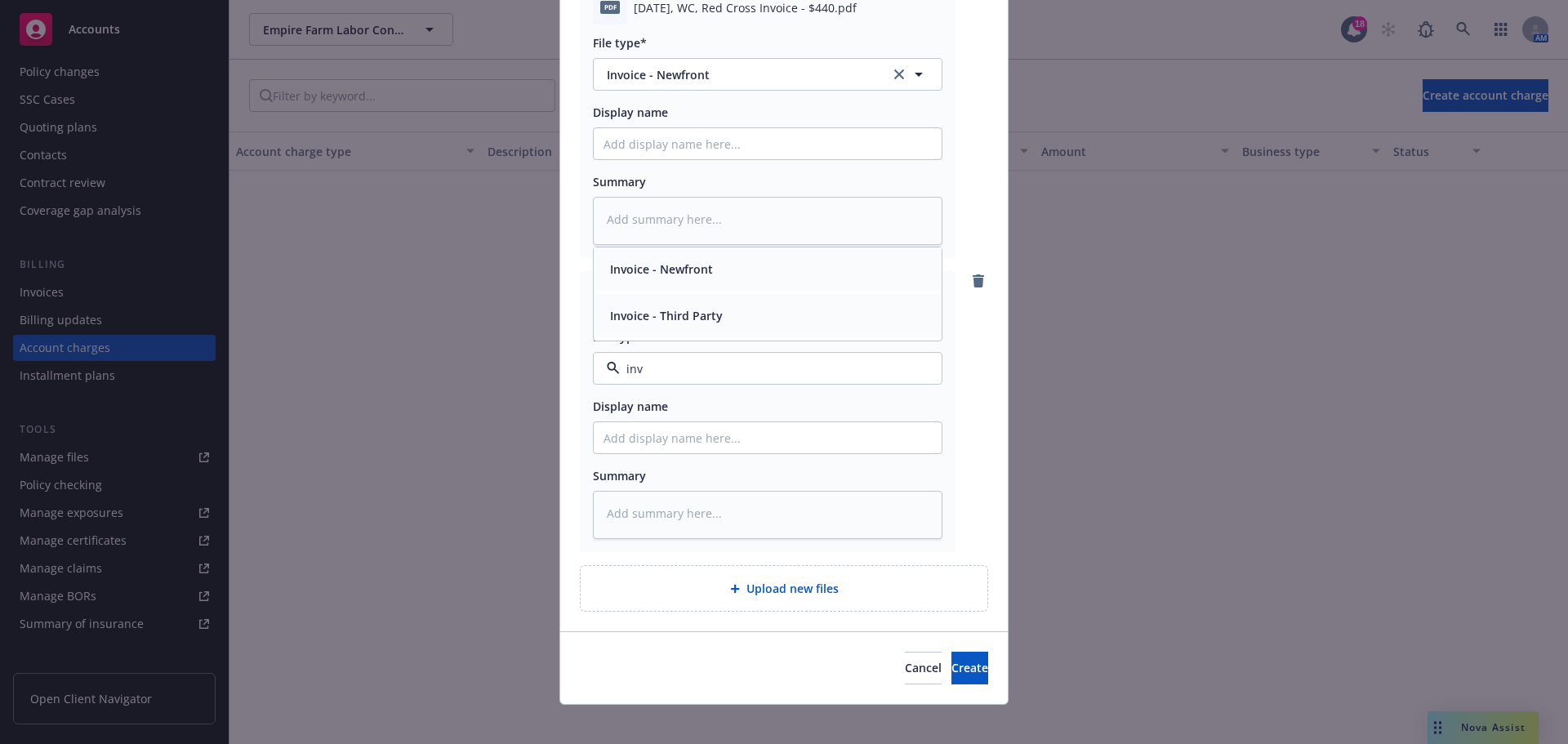
click at [680, 277] on span "Invoice - Newfront" at bounding box center [661, 269] width 103 height 17
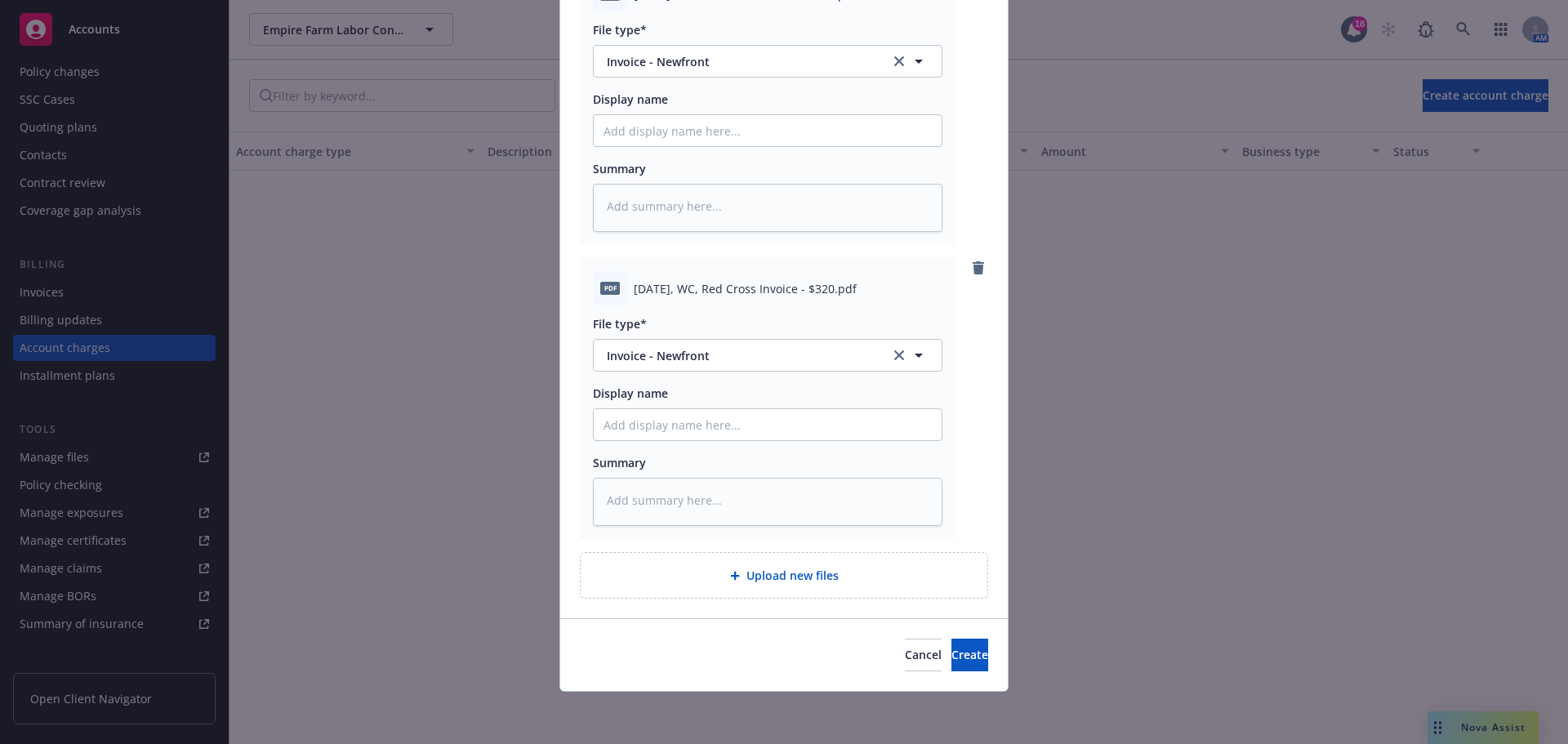
scroll to position [1466, 0]
click at [951, 658] on span "Create" at bounding box center [969, 654] width 37 height 15
type textarea "x"
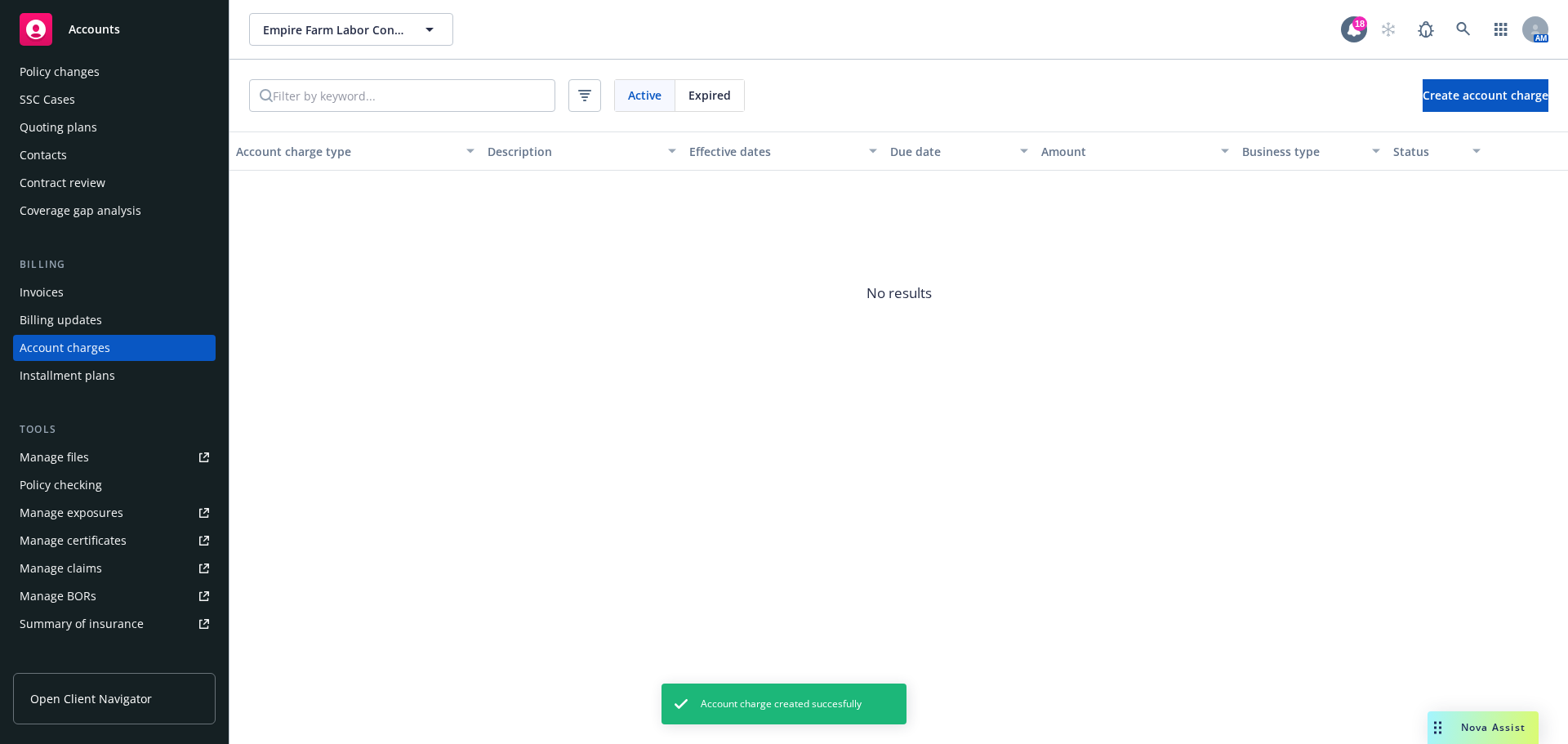
click at [129, 305] on div "Invoices" at bounding box center [114, 292] width 190 height 26
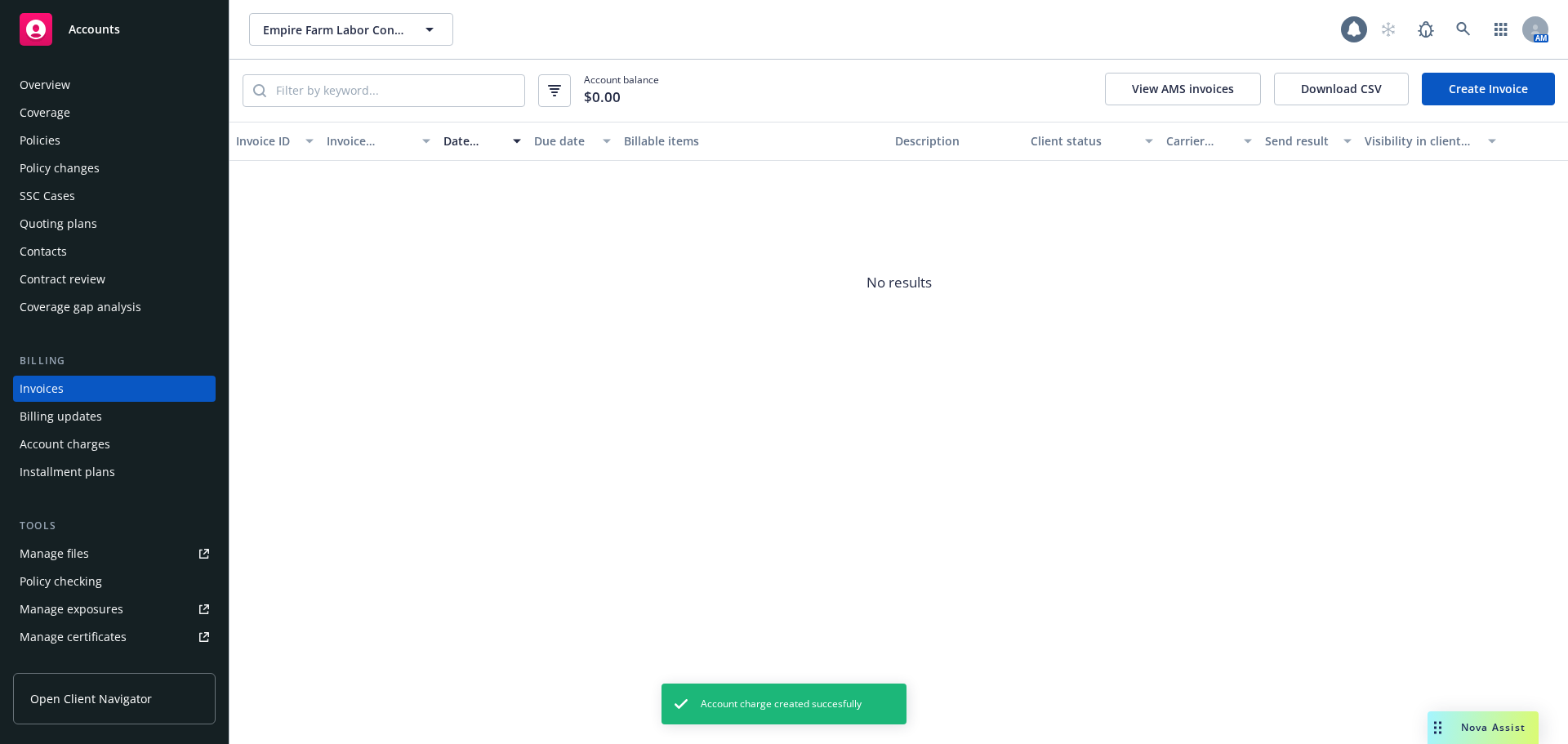
scroll to position [34, 0]
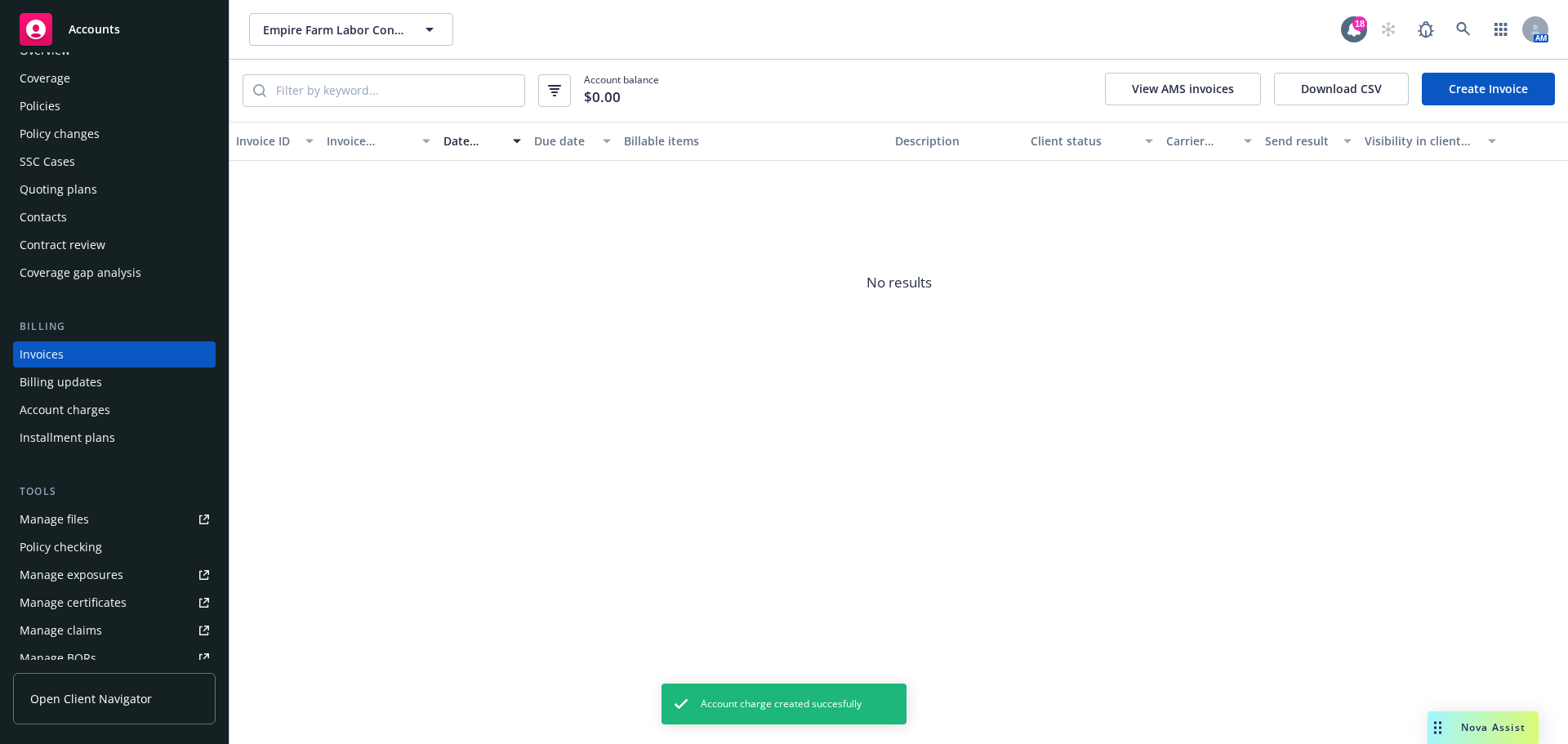
click at [1470, 83] on link "Create Invoice" at bounding box center [1488, 88] width 133 height 32
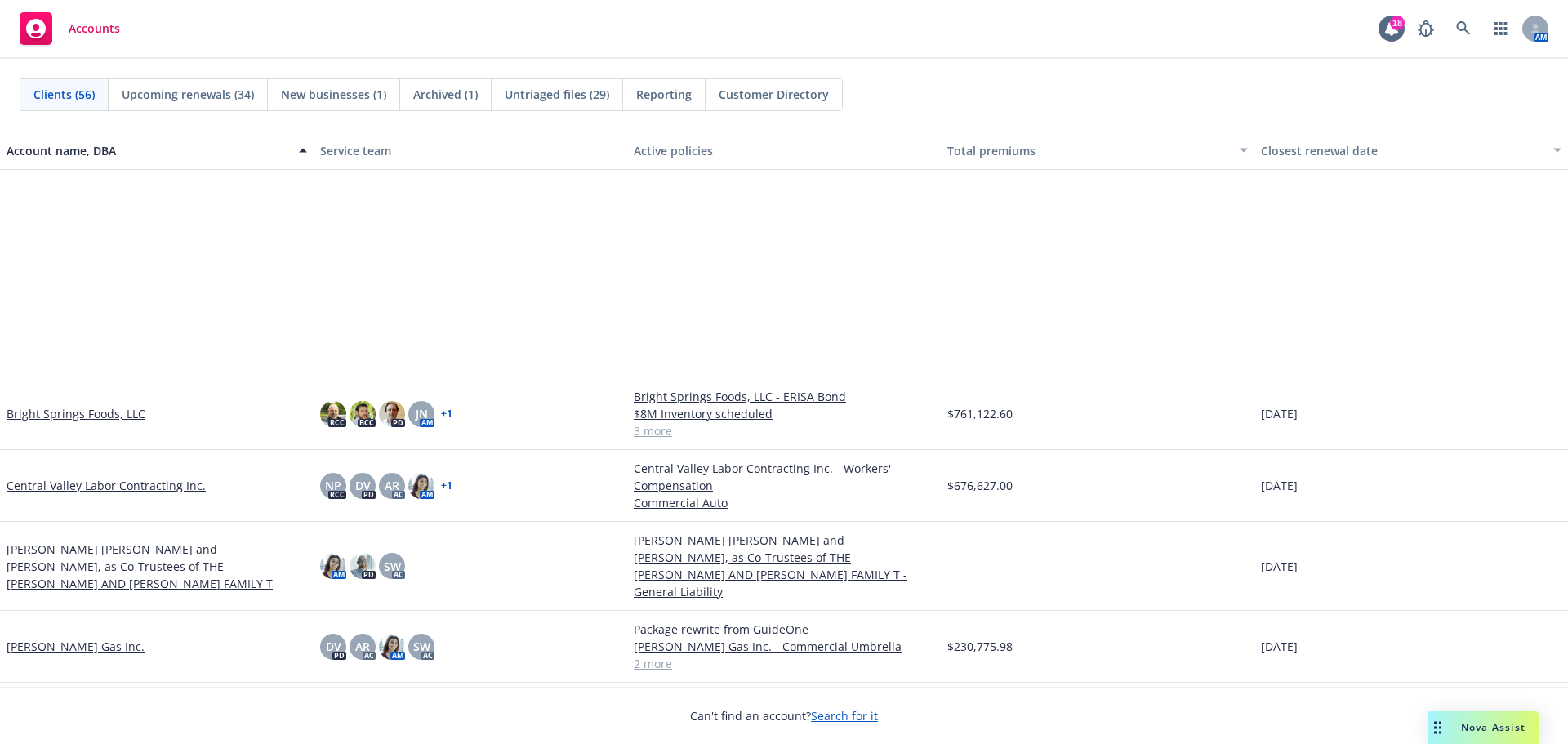
scroll to position [544, 0]
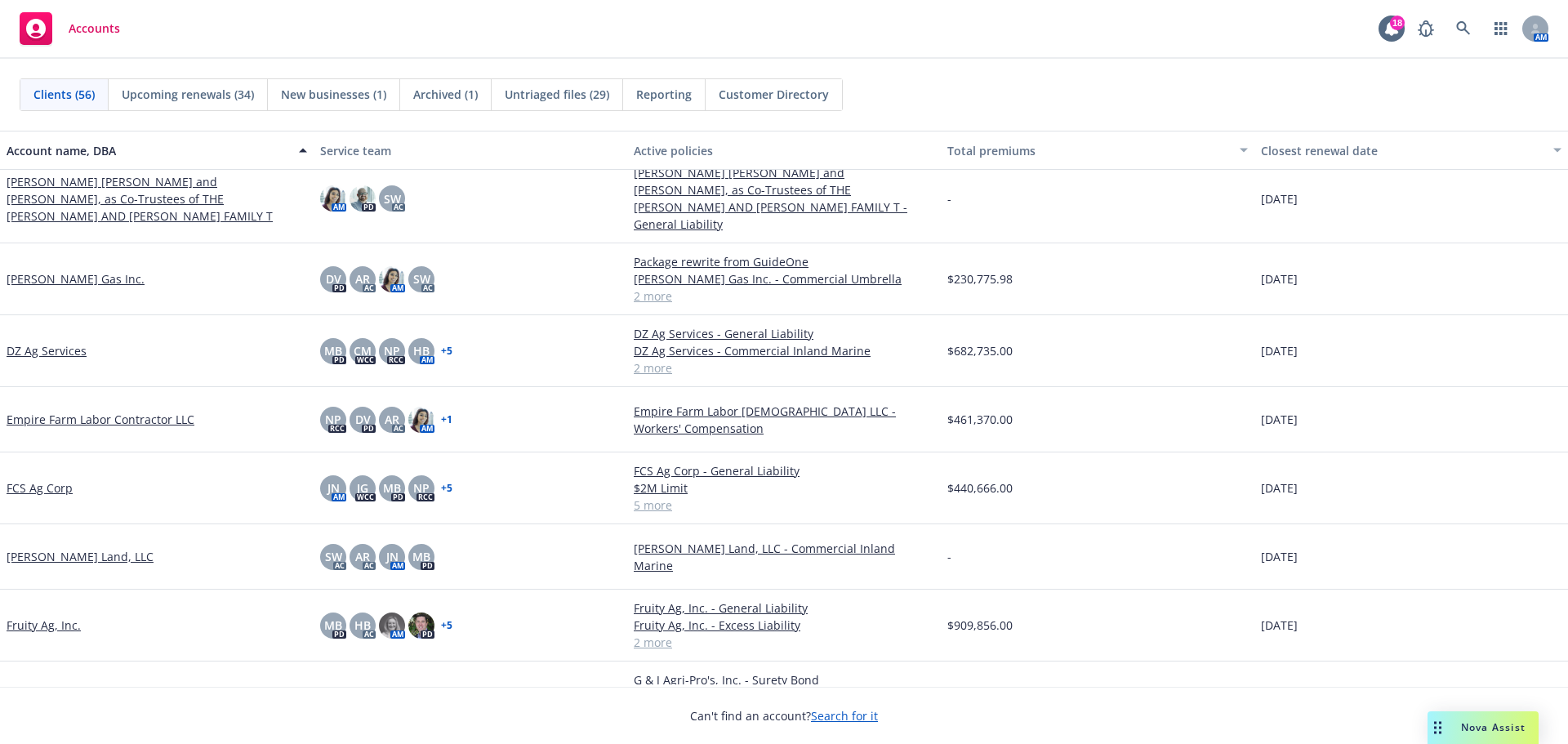
click at [76, 417] on link "Empire Farm Labor Contractor LLC" at bounding box center [100, 419] width 188 height 17
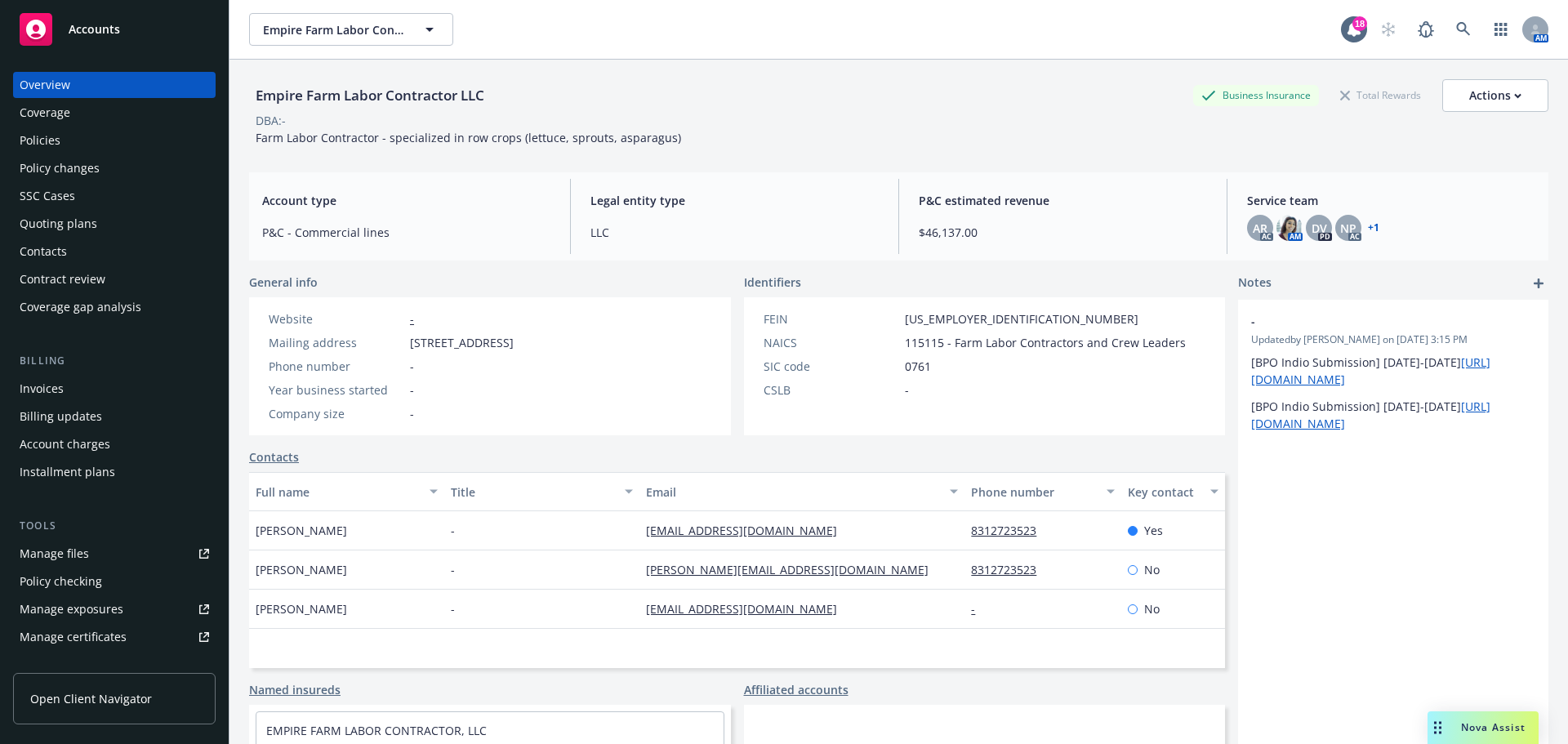
click at [153, 126] on div "Coverage" at bounding box center [114, 112] width 190 height 26
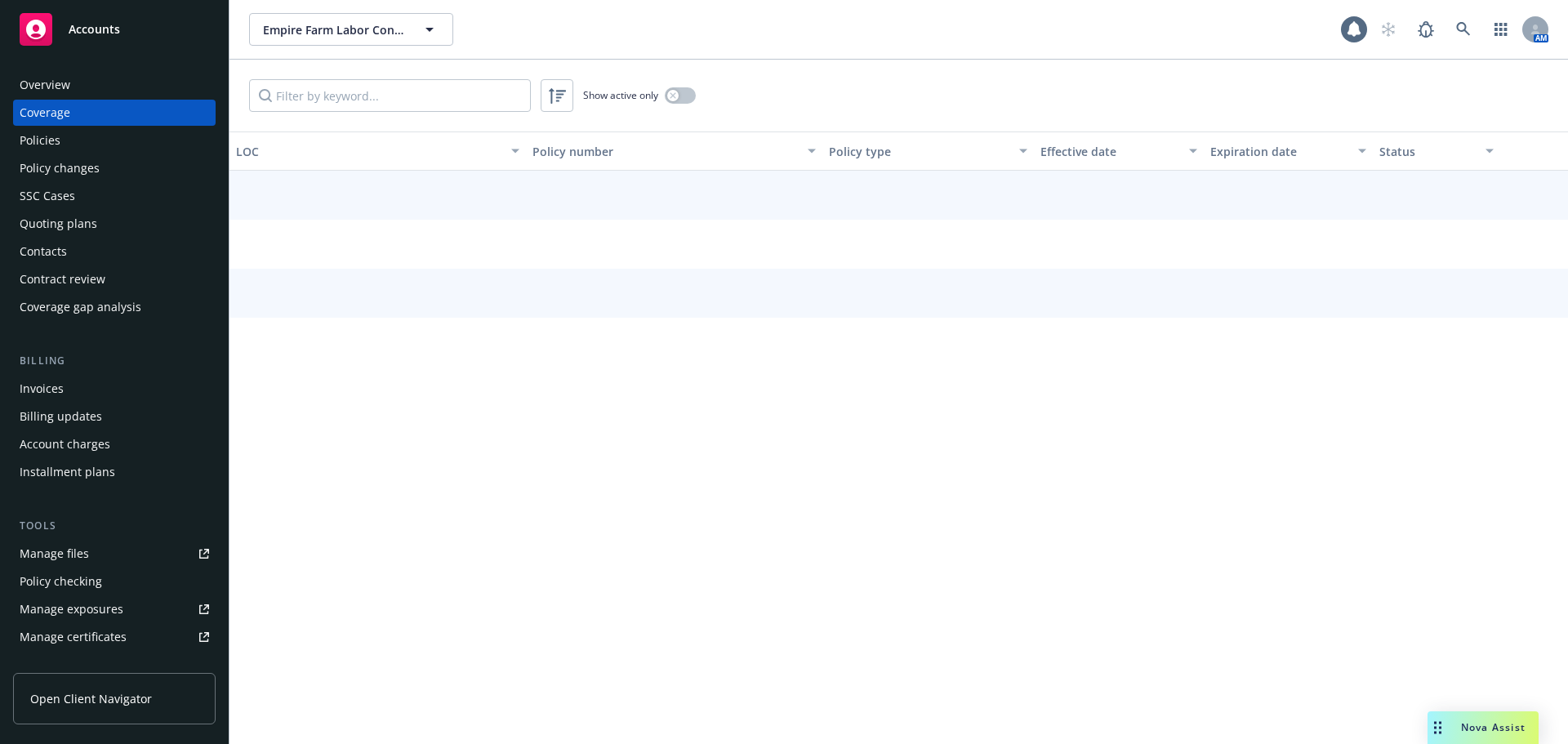
click at [147, 152] on div "Policies" at bounding box center [114, 140] width 190 height 26
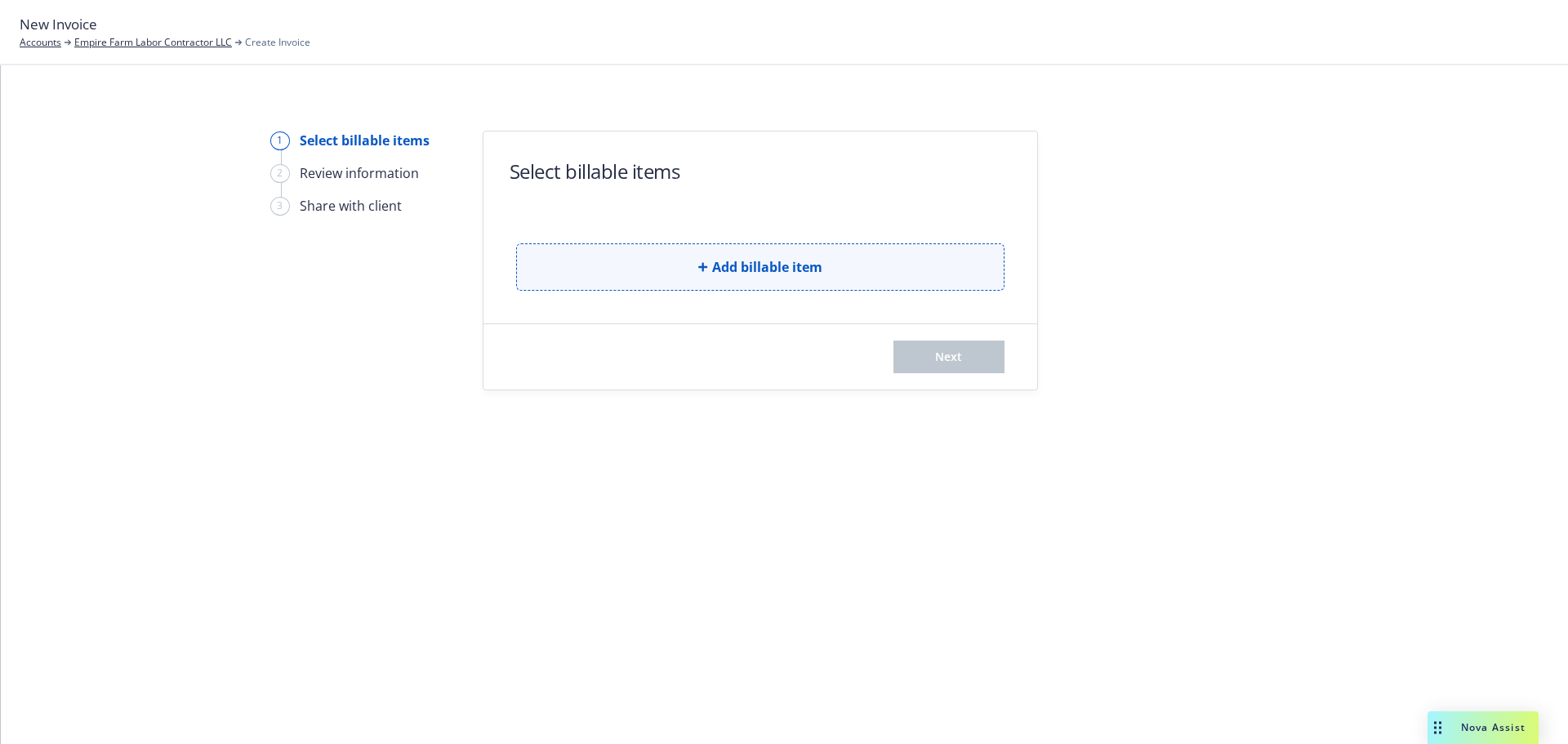
click at [719, 276] on span "Add billable item" at bounding box center [767, 266] width 111 height 20
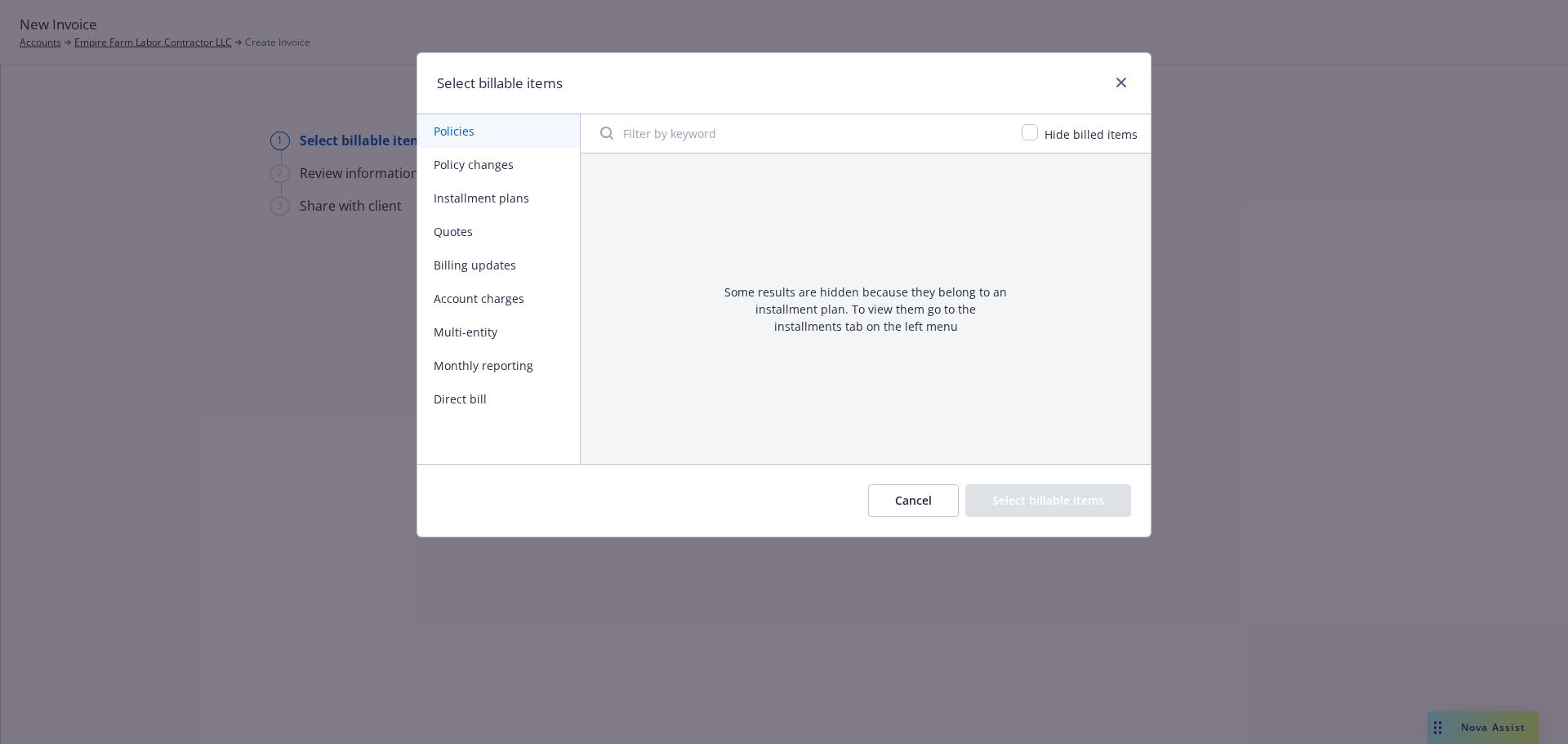
click at [483, 307] on button "Account charges" at bounding box center [499, 298] width 163 height 33
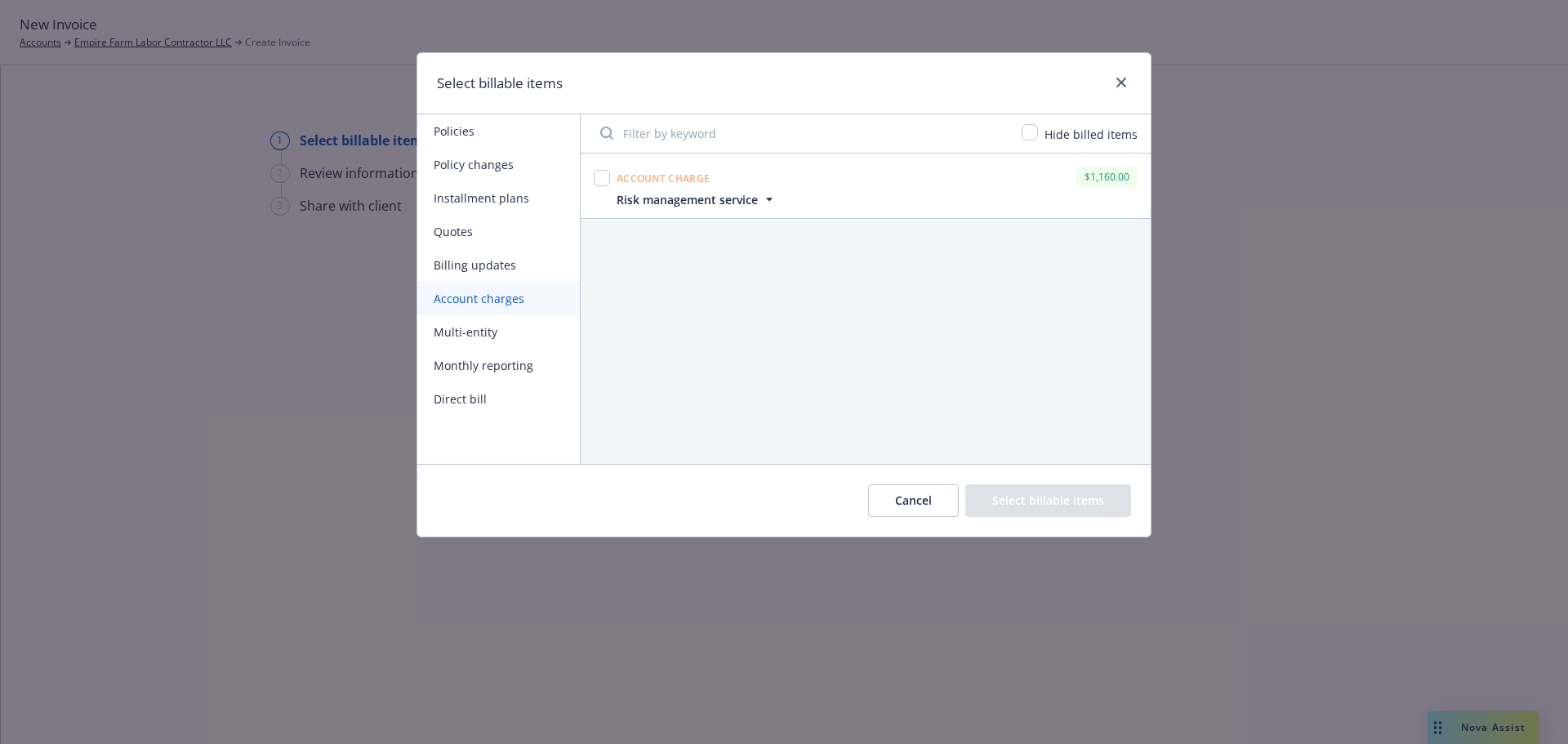
click at [609, 190] on div at bounding box center [602, 178] width 16 height 23
click at [609, 186] on input "checkbox" at bounding box center [602, 178] width 16 height 16
checkbox input "true"
click at [1029, 507] on button "Select billable items" at bounding box center [1048, 500] width 166 height 32
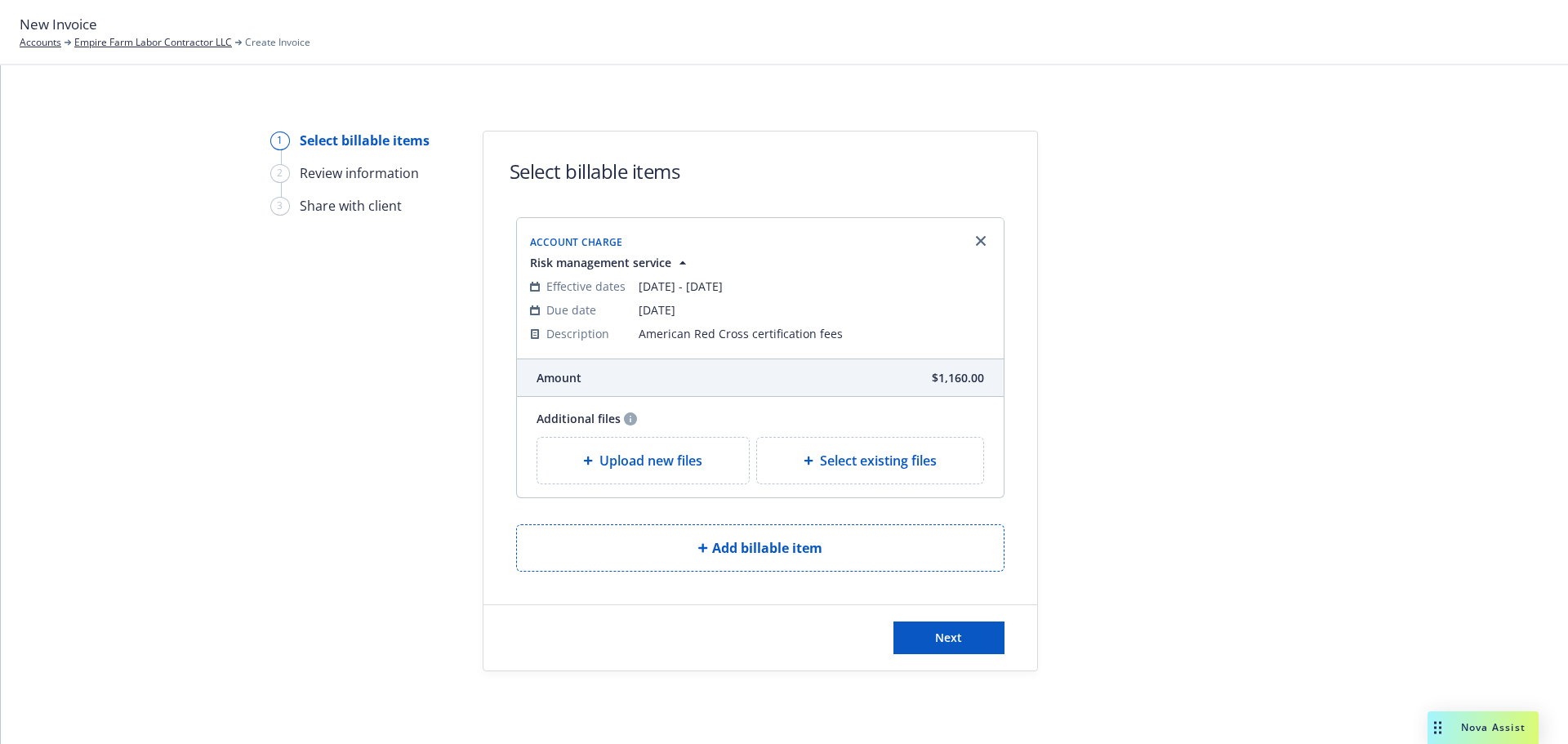
click at [804, 465] on icon at bounding box center [809, 461] width 10 height 10
select select "Invoice - Third Party"
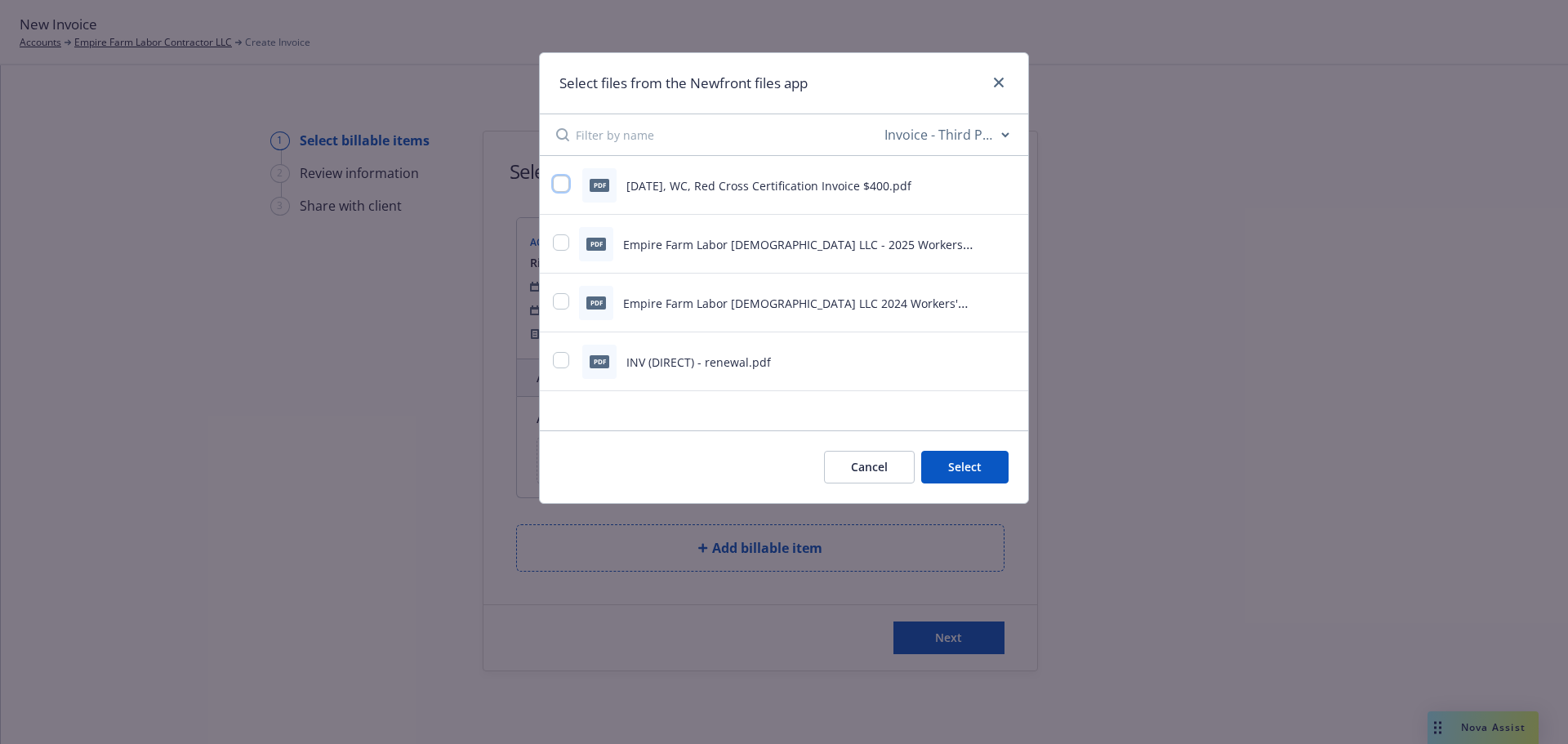
click at [569, 188] on input "checkbox" at bounding box center [561, 183] width 16 height 16
checkbox input "true"
click at [576, 235] on div "pdf Empire Farm Labor [DEMOGRAPHIC_DATA] LLC - 2025 Workers' Compensation Invoi…" at bounding box center [763, 244] width 421 height 34
click at [569, 239] on div at bounding box center [561, 244] width 16 height 20
click at [569, 241] on input "checkbox" at bounding box center [561, 242] width 16 height 16
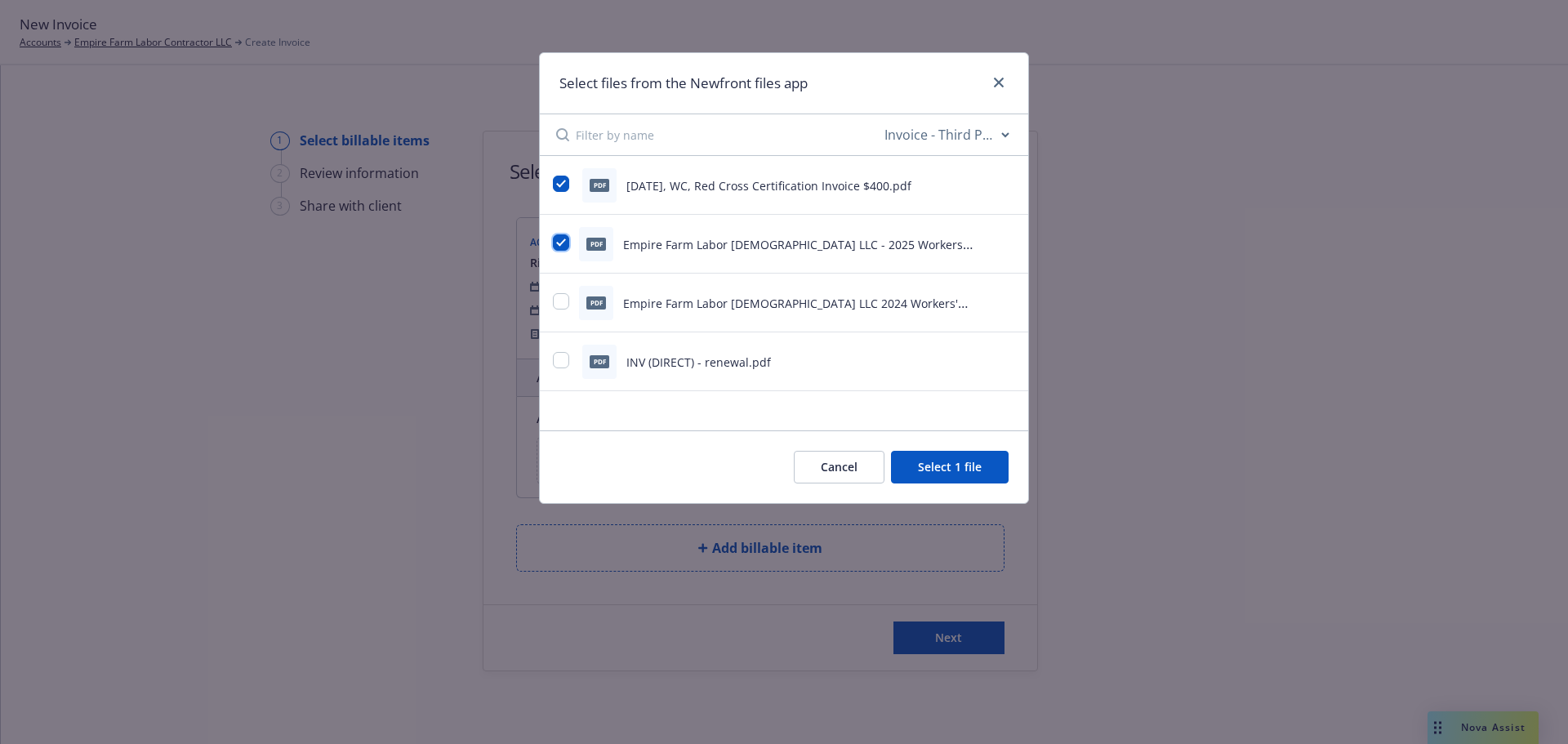
checkbox input "true"
click at [565, 301] on input "checkbox" at bounding box center [561, 301] width 16 height 16
checkbox input "true"
click at [935, 478] on button "Select 3 files" at bounding box center [947, 467] width 123 height 32
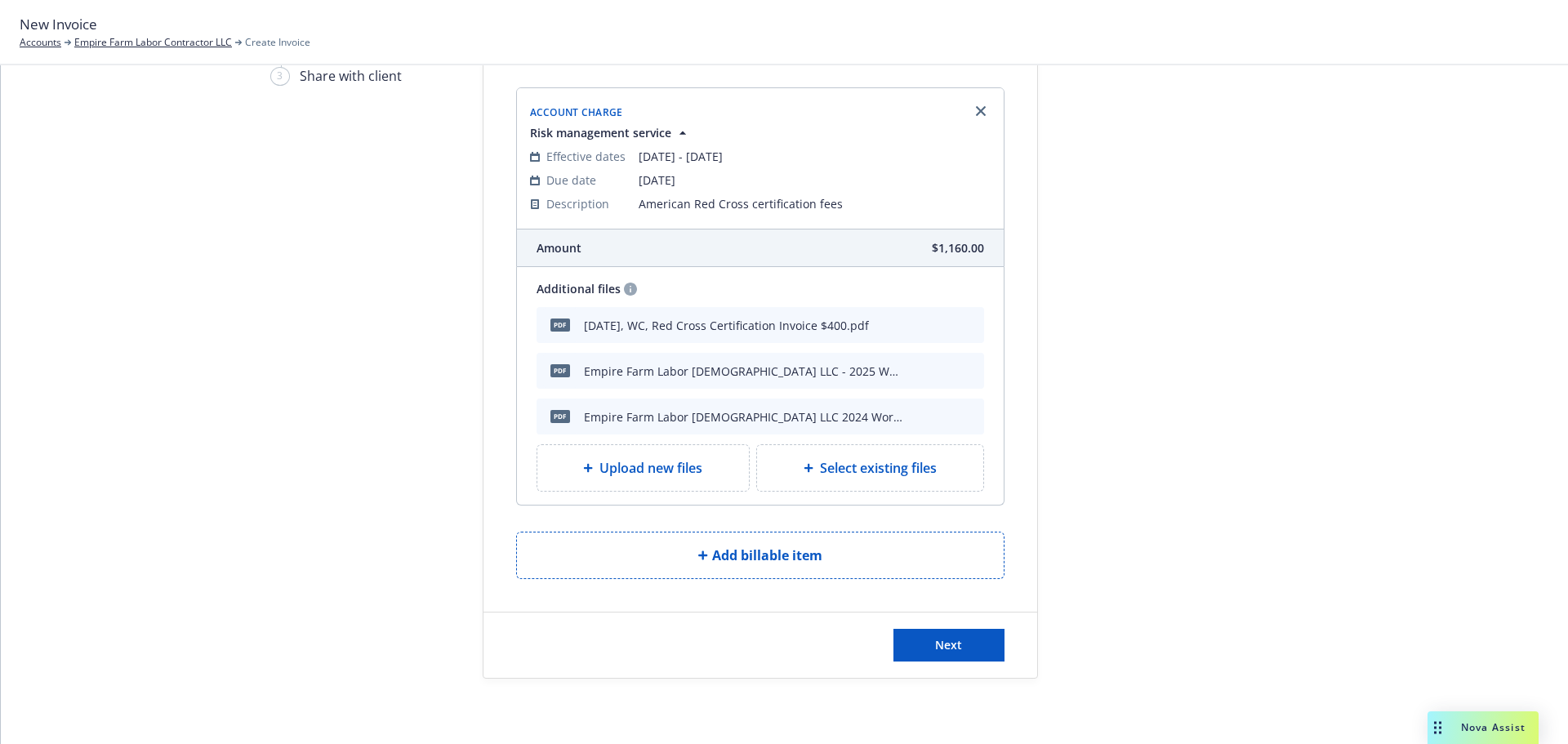
scroll to position [185, 0]
click at [903, 644] on button "Next" at bounding box center [949, 645] width 111 height 32
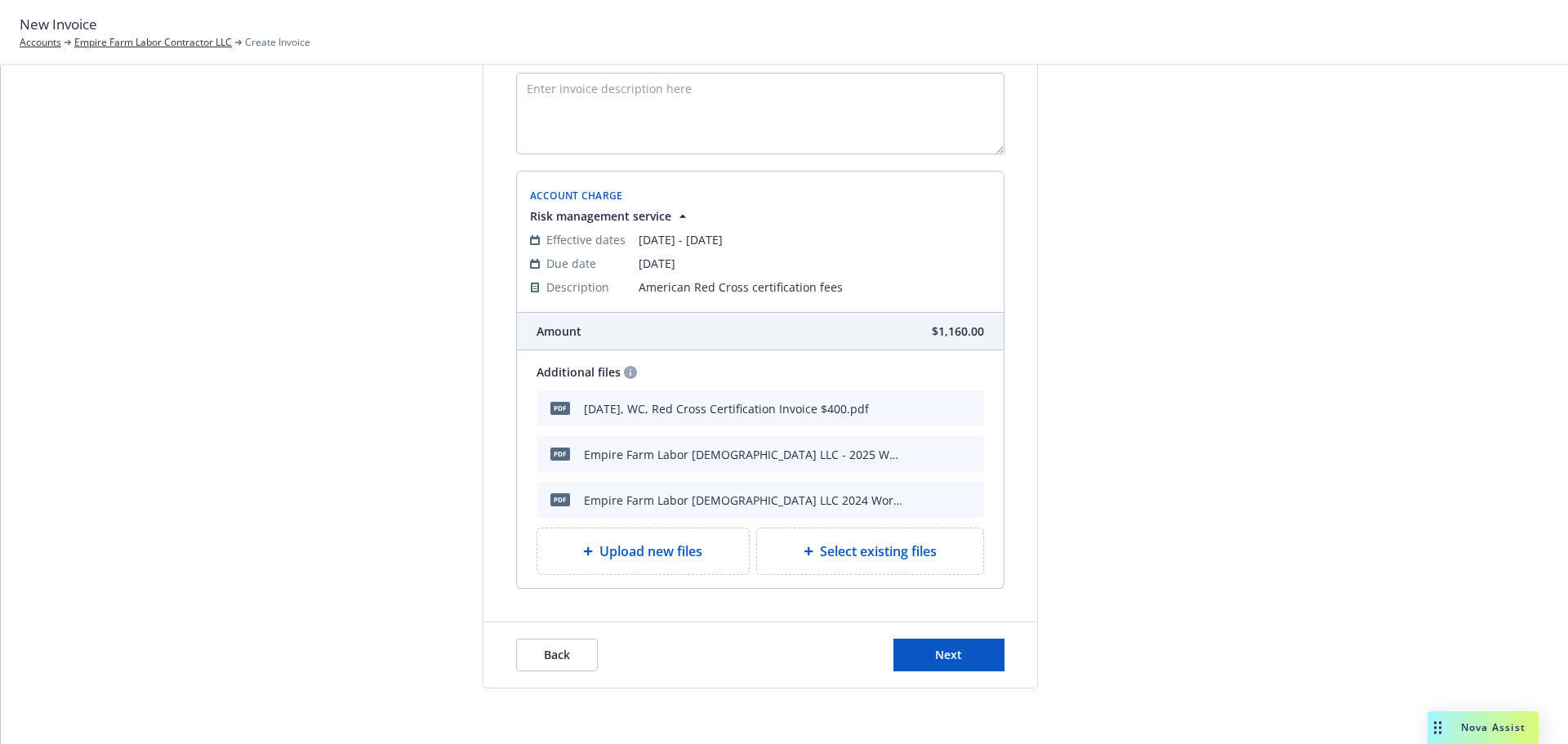
scroll to position [395, 0]
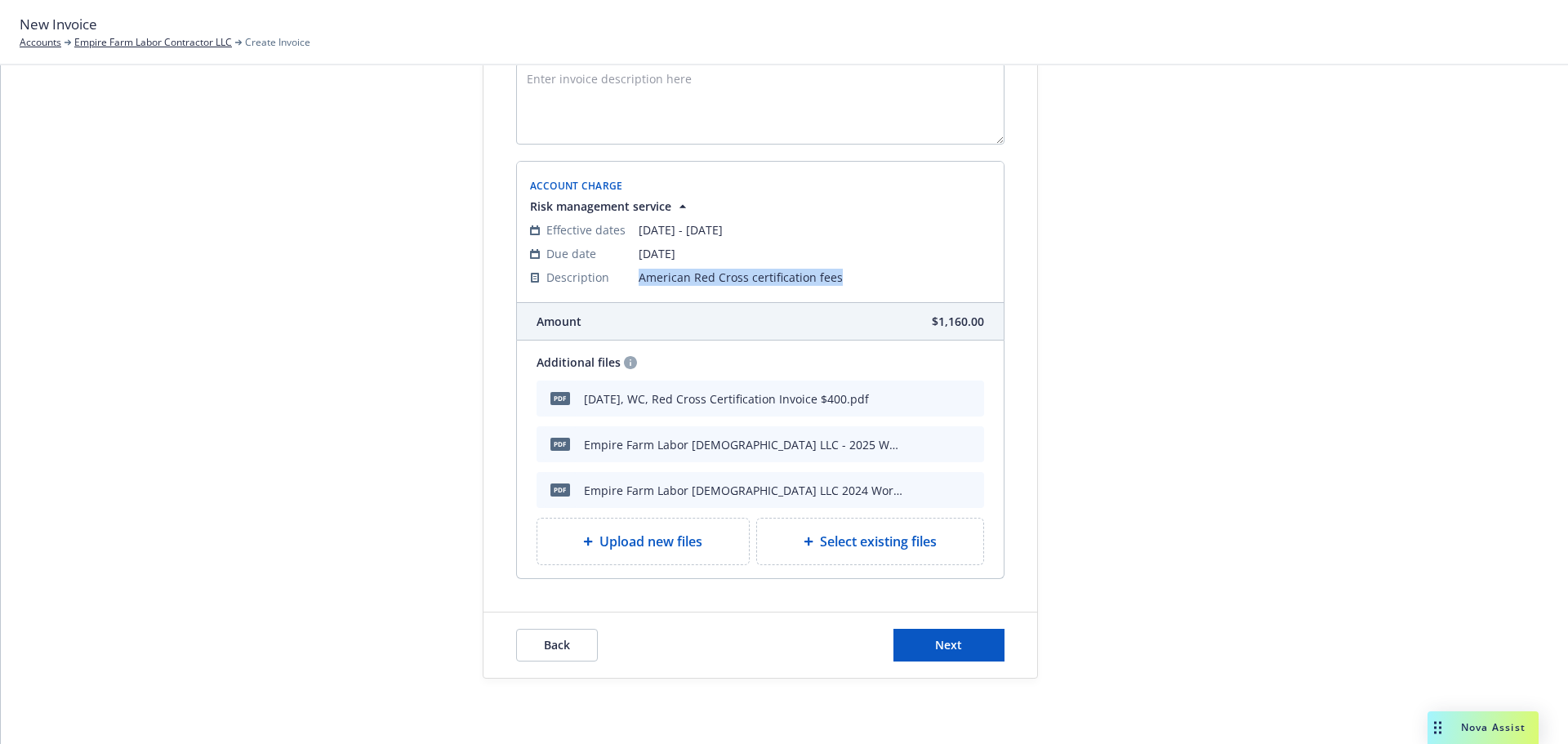
drag, startPoint x: 838, startPoint y: 247, endPoint x: 630, endPoint y: 253, distance: 208.1
click at [630, 265] on tr "Description American Red Cross certification fees" at bounding box center [760, 277] width 460 height 24
copy tr "American Red Cross certification fees"
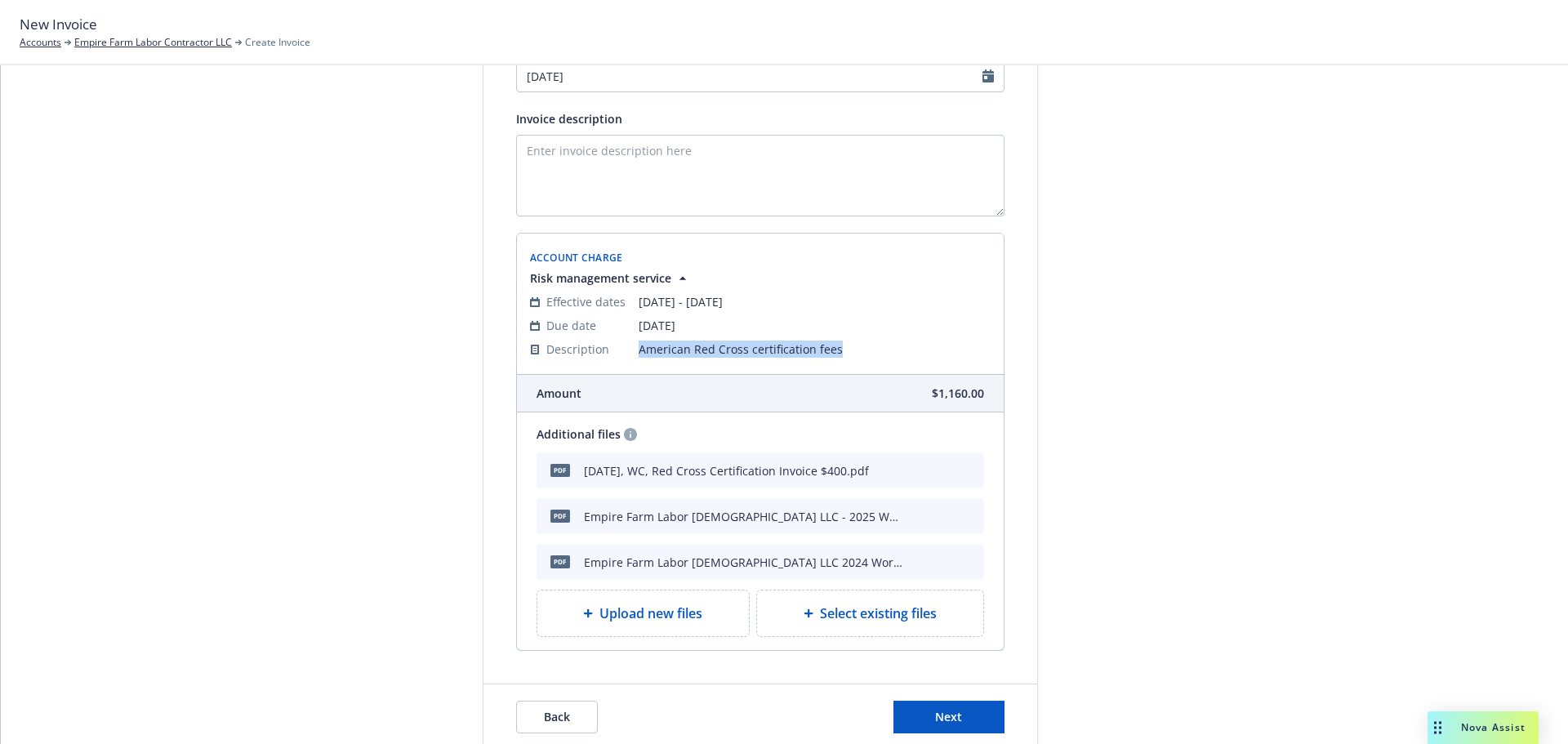
scroll to position [123, 0]
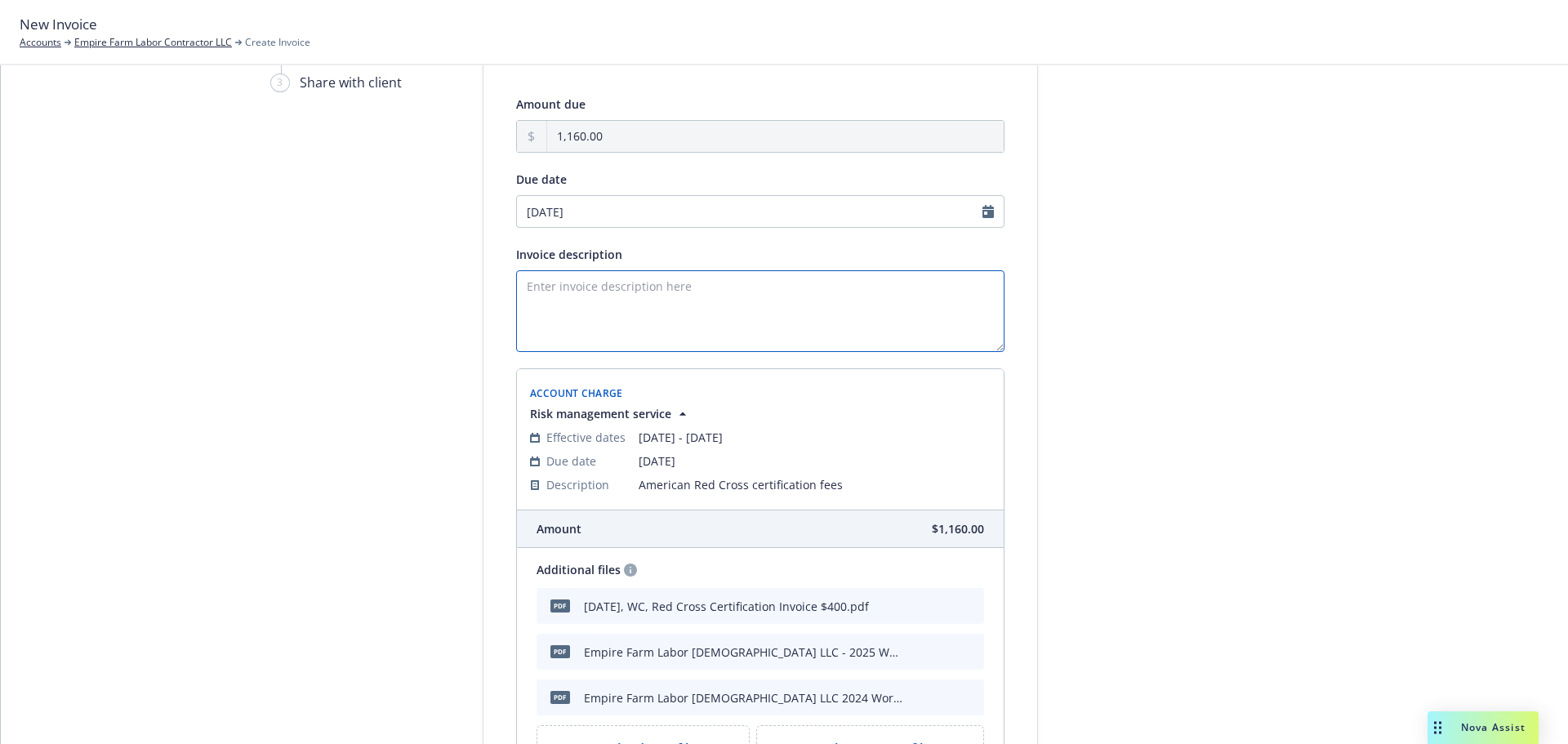
paste textarea "American Red Cross certification fees"
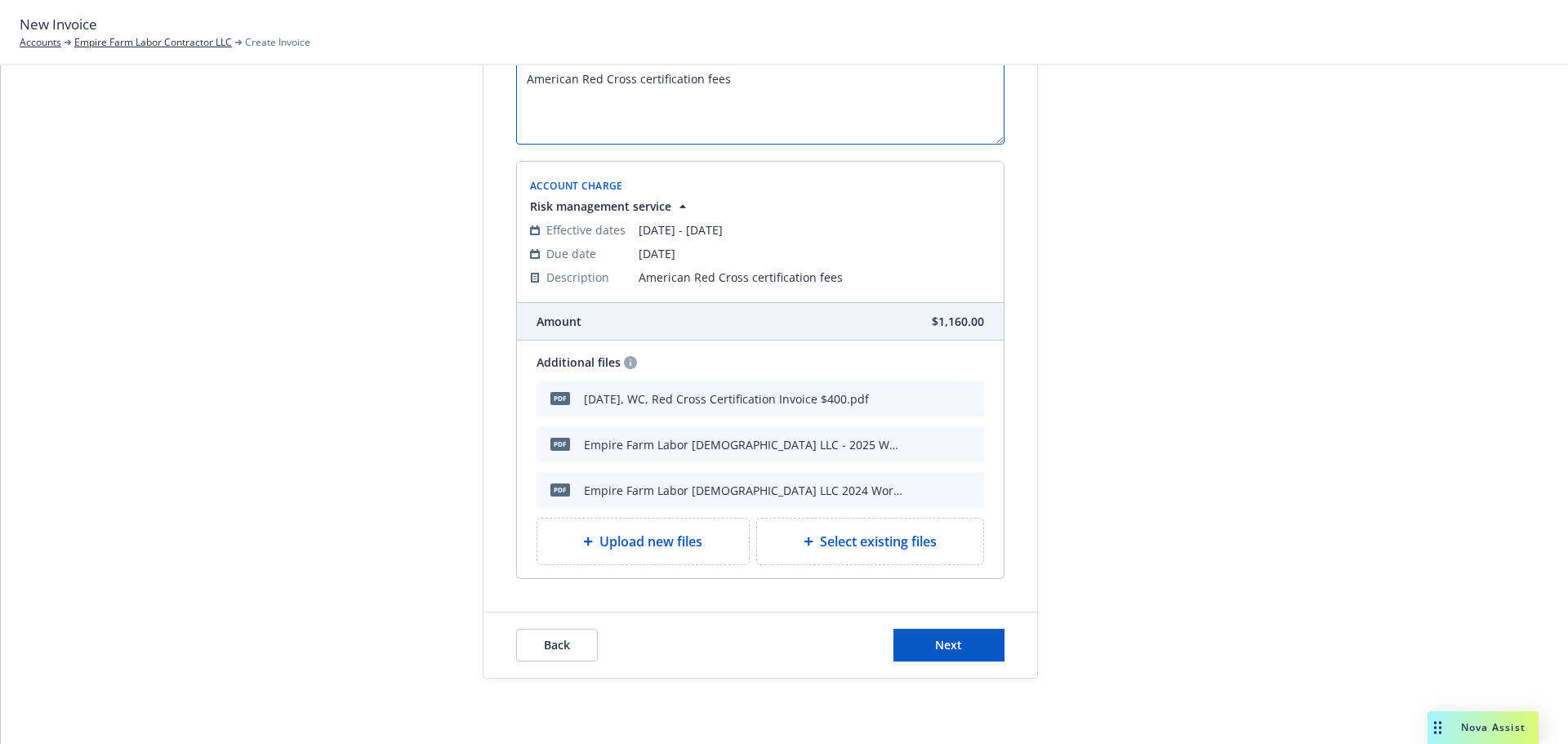
scroll to position [395, 0]
type textarea "American Red Cross certification fees"
click at [959, 637] on button "Next" at bounding box center [949, 645] width 111 height 32
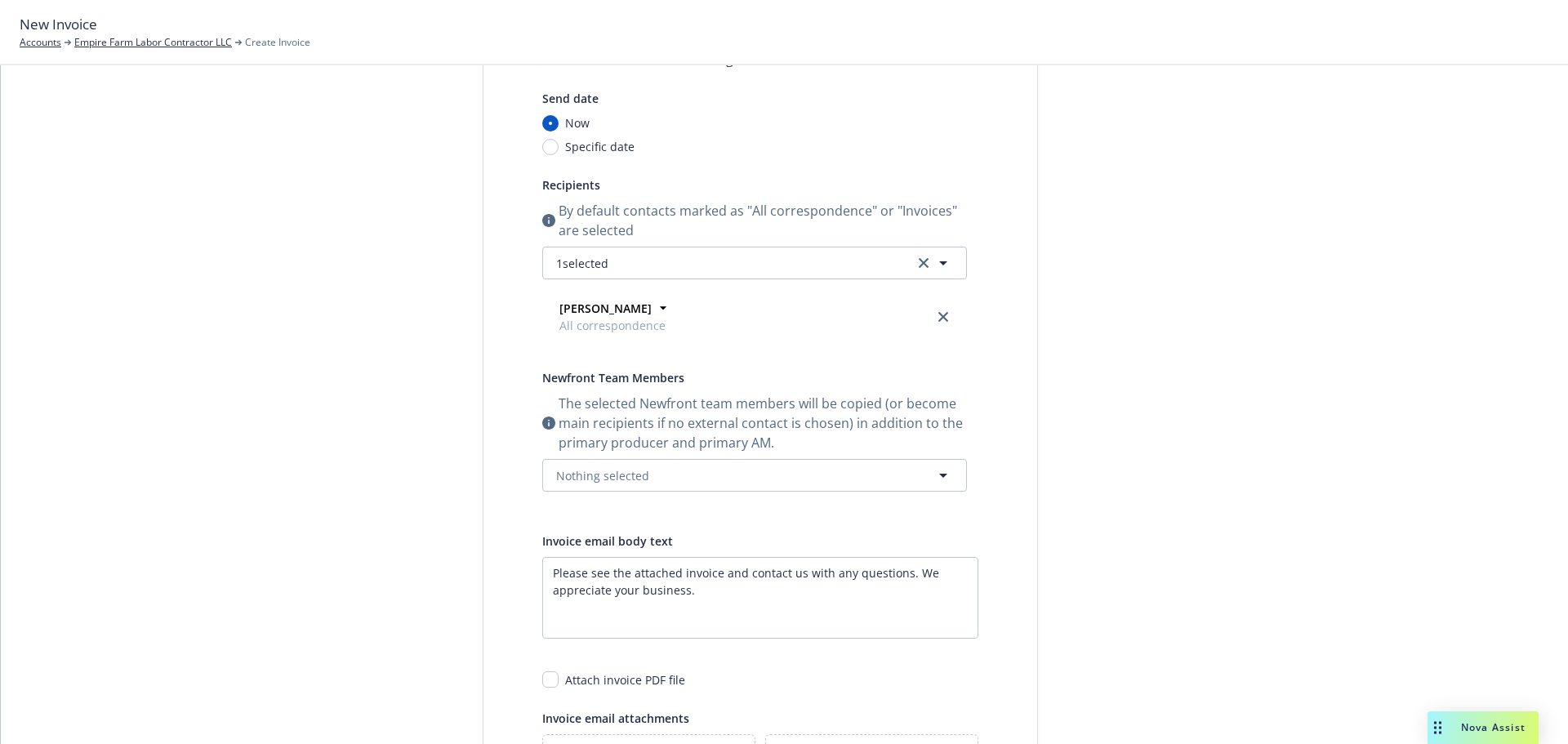
scroll to position [272, 0]
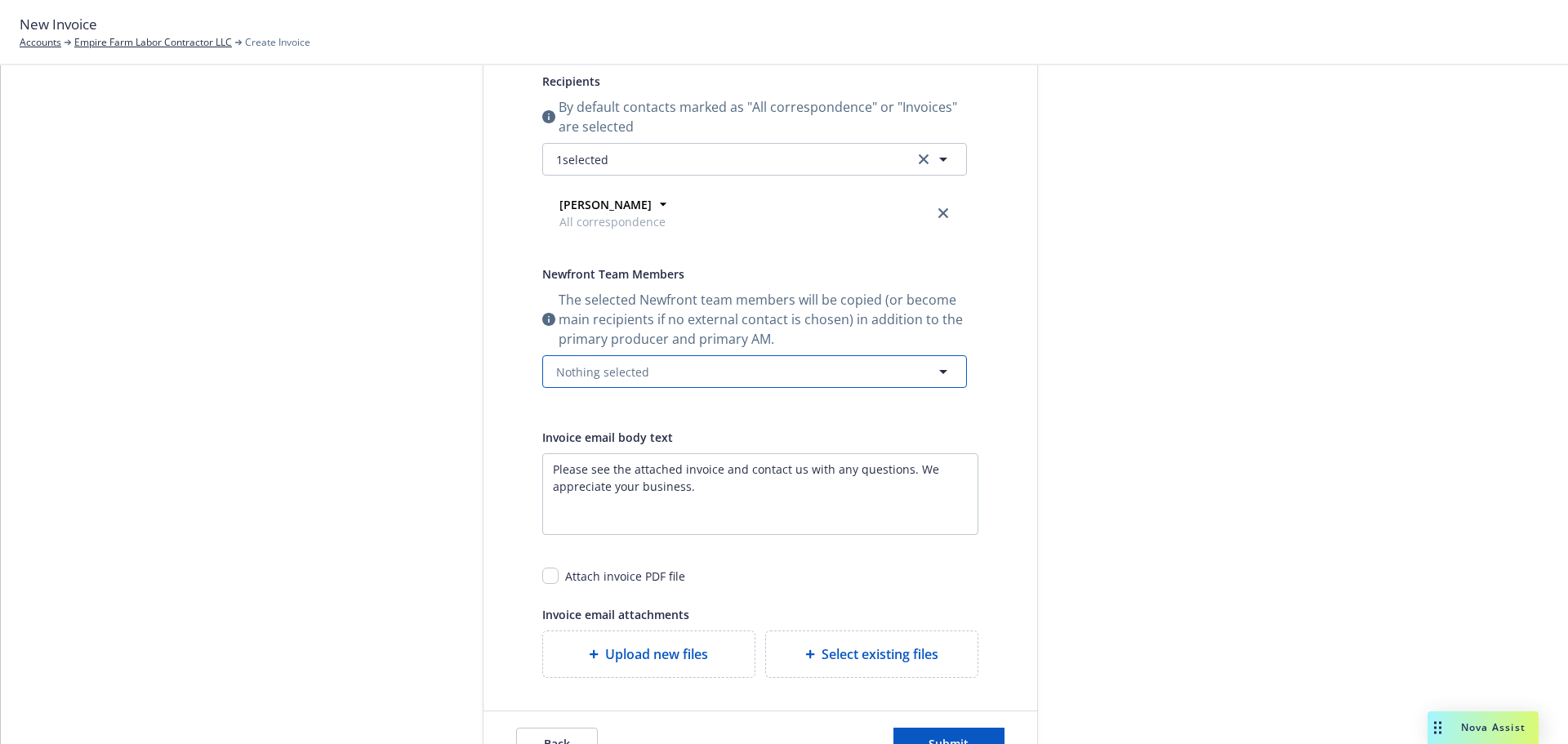
click at [808, 388] on button "Nothing selected" at bounding box center [754, 372] width 425 height 32
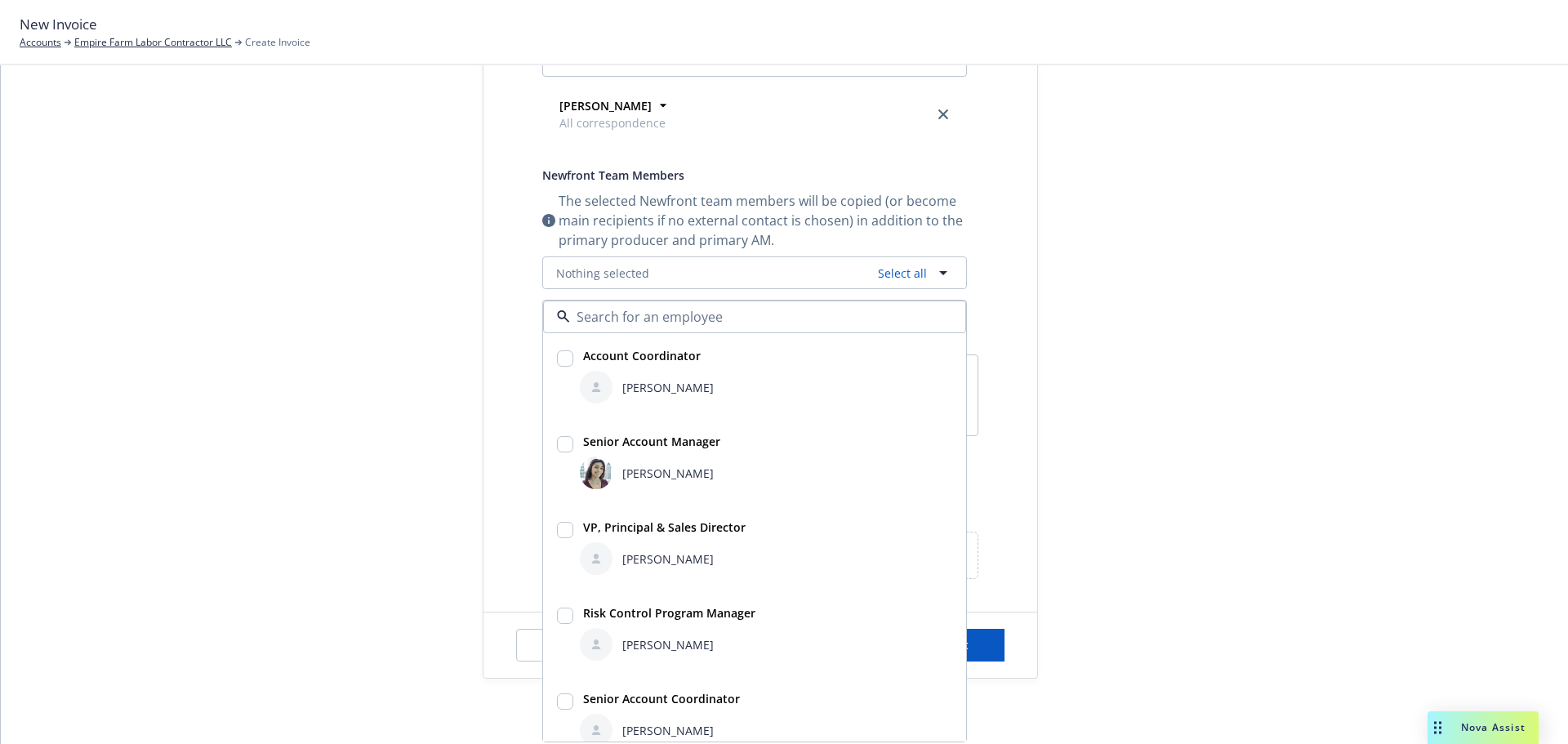
scroll to position [452, 0]
click at [567, 436] on input "checkbox" at bounding box center [565, 444] width 16 height 16
checkbox input "true"
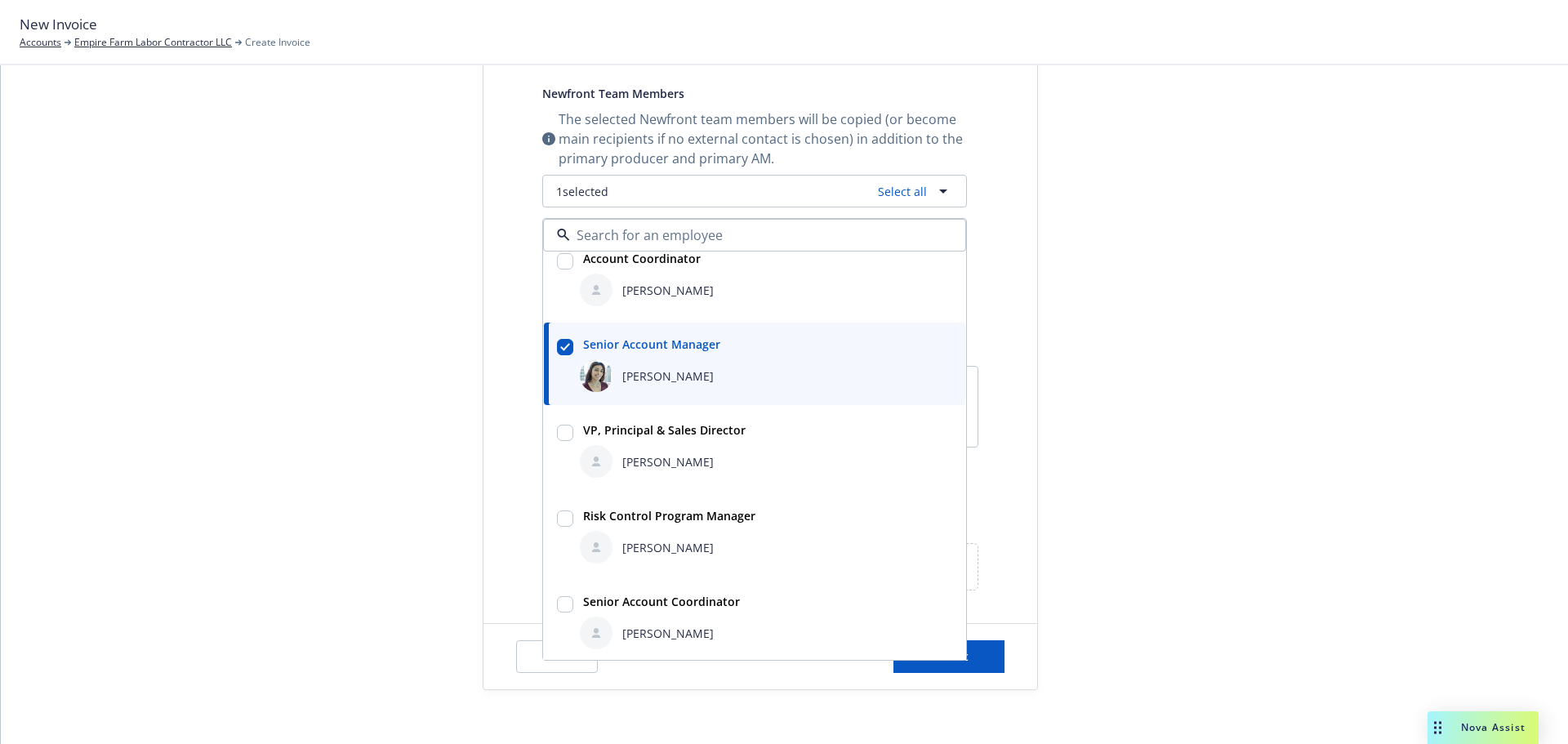
scroll to position [20, 0]
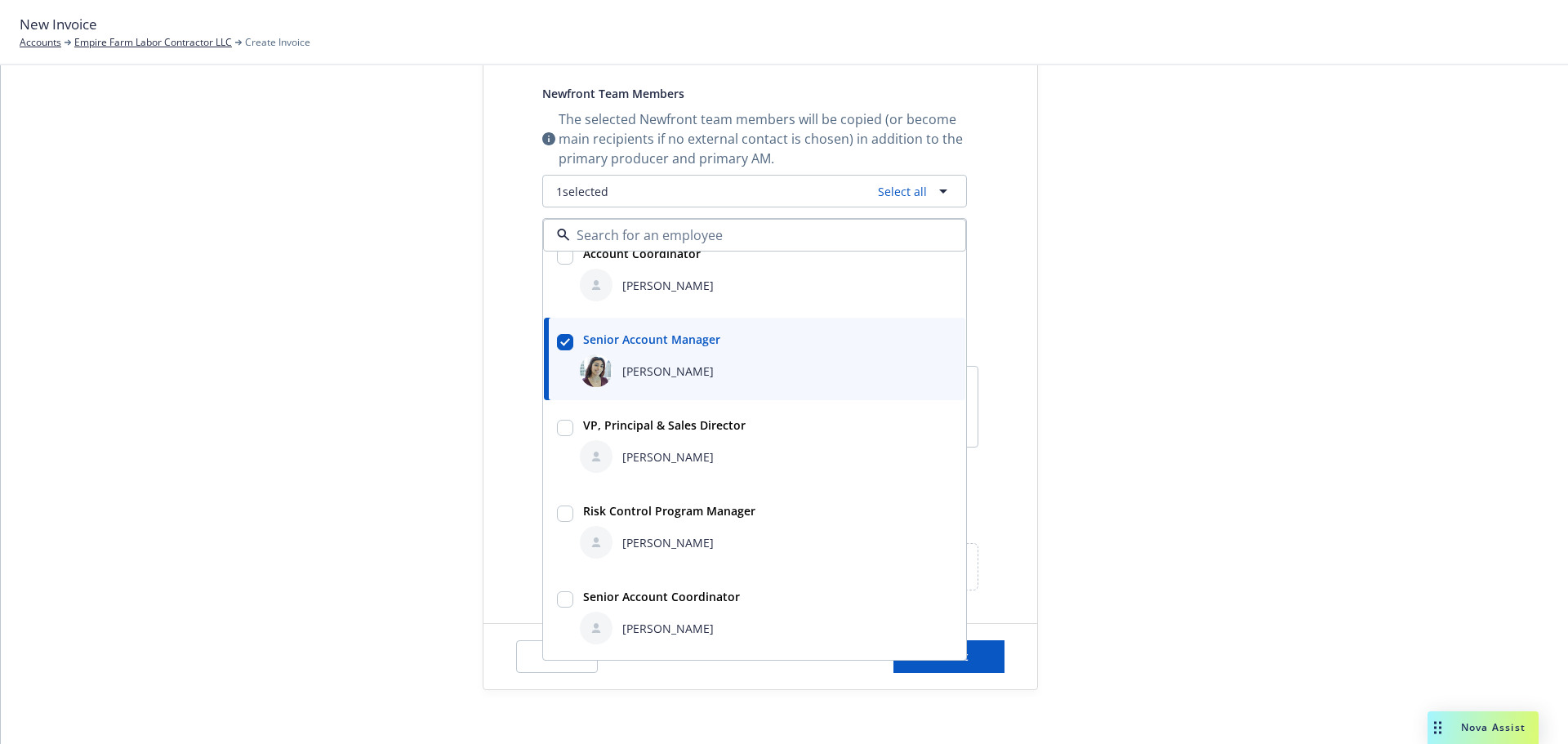
click at [577, 647] on div at bounding box center [565, 616] width 23 height 63
checkbox input "true"
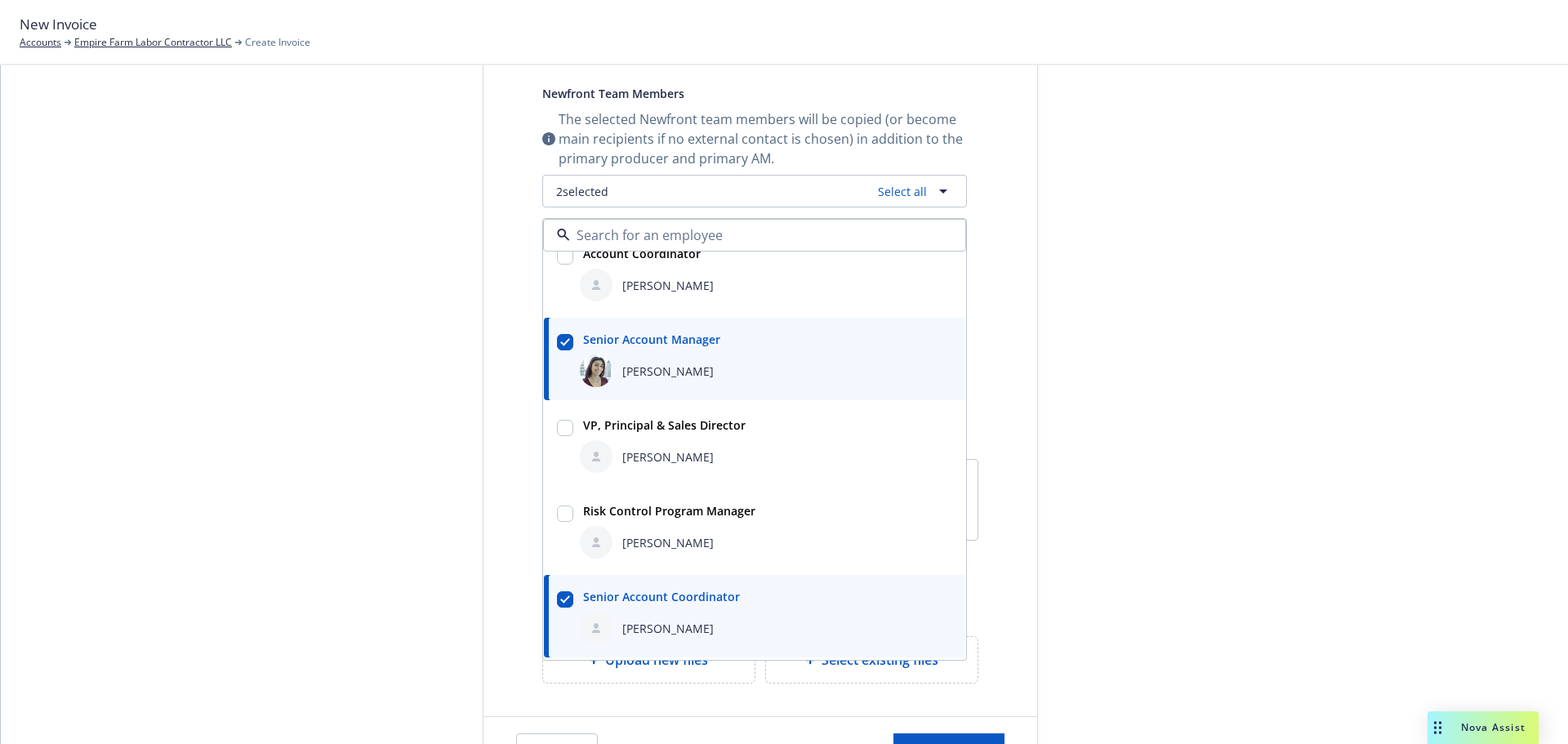
click at [1021, 208] on div "Publish invoice in client navigator and send via email Send date Now Specific d…" at bounding box center [760, 224] width 554 height 918
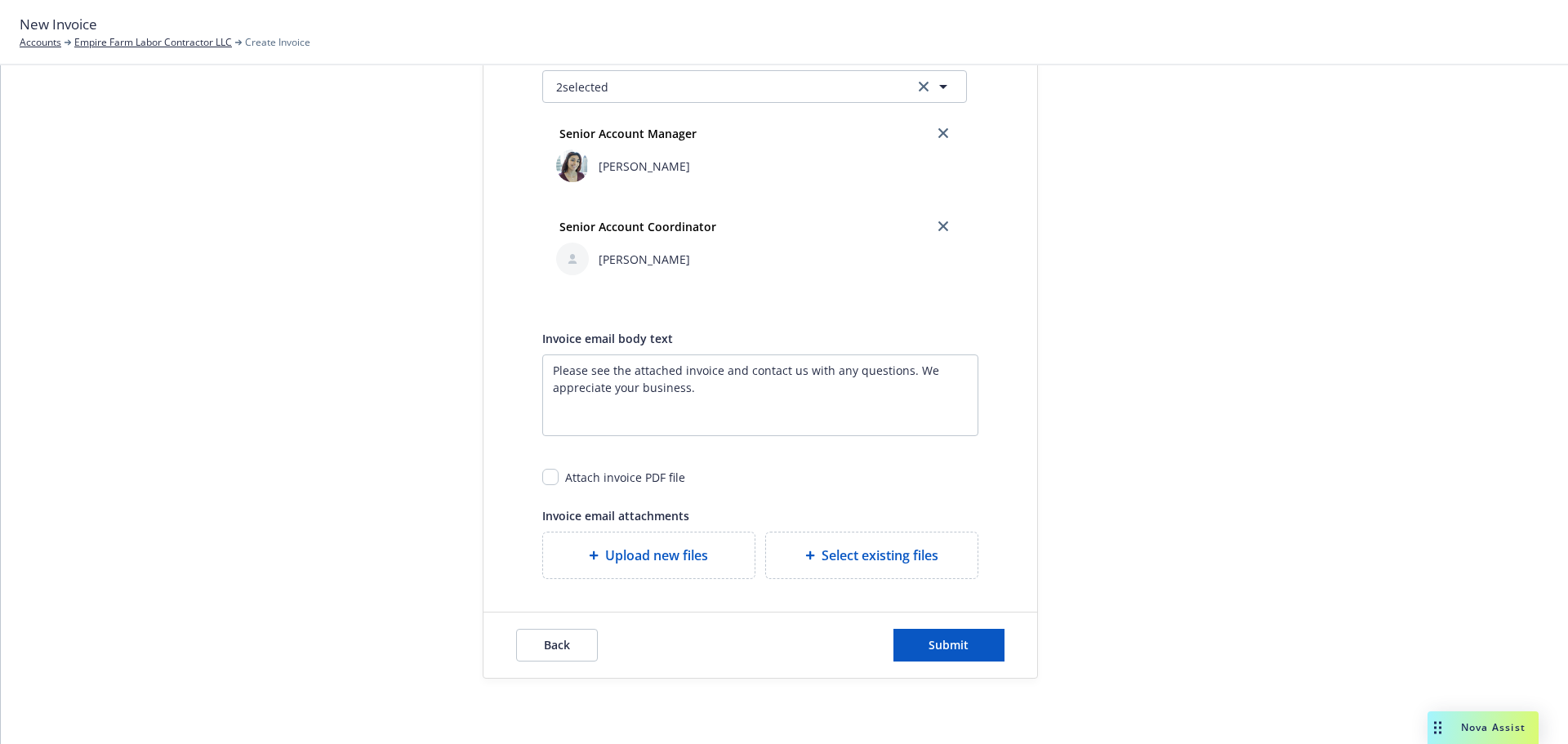
scroll to position [642, 0]
click at [562, 463] on div "Attach invoice PDF file" at bounding box center [760, 471] width 436 height 31
click at [555, 469] on input "checkbox" at bounding box center [550, 476] width 16 height 16
checkbox input "true"
click at [916, 643] on button "Submit" at bounding box center [949, 645] width 111 height 32
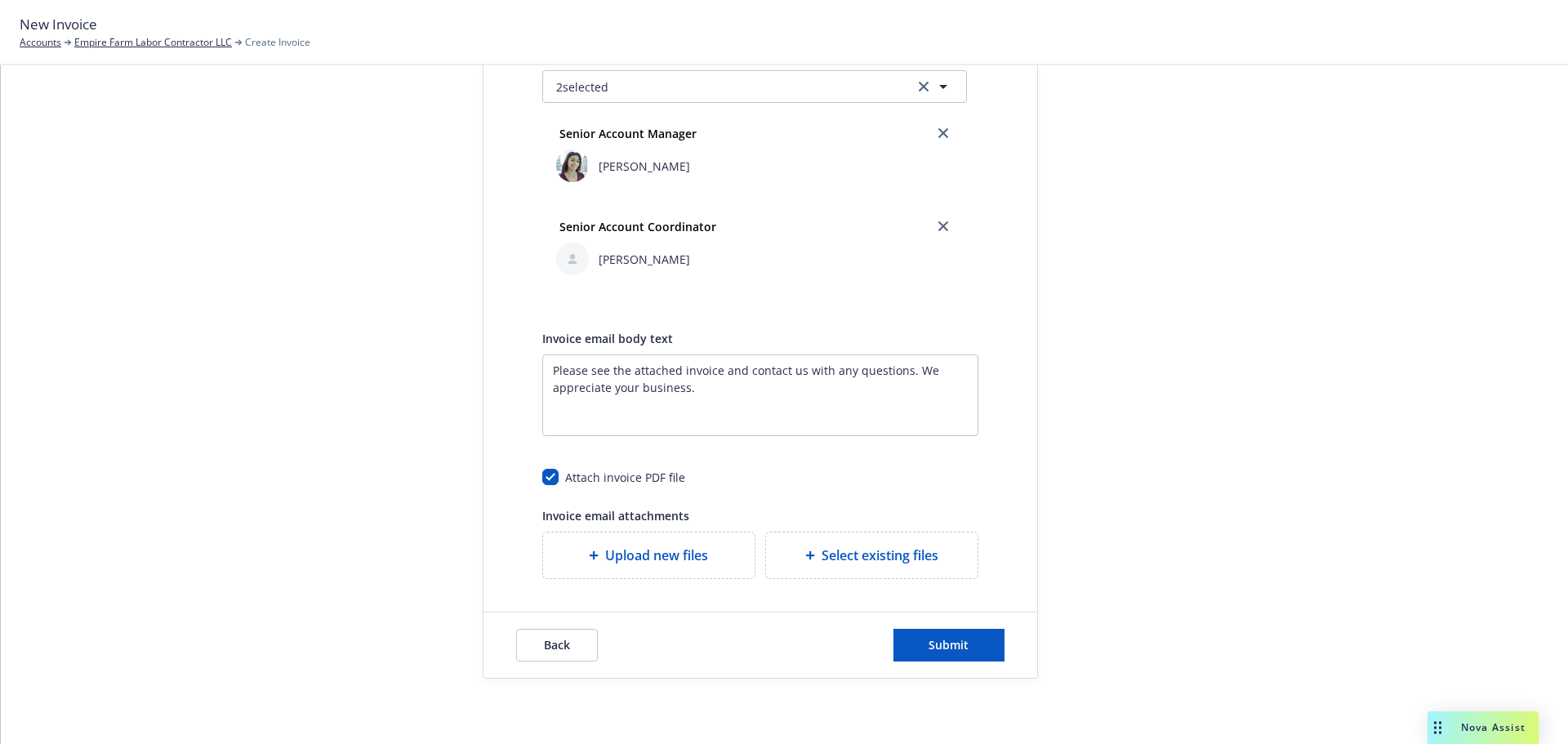
scroll to position [0, 0]
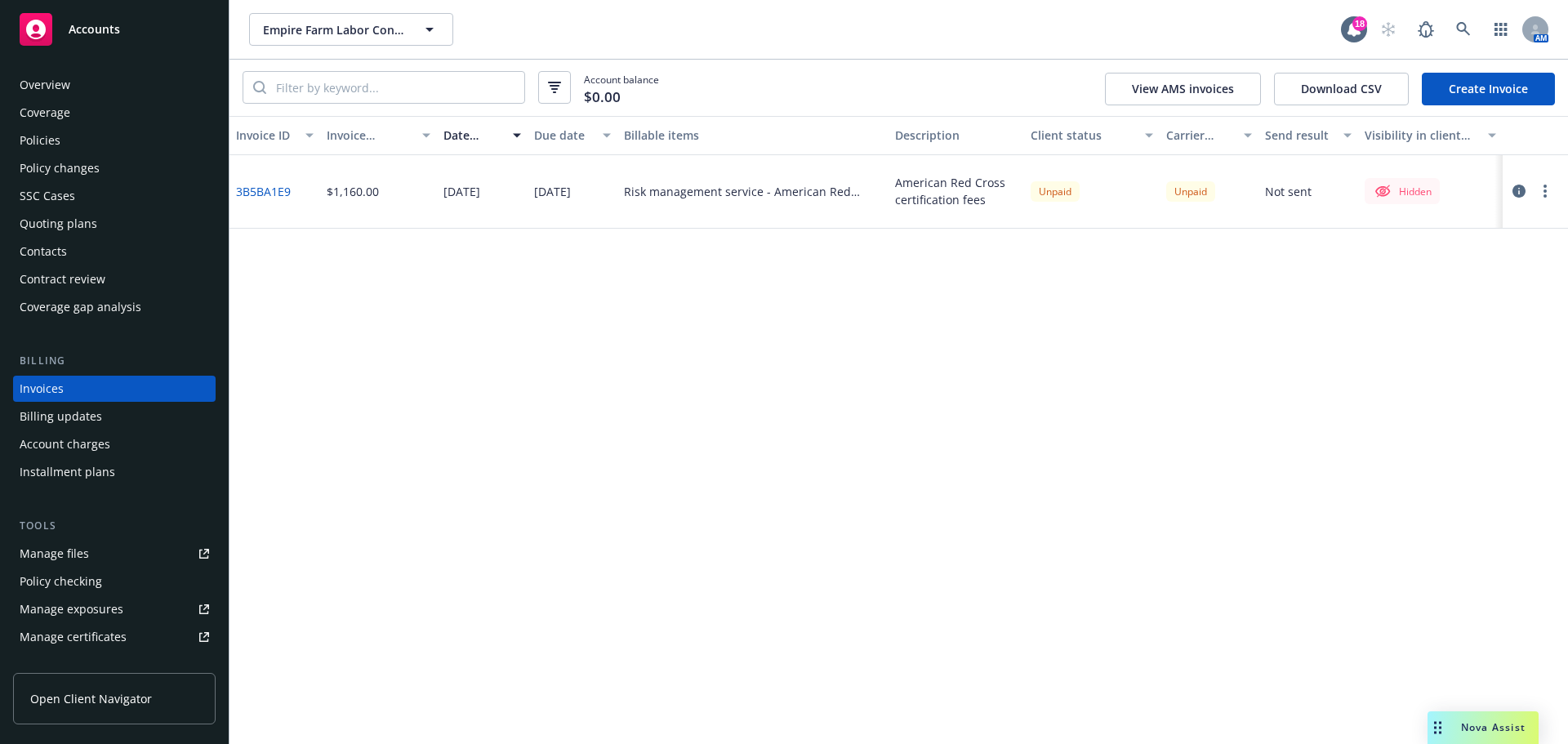
scroll to position [34, 0]
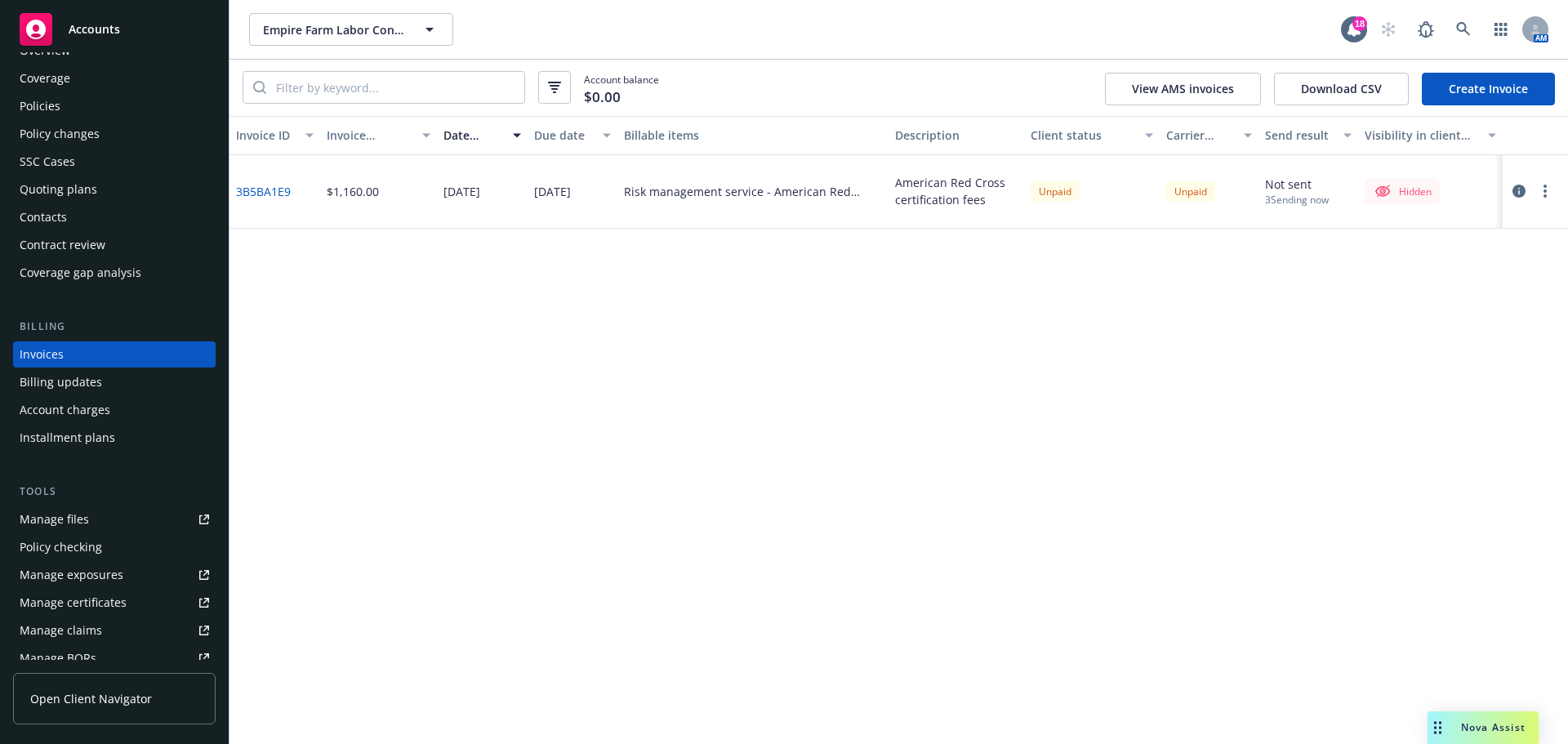
click at [1547, 197] on icon "button" at bounding box center [1545, 190] width 3 height 13
click at [1467, 349] on link "Make it visible in client dash" at bounding box center [1457, 339] width 208 height 32
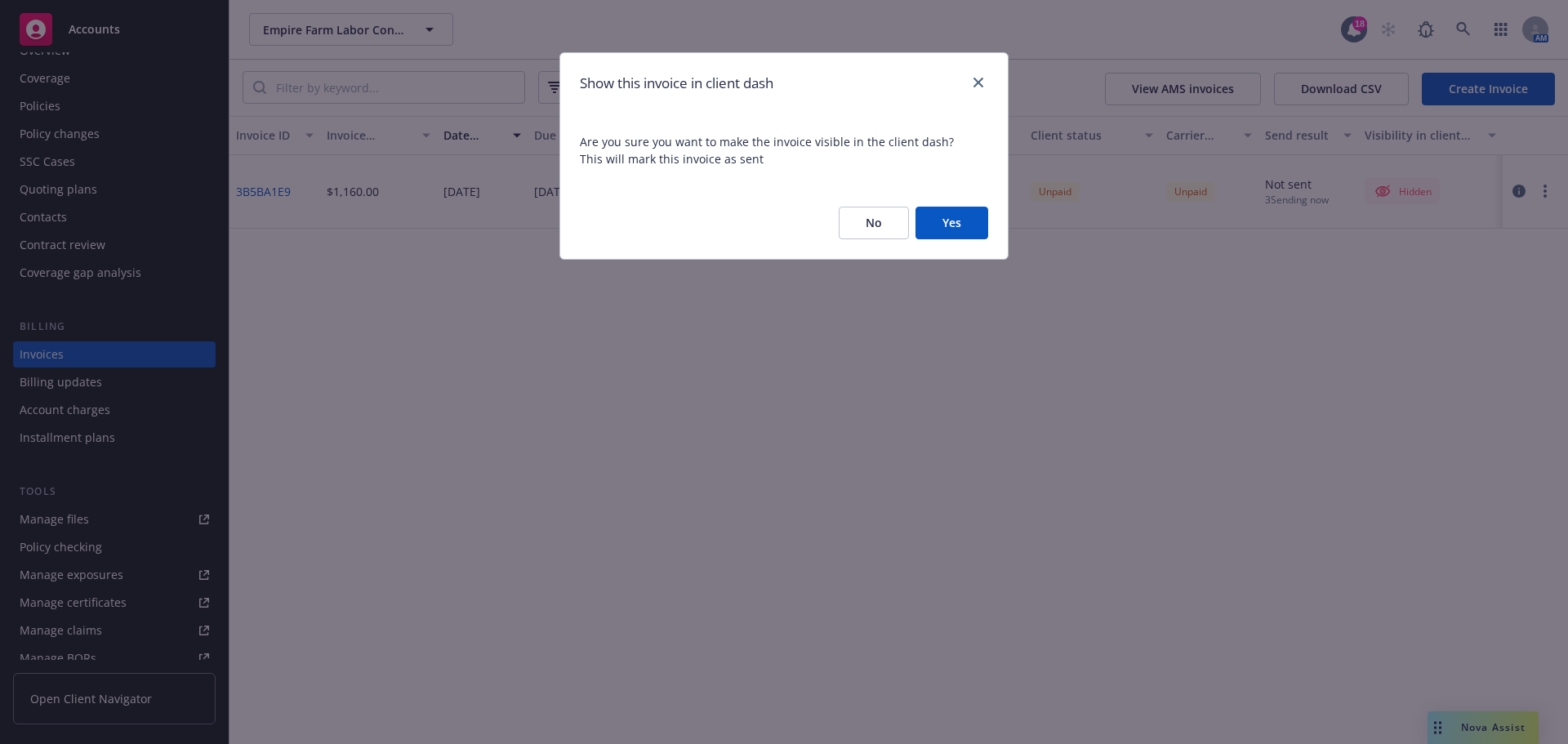
click at [944, 239] on button "Yes" at bounding box center [951, 223] width 72 height 32
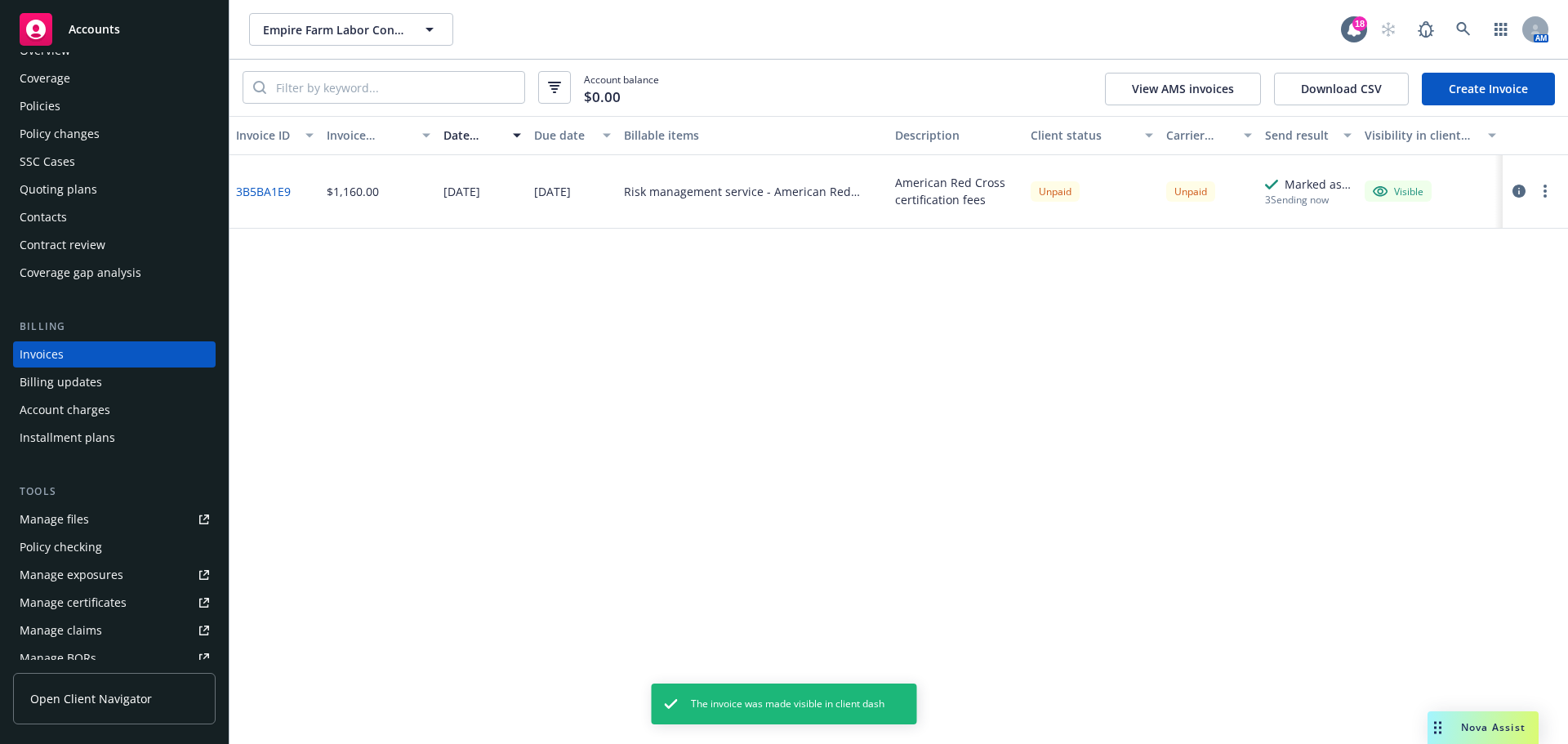
click at [74, 119] on div "Policies" at bounding box center [114, 105] width 190 height 26
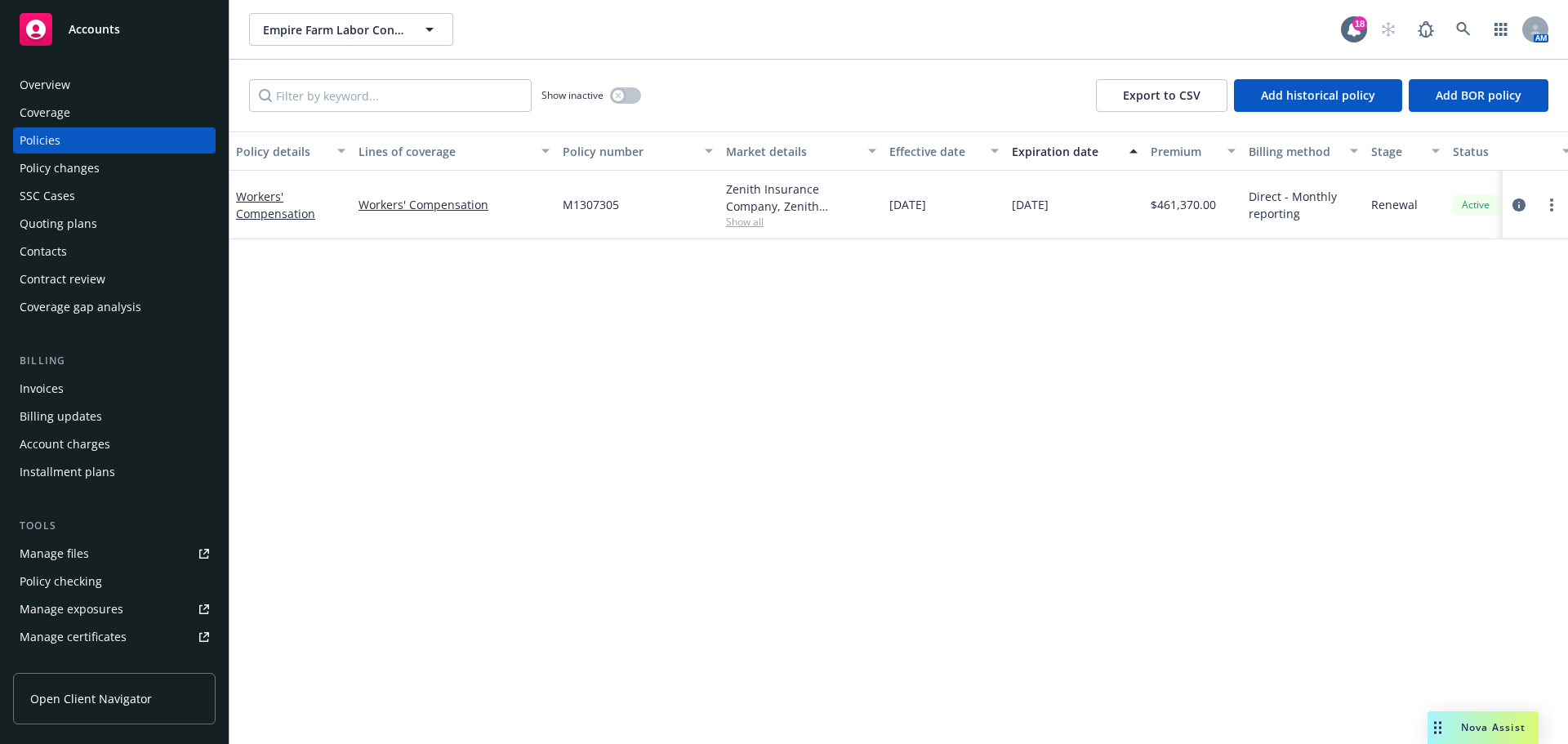
click at [88, 209] on div "SSC Cases" at bounding box center [114, 196] width 190 height 26
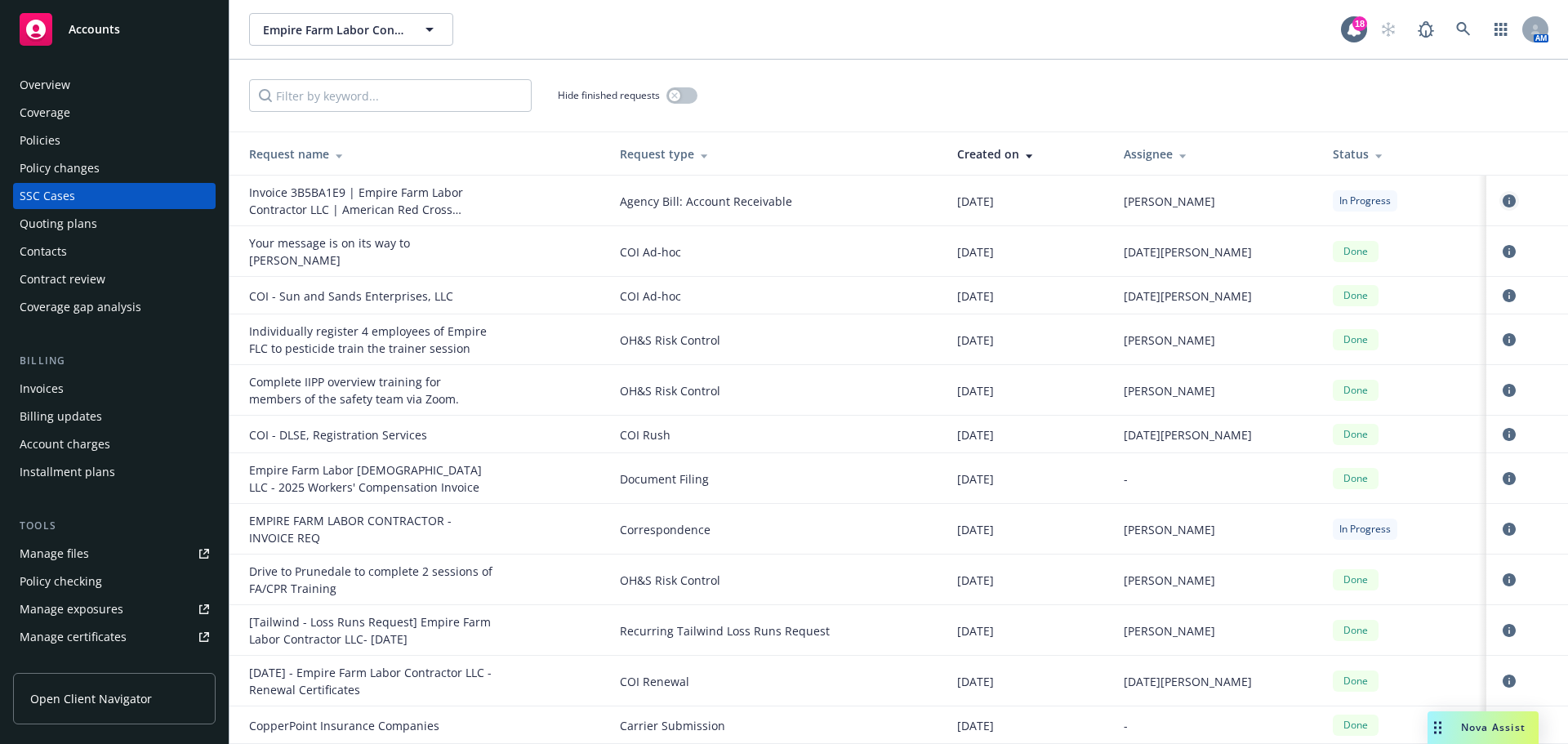
click at [1503, 206] on link "circleInformation" at bounding box center [1509, 201] width 20 height 20
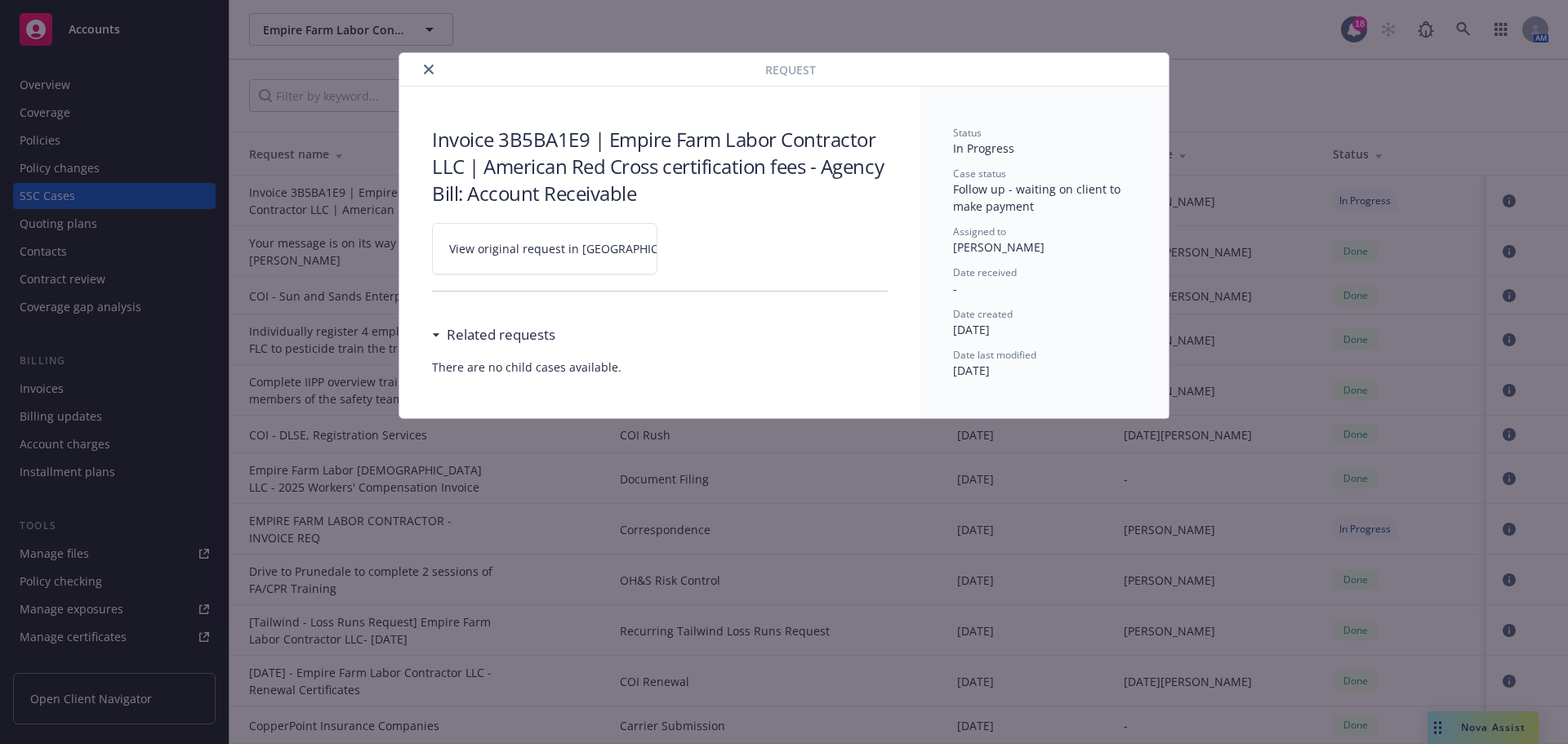
click at [570, 246] on span "View original request in [GEOGRAPHIC_DATA]" at bounding box center [573, 248] width 248 height 17
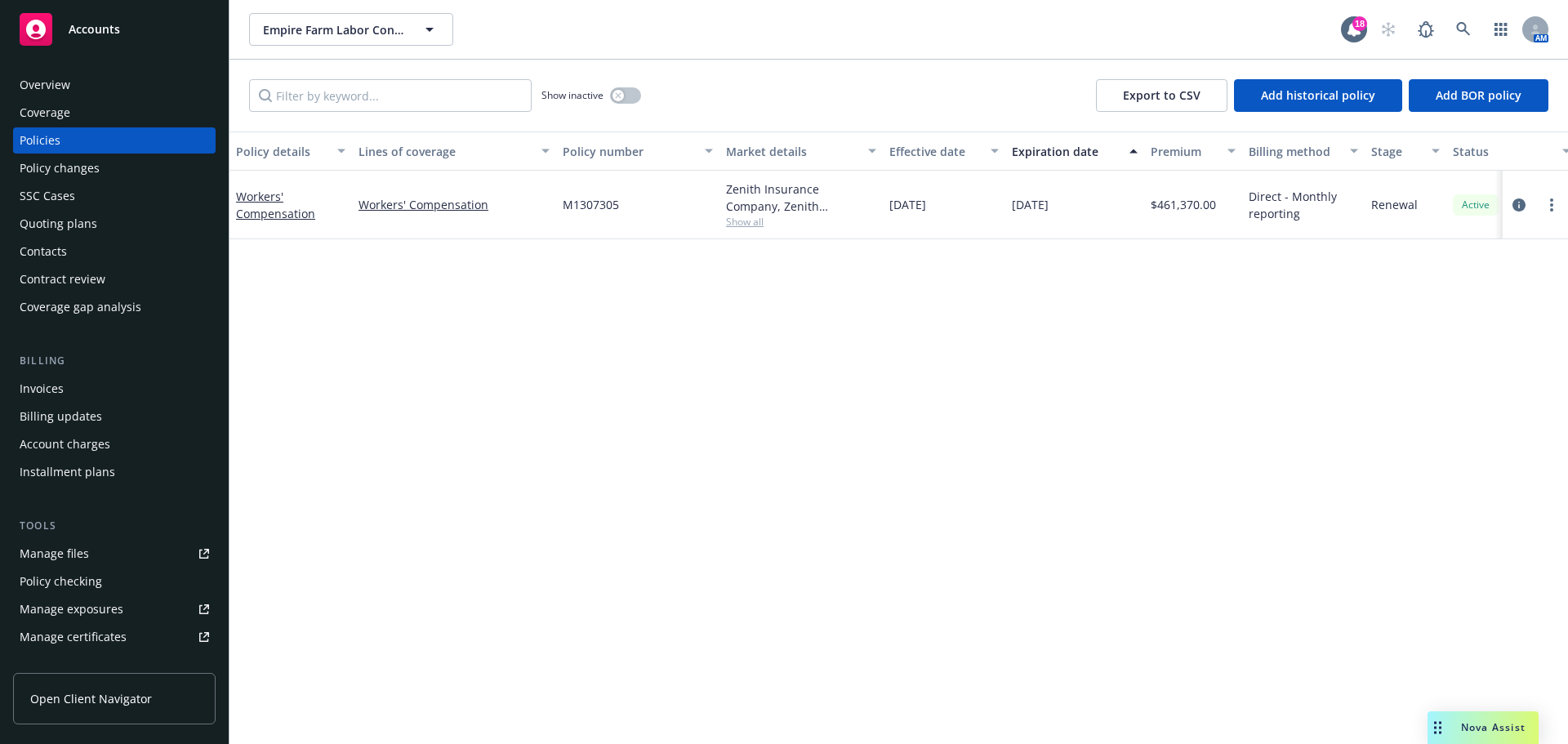
click at [50, 209] on div "SSC Cases" at bounding box center [47, 196] width 55 height 26
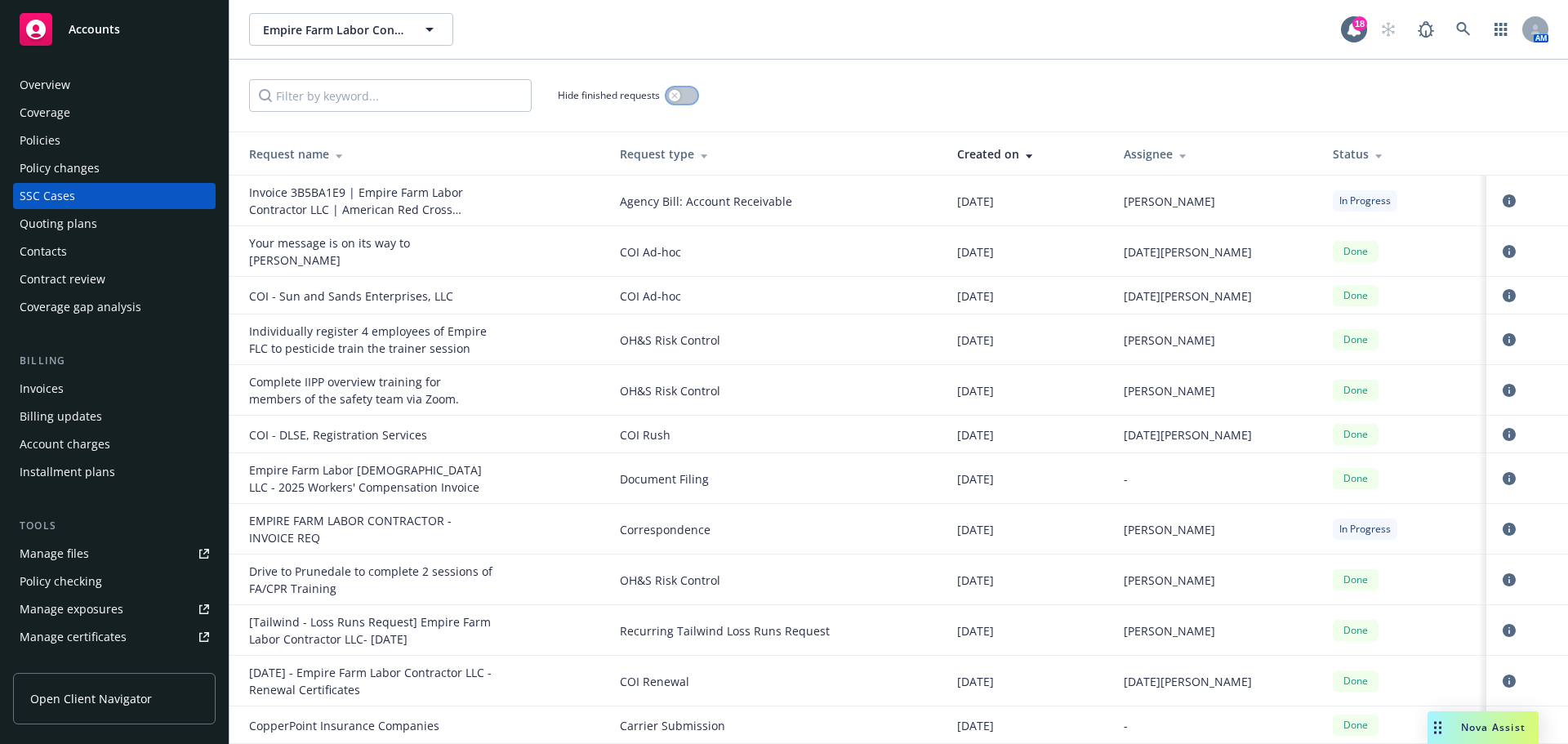
click at [688, 104] on button "button" at bounding box center [681, 95] width 31 height 16
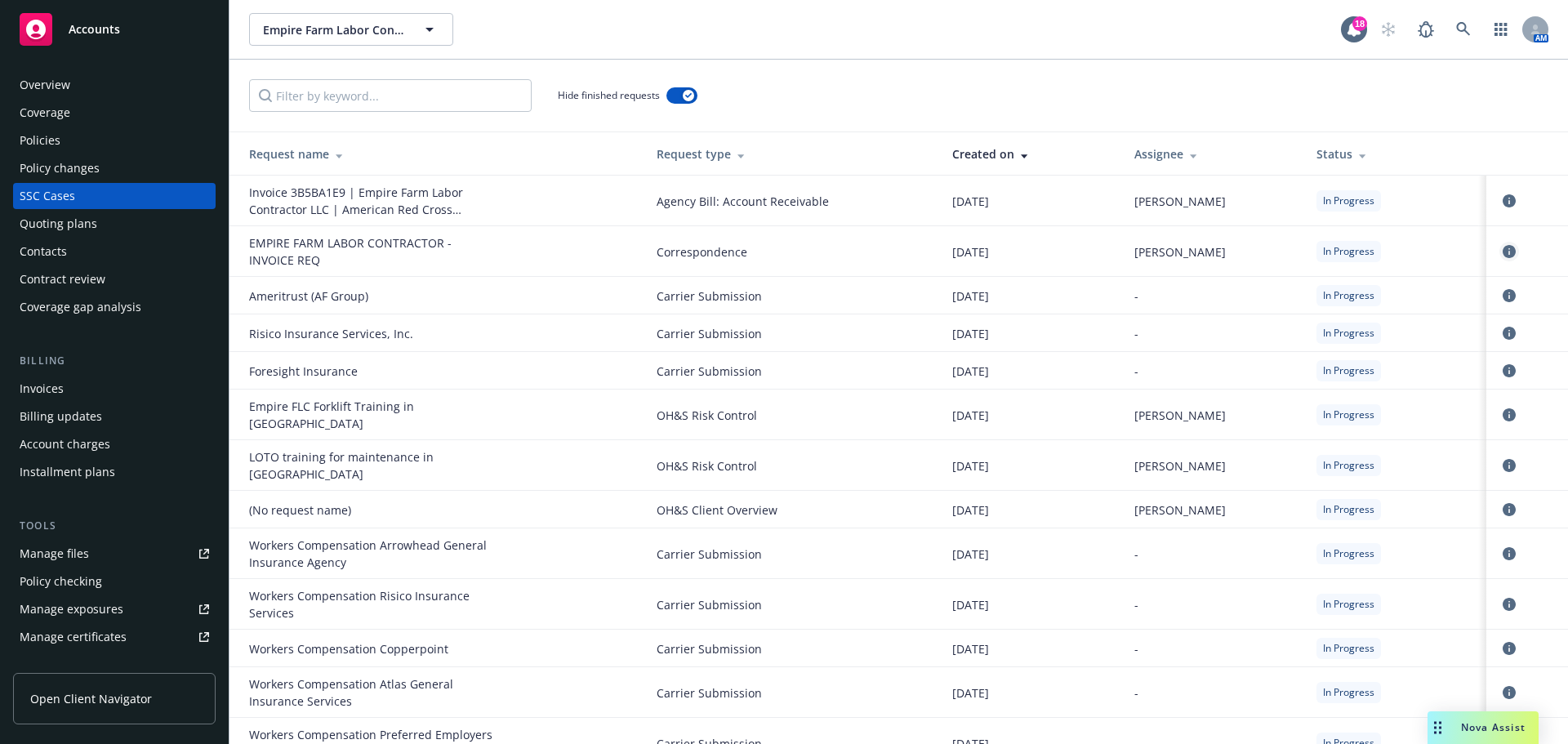
click at [1502, 256] on icon "circleInformation" at bounding box center [1508, 251] width 13 height 13
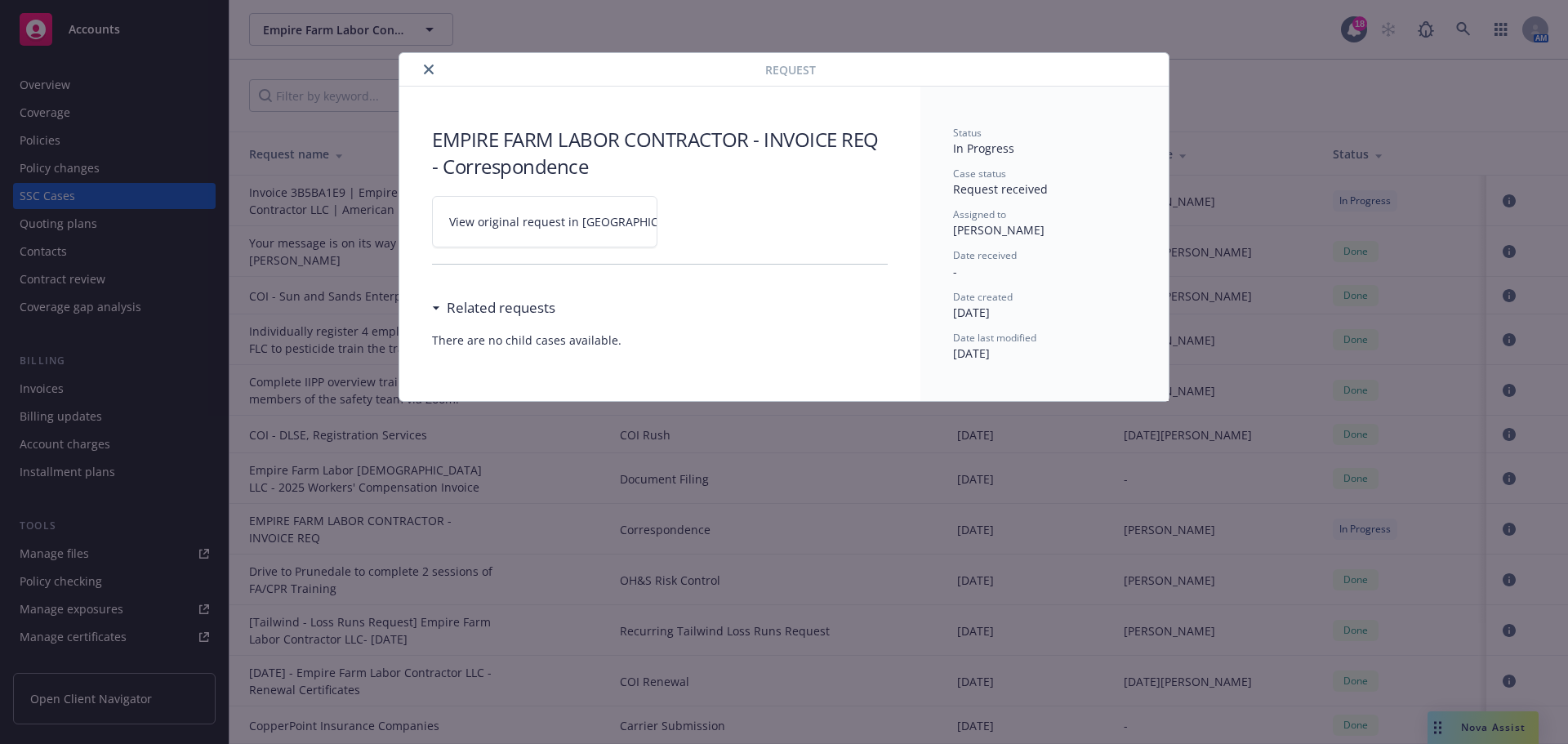
click at [524, 230] on span "View original request in [GEOGRAPHIC_DATA]" at bounding box center [573, 222] width 248 height 17
